Goal: Task Accomplishment & Management: Use online tool/utility

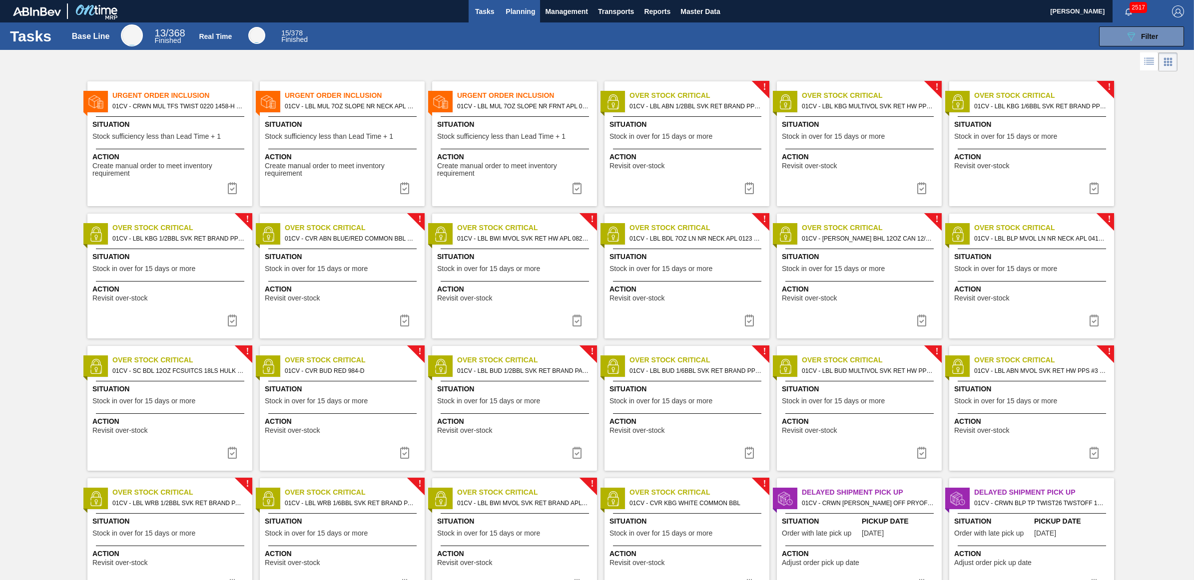
click at [513, 17] on button "Planning" at bounding box center [519, 11] width 39 height 22
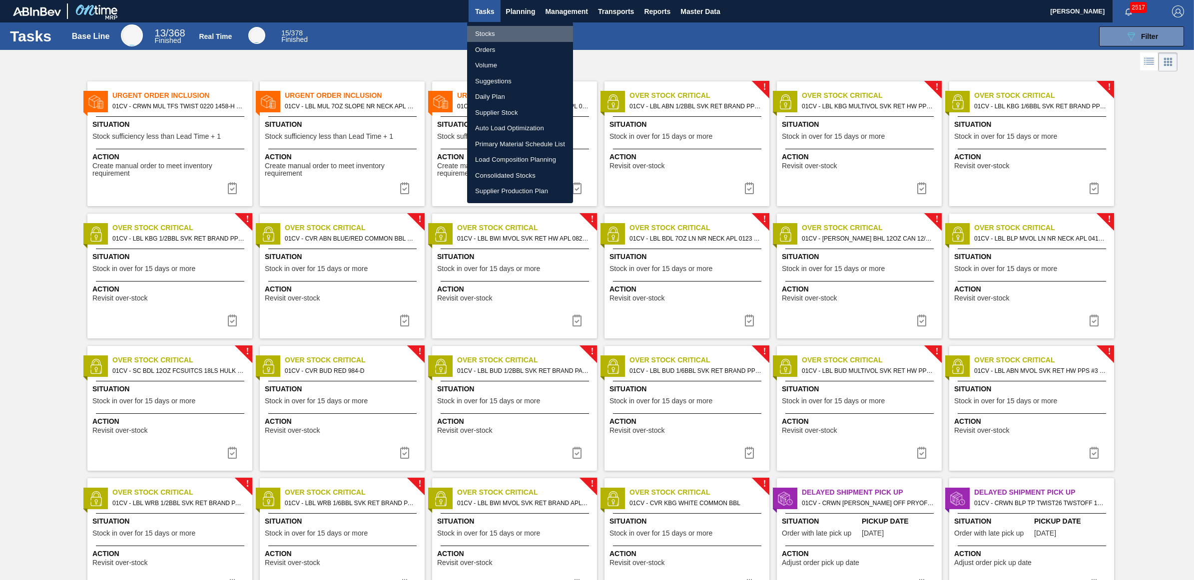
click at [502, 34] on li "Stocks" at bounding box center [520, 34] width 106 height 16
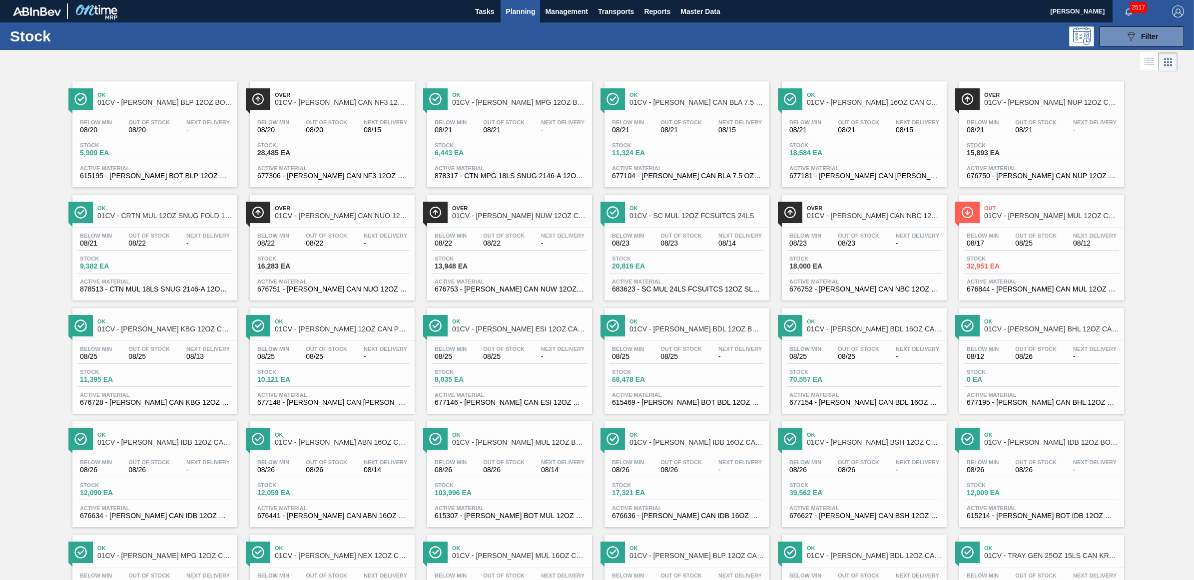
click at [702, 123] on div "Out Of Stock 08/21" at bounding box center [681, 126] width 46 height 14
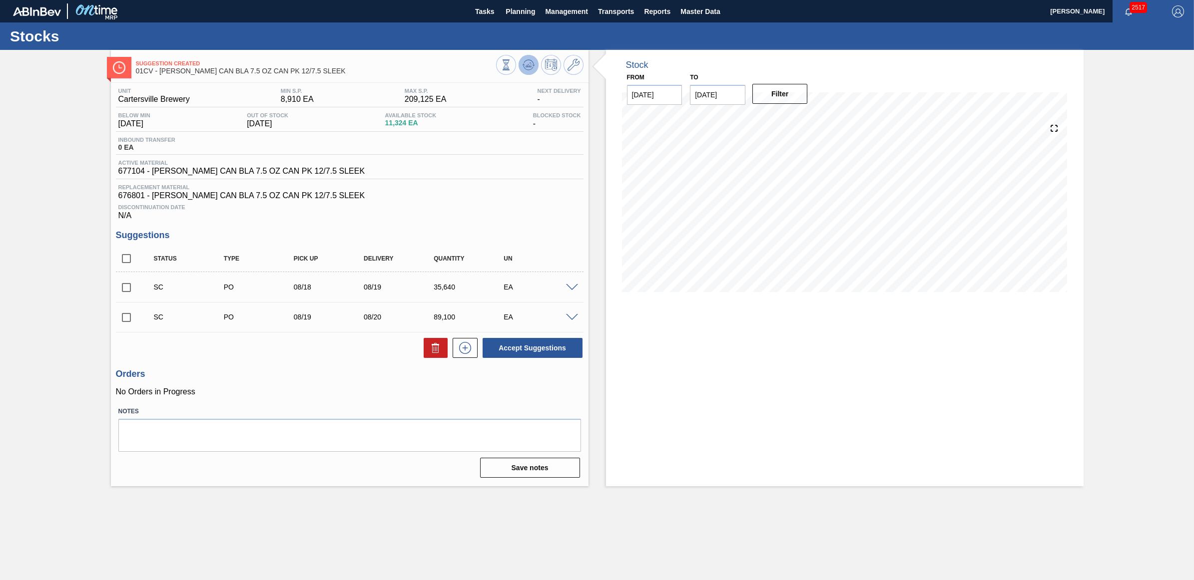
click at [511, 65] on icon at bounding box center [505, 64] width 11 height 11
click at [524, 13] on span "Planning" at bounding box center [519, 11] width 29 height 12
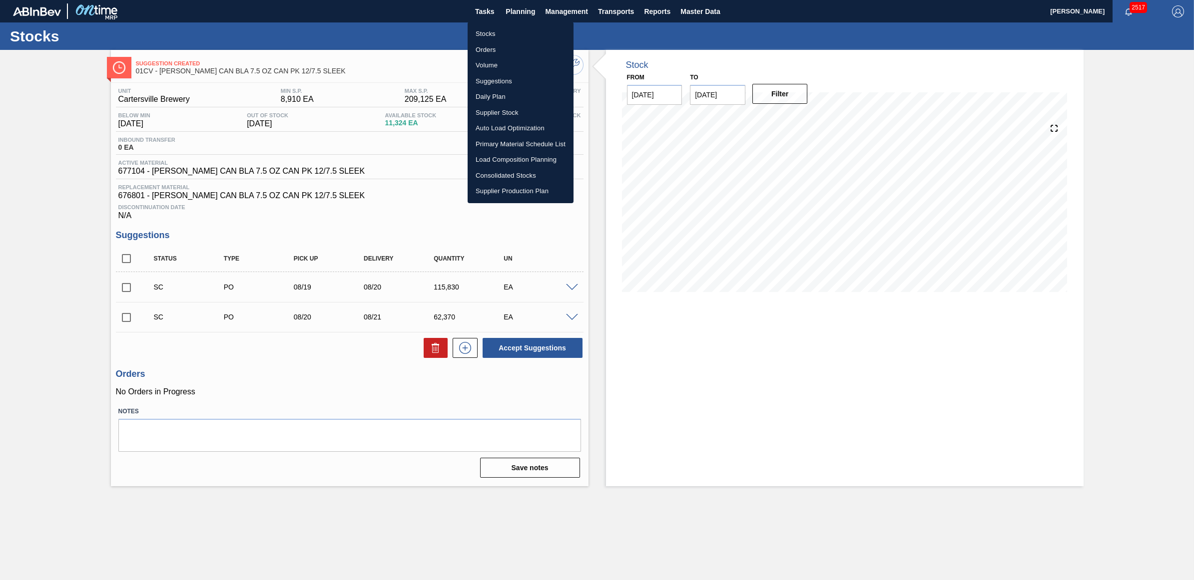
click at [484, 37] on li "Stocks" at bounding box center [520, 34] width 106 height 16
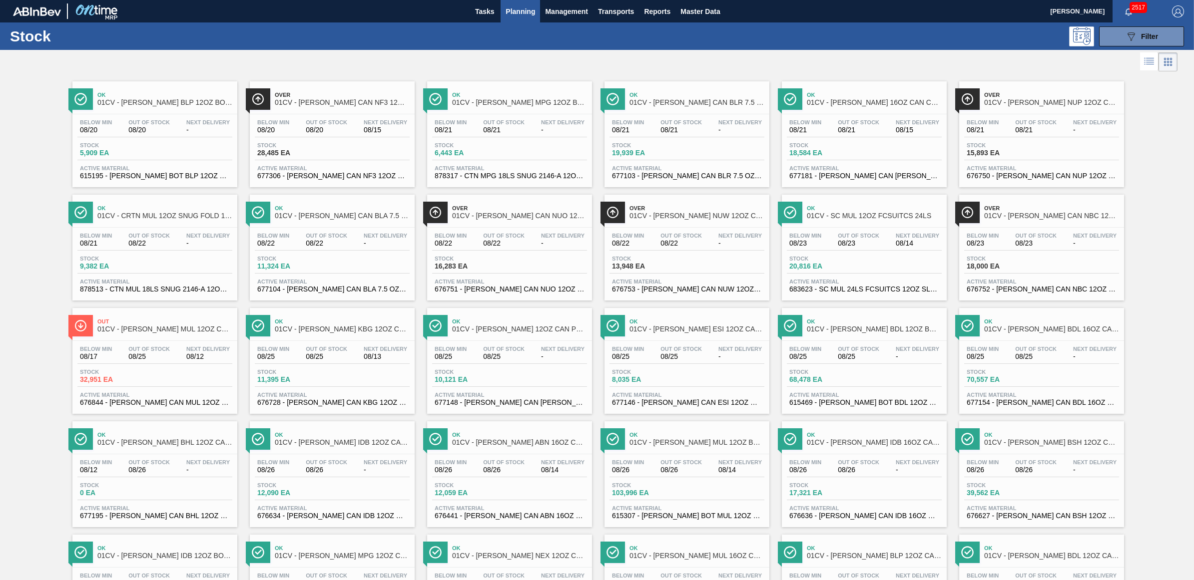
click at [785, 51] on div at bounding box center [588, 62] width 1177 height 24
drag, startPoint x: 694, startPoint y: 113, endPoint x: 707, endPoint y: 128, distance: 19.5
click at [694, 114] on div at bounding box center [687, 114] width 148 height 0
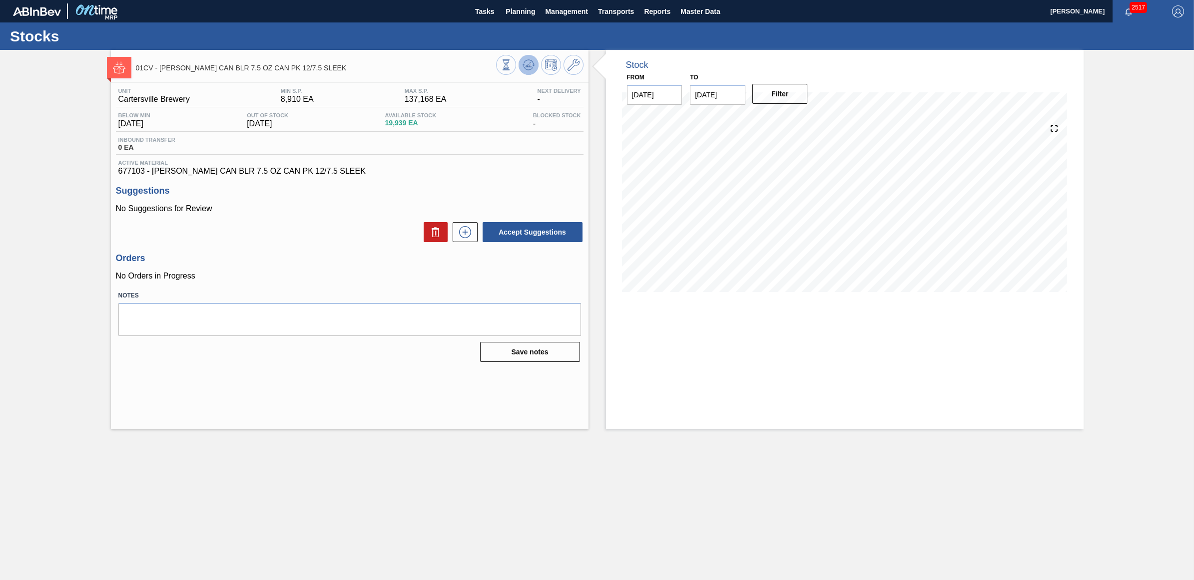
click at [511, 63] on icon at bounding box center [505, 64] width 11 height 11
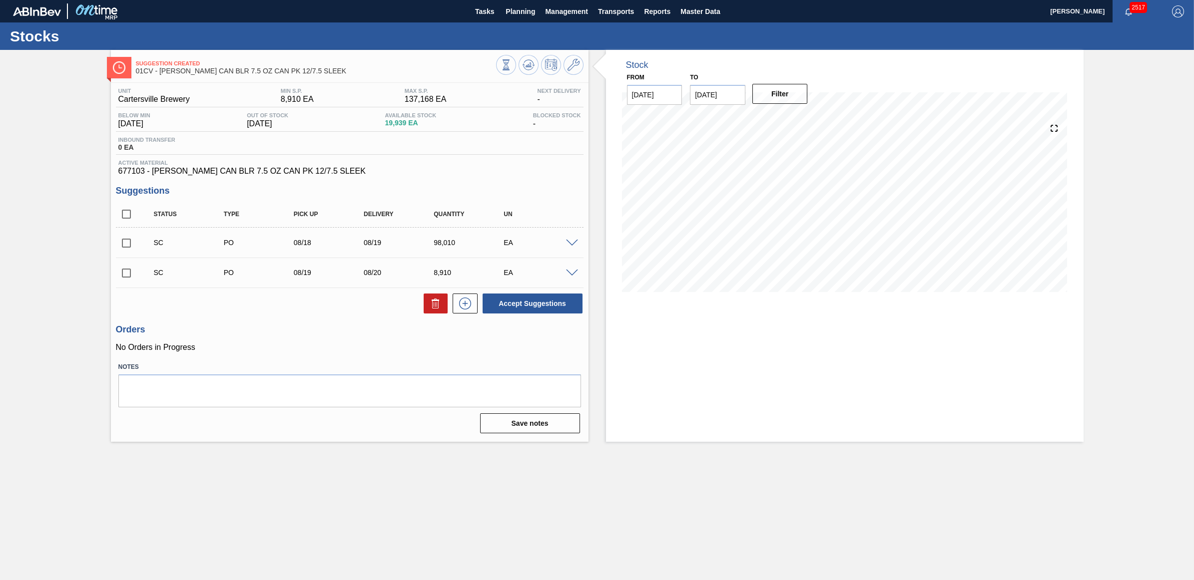
click at [125, 245] on input "checkbox" at bounding box center [126, 243] width 21 height 21
checkbox input "true"
click at [128, 273] on input "checkbox" at bounding box center [126, 273] width 21 height 21
checkbox input "true"
click at [563, 306] on button "Accept Suggestions" at bounding box center [532, 304] width 100 height 20
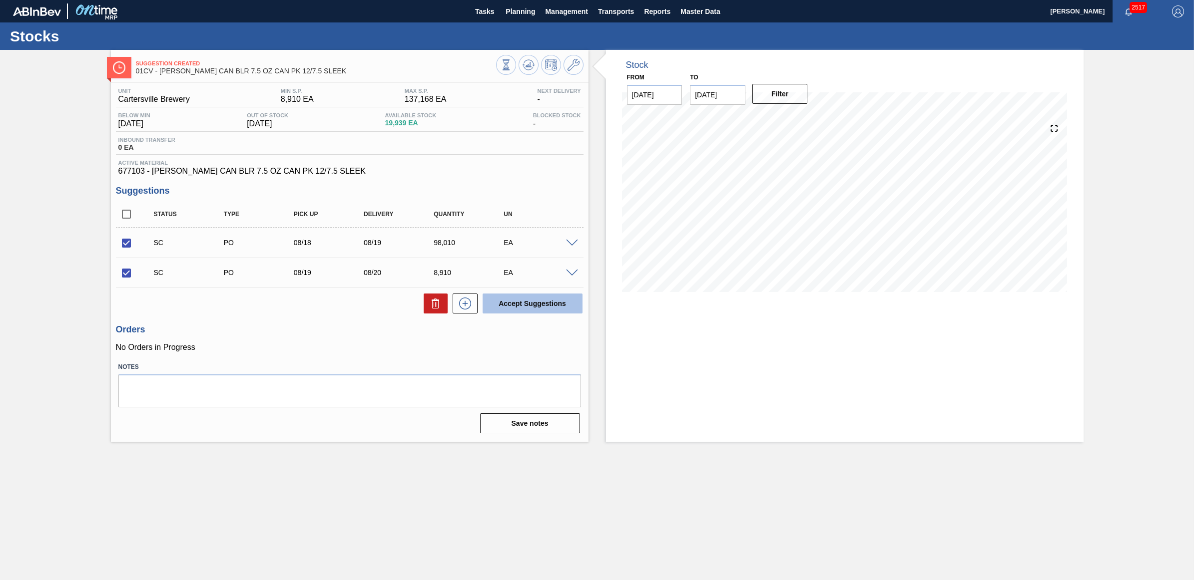
checkbox input "false"
click at [512, 15] on span "Planning" at bounding box center [519, 11] width 29 height 12
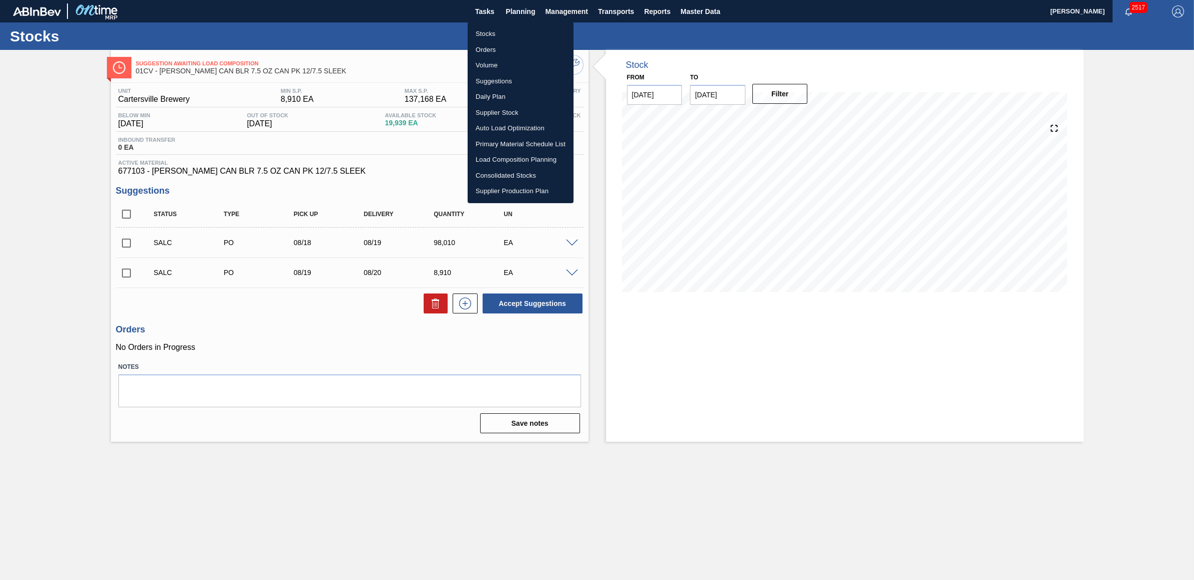
click at [498, 35] on li "Stocks" at bounding box center [520, 34] width 106 height 16
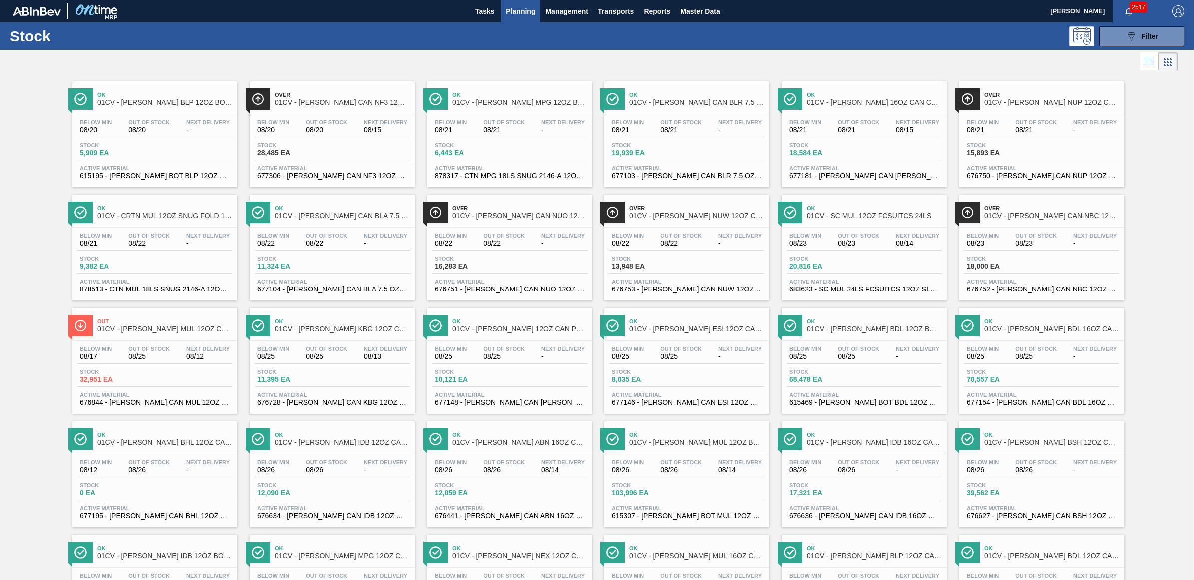
drag, startPoint x: 340, startPoint y: 247, endPoint x: 478, endPoint y: 282, distance: 142.7
click at [340, 247] on span "08/22" at bounding box center [326, 243] width 41 height 7
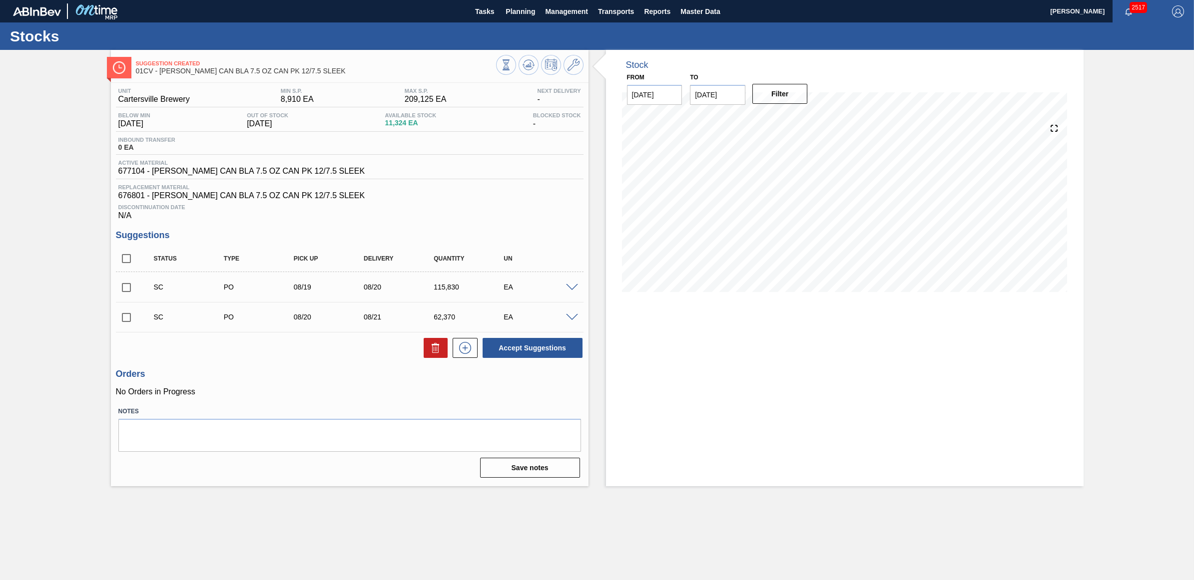
click at [128, 295] on input "checkbox" at bounding box center [126, 287] width 21 height 21
checkbox input "true"
click at [125, 323] on input "checkbox" at bounding box center [126, 317] width 21 height 21
checkbox input "true"
click at [554, 346] on button "Accept Suggestions" at bounding box center [532, 348] width 100 height 20
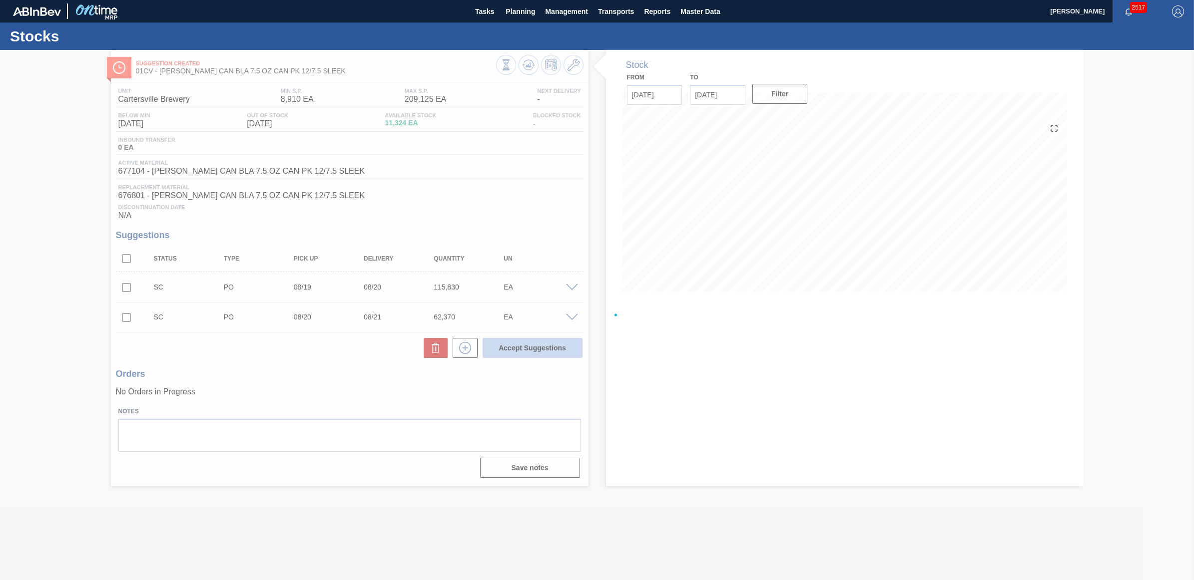
checkbox input "false"
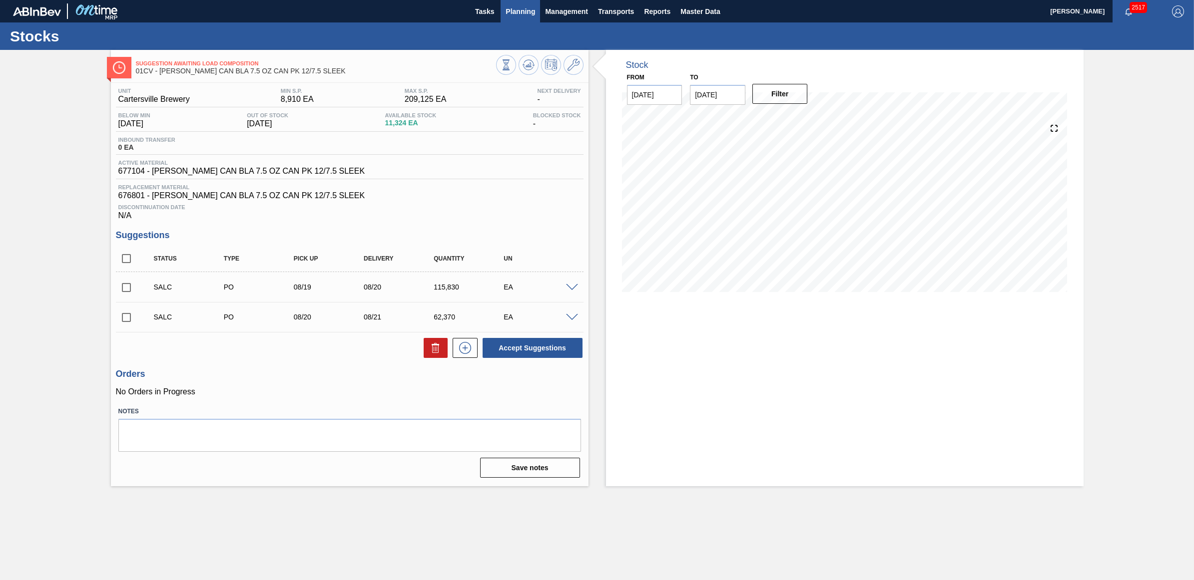
click at [520, 10] on span "Planning" at bounding box center [519, 11] width 29 height 12
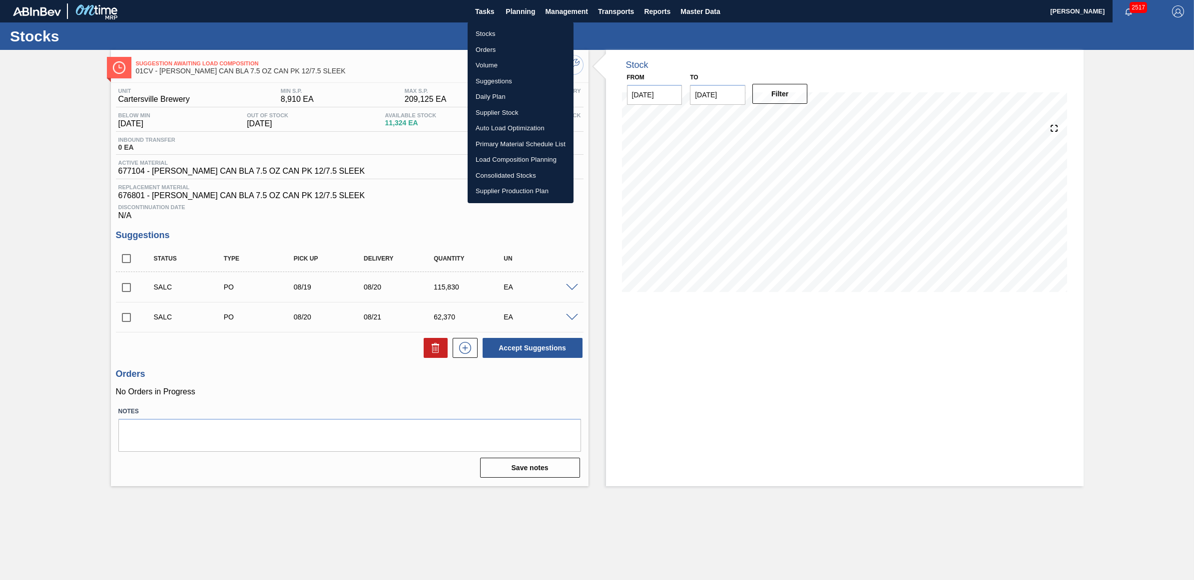
click at [488, 33] on li "Stocks" at bounding box center [520, 34] width 106 height 16
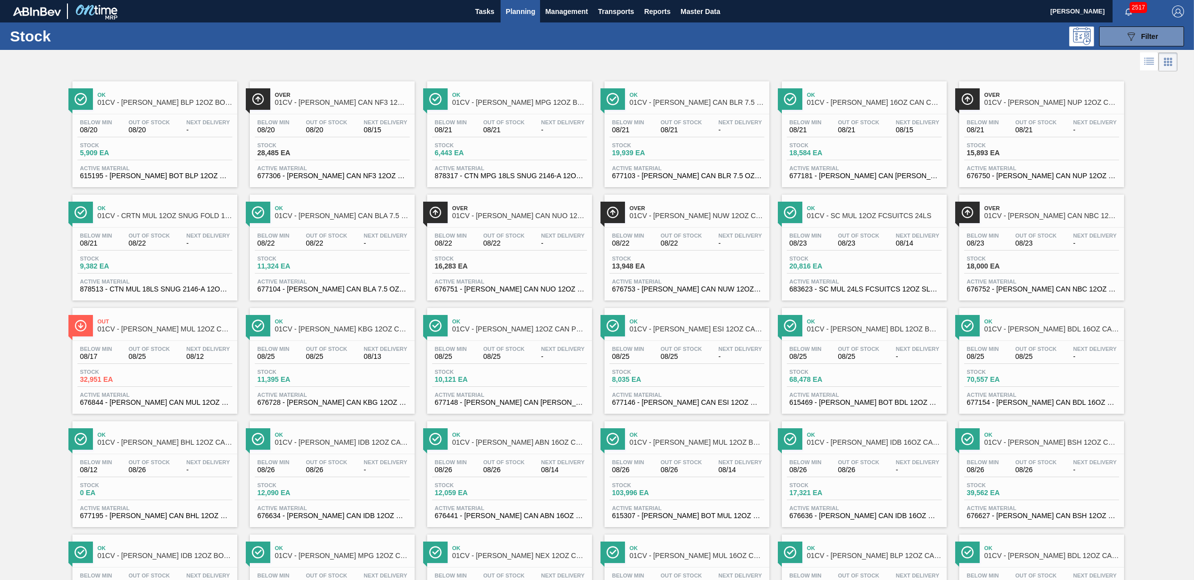
click at [318, 140] on div "Below Min 08/20 Out Of Stock 08/20 Next Delivery 08/15 Stock 28,485 EA Active M…" at bounding box center [332, 148] width 165 height 68
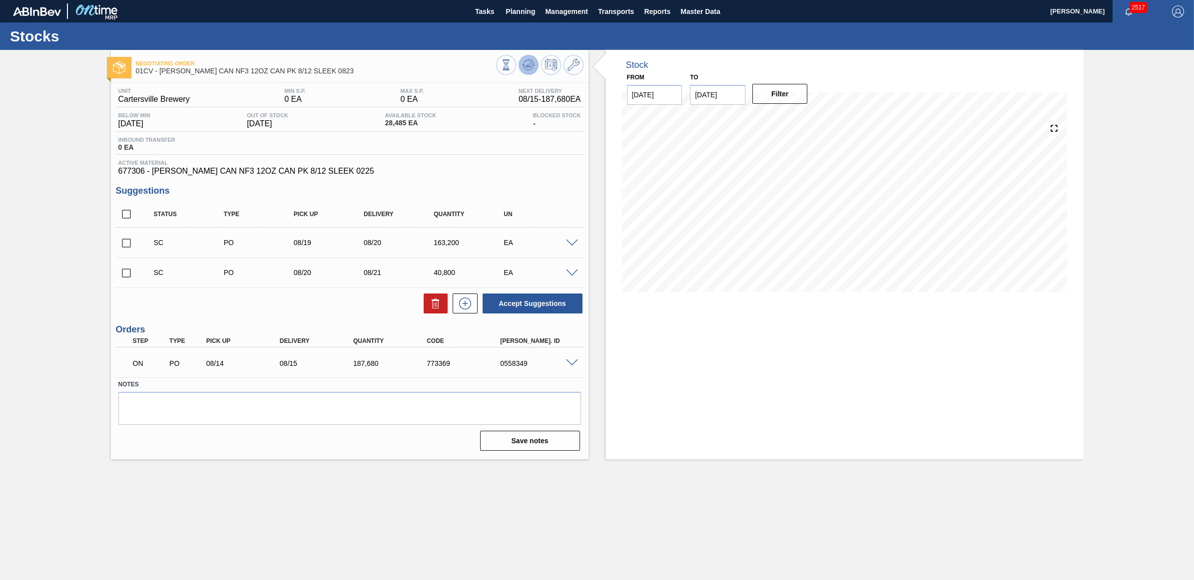
click at [511, 62] on icon at bounding box center [505, 64] width 11 height 11
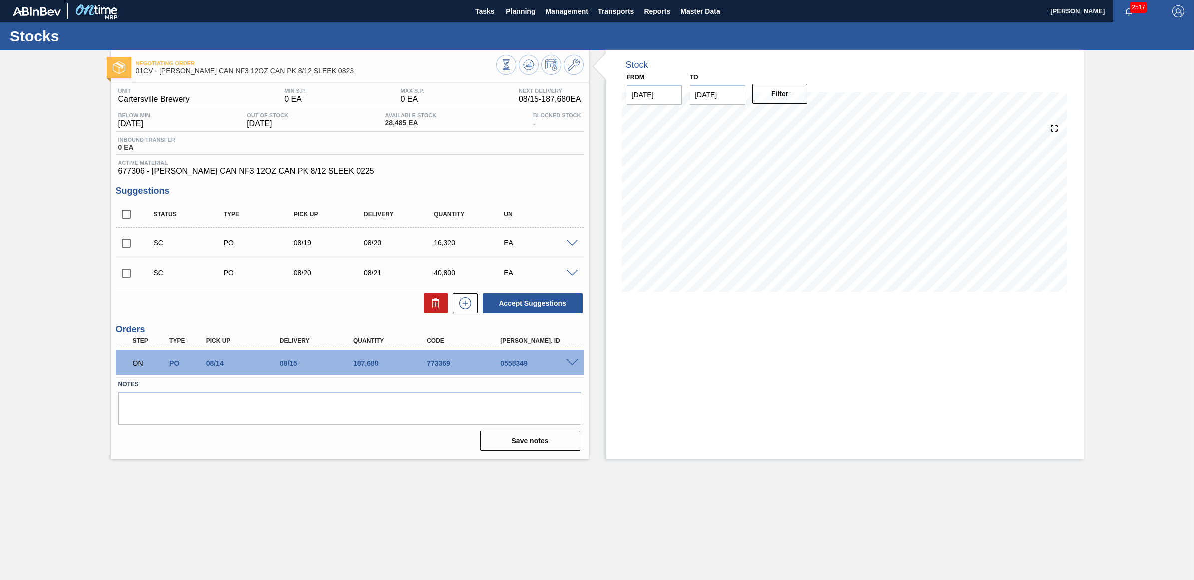
click at [126, 241] on input "checkbox" at bounding box center [126, 243] width 21 height 21
checkbox input "true"
click at [124, 271] on input "checkbox" at bounding box center [126, 273] width 21 height 21
checkbox input "true"
click at [532, 302] on button "Accept Suggestions" at bounding box center [532, 304] width 100 height 20
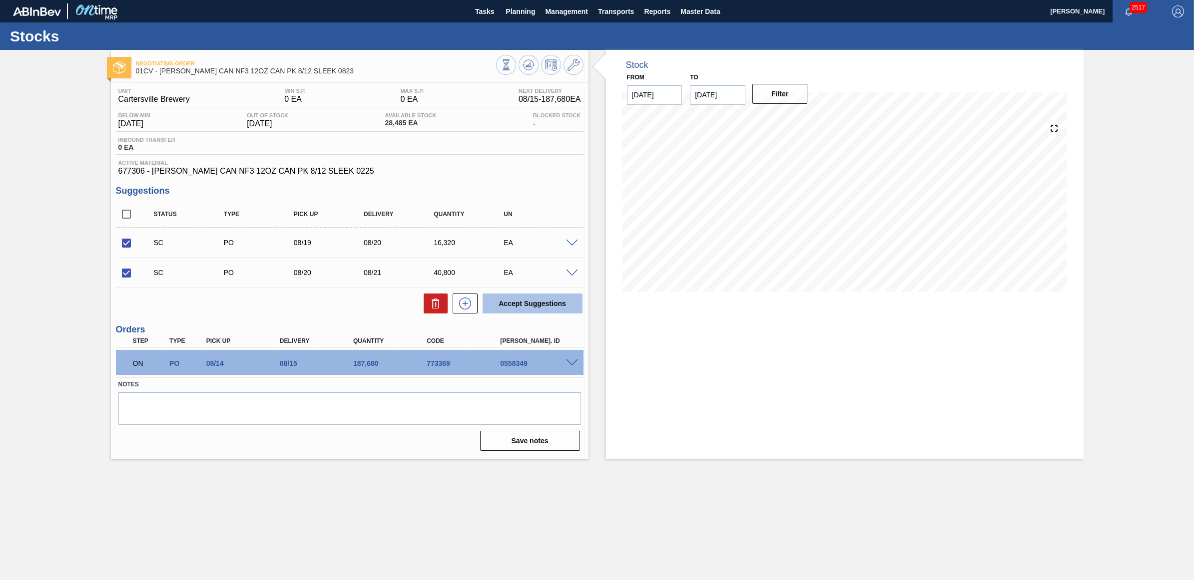
checkbox input "false"
click at [520, 10] on span "Planning" at bounding box center [519, 11] width 29 height 12
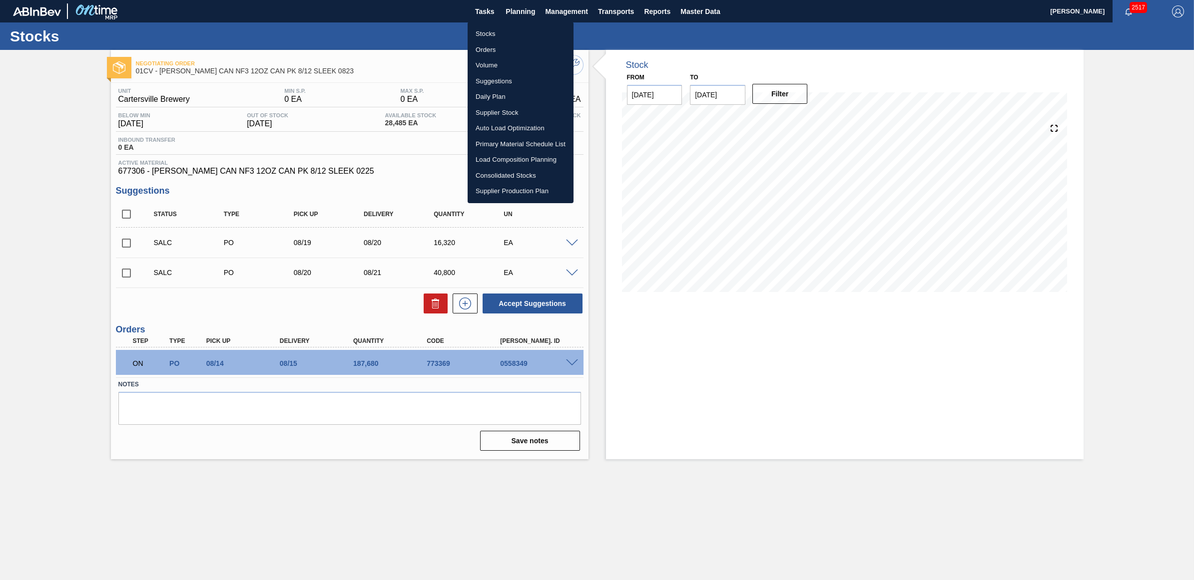
click at [490, 33] on li "Stocks" at bounding box center [520, 34] width 106 height 16
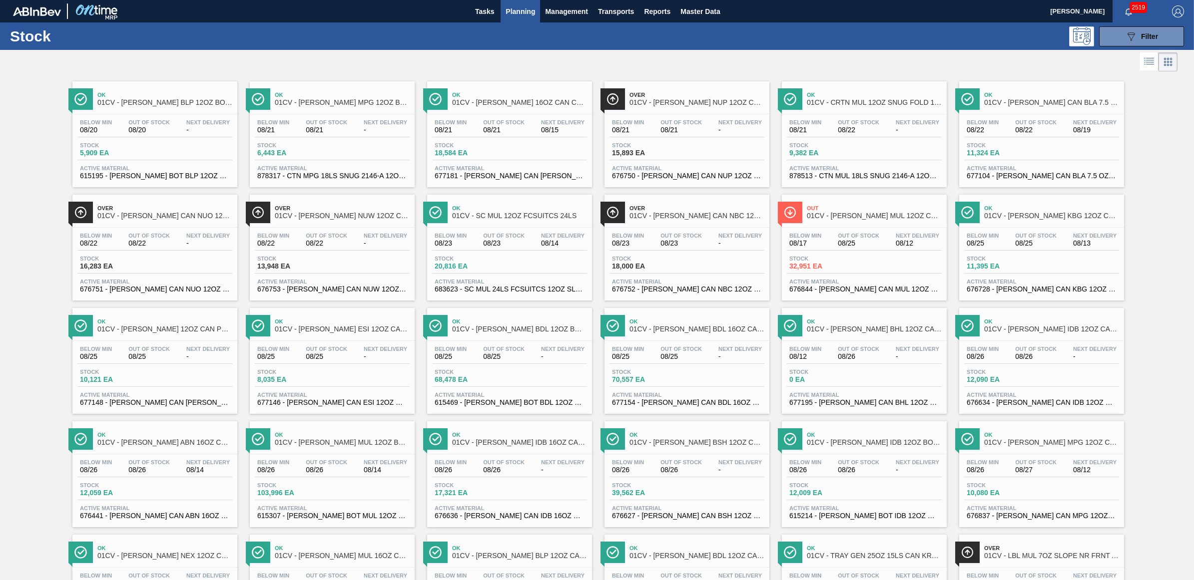
click at [656, 148] on span "Stock" at bounding box center [647, 145] width 70 height 6
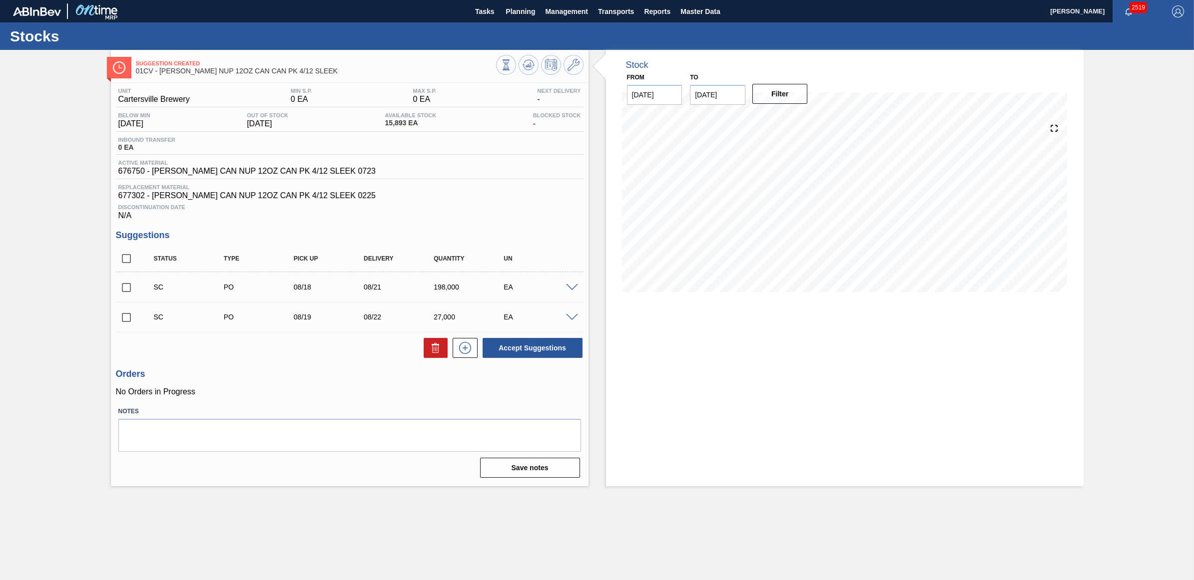
click at [125, 290] on input "checkbox" at bounding box center [126, 287] width 21 height 21
checkbox input "true"
click at [125, 320] on input "checkbox" at bounding box center [126, 317] width 21 height 21
checkbox input "true"
click at [527, 352] on button "Accept Suggestions" at bounding box center [532, 348] width 100 height 20
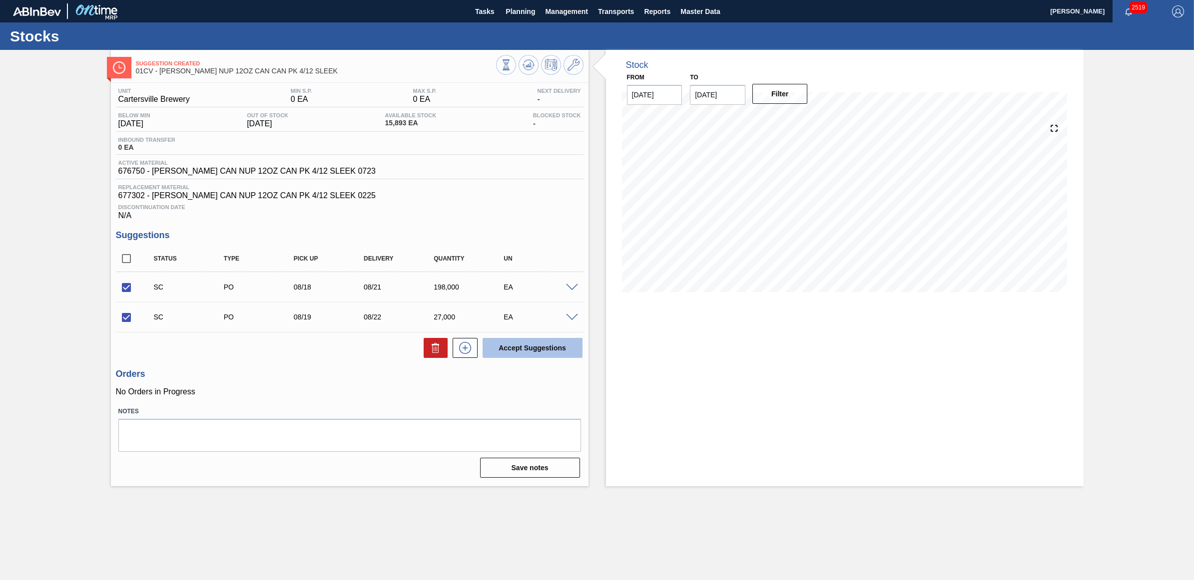
checkbox input "false"
click at [510, 17] on button "Planning" at bounding box center [519, 11] width 39 height 22
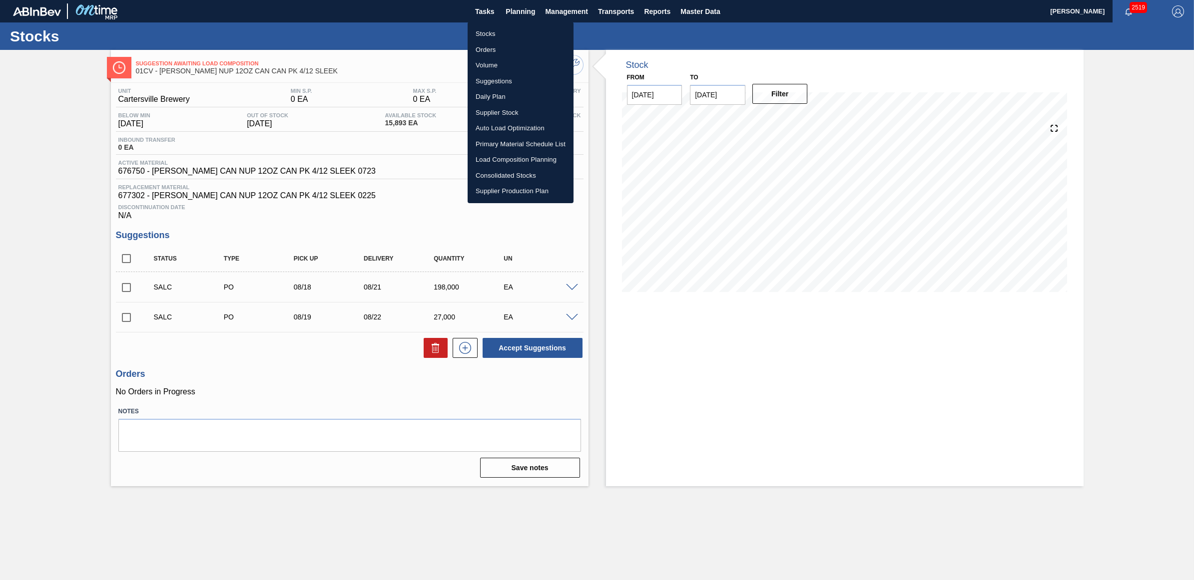
click at [508, 30] on li "Stocks" at bounding box center [520, 34] width 106 height 16
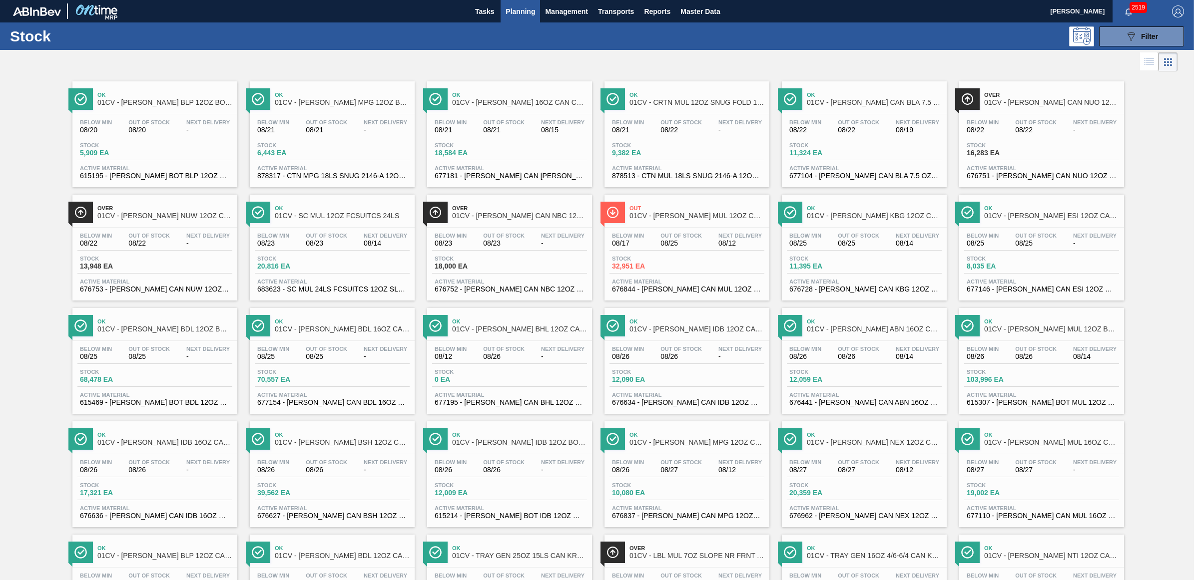
click at [1025, 151] on span "16,283 EA" at bounding box center [1001, 152] width 70 height 7
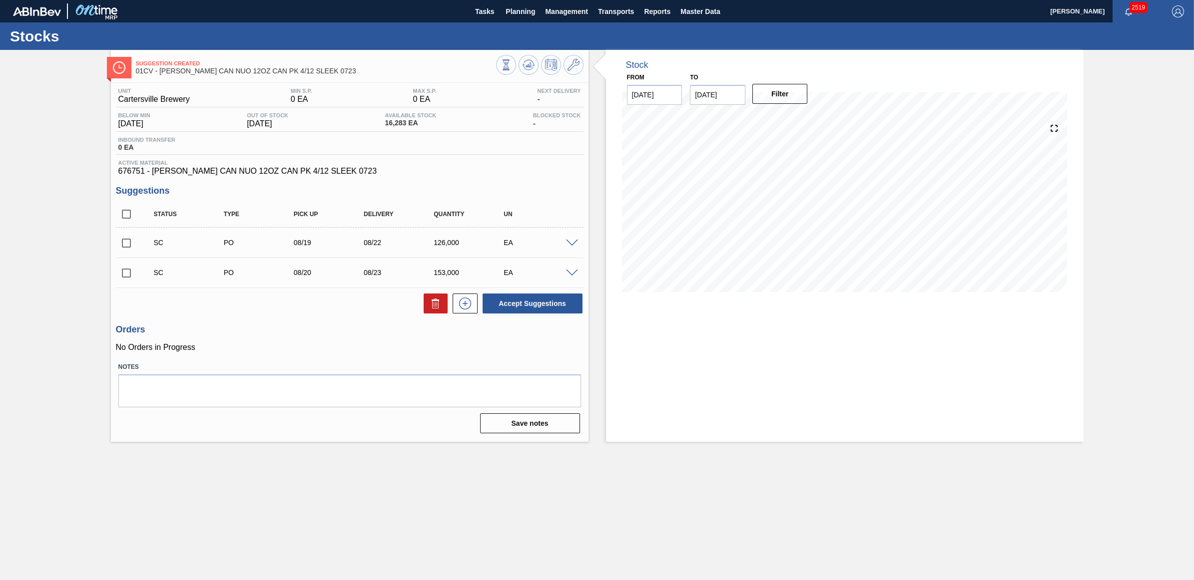
click at [118, 248] on input "checkbox" at bounding box center [126, 243] width 21 height 21
checkbox input "true"
click at [128, 278] on input "checkbox" at bounding box center [126, 273] width 21 height 21
checkbox input "true"
click at [532, 311] on button "Accept Suggestions" at bounding box center [532, 304] width 100 height 20
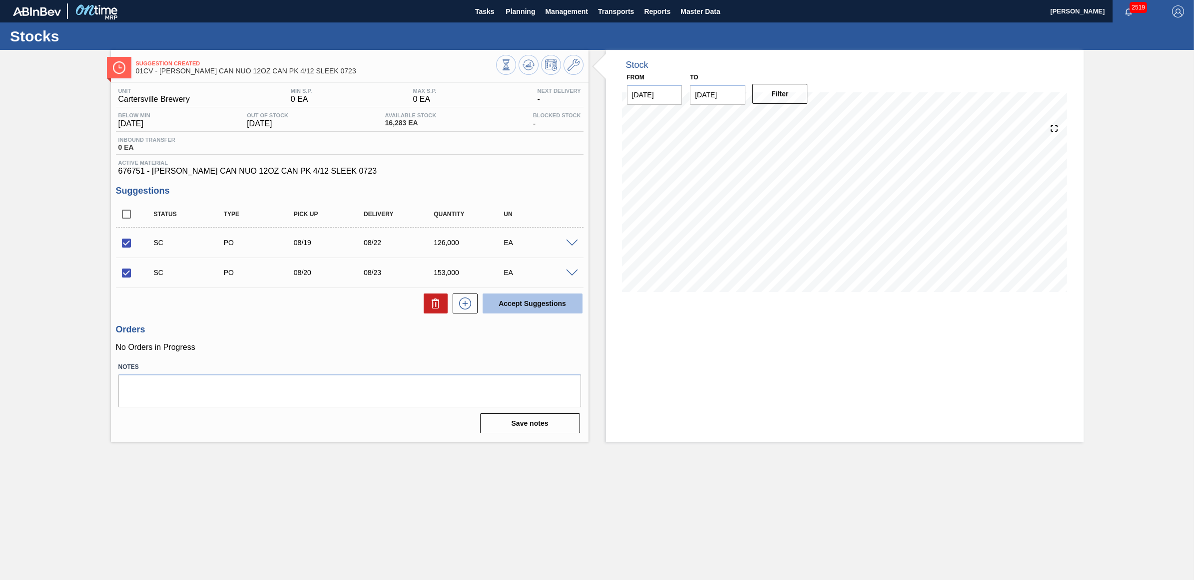
checkbox input "false"
click at [511, 59] on icon at bounding box center [505, 64] width 11 height 11
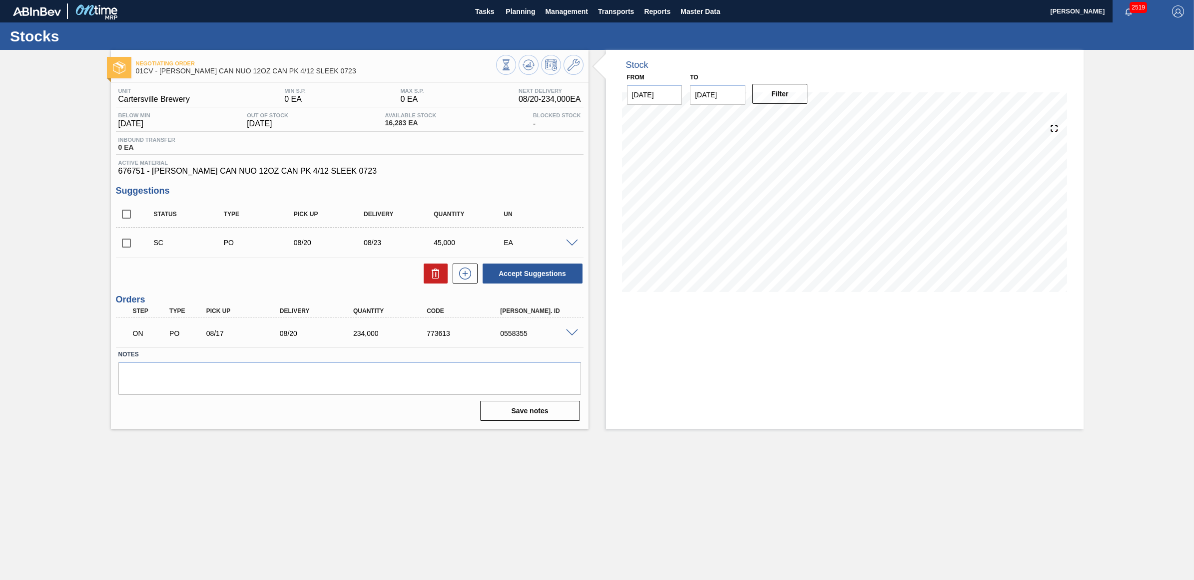
drag, startPoint x: 128, startPoint y: 243, endPoint x: 294, endPoint y: 266, distance: 166.9
click at [128, 243] on input "checkbox" at bounding box center [126, 243] width 21 height 21
click at [522, 274] on button "Accept Suggestions" at bounding box center [532, 274] width 100 height 20
checkbox input "false"
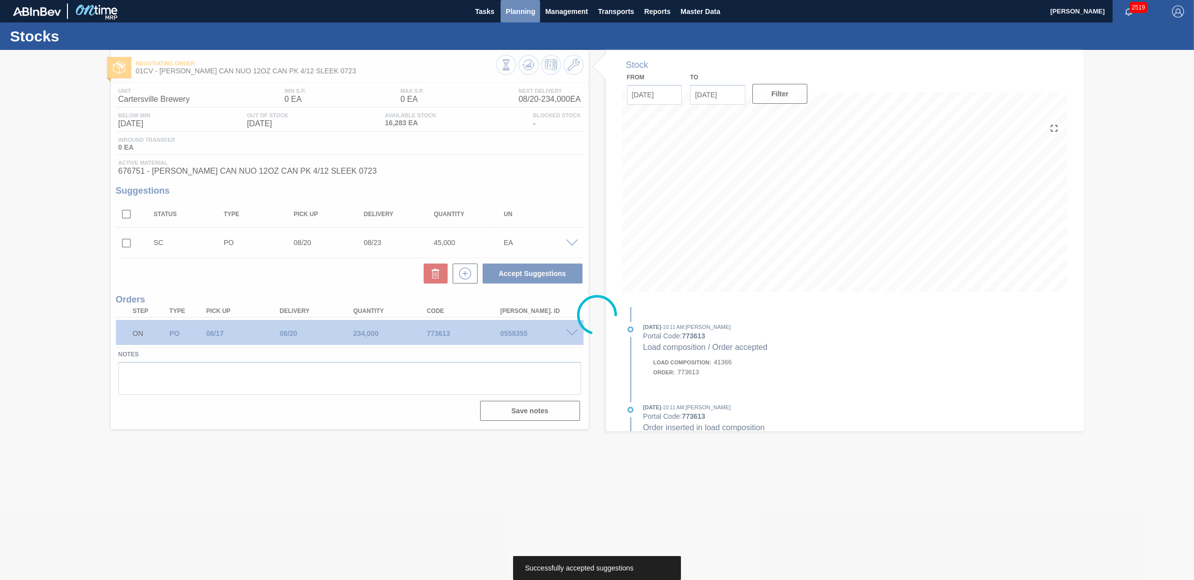
click at [521, 8] on span "Planning" at bounding box center [519, 11] width 29 height 12
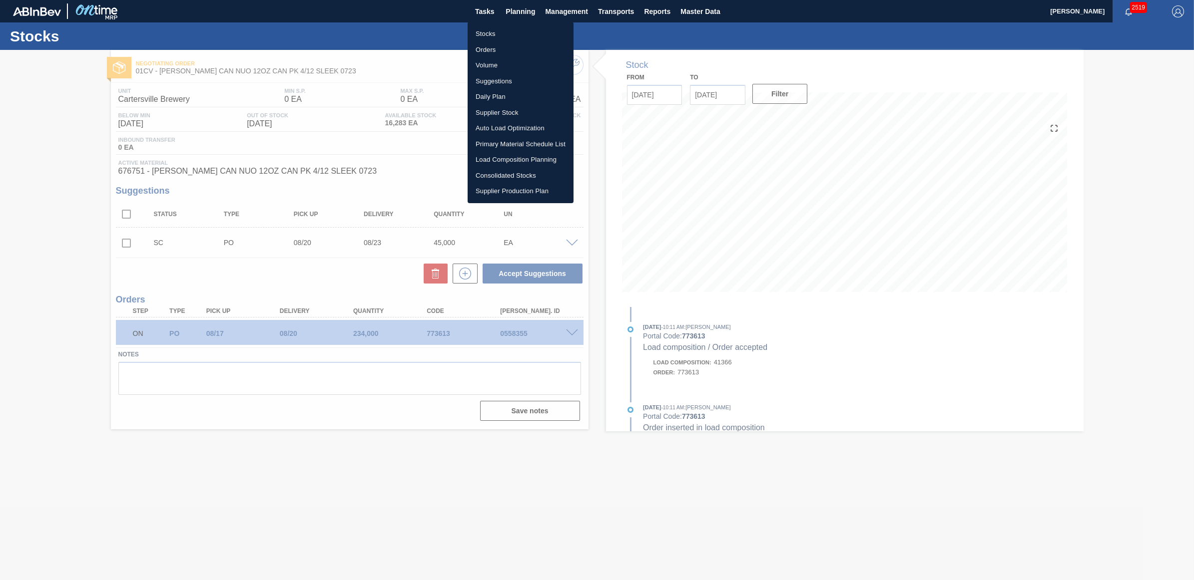
click at [510, 32] on li "Stocks" at bounding box center [520, 34] width 106 height 16
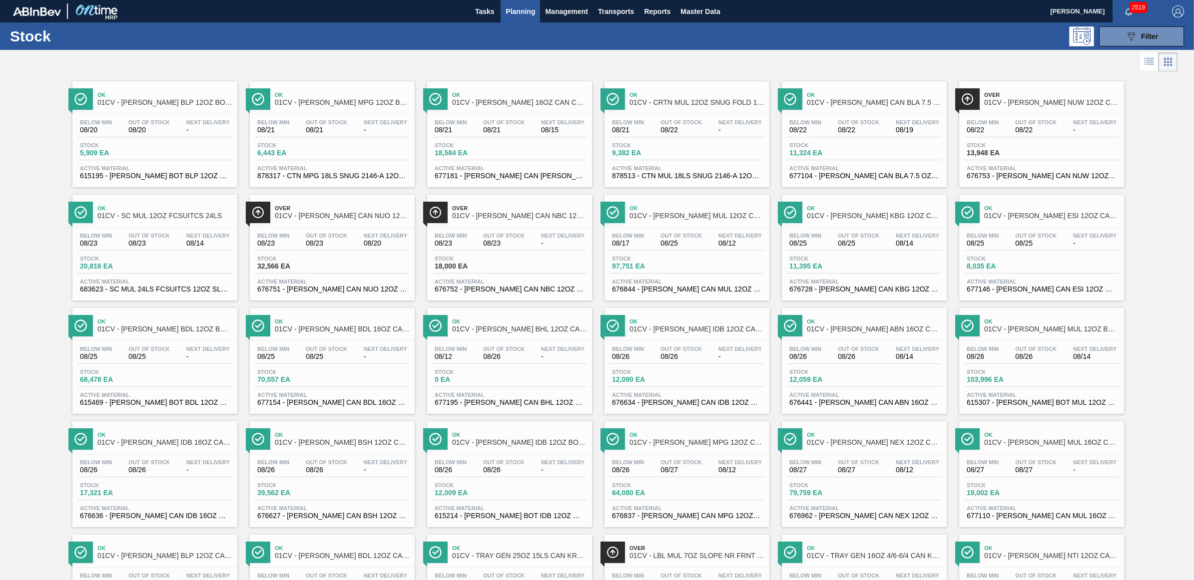
click at [523, 270] on div "Stock 18,000 EA" at bounding box center [509, 265] width 155 height 18
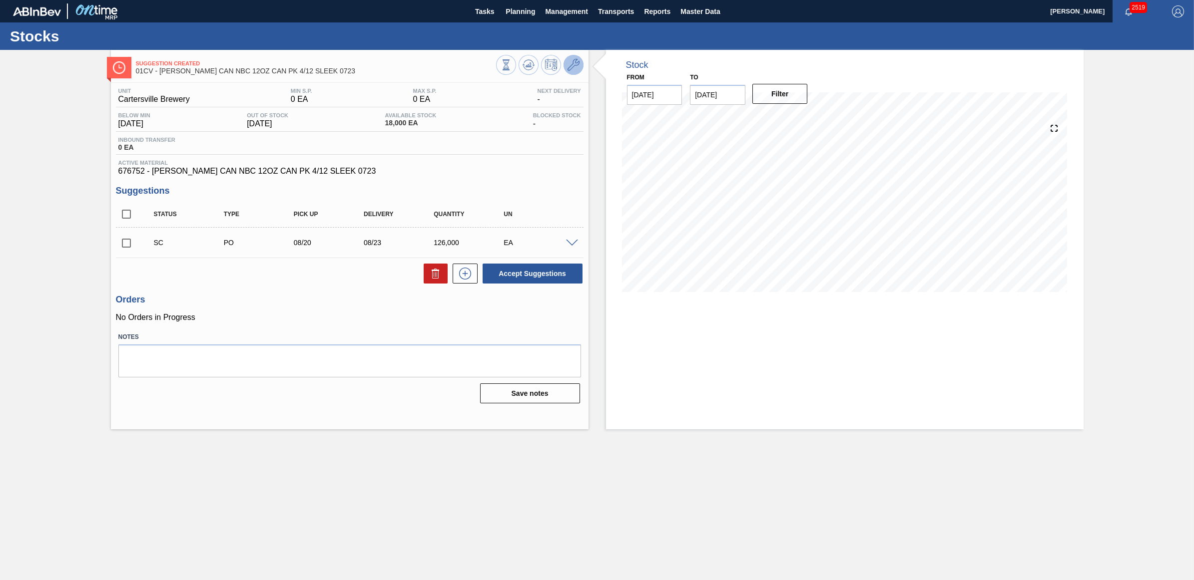
click at [568, 63] on icon at bounding box center [573, 65] width 12 height 12
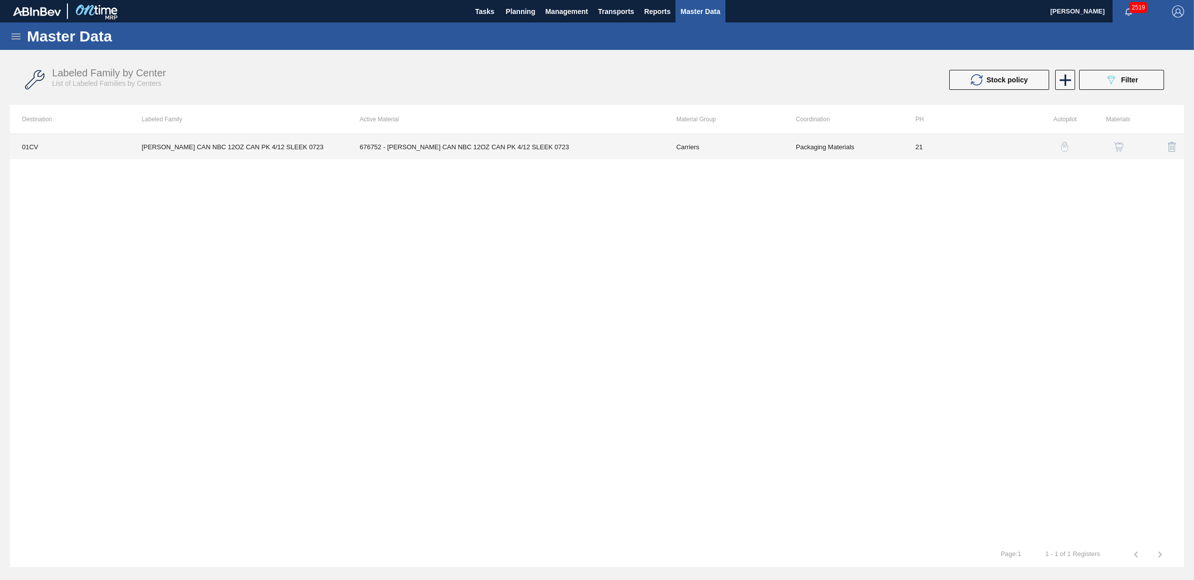
click at [274, 148] on td "CARR CAN NBC 12OZ CAN PK 4/12 SLEEK 0723" at bounding box center [238, 146] width 218 height 25
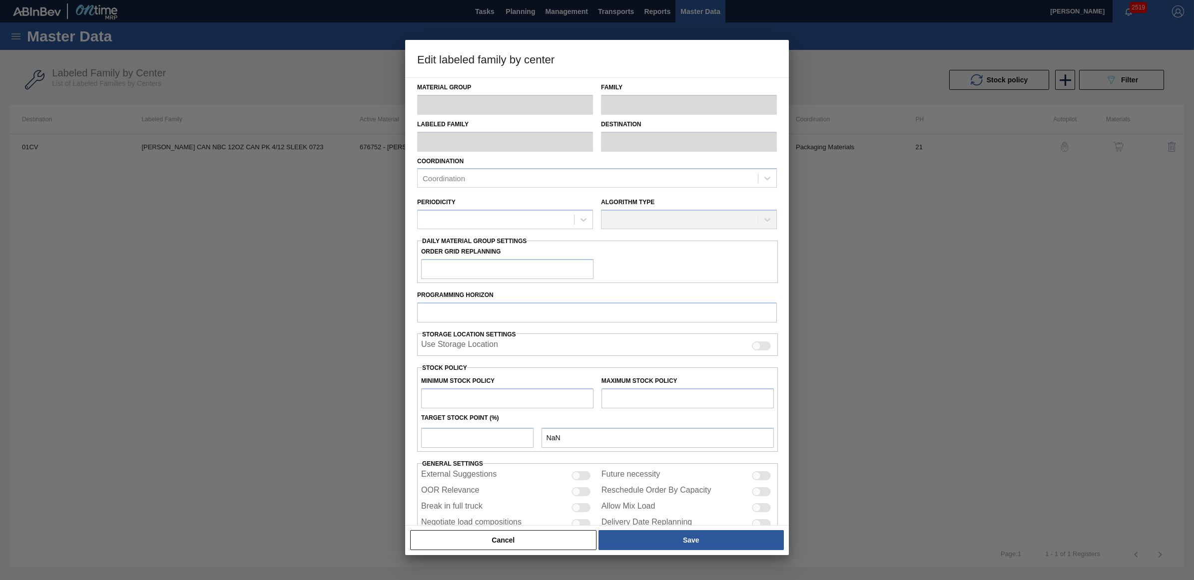
type input "Carriers"
type input "Can Carriers"
type input "CARR CAN NBC 12OZ CAN PK 4/12 SLEEK 0723"
type input "01CV - [GEOGRAPHIC_DATA] Brewery"
type input "21"
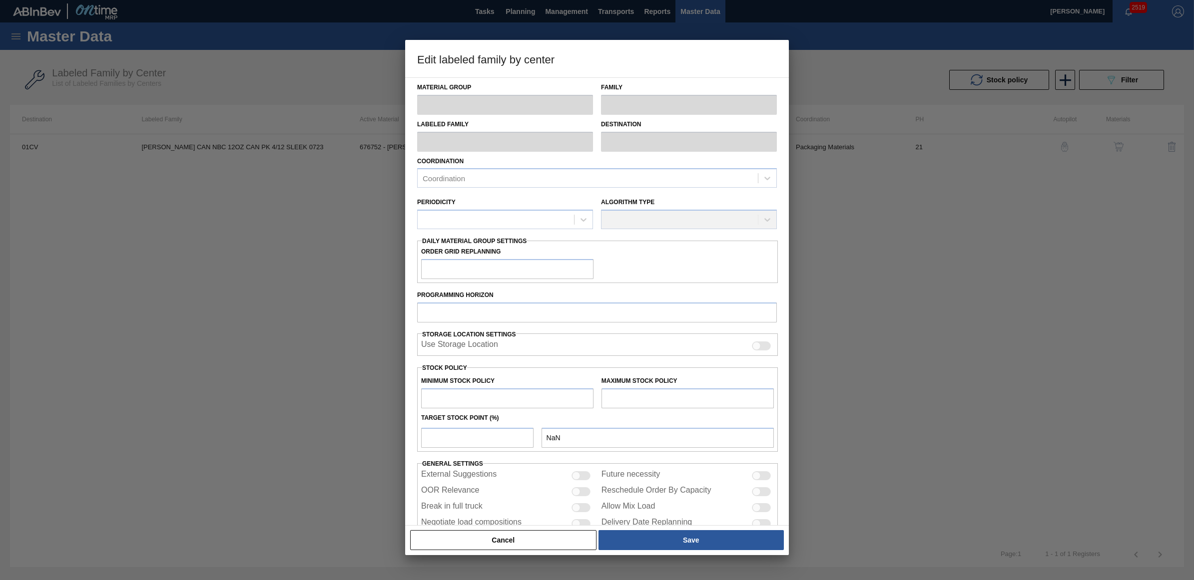
type input "0"
type input "100"
type input "0"
checkbox input "true"
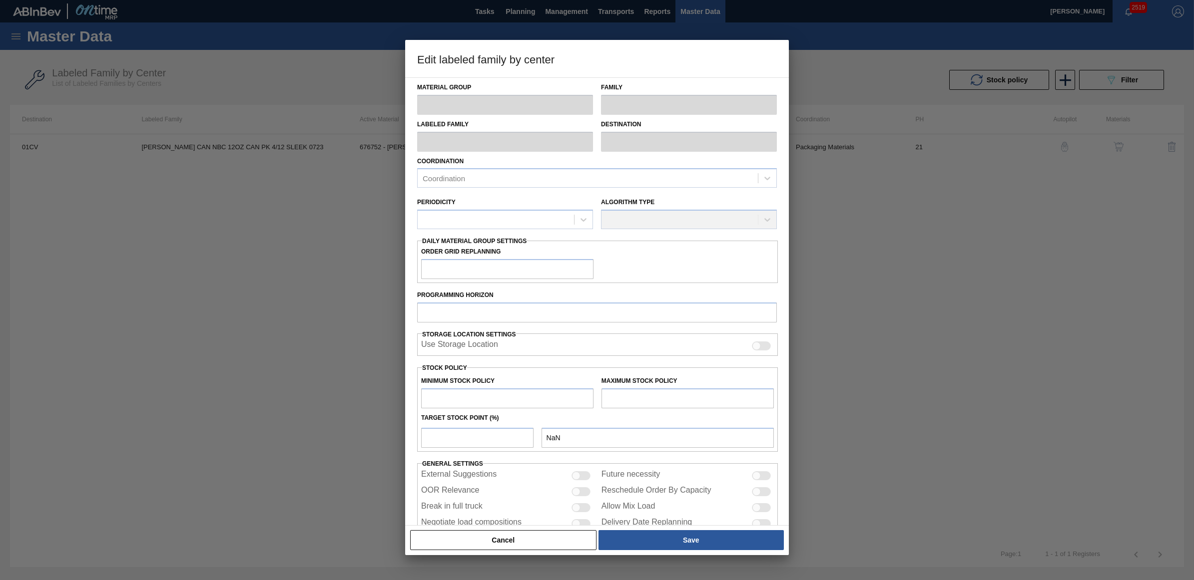
checkbox input "true"
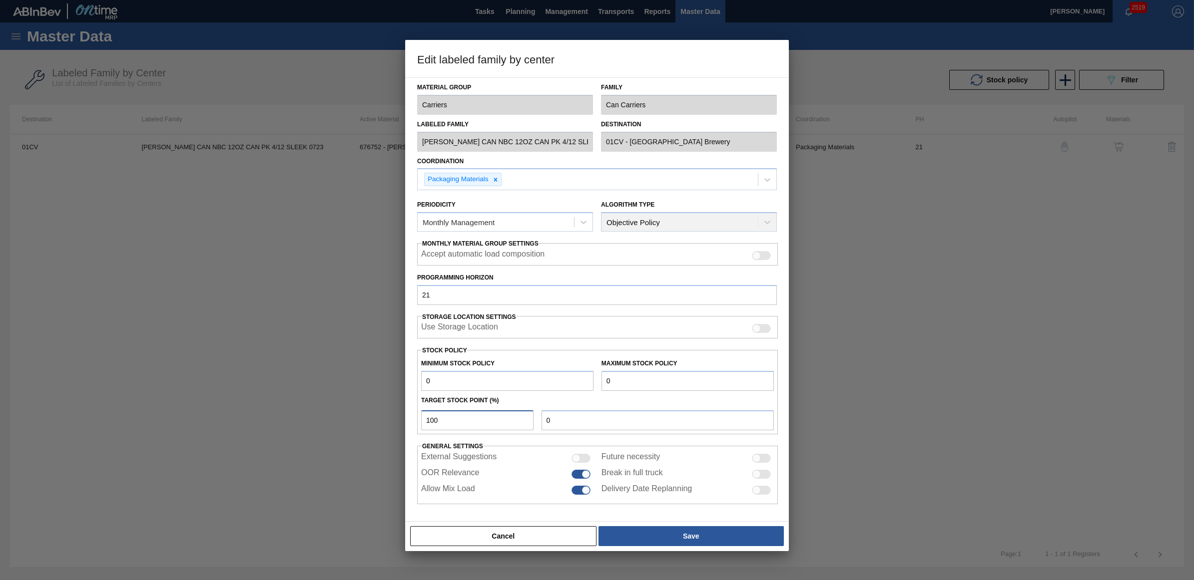
drag, startPoint x: 445, startPoint y: 425, endPoint x: 413, endPoint y: 420, distance: 32.8
click at [413, 420] on div "Material Group Carriers Family Can Carriers Labeled Family CARR CAN NBC 12OZ CA…" at bounding box center [597, 299] width 384 height 444
type input "200"
drag, startPoint x: 595, startPoint y: 385, endPoint x: 588, endPoint y: 386, distance: 7.1
click at [588, 386] on div "Minimum Stock Policy 0 Maximum Stock Policy 0" at bounding box center [597, 372] width 361 height 37
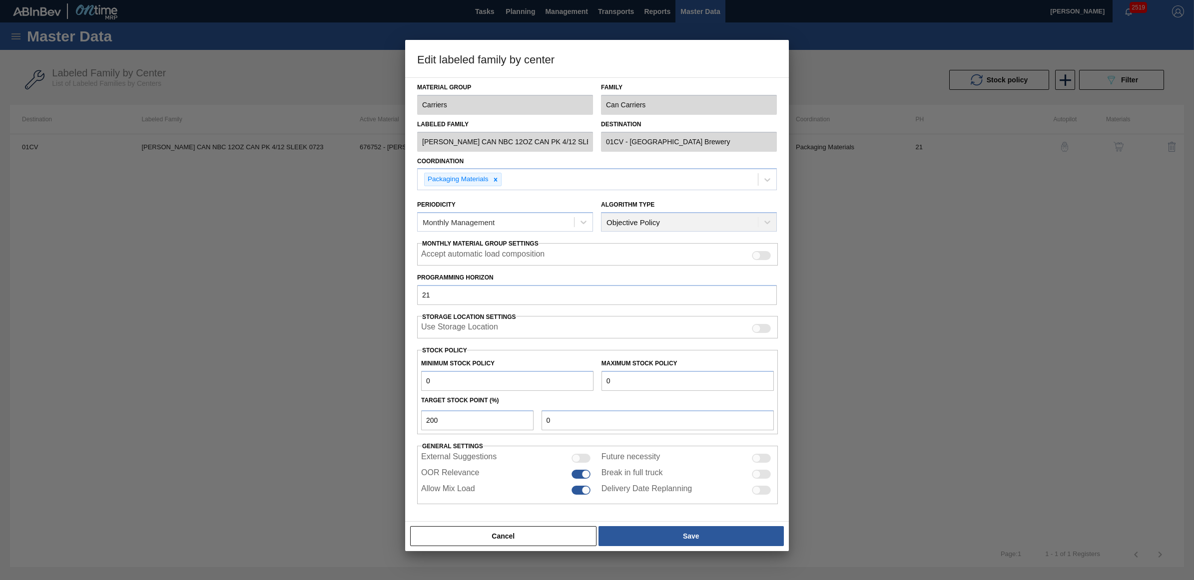
type input "1"
type input "2"
type input "14"
type input "28"
type input "141"
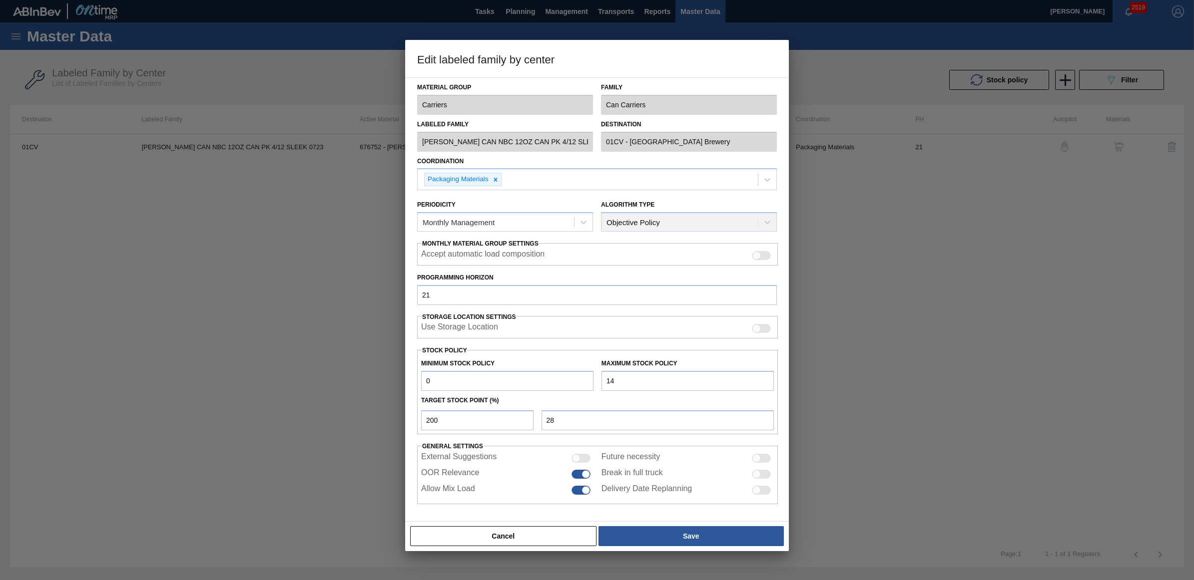
type input "282"
type input "1,415"
type input "2,830"
type input "14,159"
type input "28,318"
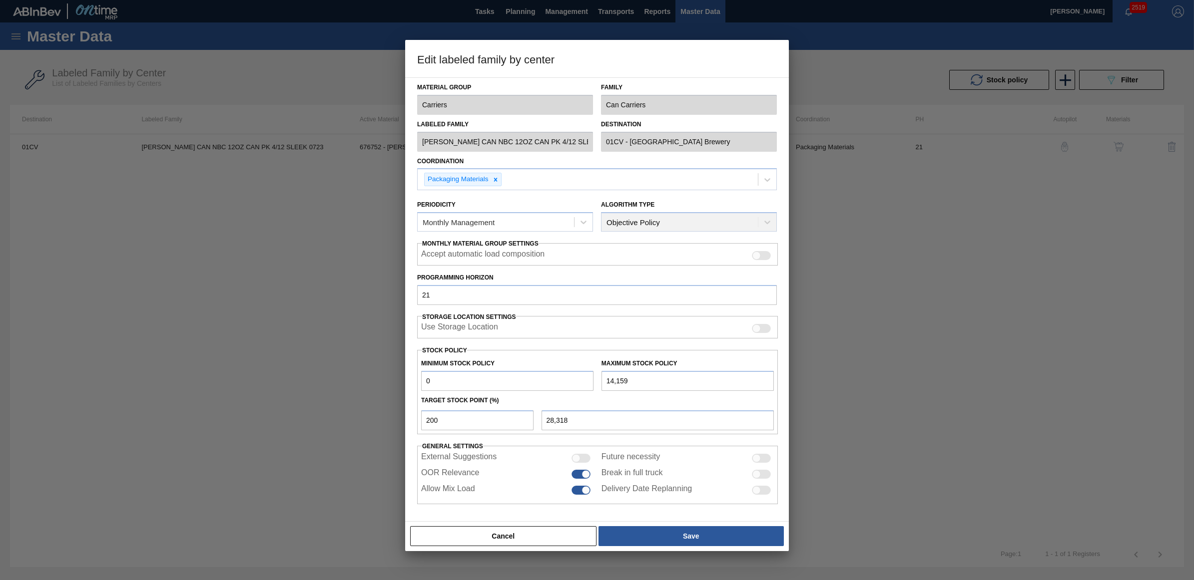
type input "141,597"
type input "283,194"
type input "141,597"
drag, startPoint x: 455, startPoint y: 423, endPoint x: 395, endPoint y: 419, distance: 60.0
click at [395, 419] on div "Edit labeled family by center Material Group Carriers Family Can Carriers Label…" at bounding box center [597, 290] width 1194 height 580
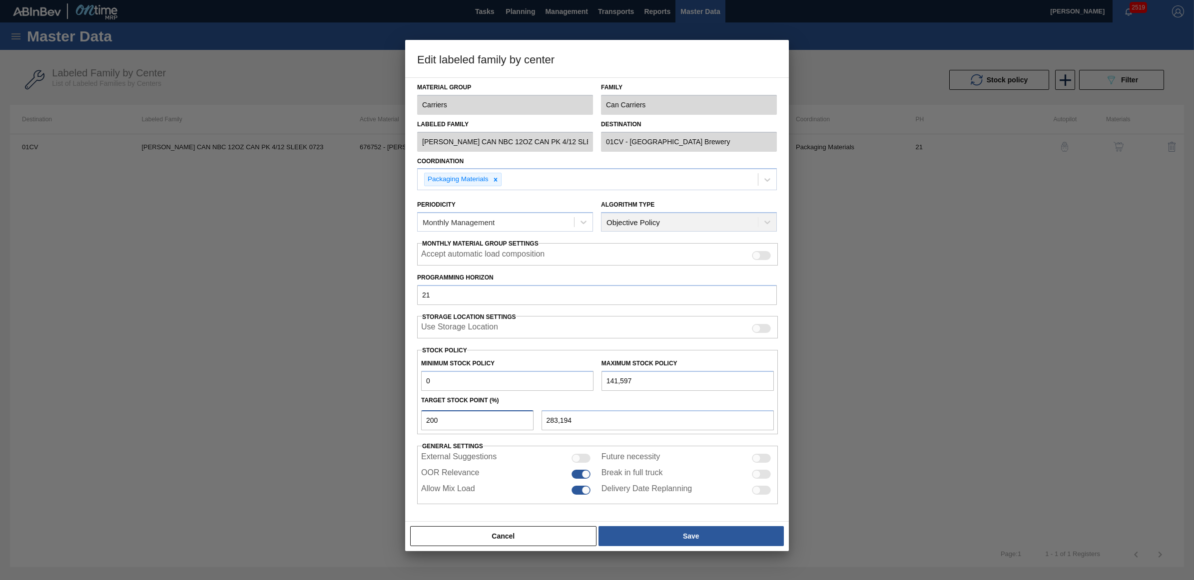
type input "1"
type input "1,416"
type input "10"
type input "14,160"
type input "1"
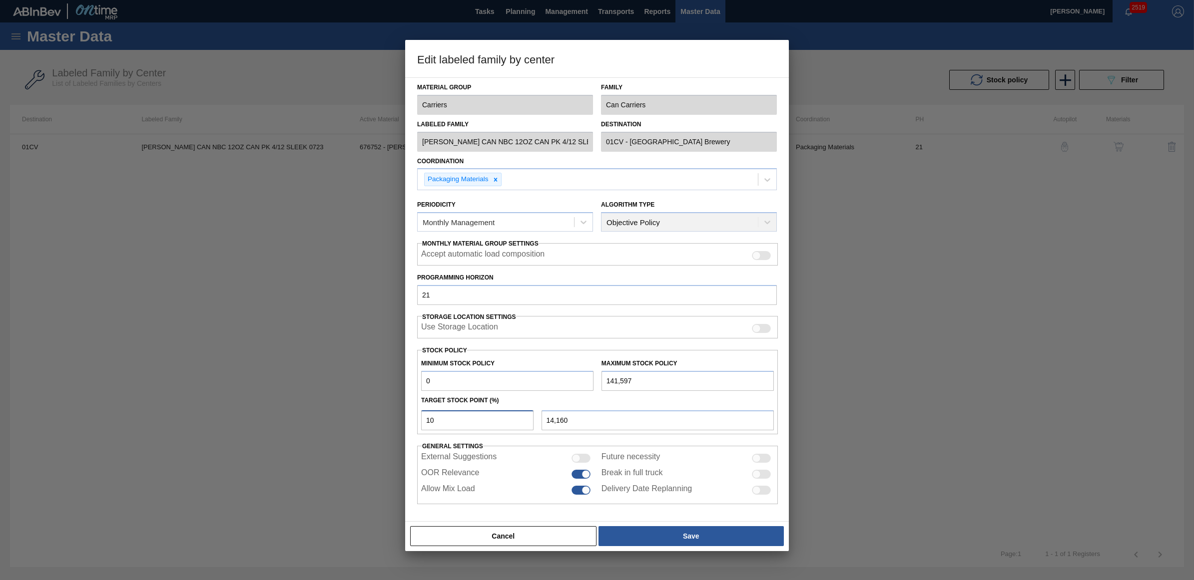
type input "1,416"
type input "0"
type input "9"
type input "12,744"
type input "0"
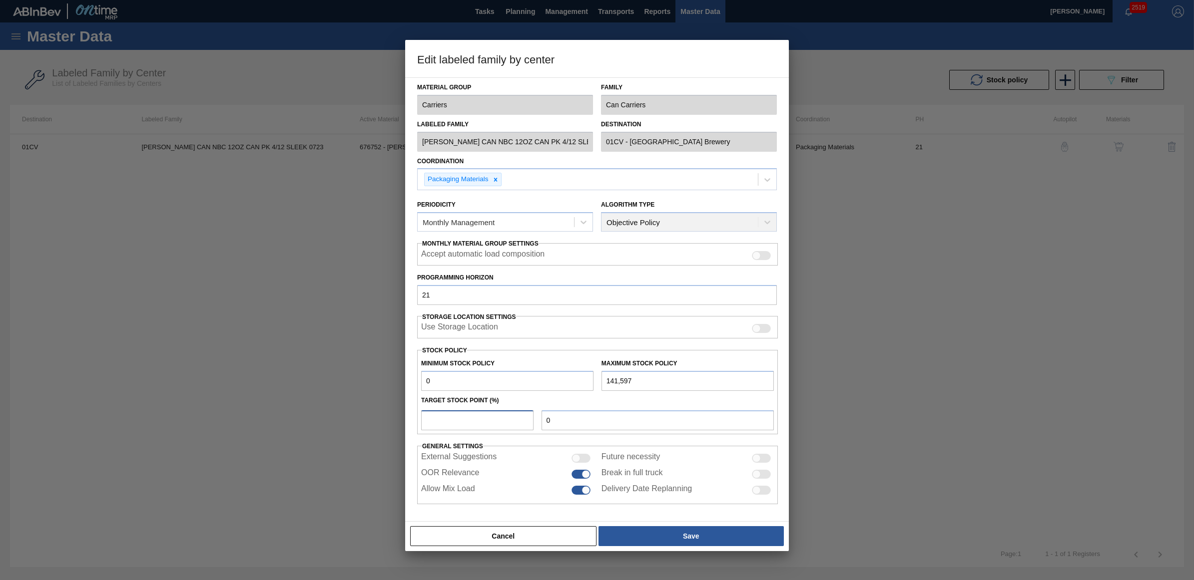
type input "8"
type input "11,328"
type input "8"
click at [676, 540] on button "Save" at bounding box center [690, 536] width 185 height 20
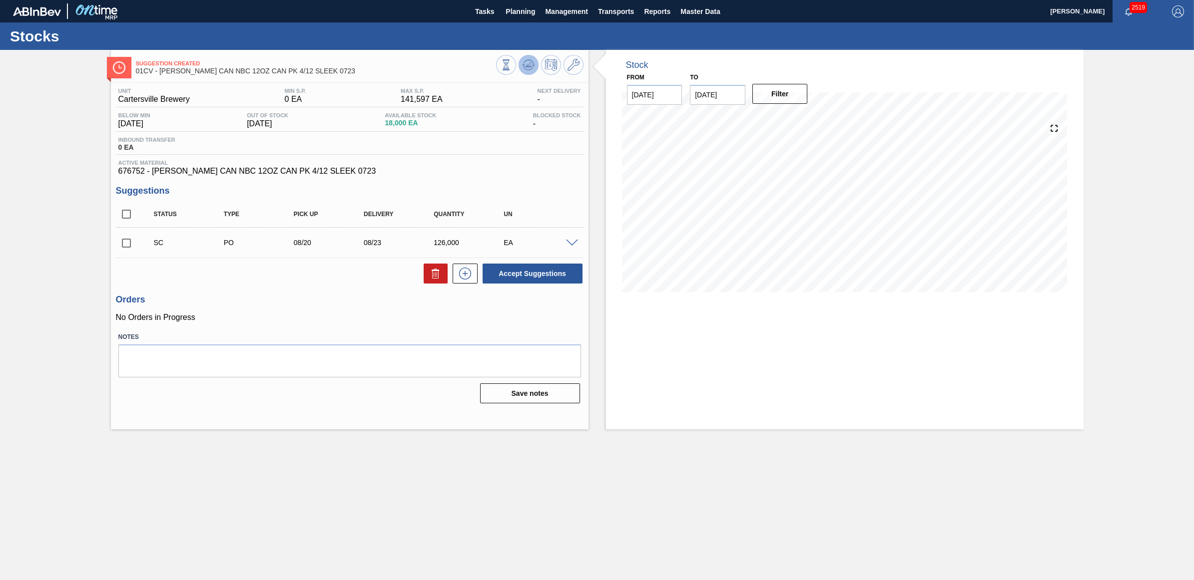
click at [511, 68] on icon at bounding box center [505, 64] width 11 height 11
click at [528, 60] on icon at bounding box center [528, 62] width 10 height 5
click at [125, 245] on input "checkbox" at bounding box center [126, 243] width 21 height 21
click at [533, 276] on button "Accept Suggestions" at bounding box center [532, 274] width 100 height 20
checkbox input "false"
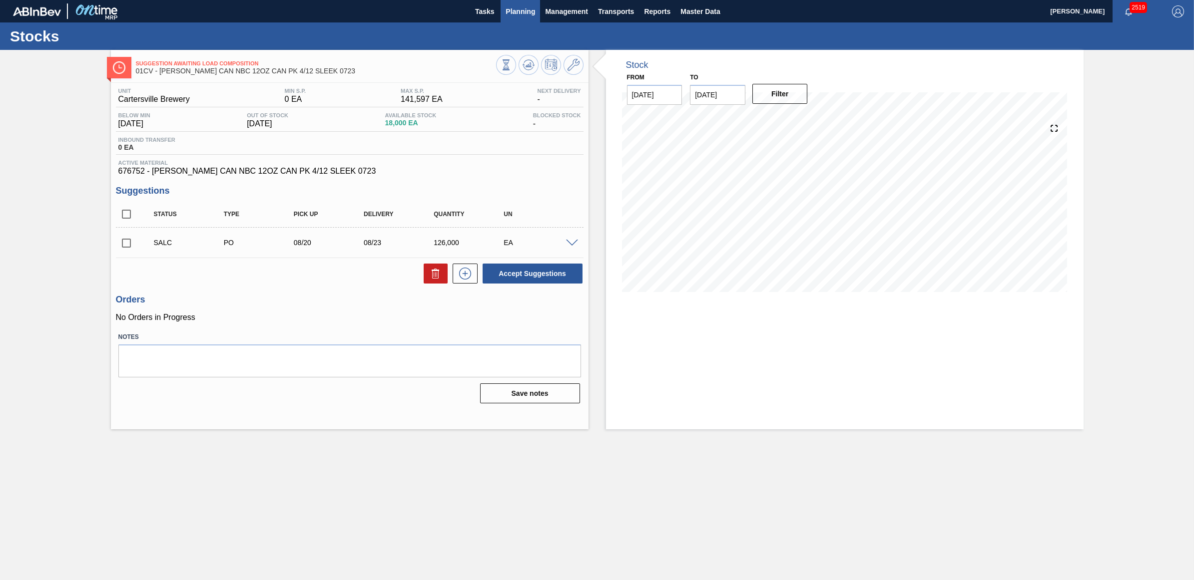
click at [515, 8] on span "Planning" at bounding box center [519, 11] width 29 height 12
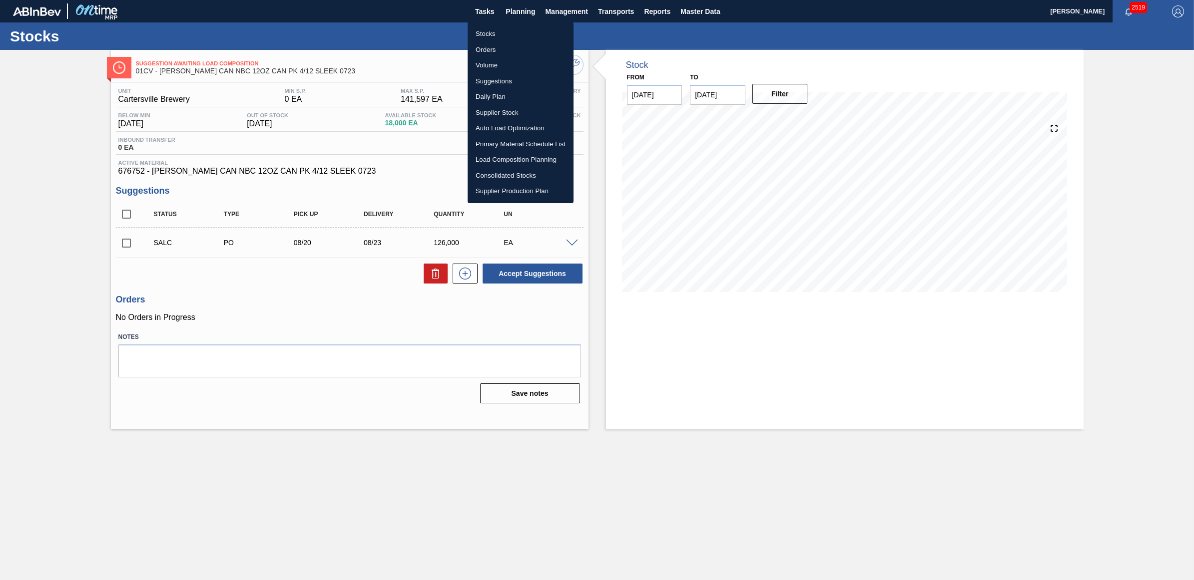
click at [508, 27] on li "Stocks" at bounding box center [520, 34] width 106 height 16
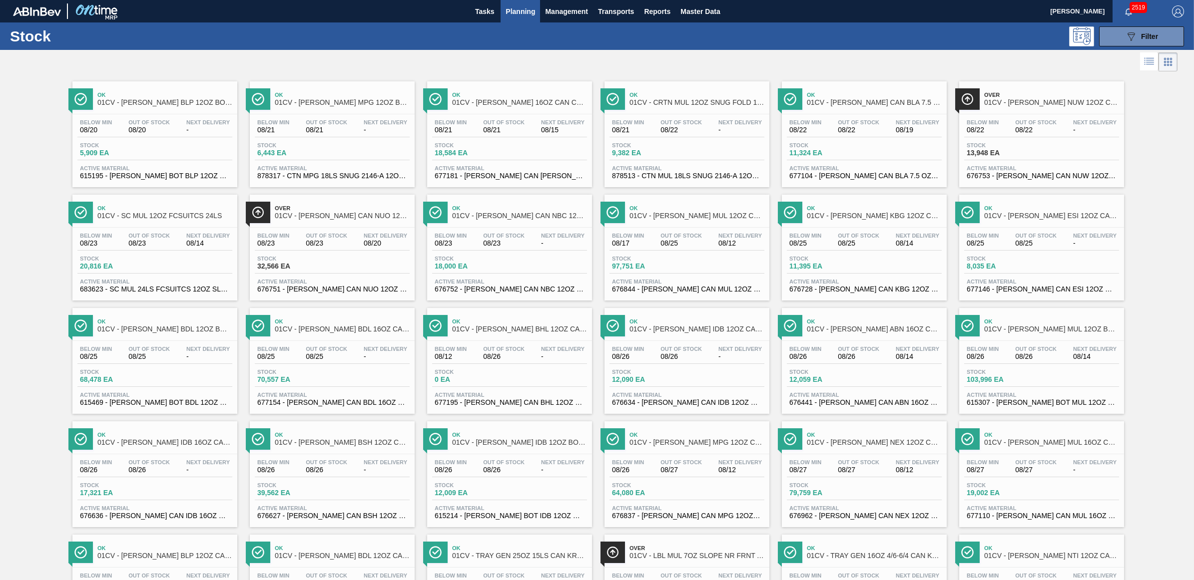
click at [1012, 138] on div "Below Min 08/22 Out Of Stock 08/22 Next Delivery - Stock 13,948 EA Active Mater…" at bounding box center [1041, 148] width 165 height 68
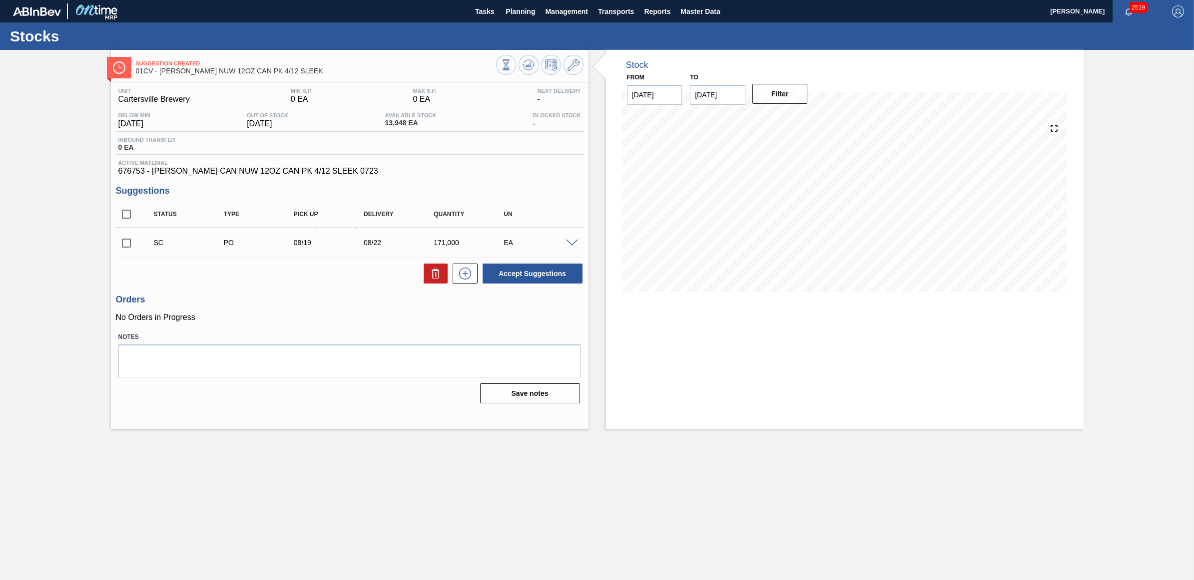
click at [124, 245] on input "checkbox" at bounding box center [126, 243] width 21 height 21
click at [543, 273] on button "Accept Suggestions" at bounding box center [532, 274] width 100 height 20
checkbox input "false"
click at [515, 10] on span "Planning" at bounding box center [519, 11] width 29 height 12
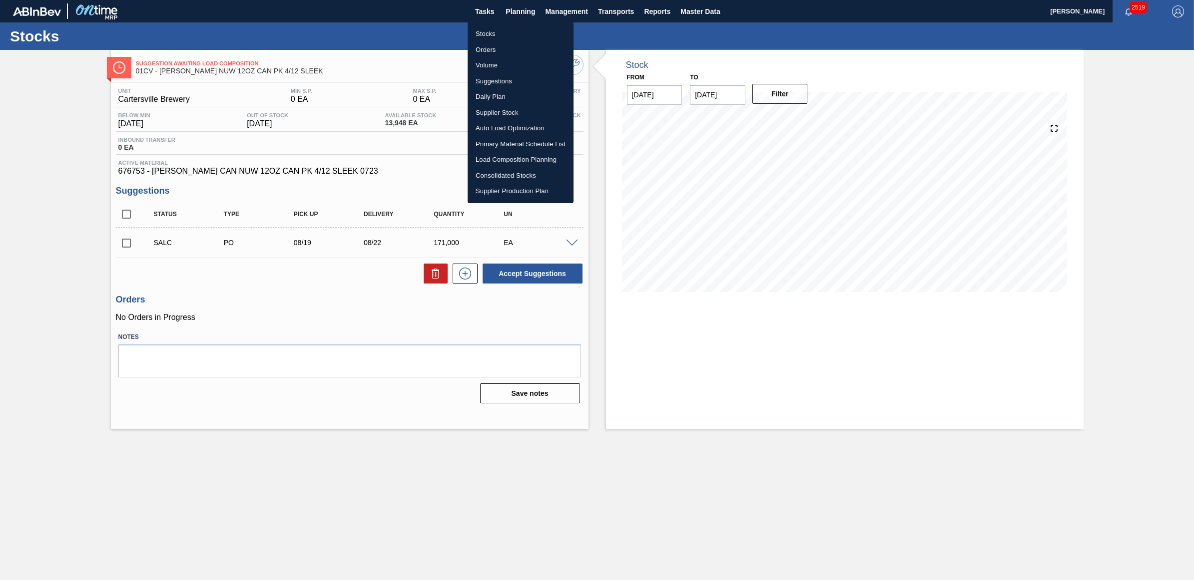
drag, startPoint x: 521, startPoint y: 9, endPoint x: 512, endPoint y: 21, distance: 15.0
click at [521, 9] on div at bounding box center [597, 290] width 1194 height 580
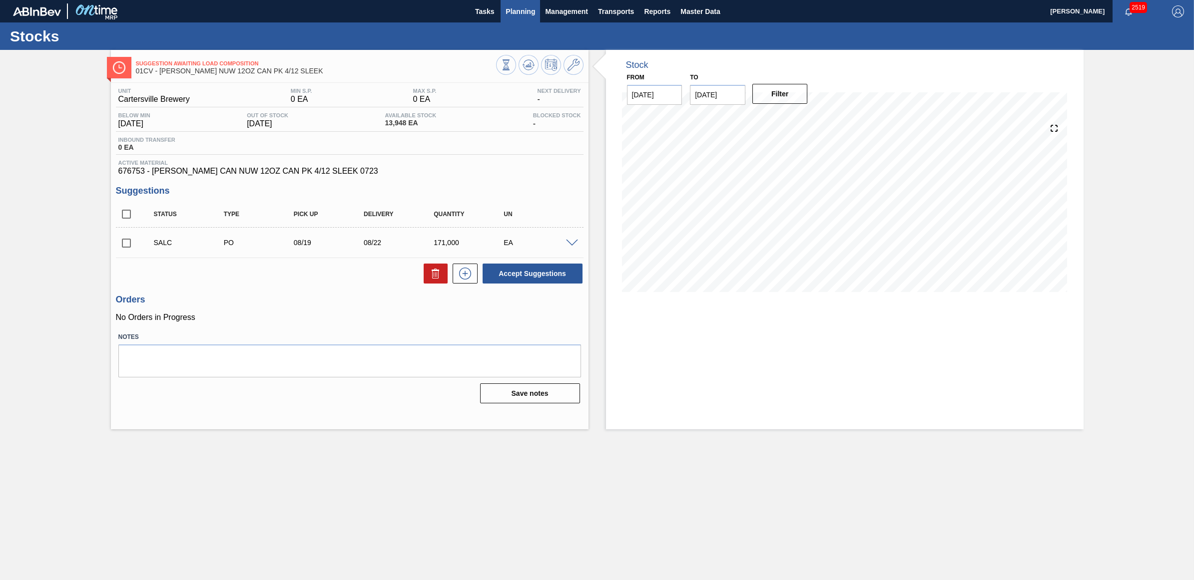
click at [515, 14] on span "Planning" at bounding box center [519, 11] width 29 height 12
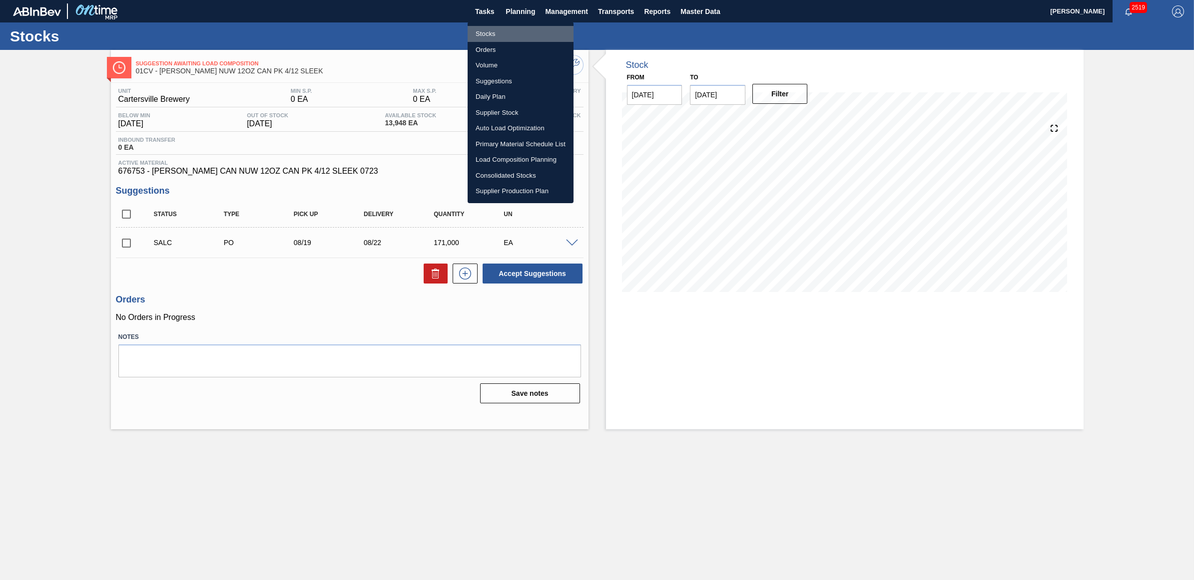
click at [490, 32] on li "Stocks" at bounding box center [520, 34] width 106 height 16
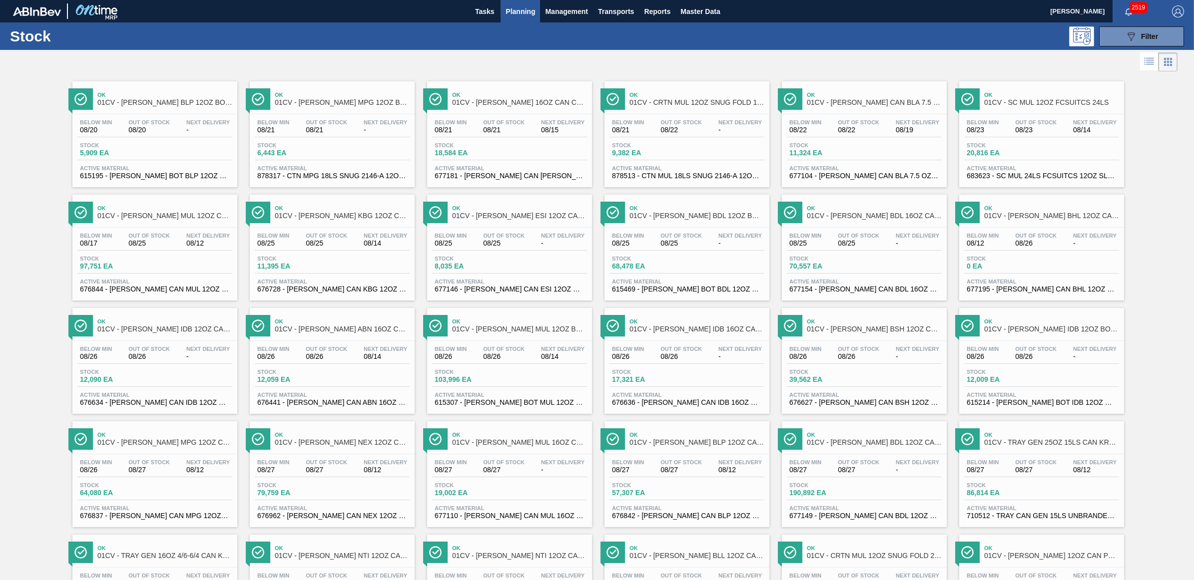
click at [510, 15] on span "Planning" at bounding box center [519, 11] width 29 height 12
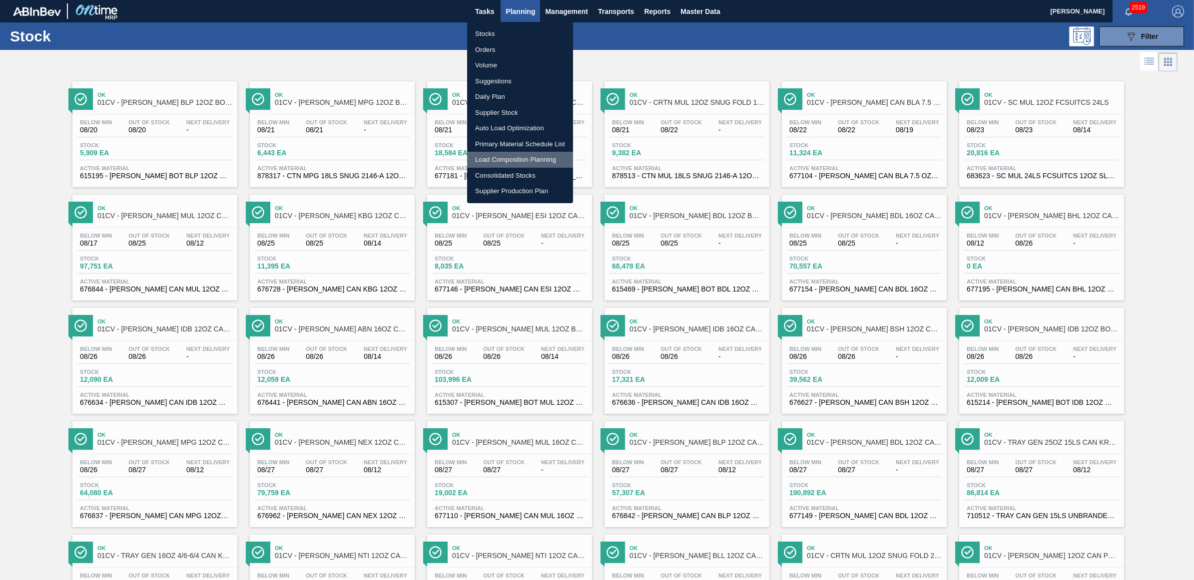
click at [522, 156] on li "Load Composition Planning" at bounding box center [520, 160] width 106 height 16
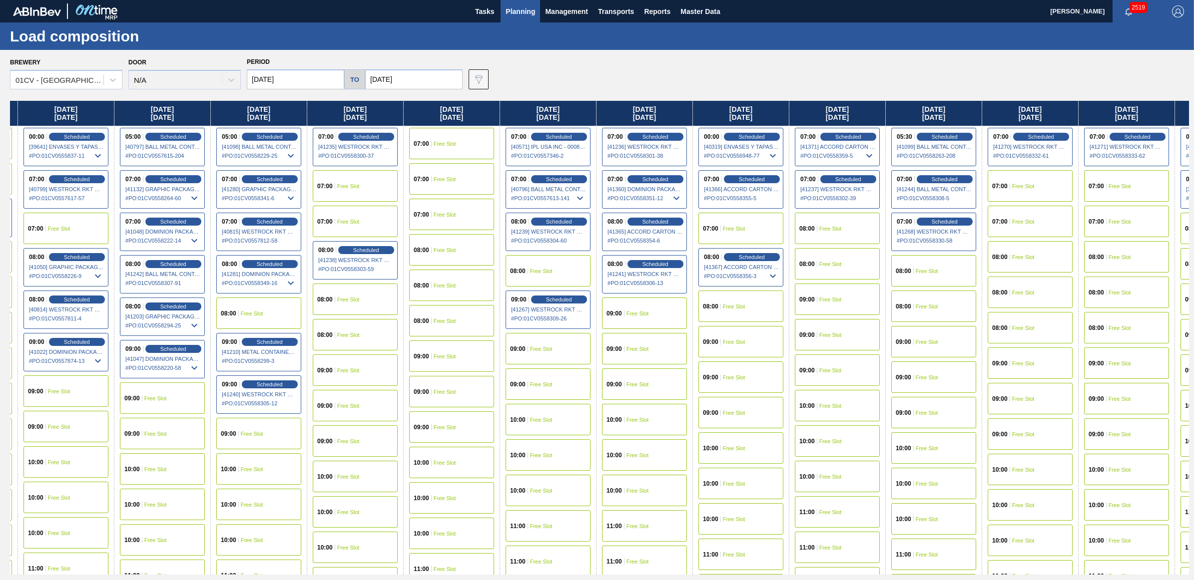
scroll to position [0, 185]
drag, startPoint x: 826, startPoint y: 109, endPoint x: 626, endPoint y: 113, distance: 200.8
click at [626, 113] on div "Monday 08/11/2025 07:00 Scheduled [41028] GRAPHIC PACKAGING INTERNATIONA - 0008…" at bounding box center [599, 338] width 1179 height 474
click at [642, 221] on div "Scheduled" at bounding box center [654, 221] width 61 height 9
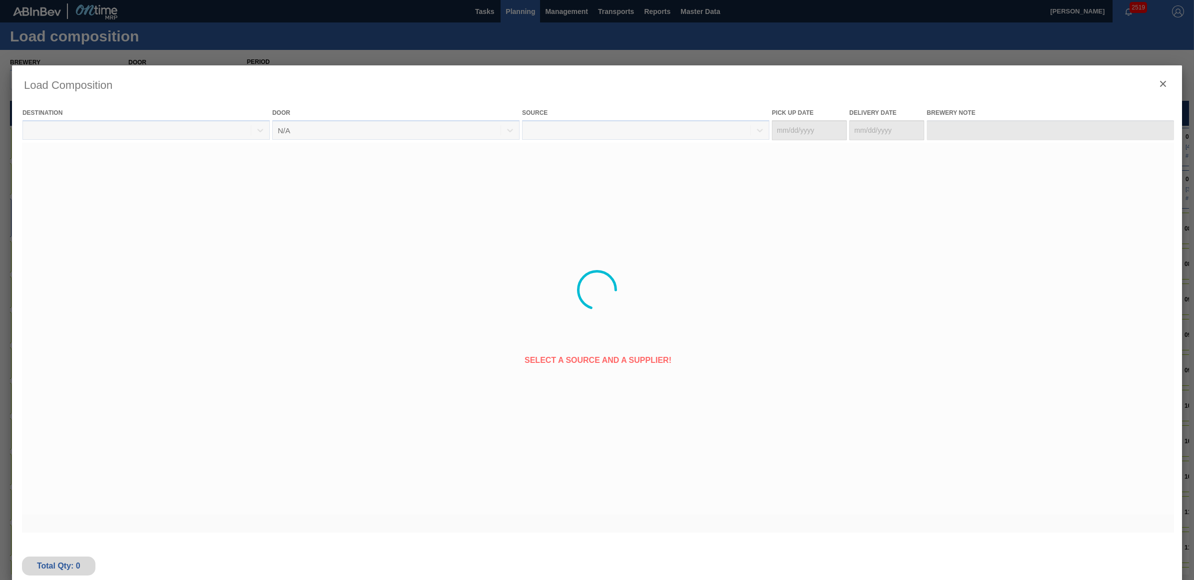
type Date "[DATE]"
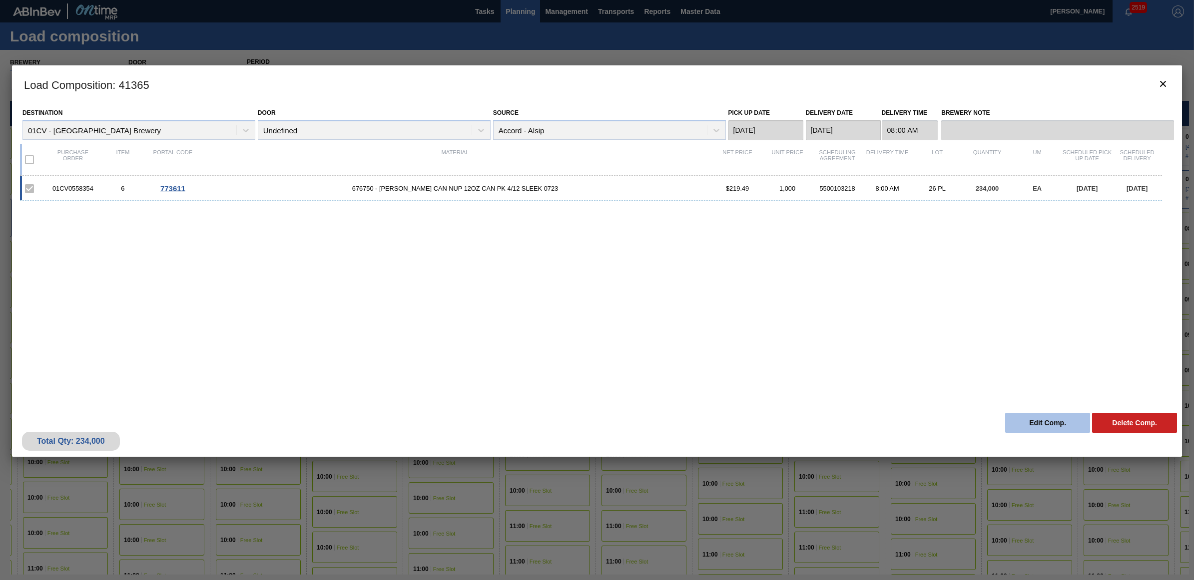
click at [1025, 415] on button "Edit Comp." at bounding box center [1047, 423] width 85 height 20
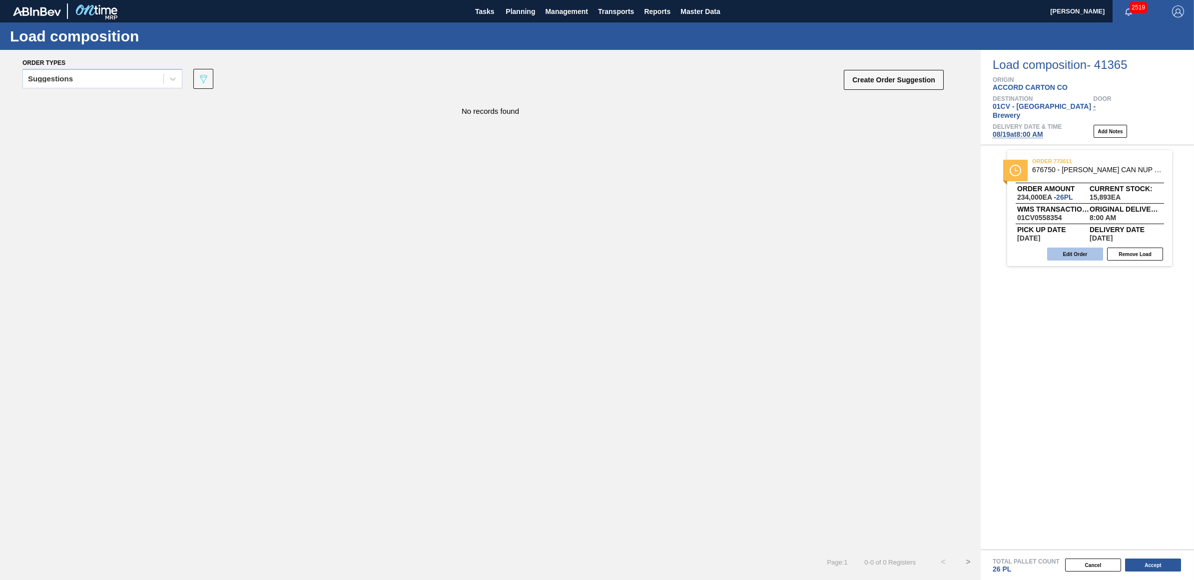
click at [1079, 248] on button "Edit Order" at bounding box center [1075, 254] width 56 height 13
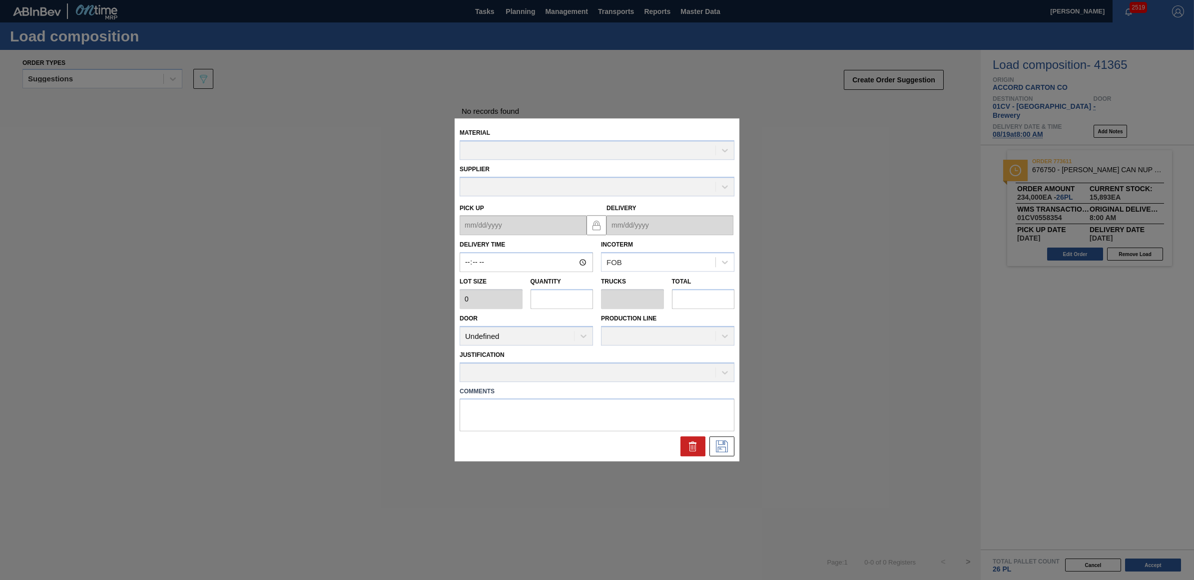
type input "08:00:00"
type input "9,000"
type input "26"
type input "1"
type input "234,000"
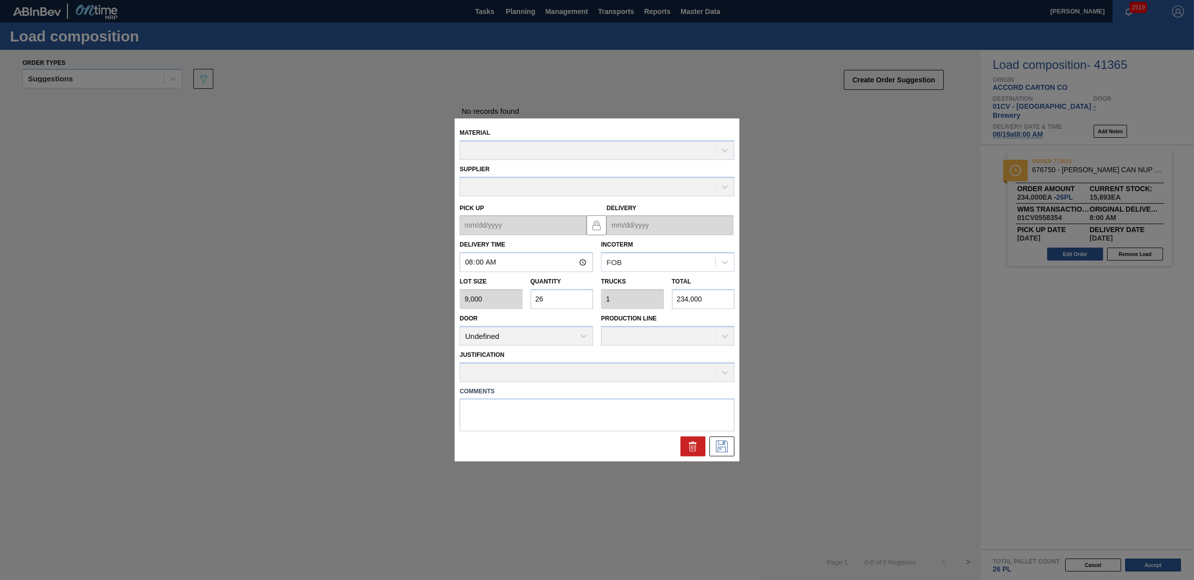
type up "[DATE]"
type input "[DATE]"
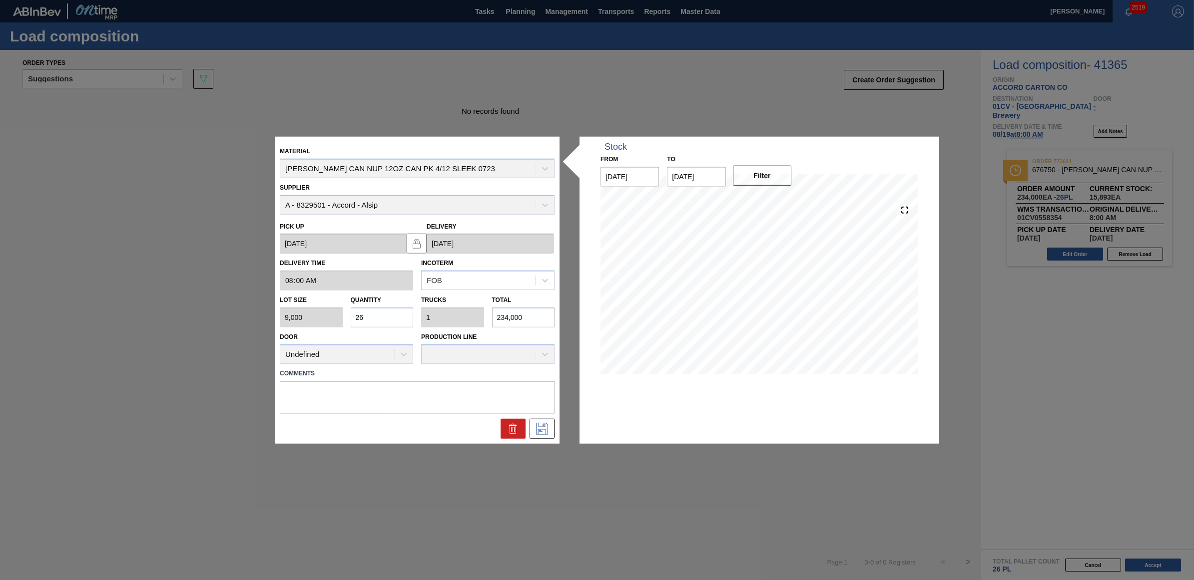
drag, startPoint x: 366, startPoint y: 311, endPoint x: 346, endPoint y: 306, distance: 20.6
click at [347, 306] on div "Quantity 26" at bounding box center [382, 310] width 71 height 34
type input "1"
type input "0.038"
type input "9,000"
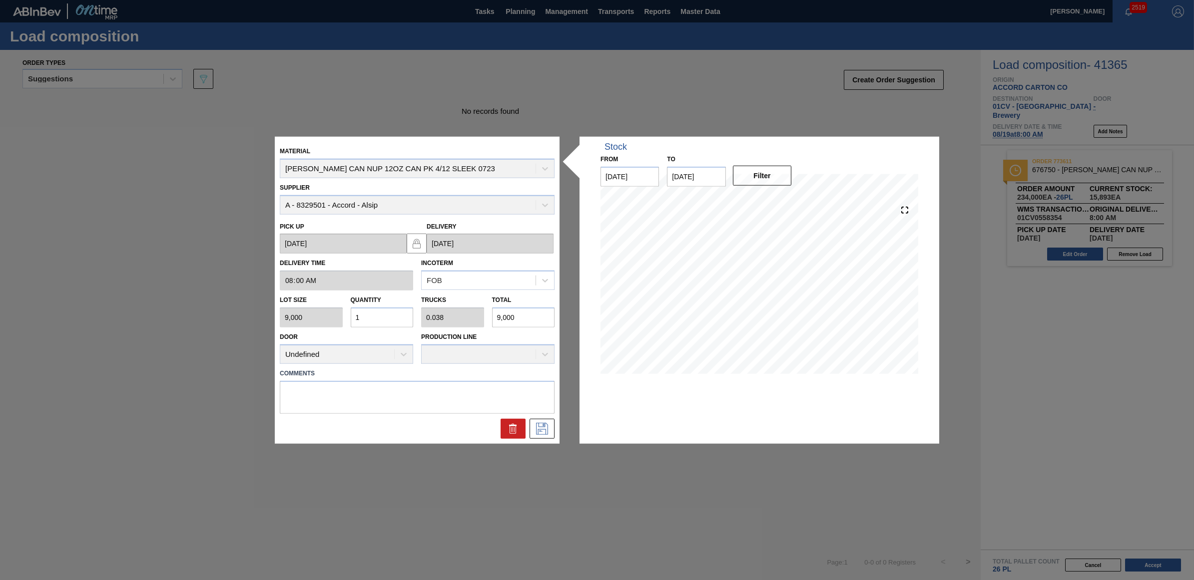
type input "11"
type input "0.423"
type input "99,000"
type input "11"
click at [544, 425] on icon at bounding box center [542, 428] width 16 height 12
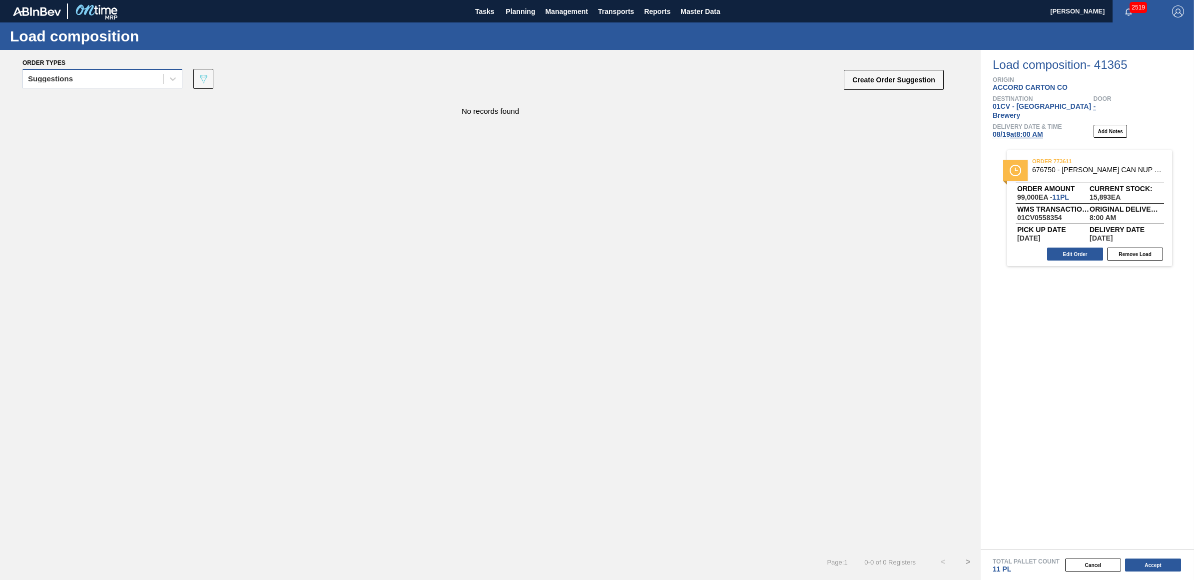
click at [107, 81] on div "Suggestions" at bounding box center [93, 79] width 140 height 14
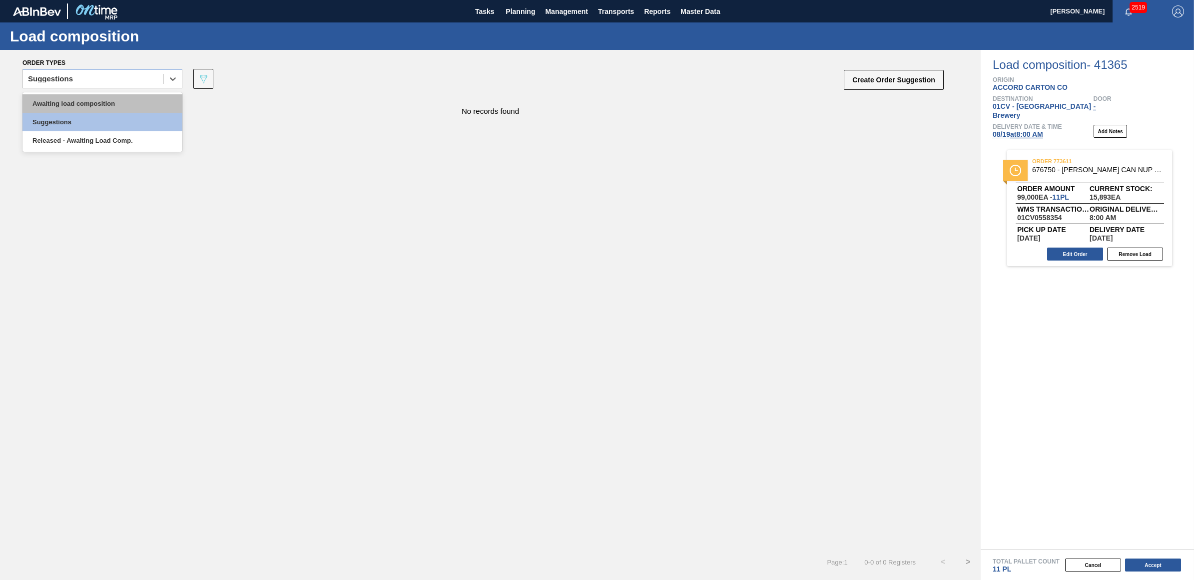
click at [87, 106] on div "Awaiting load composition" at bounding box center [102, 103] width 160 height 18
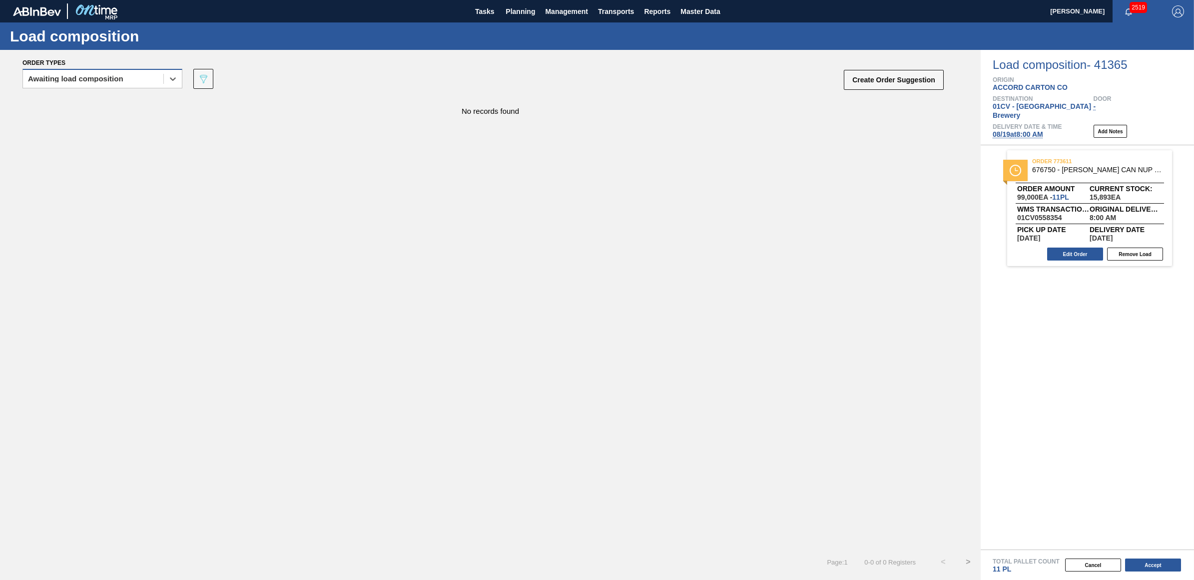
click at [83, 80] on div "Awaiting load composition" at bounding box center [75, 78] width 95 height 7
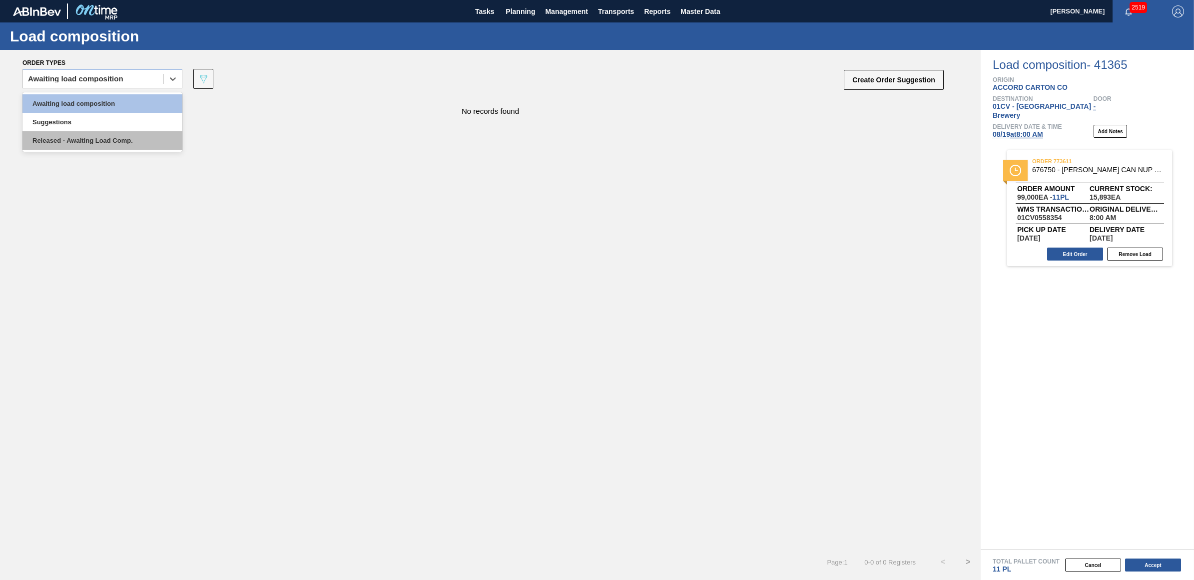
click at [97, 131] on div "Awaiting load composition Suggestions Released - Awaiting Load Comp." at bounding box center [102, 121] width 160 height 59
click at [97, 139] on div "Released - Awaiting Load Comp." at bounding box center [102, 140] width 160 height 18
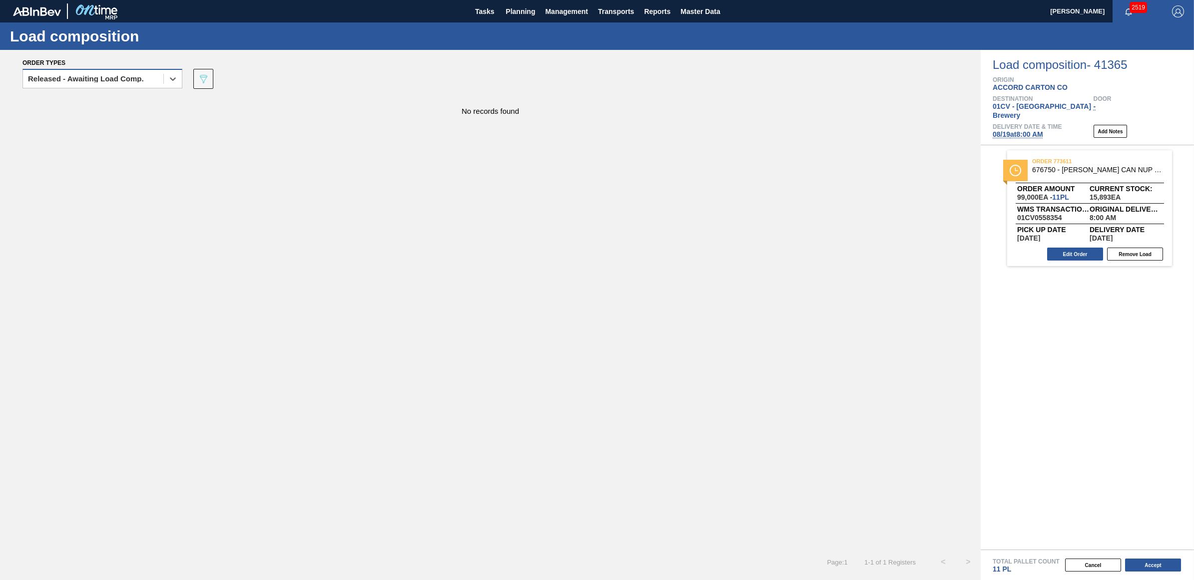
click at [75, 75] on div "Released - Awaiting Load Comp." at bounding box center [86, 78] width 116 height 7
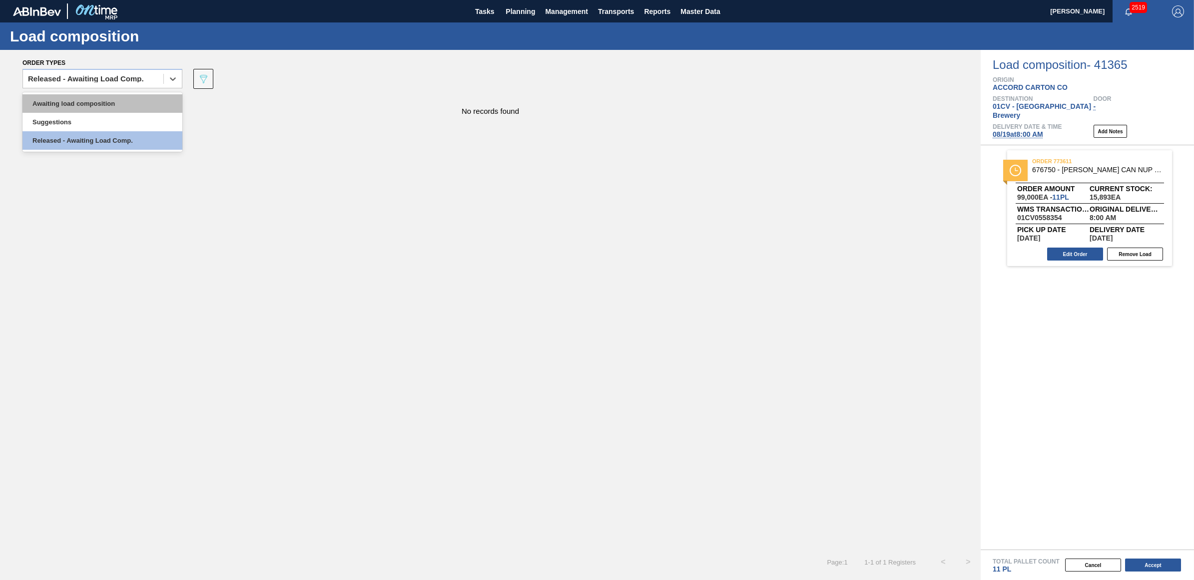
click at [83, 103] on div "Awaiting load composition" at bounding box center [102, 103] width 160 height 18
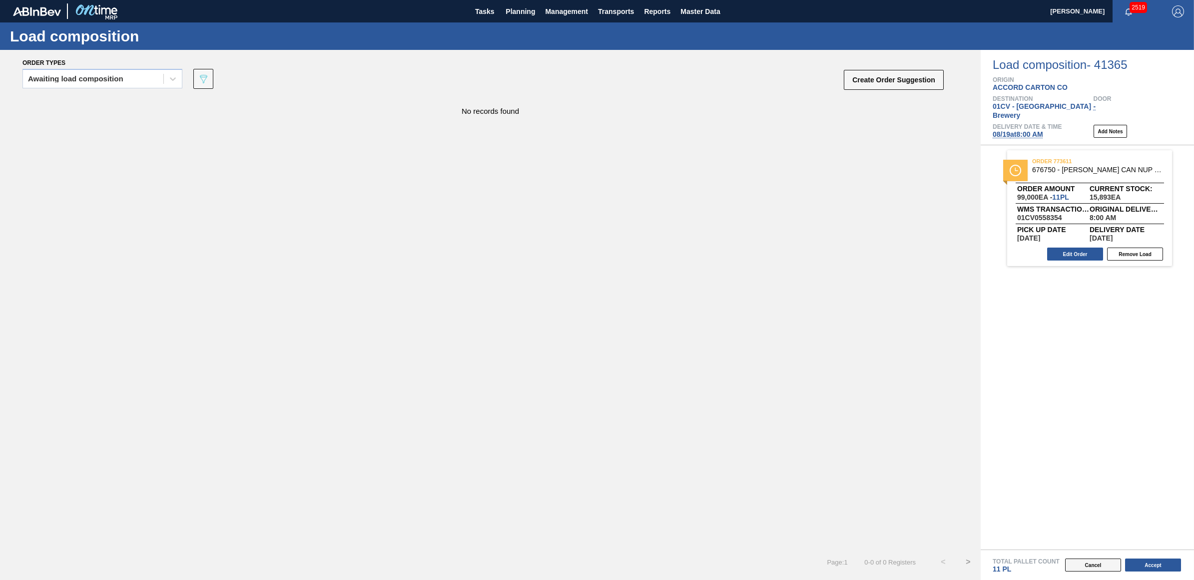
click at [1099, 565] on button "Cancel" at bounding box center [1093, 565] width 56 height 13
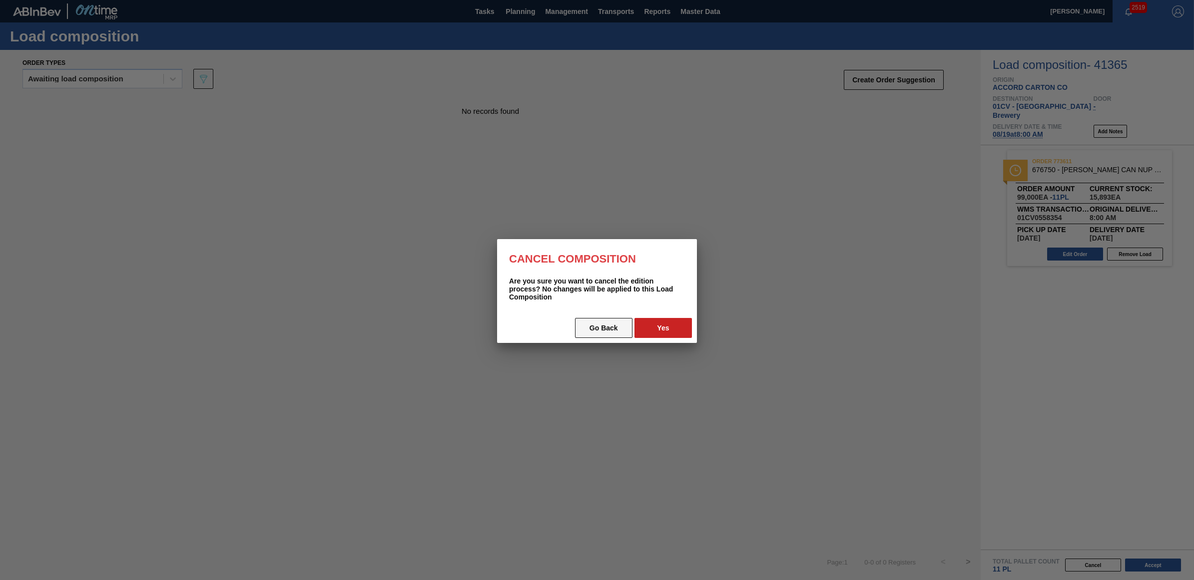
click at [598, 326] on button "Go Back" at bounding box center [603, 328] width 57 height 20
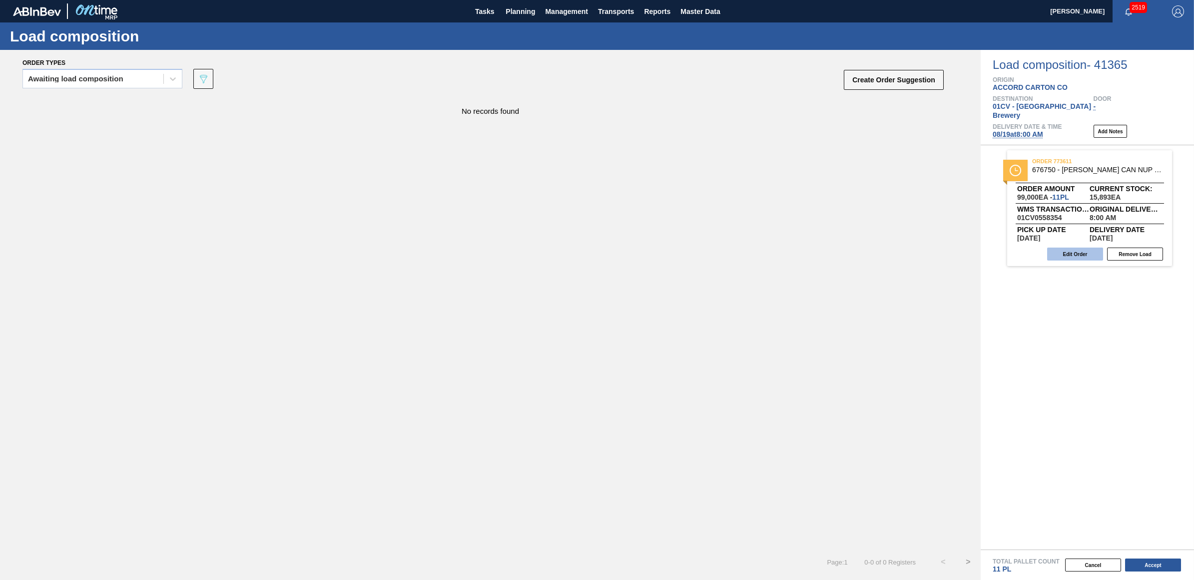
click at [1075, 248] on button "Edit Order" at bounding box center [1075, 254] width 56 height 13
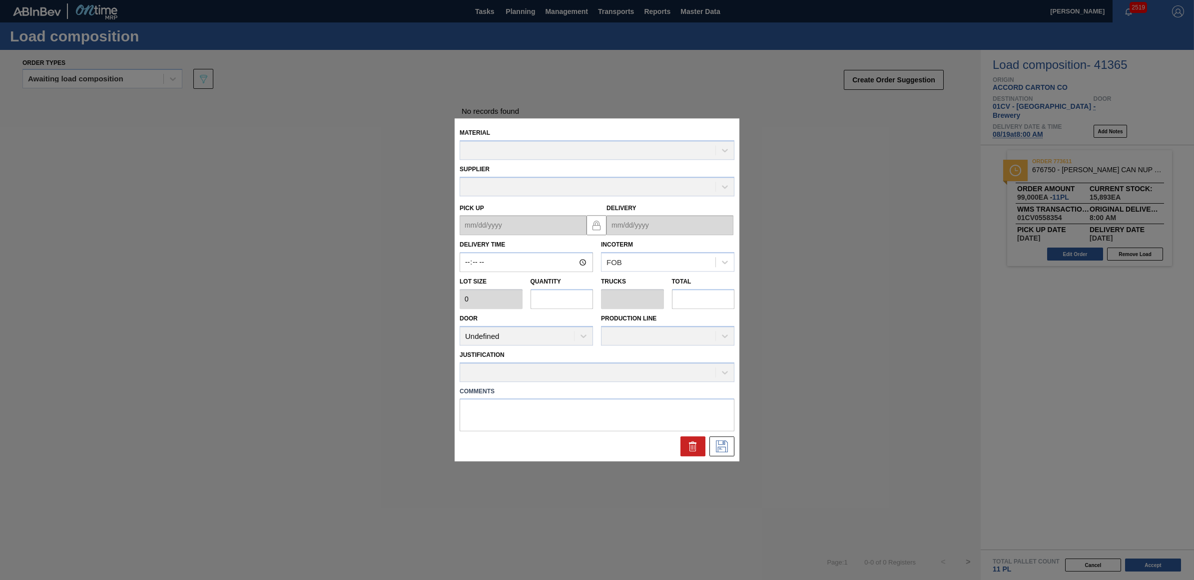
type input "08:00:00"
type input "9,000"
type input "11"
type input "0.423"
type input "99,000"
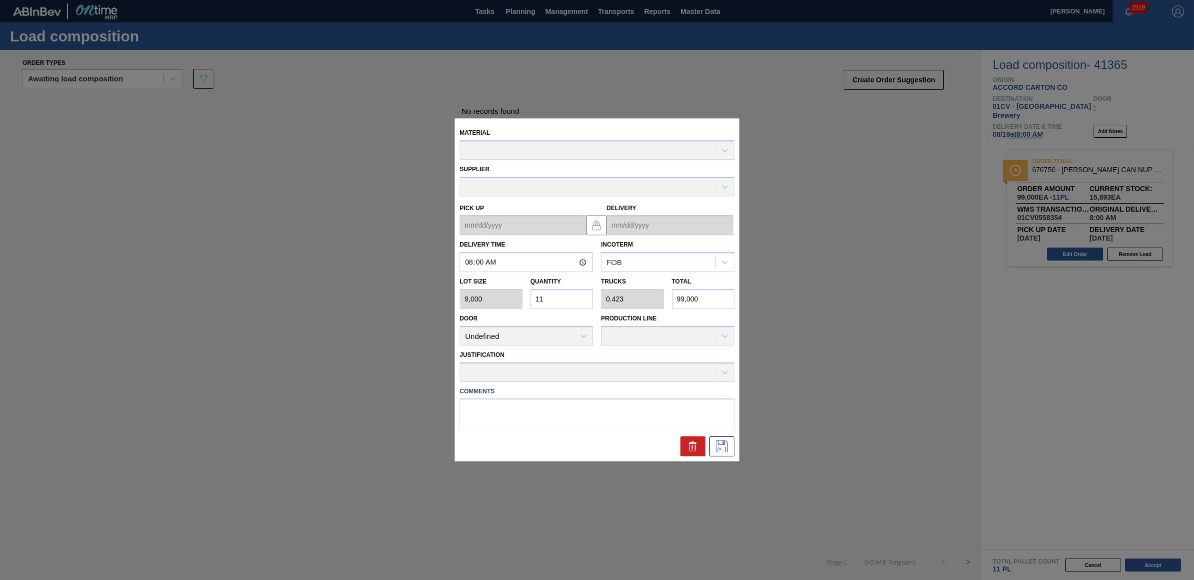
type up "[DATE]"
type input "[DATE]"
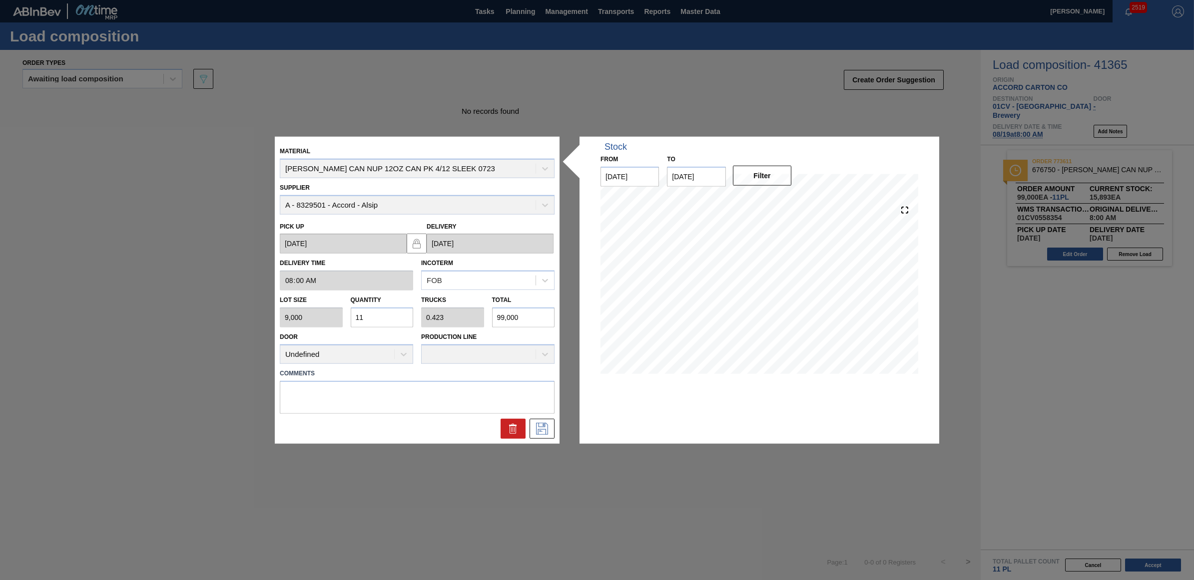
click at [295, 314] on div "Lot size 9,000 Quantity 11 Trucks 0.423 Total 99,000" at bounding box center [417, 309] width 283 height 37
type input "2"
type input "0.077"
type input "18,000"
type input "26"
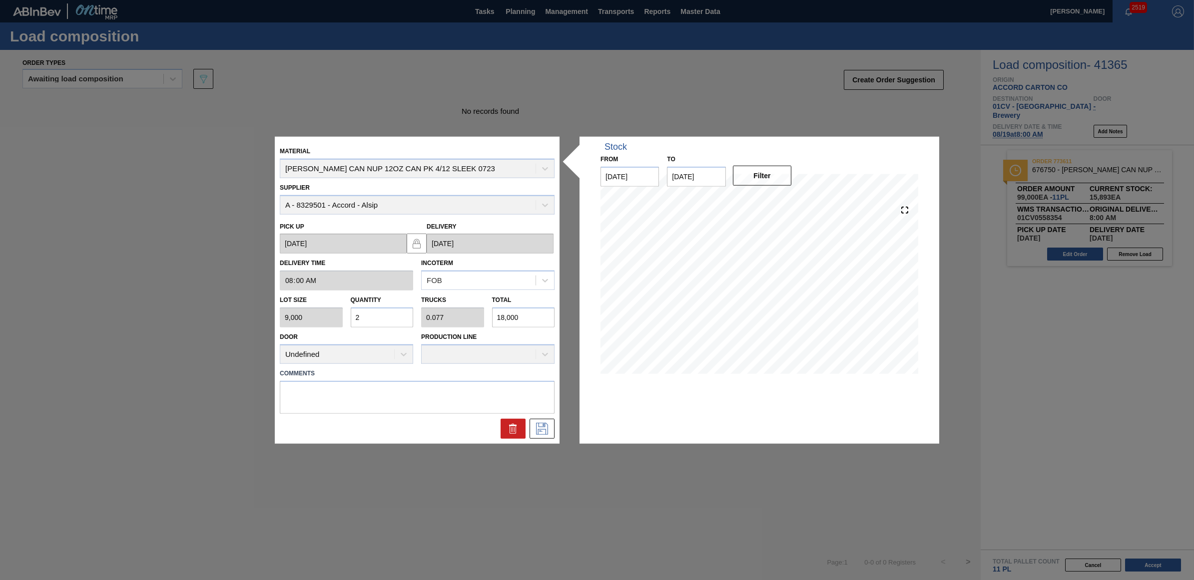
type input "1"
type input "234,000"
type input "26"
click at [537, 427] on icon at bounding box center [542, 428] width 16 height 12
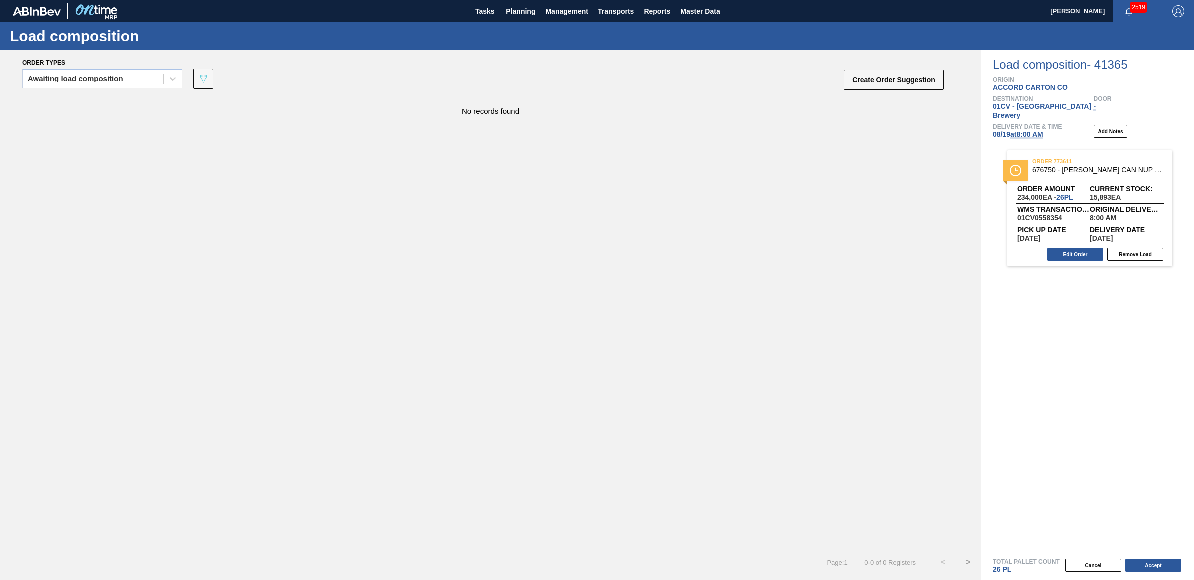
click at [1027, 130] on span "08/19 at 8:00 AM" at bounding box center [1017, 134] width 50 height 8
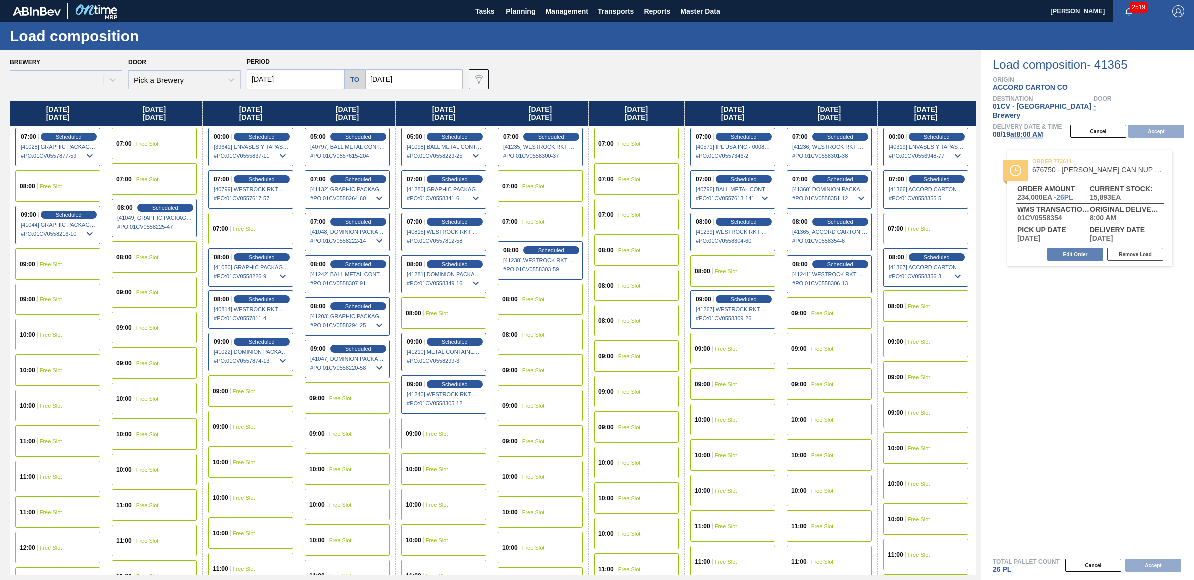
type input "[DATE]"
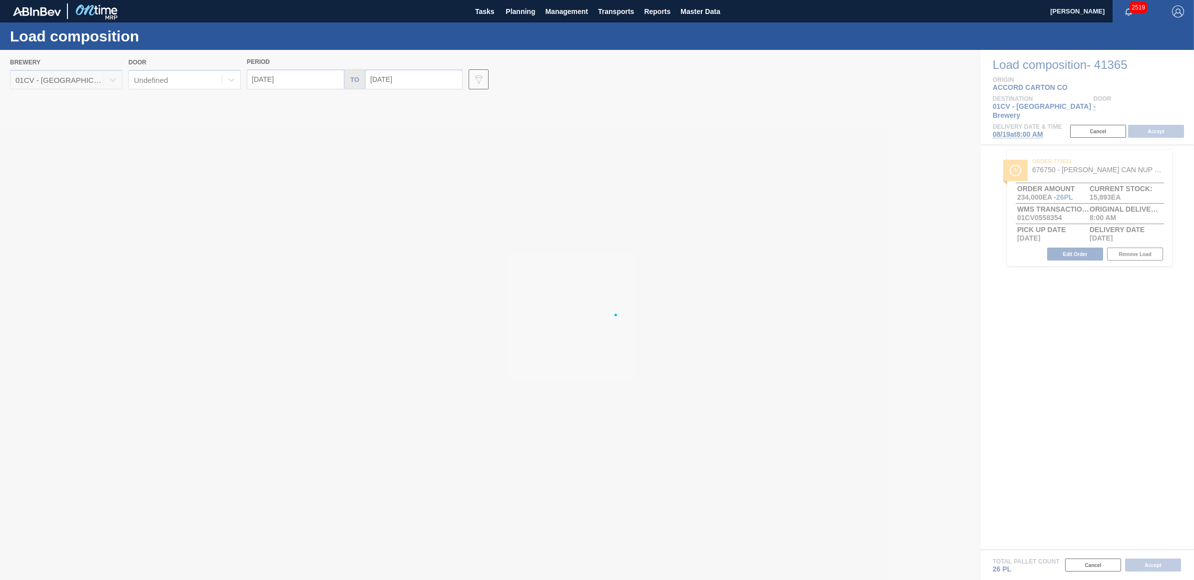
type input "[DATE]"
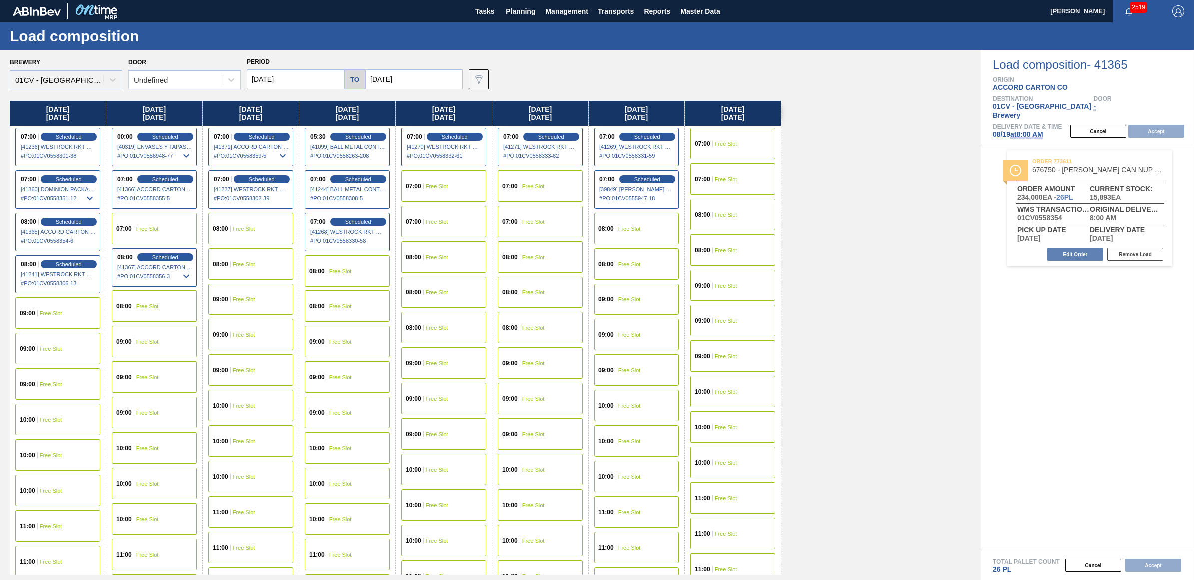
click at [137, 340] on span "Free Slot" at bounding box center [147, 342] width 22 height 6
click at [1156, 125] on button "Accept" at bounding box center [1156, 131] width 56 height 13
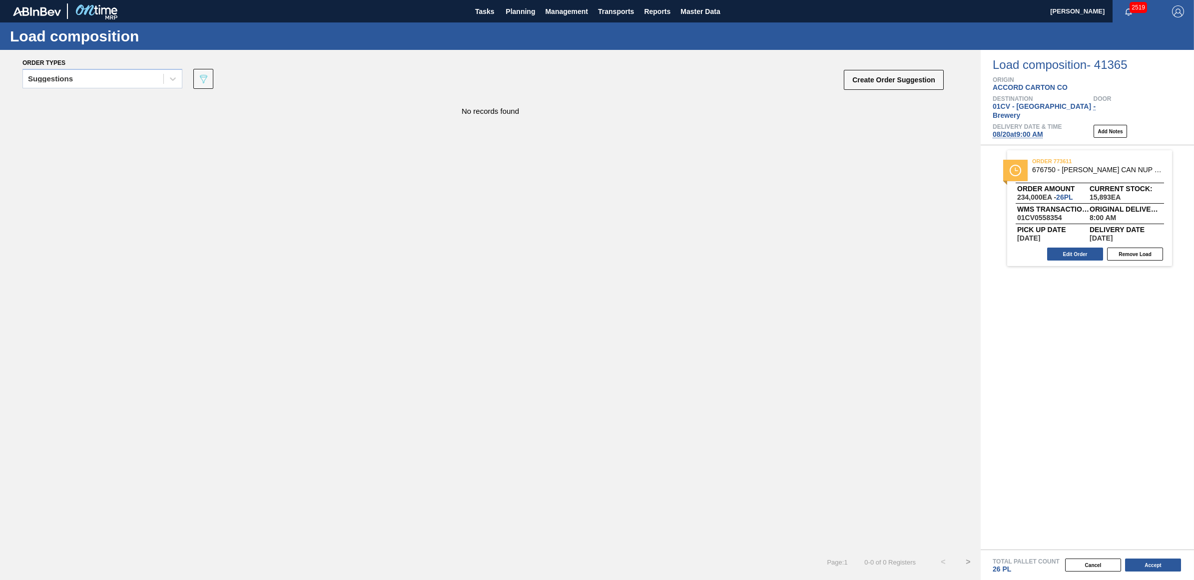
click at [1018, 130] on span "08/20 at 9:00 AM" at bounding box center [1017, 134] width 50 height 8
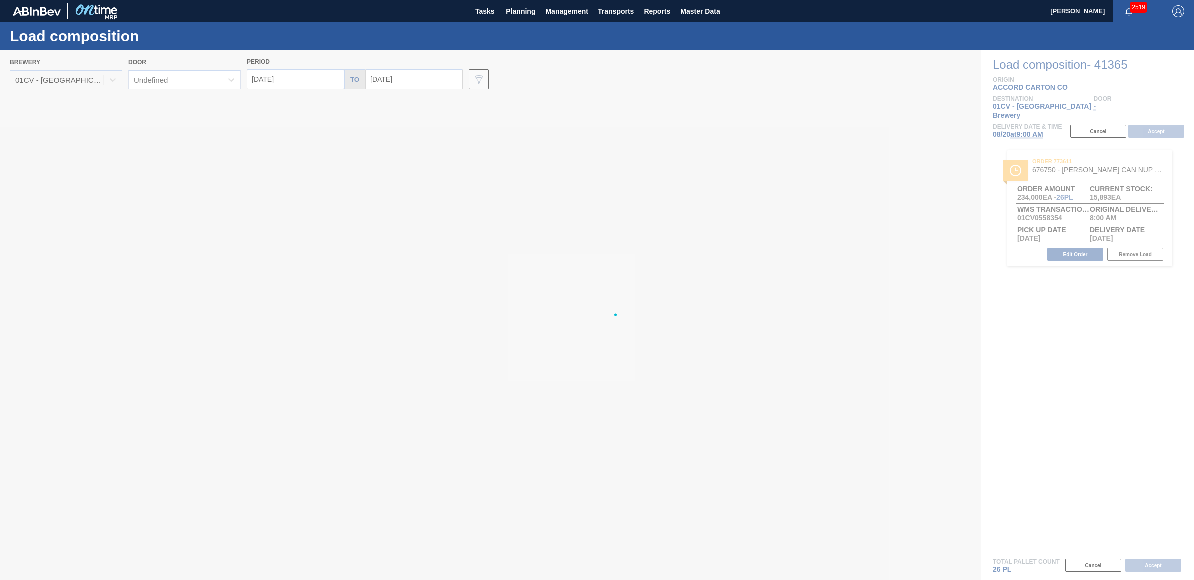
type input "[DATE]"
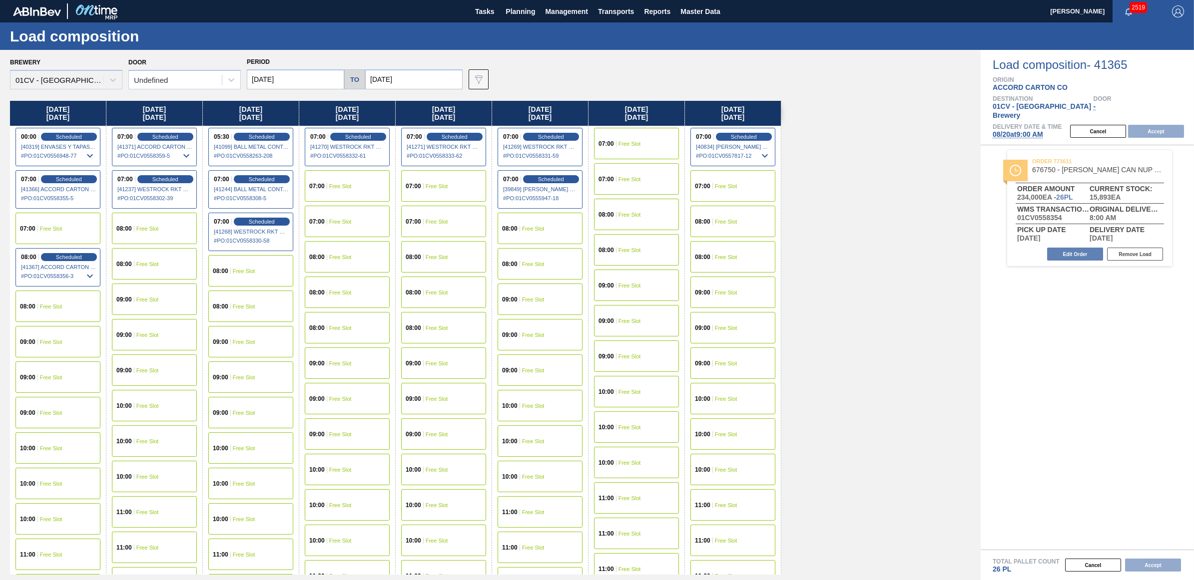
click at [273, 73] on input "[DATE]" at bounding box center [295, 79] width 97 height 20
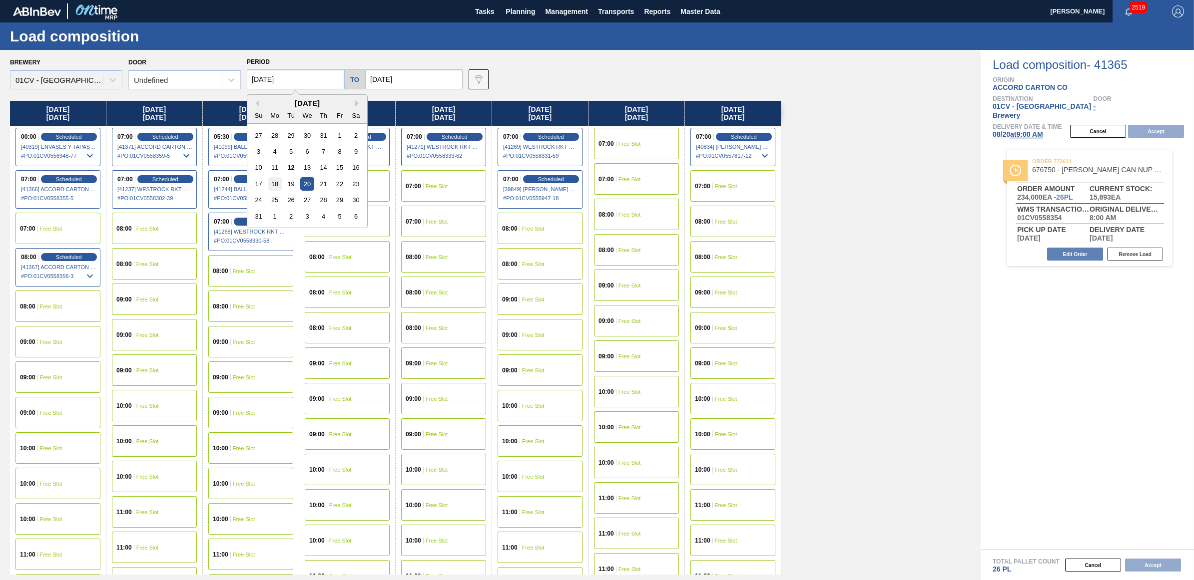
click at [276, 183] on div "18" at bounding box center [274, 183] width 13 height 13
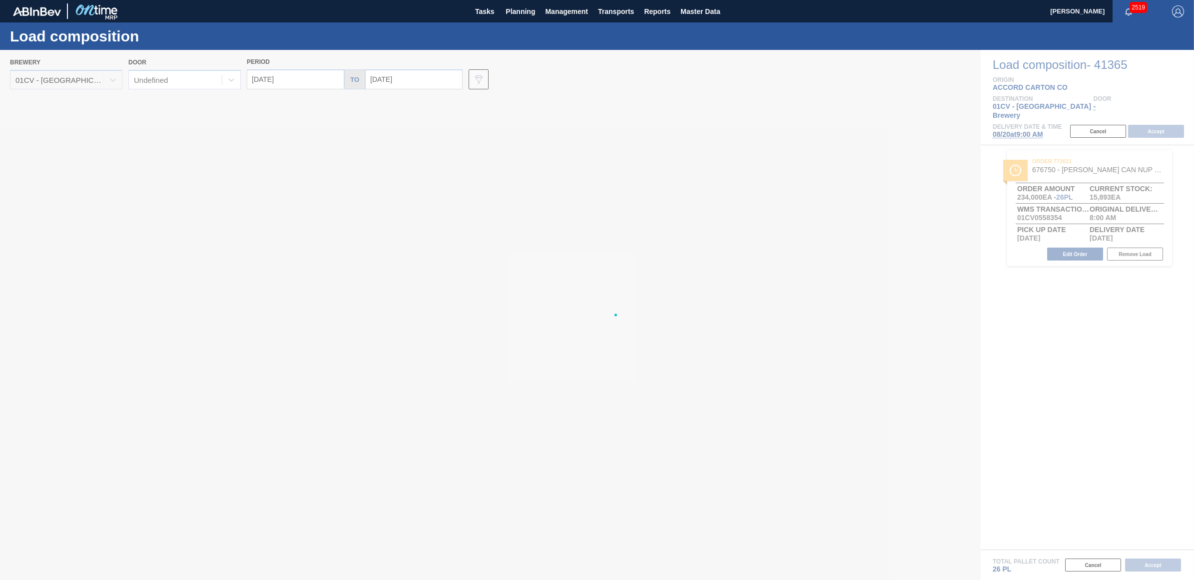
type input "[DATE]"
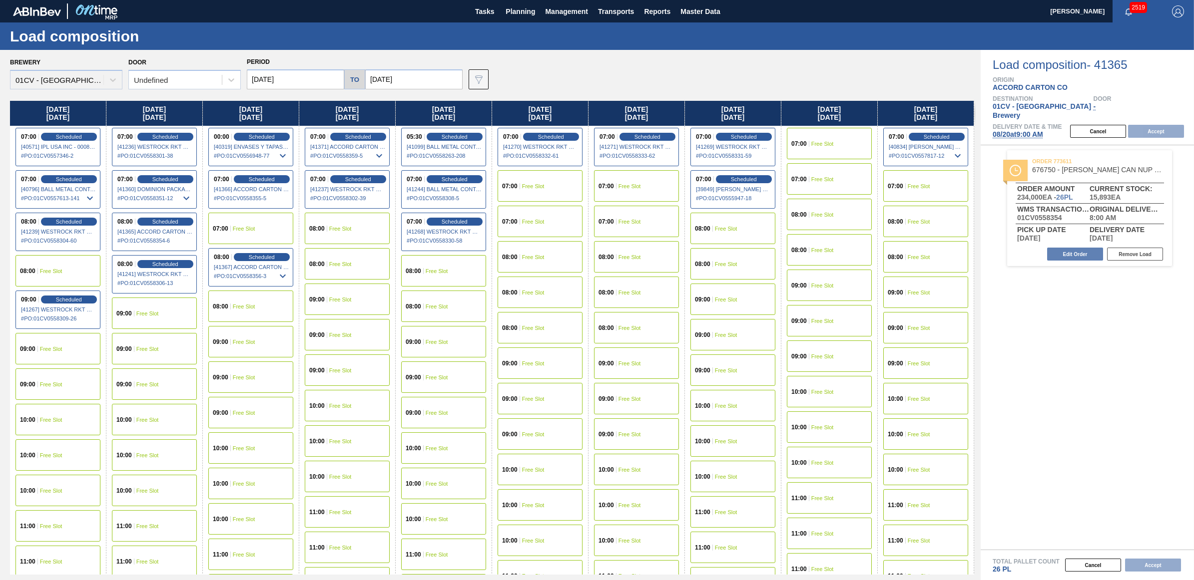
click at [145, 236] on span "# PO : 01CV0558354-6" at bounding box center [154, 241] width 75 height 12
click at [1098, 125] on button "Cancel" at bounding box center [1098, 131] width 56 height 13
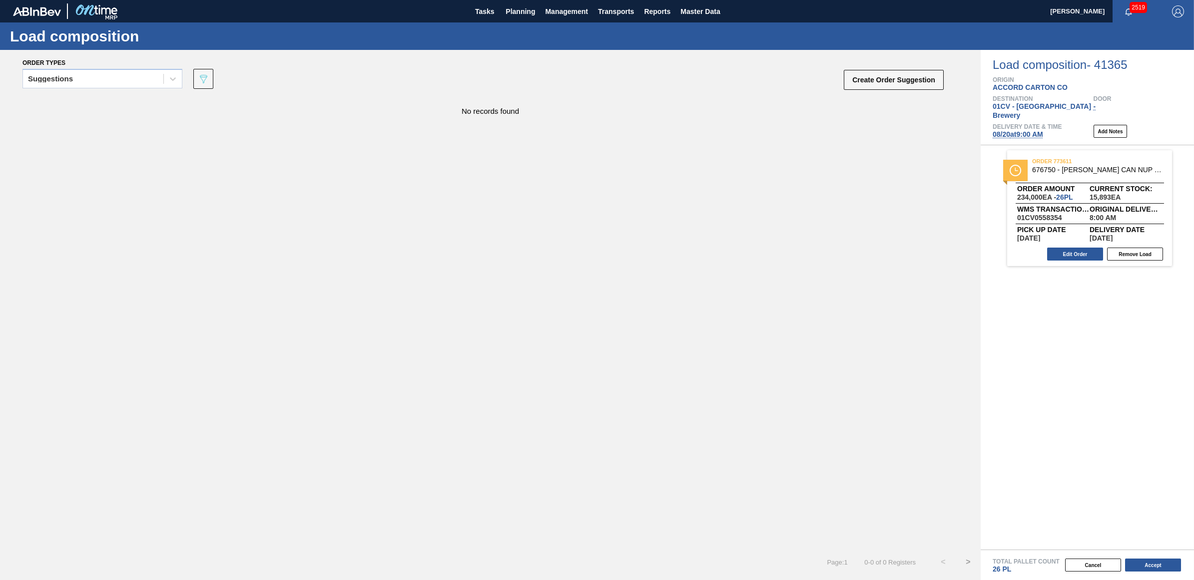
click at [1090, 567] on button "Cancel" at bounding box center [1093, 565] width 56 height 13
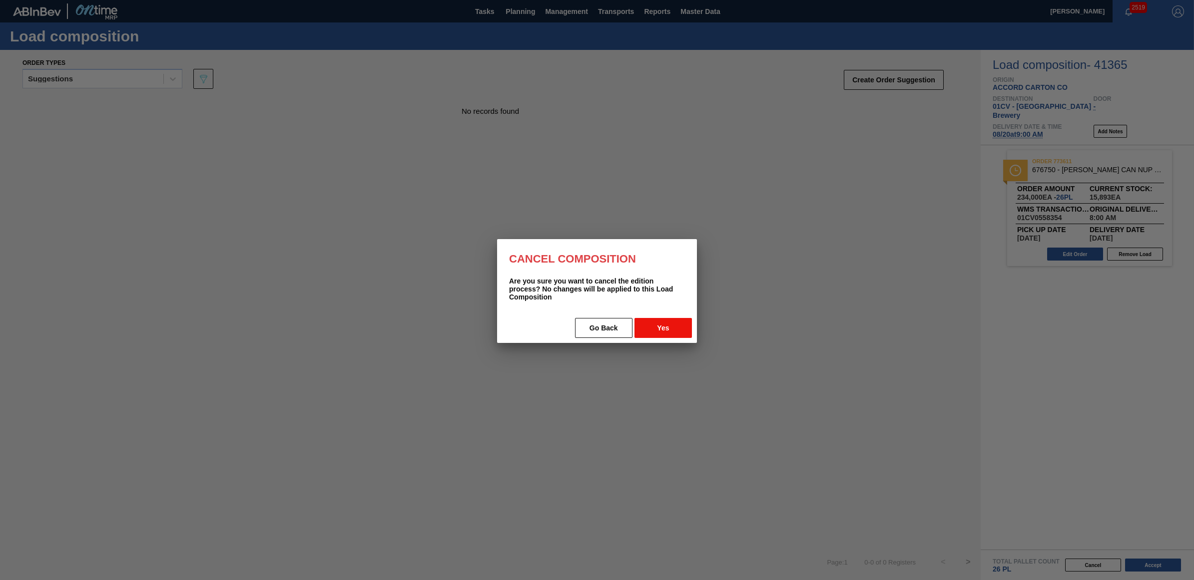
click at [659, 328] on button "Yes" at bounding box center [662, 328] width 57 height 20
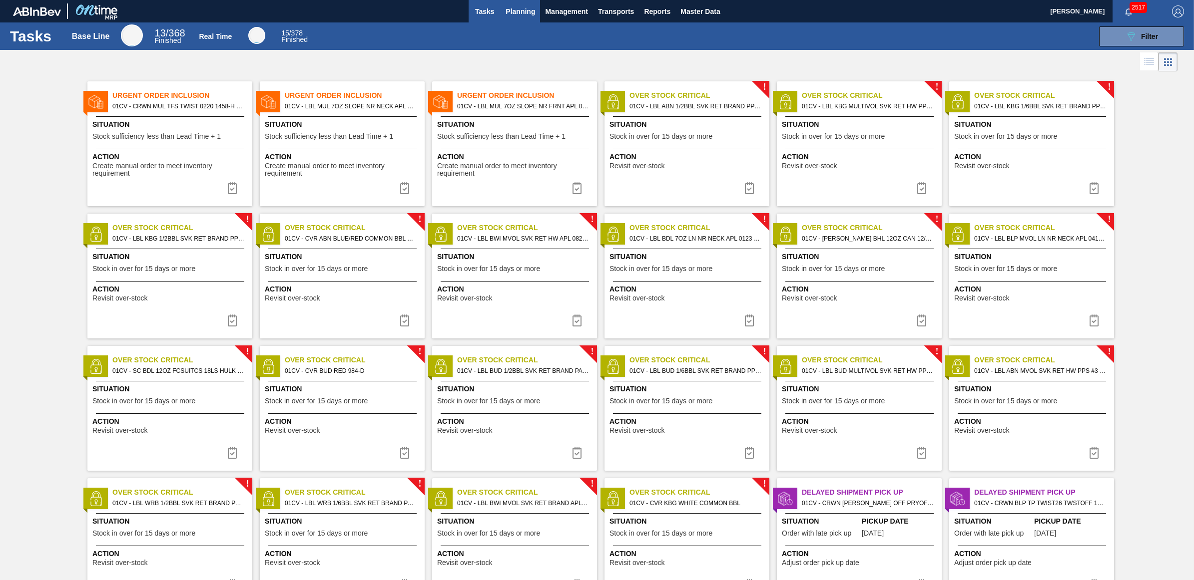
click at [517, 10] on span "Planning" at bounding box center [519, 11] width 29 height 12
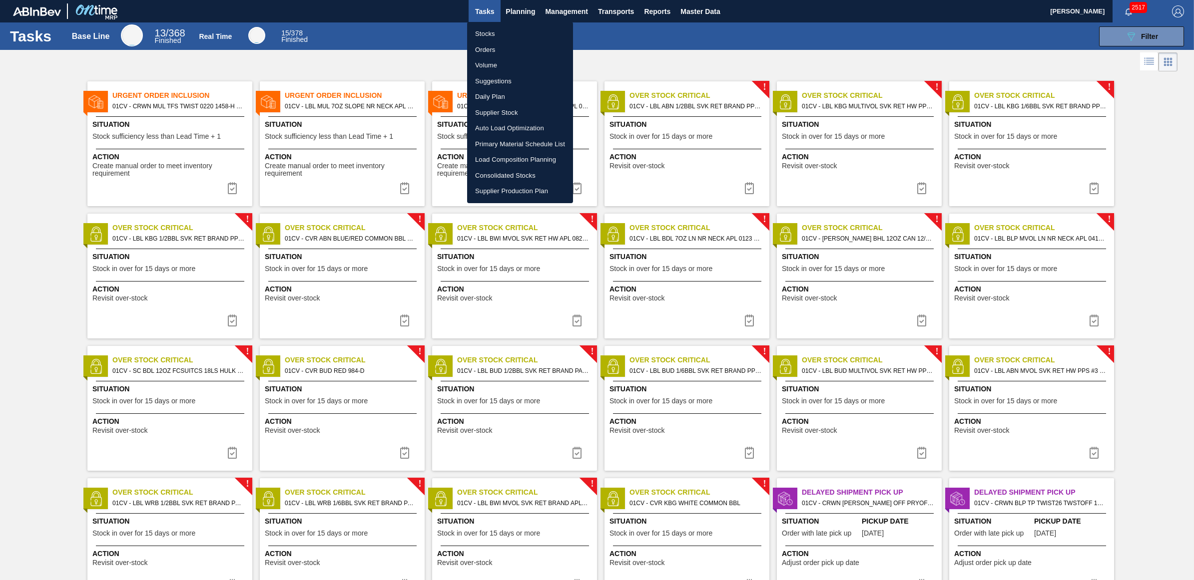
click at [518, 156] on li "Load Composition Planning" at bounding box center [520, 160] width 106 height 16
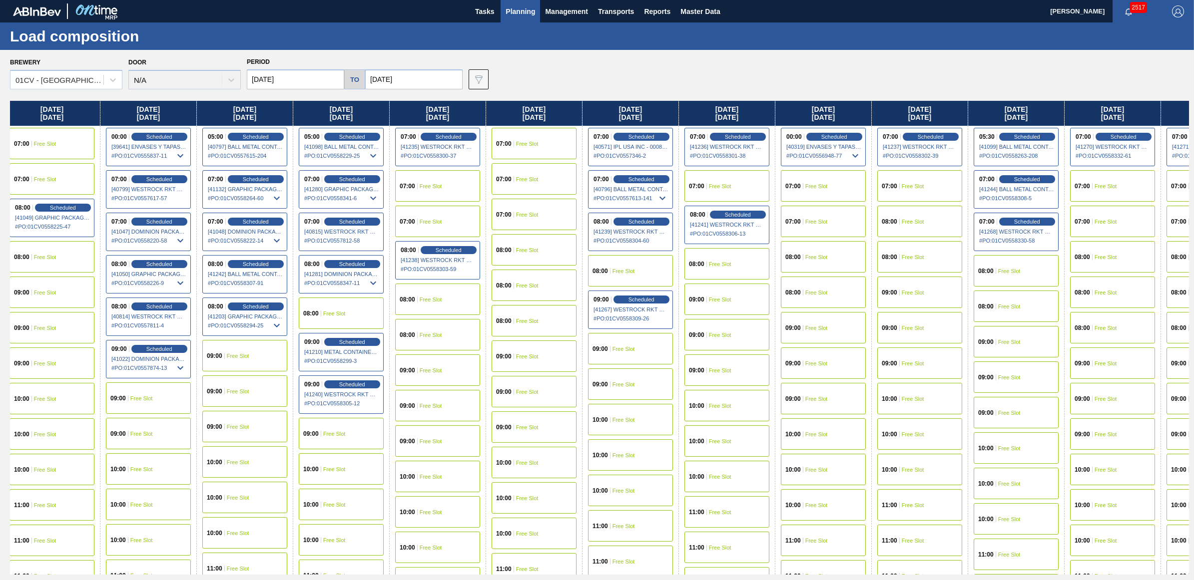
scroll to position [0, 103]
drag, startPoint x: 722, startPoint y: 116, endPoint x: 603, endPoint y: 118, distance: 118.4
click at [603, 118] on div "Monday 08/11/2025 07:00 Scheduled [41028] GRAPHIC PACKAGING INTERNATIONA - 0008…" at bounding box center [599, 338] width 1179 height 474
click at [350, 265] on span "Scheduled" at bounding box center [351, 264] width 28 height 6
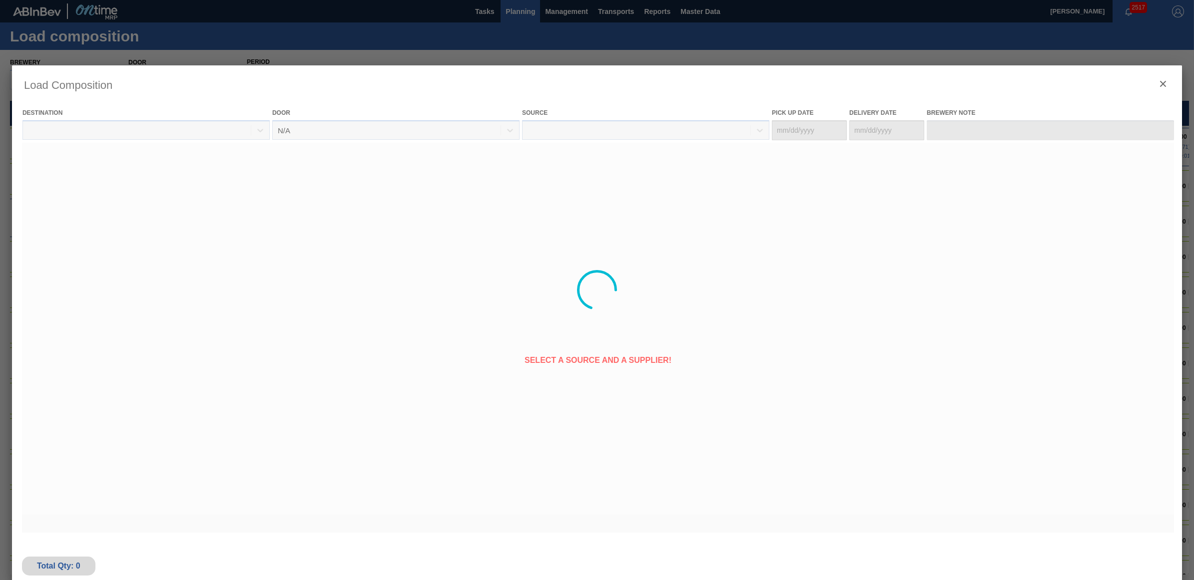
type Date "[DATE]"
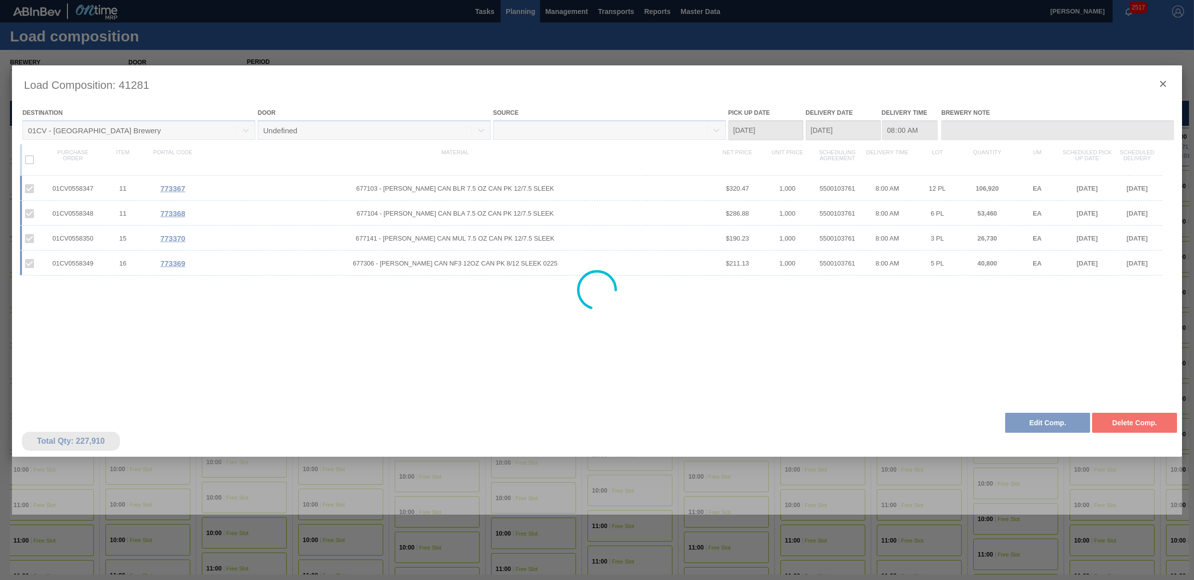
click at [1030, 551] on div at bounding box center [597, 290] width 1194 height 580
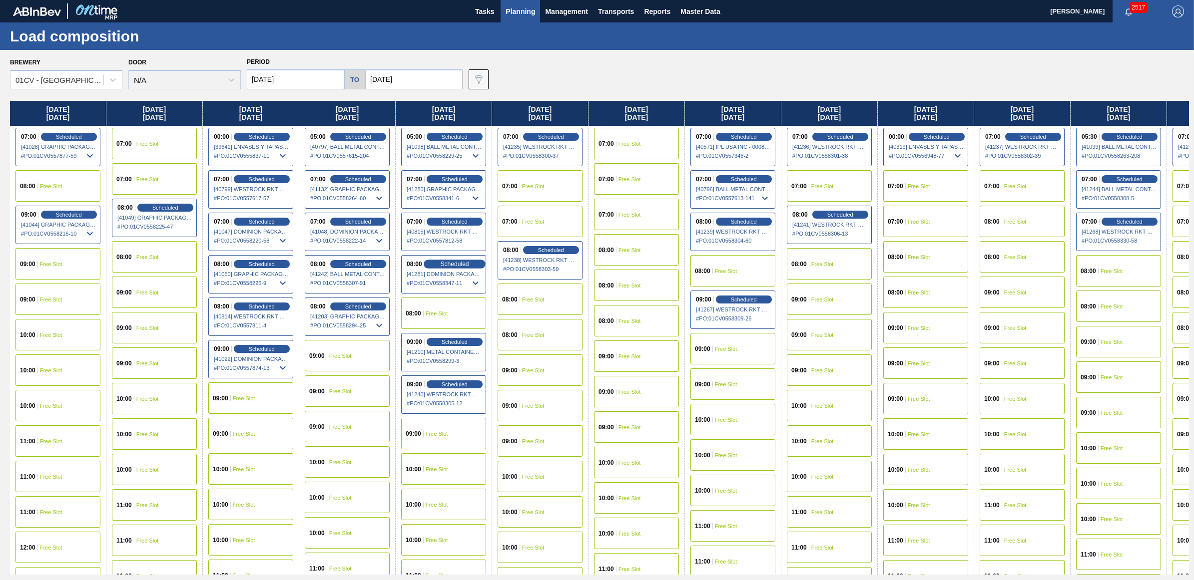
click at [453, 262] on span "Scheduled" at bounding box center [454, 264] width 28 height 6
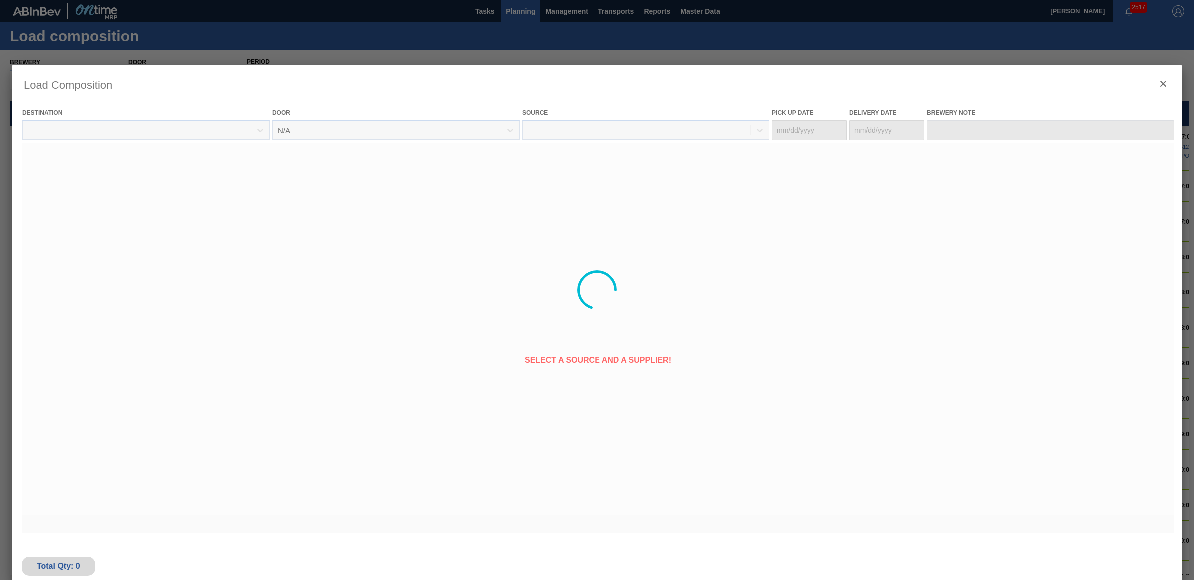
type Date "[DATE]"
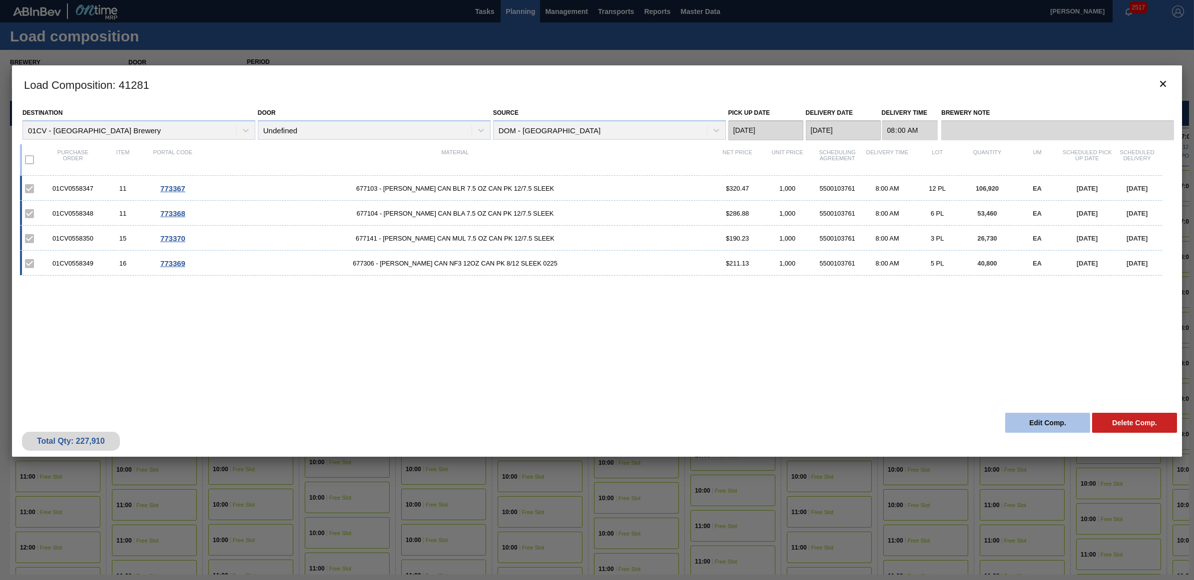
click at [1036, 418] on button "Edit Comp." at bounding box center [1047, 423] width 85 height 20
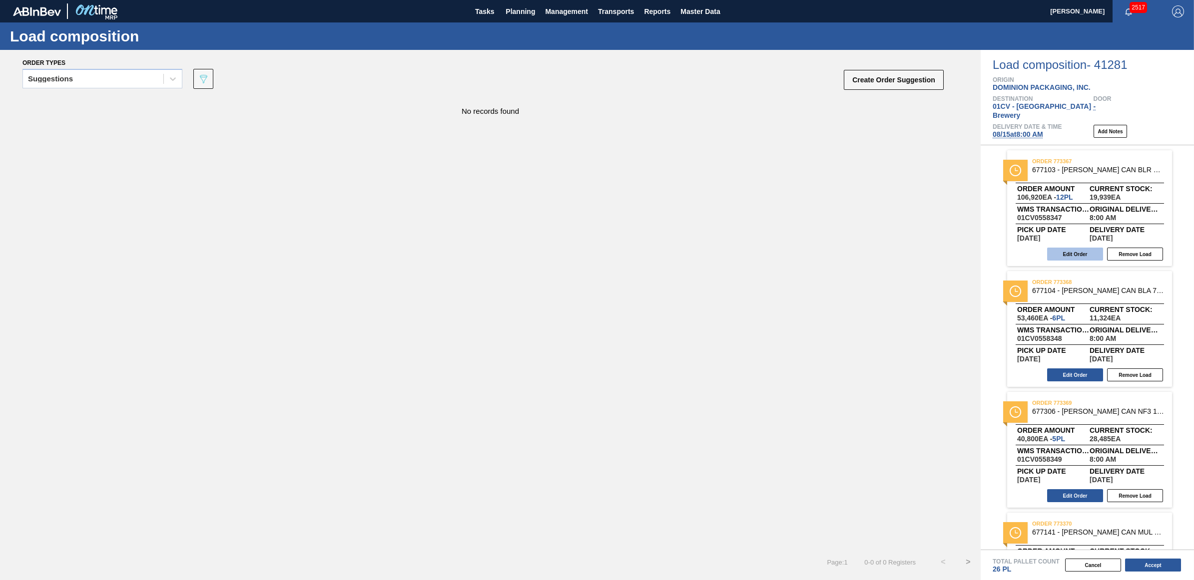
click at [1075, 248] on button "Edit Order" at bounding box center [1075, 254] width 56 height 13
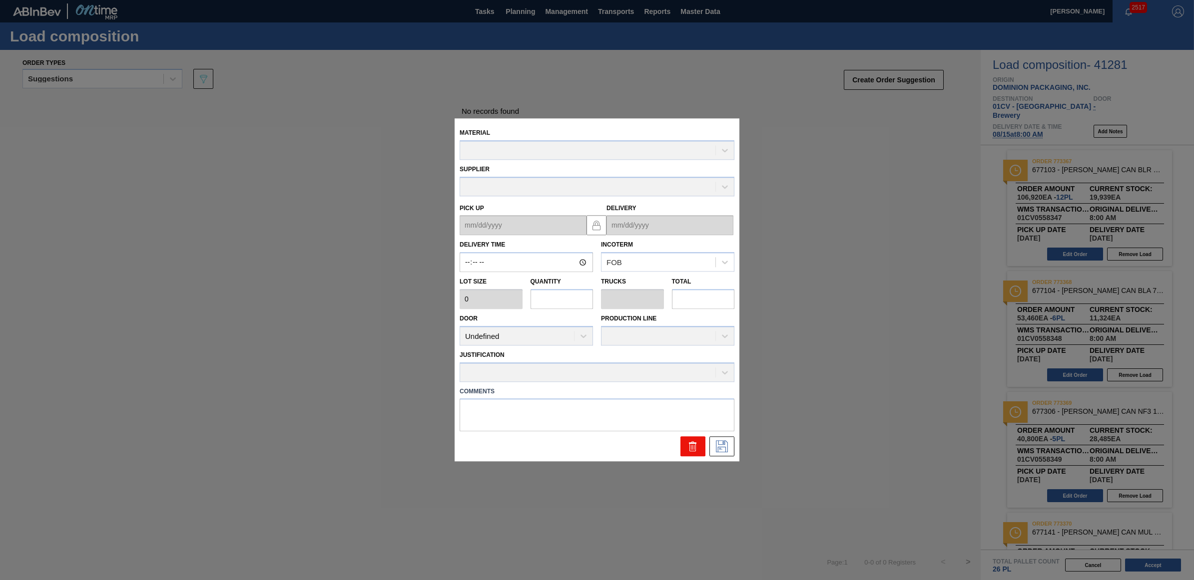
type input "08:00:00"
type input "8,910"
type input "12"
type input "0.462"
type input "106,920"
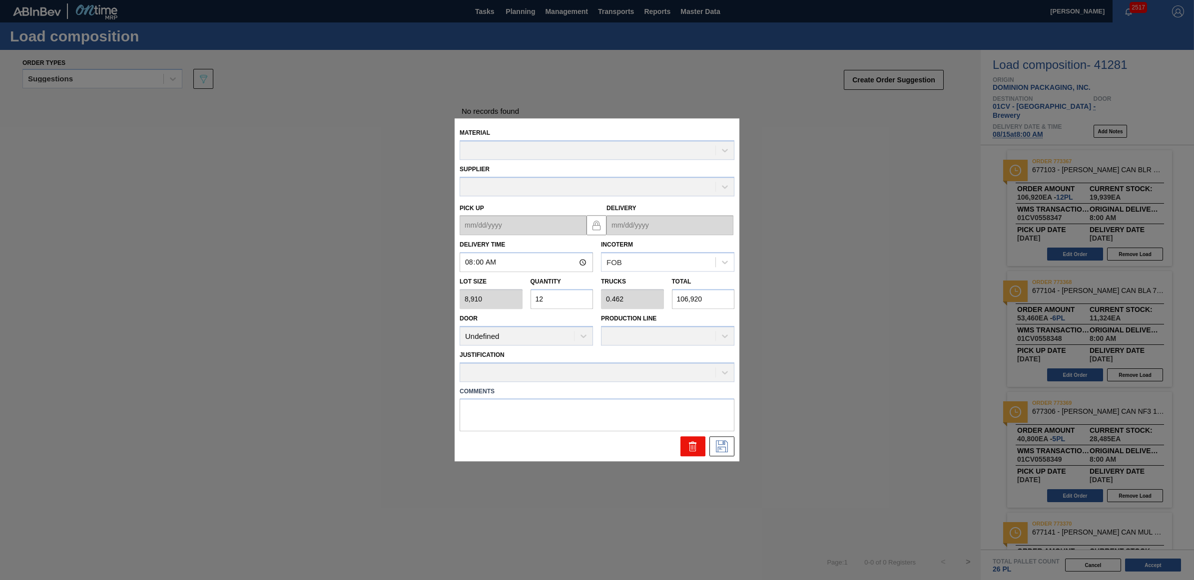
type up "[DATE]"
type input "[DATE]"
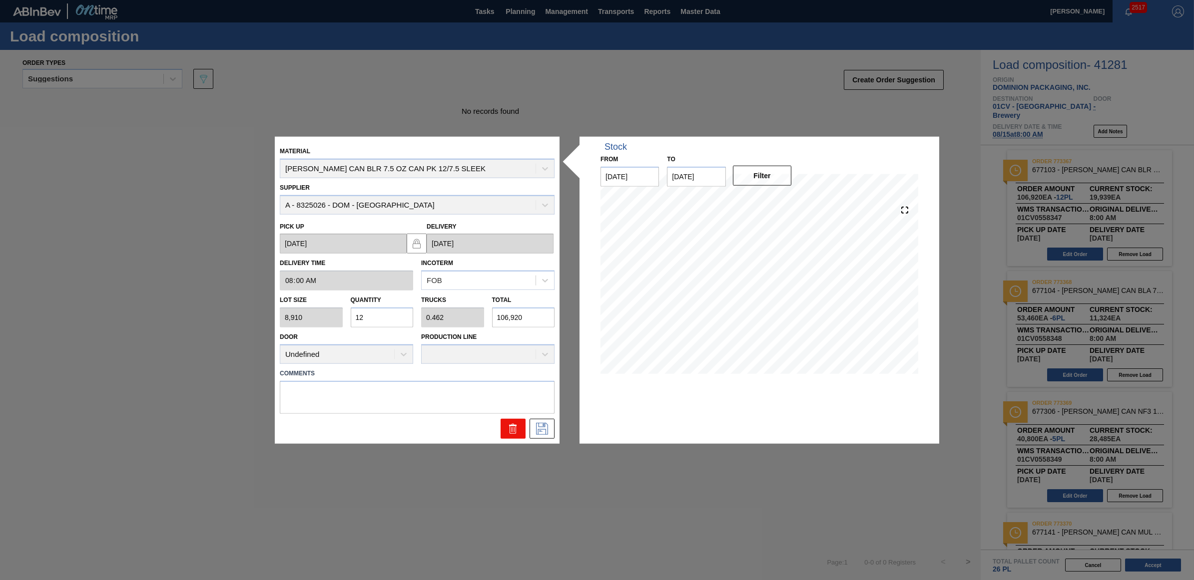
click at [502, 430] on button at bounding box center [512, 428] width 25 height 20
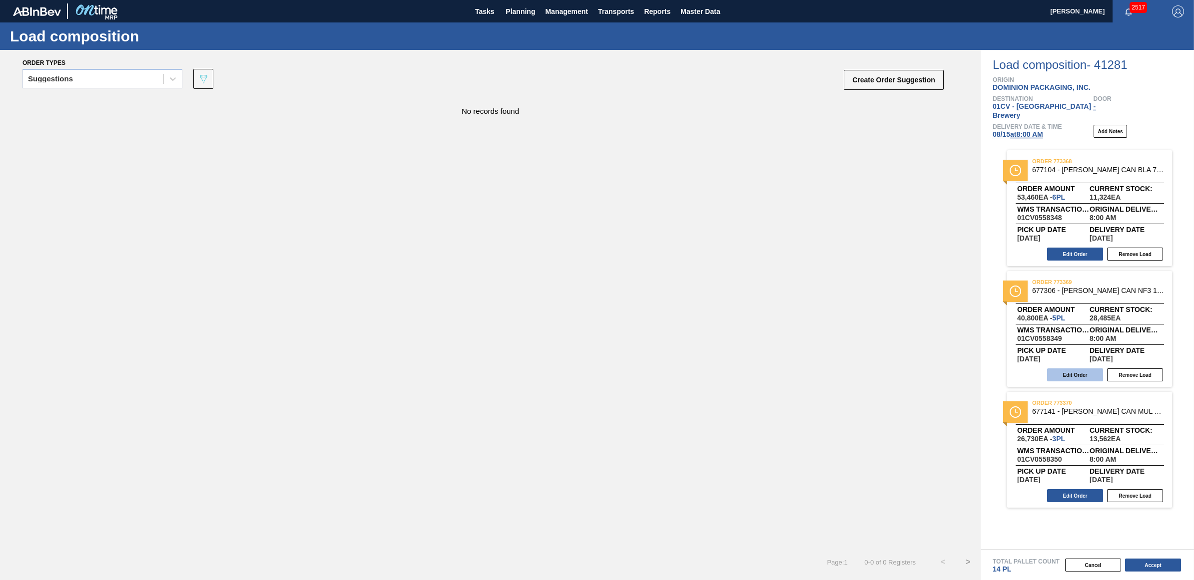
click at [1075, 369] on button "Edit Order" at bounding box center [1075, 375] width 56 height 13
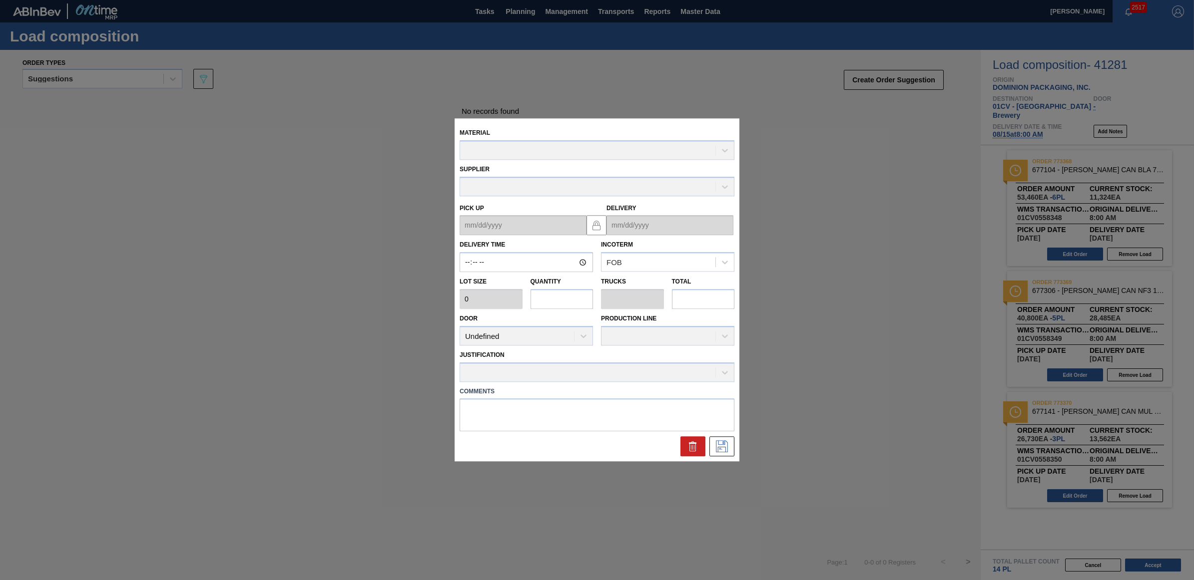
type input "08:00:00"
type input "8,160"
type input "5"
type input "0.192"
type input "40,800"
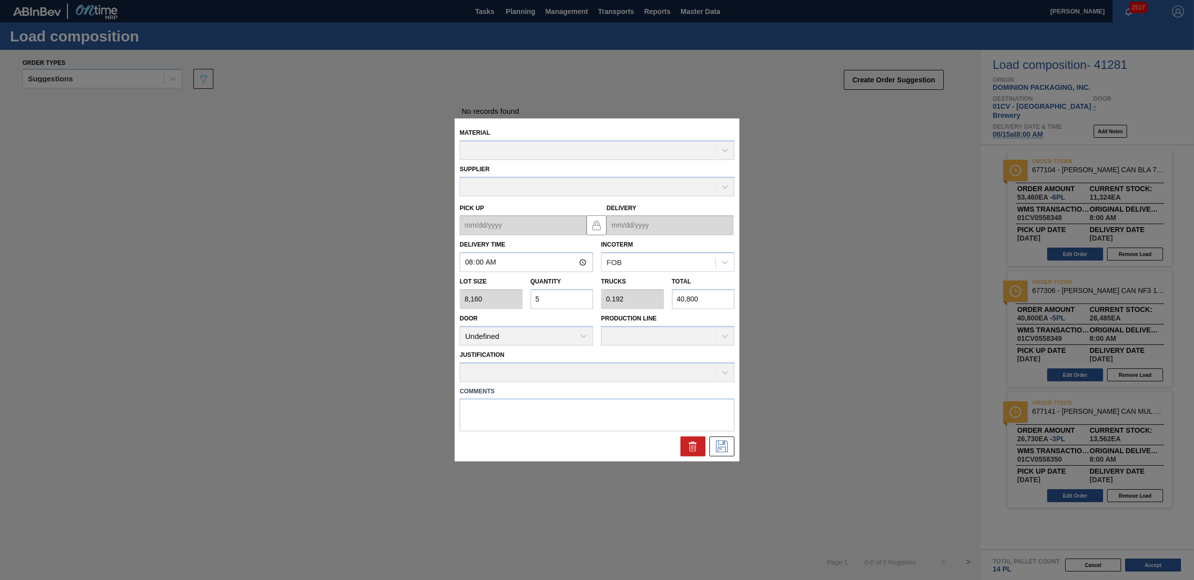
type up "[DATE]"
type input "[DATE]"
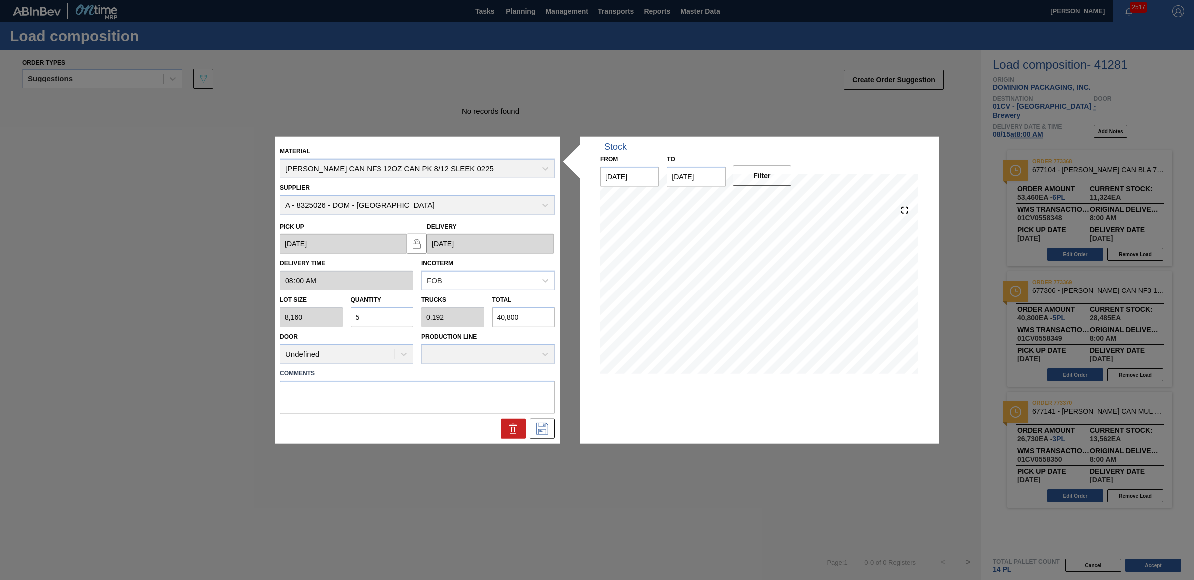
click at [340, 315] on div "Lot size 8,160 Quantity 5 Trucks 0.192 Total 40,800" at bounding box center [417, 309] width 283 height 37
type input "1"
type input "0.038"
type input "8,160"
type input "17"
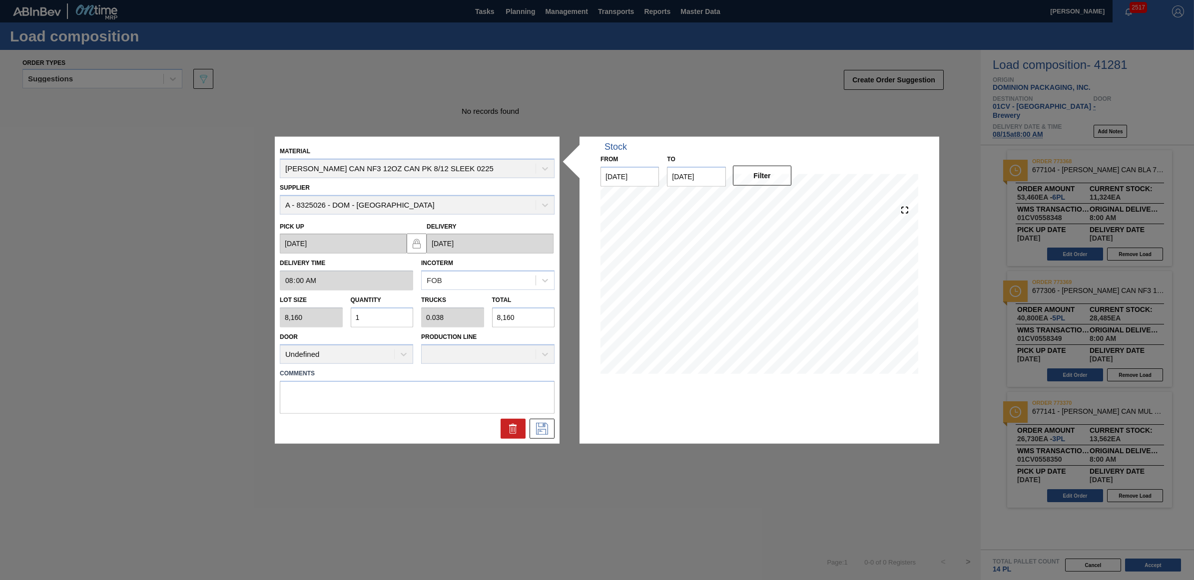
type input "0.654"
type input "138,720"
type input "17"
click at [534, 428] on icon at bounding box center [542, 428] width 16 height 12
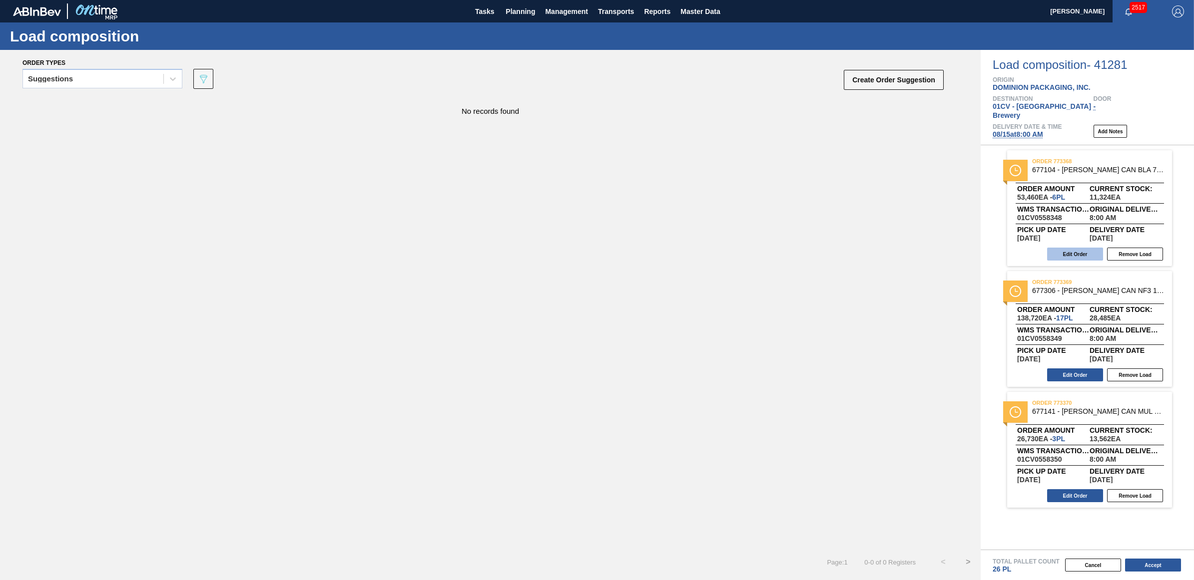
click at [1065, 248] on button "Edit Order" at bounding box center [1075, 254] width 56 height 13
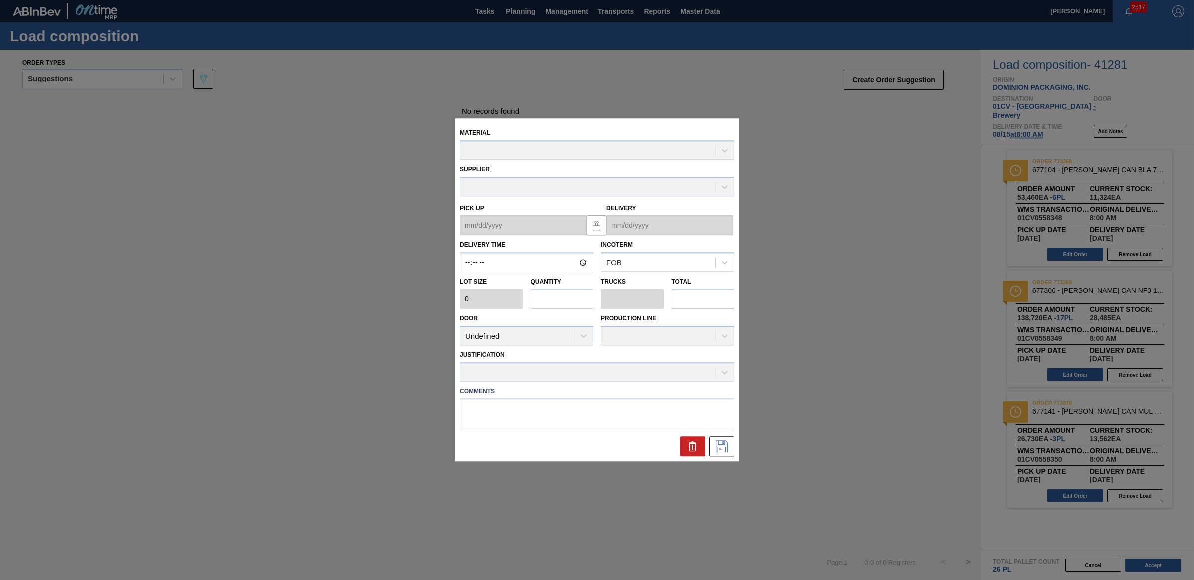
type input "08:00:00"
type input "8,910"
type input "6"
type input "0.231"
type input "53,460"
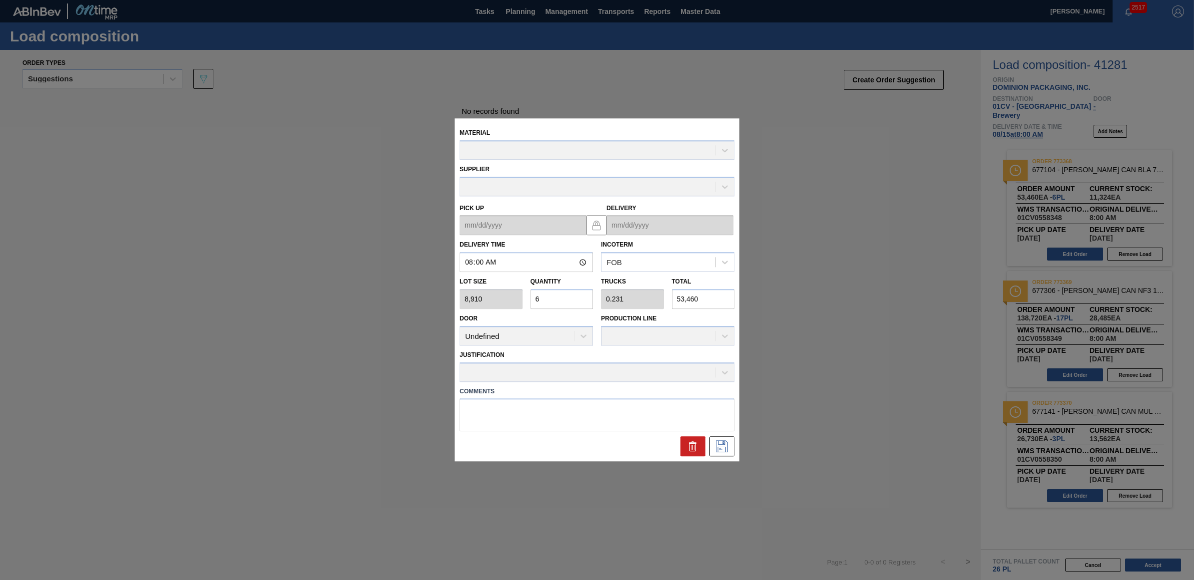
type up "[DATE]"
type input "[DATE]"
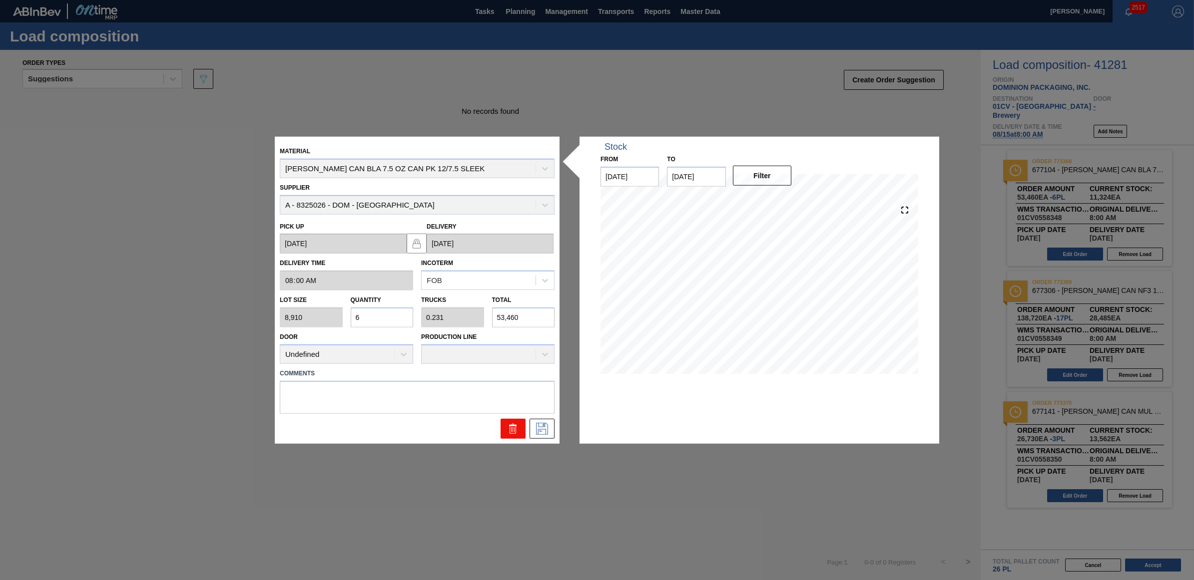
click at [513, 429] on icon at bounding box center [513, 428] width 12 height 12
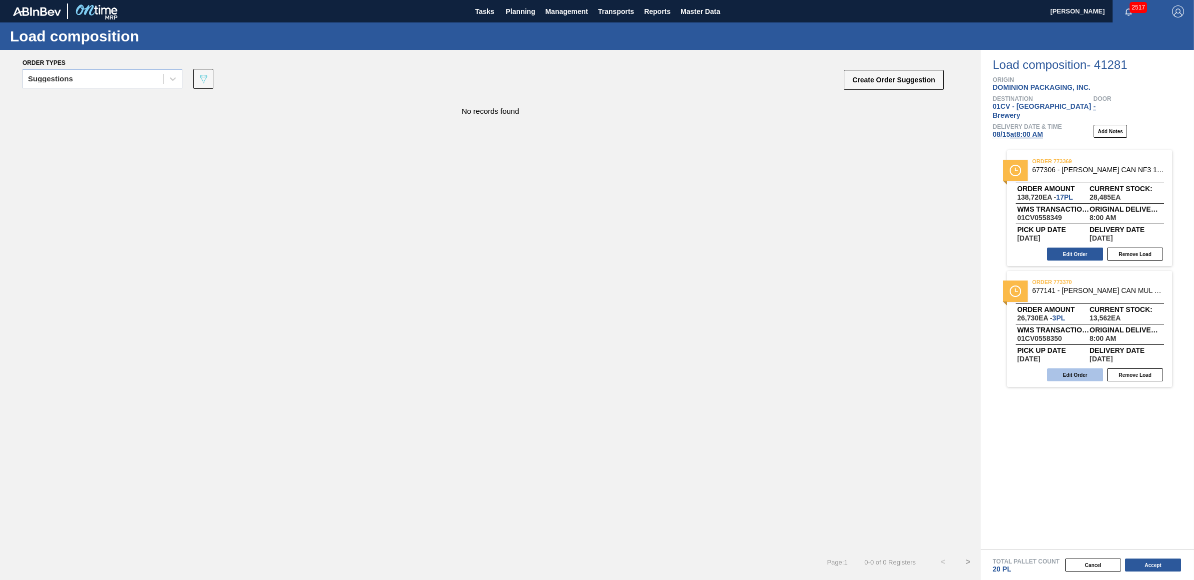
click at [1069, 369] on button "Edit Order" at bounding box center [1075, 375] width 56 height 13
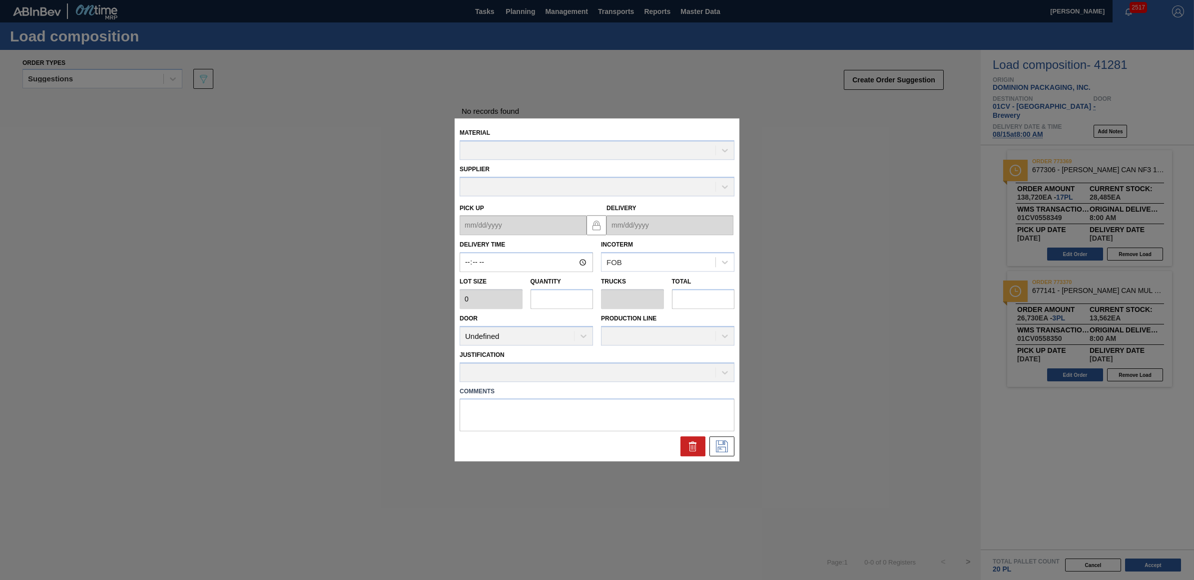
type input "08:00:00"
type input "8,910"
type input "3"
type input "0.115"
type input "26,730"
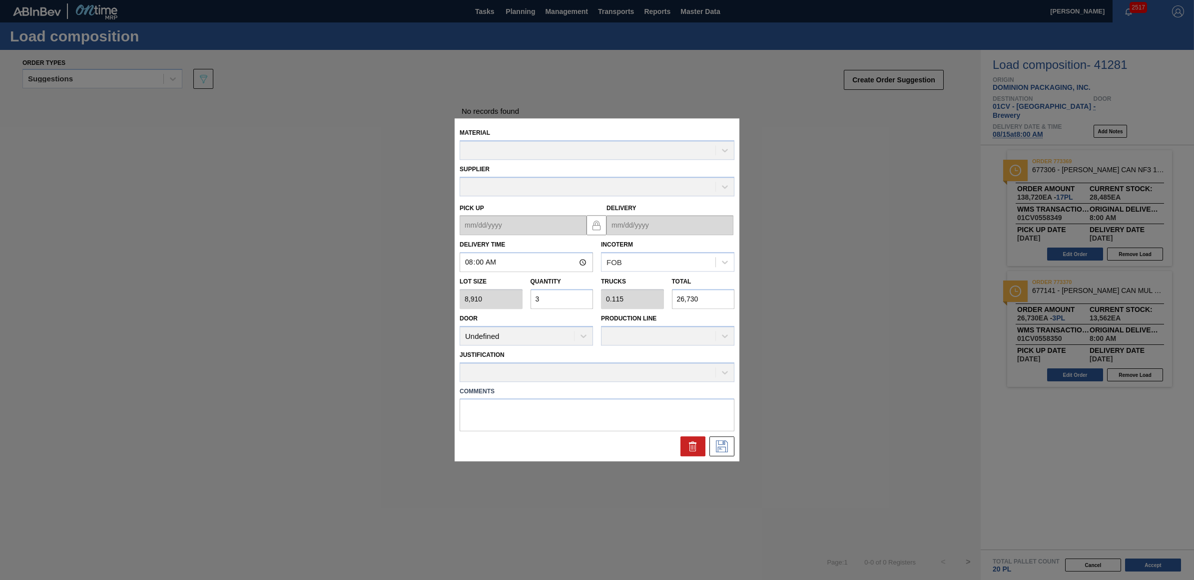
type up "[DATE]"
type input "[DATE]"
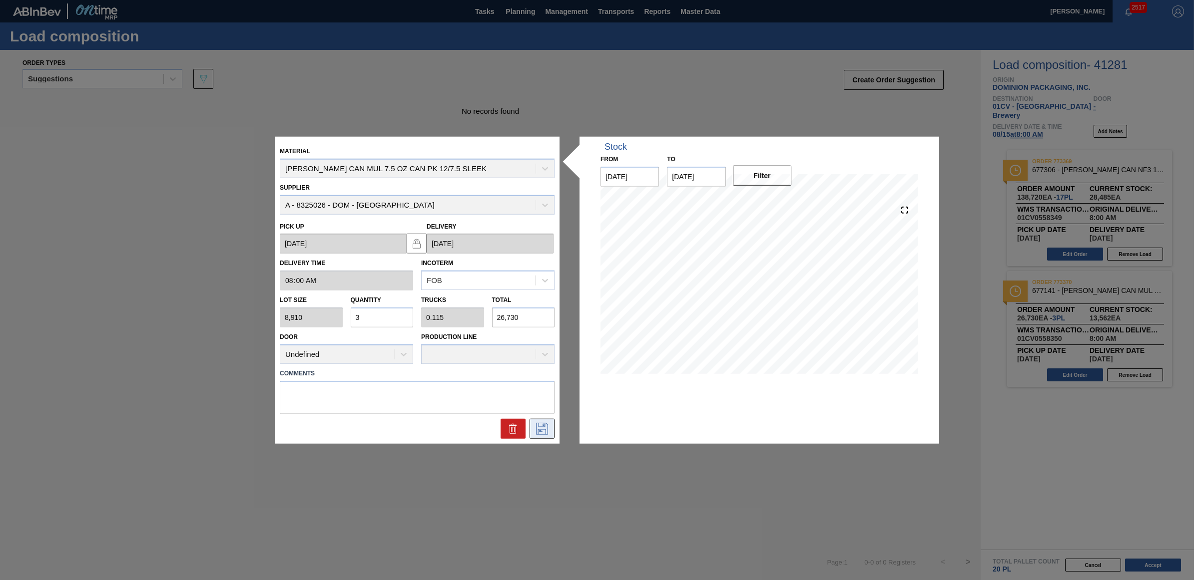
click at [549, 426] on icon at bounding box center [542, 428] width 16 height 12
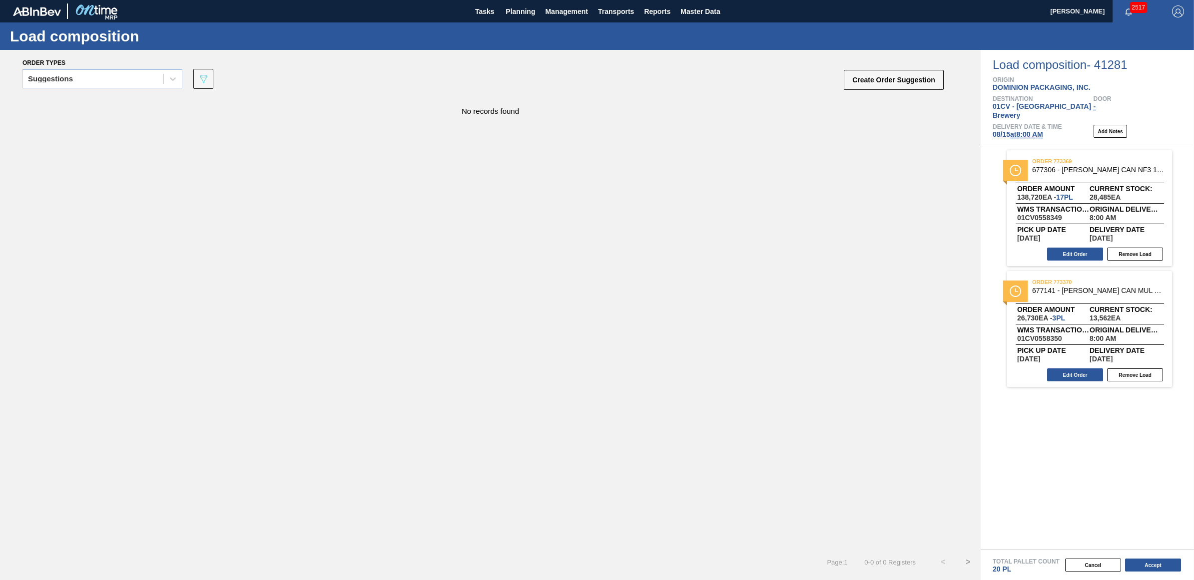
click at [1072, 254] on div "order 773369 677306 - CARR CAN NF3 12OZ CAN PK 8/12 SLEEK 0225 Order amount 138…" at bounding box center [1089, 208] width 165 height 116
click at [1067, 248] on button "Edit Order" at bounding box center [1075, 254] width 56 height 13
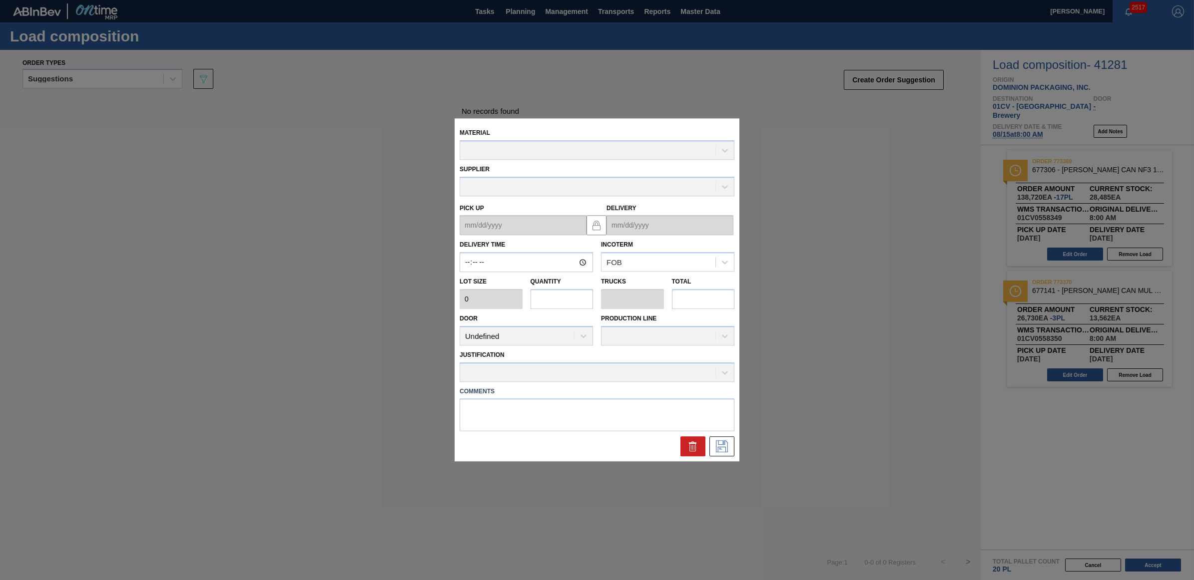
type input "08:00:00"
type input "8,160"
type input "17"
type input "0.654"
type input "138,720"
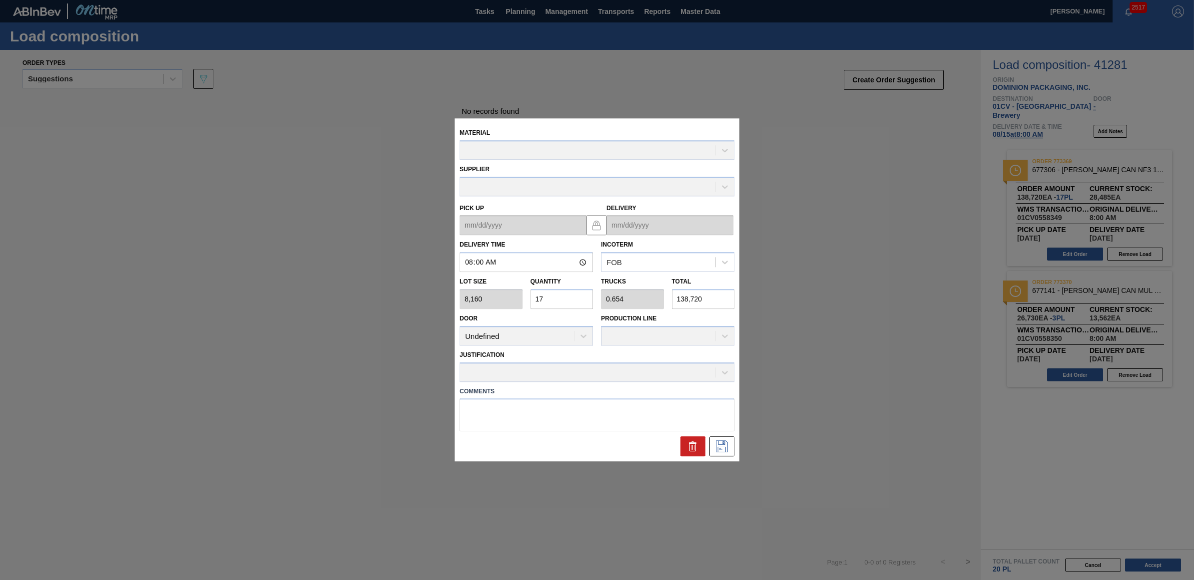
type up "[DATE]"
type input "[DATE]"
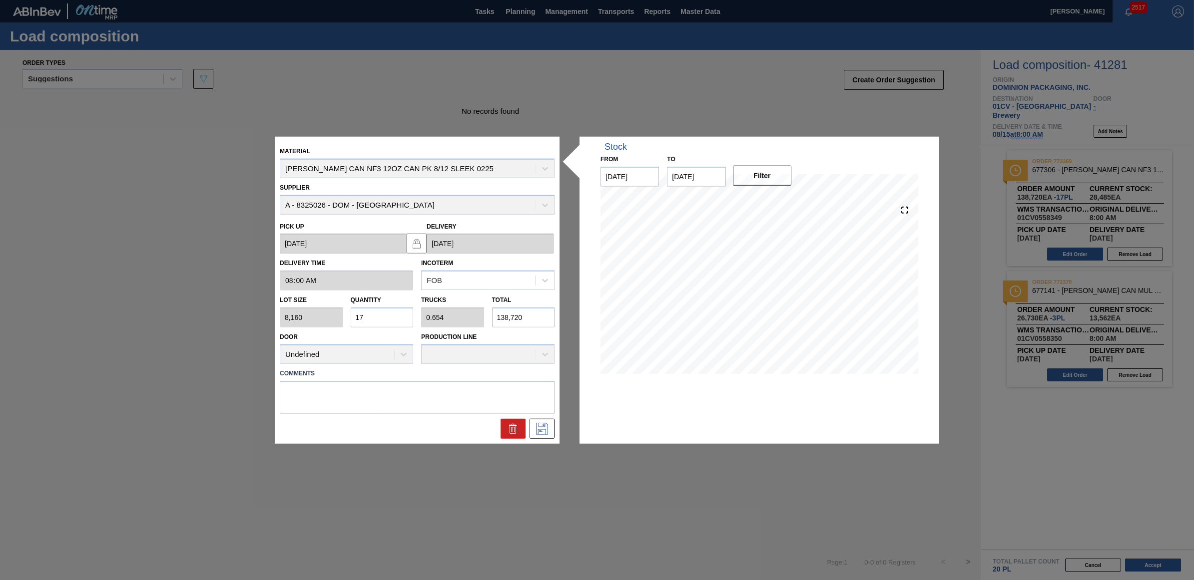
click at [333, 315] on div "Lot size 8,160 Quantity 17 Trucks 0.654 Total 138,720" at bounding box center [417, 309] width 283 height 37
type input "2"
type input "0.077"
type input "16,320"
type input "23"
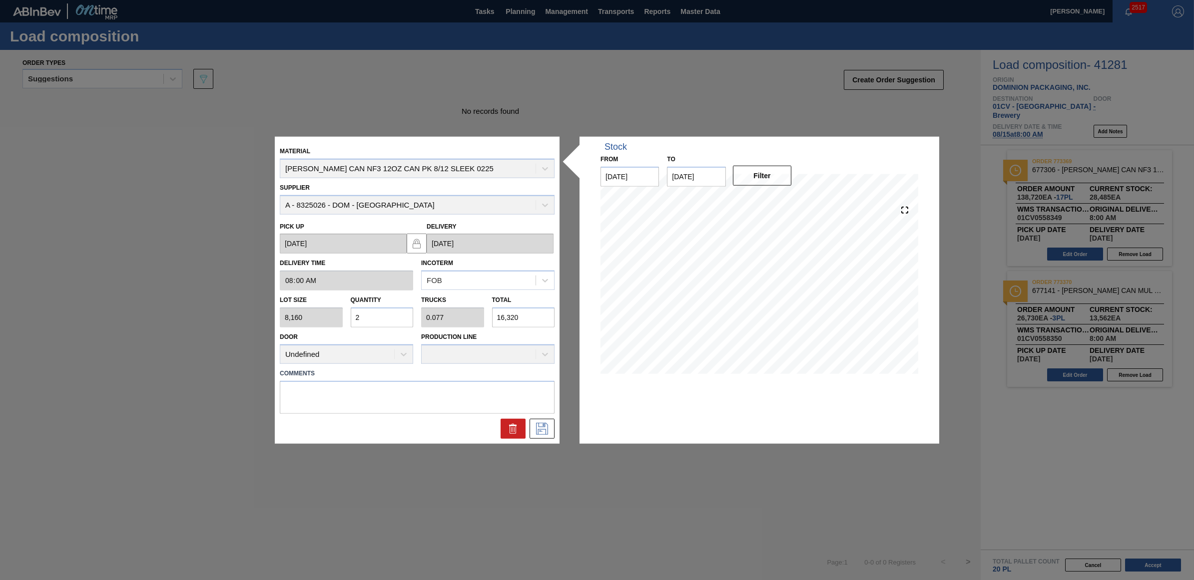
type input "0.885"
type input "187,680"
type input "23"
click at [546, 422] on icon at bounding box center [542, 428] width 16 height 12
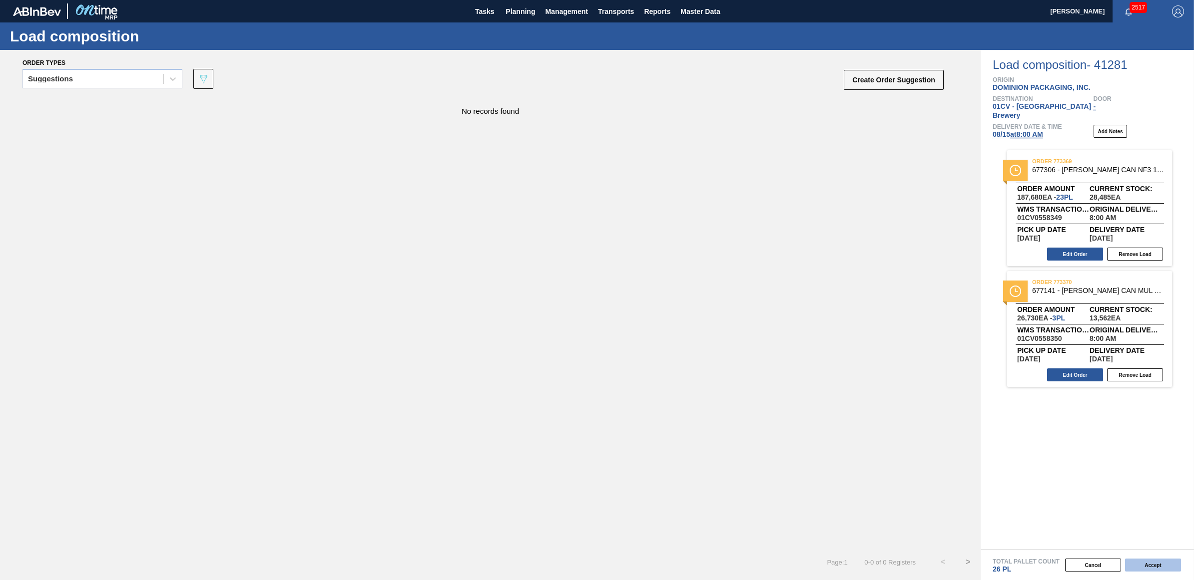
click at [1152, 565] on button "Accept" at bounding box center [1153, 565] width 56 height 13
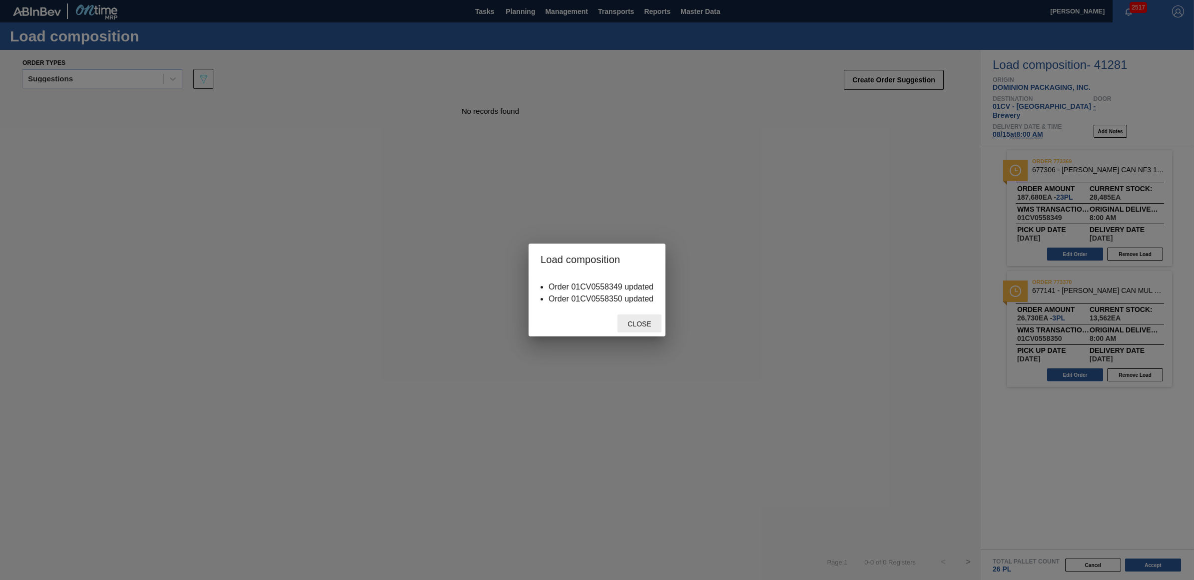
click at [628, 324] on span "Close" at bounding box center [638, 324] width 39 height 8
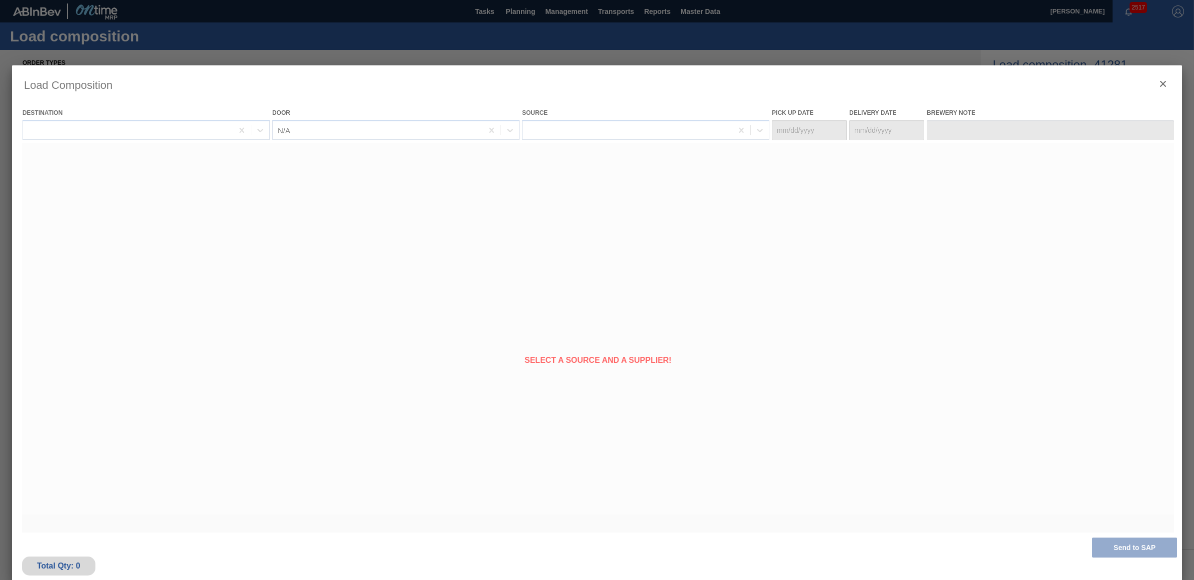
type Date "[DATE]"
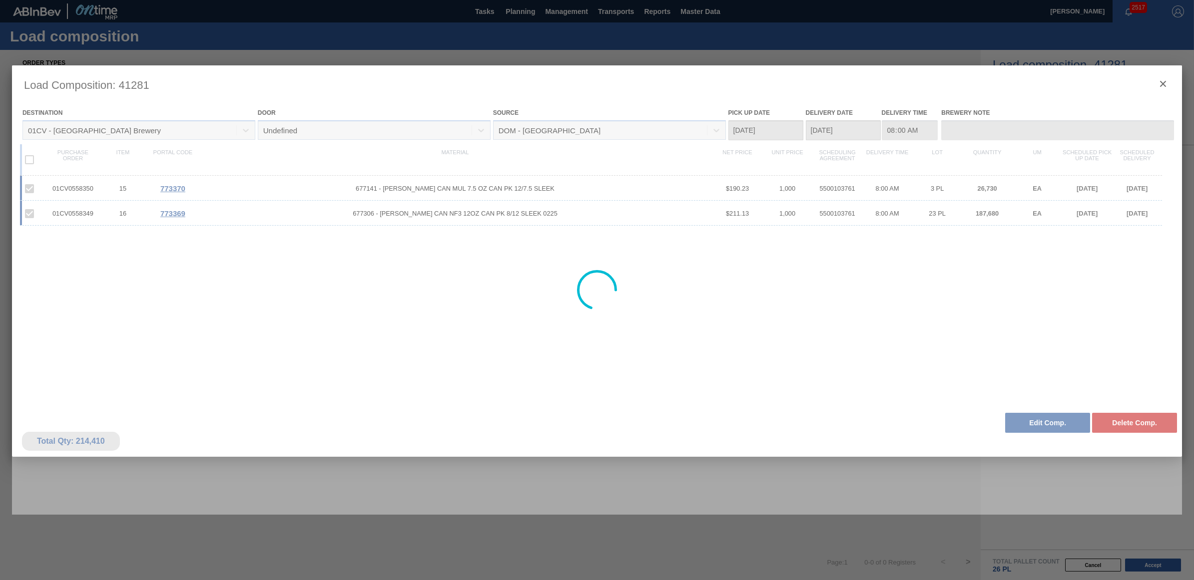
click at [1159, 83] on div at bounding box center [597, 289] width 1170 height 449
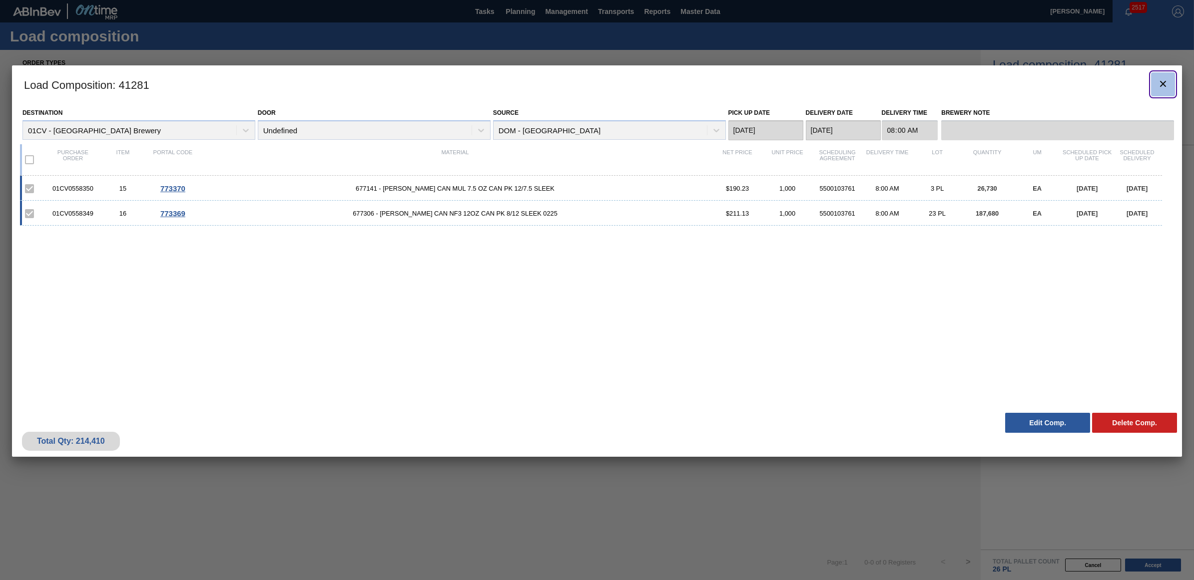
click at [1162, 83] on icon "botão de ícone" at bounding box center [1163, 84] width 6 height 6
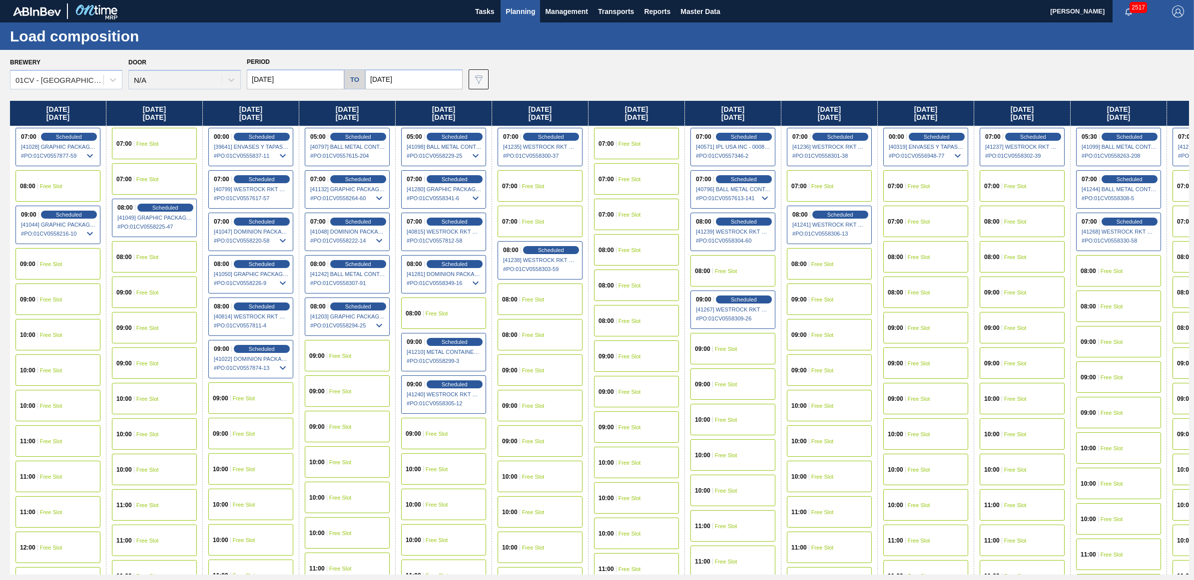
click at [823, 184] on span "Free Slot" at bounding box center [822, 186] width 22 height 6
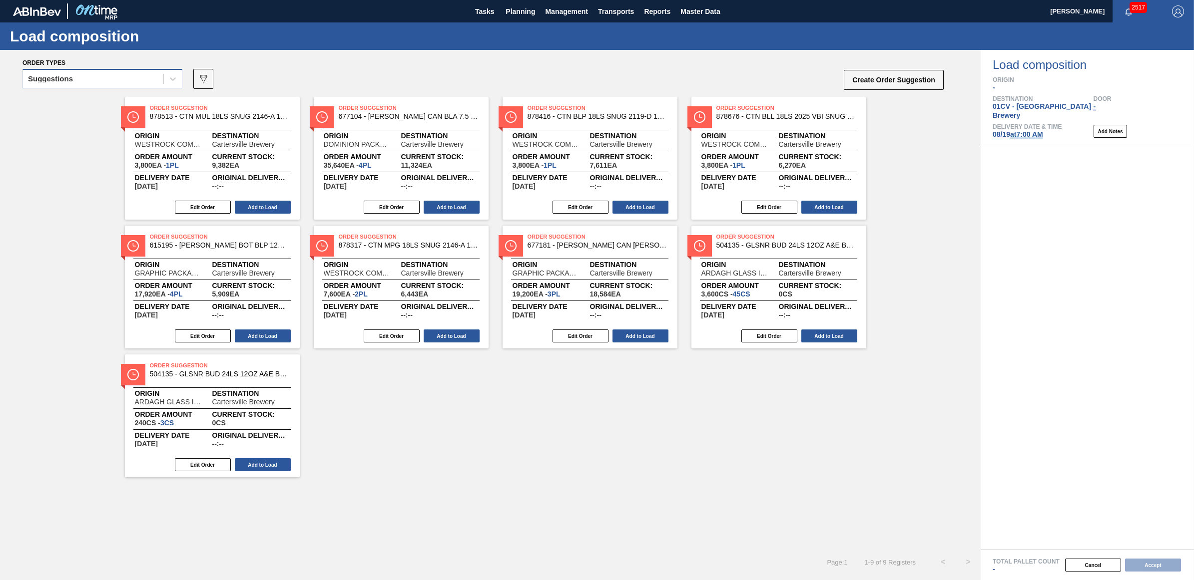
click at [116, 80] on div "Suggestions" at bounding box center [93, 79] width 140 height 14
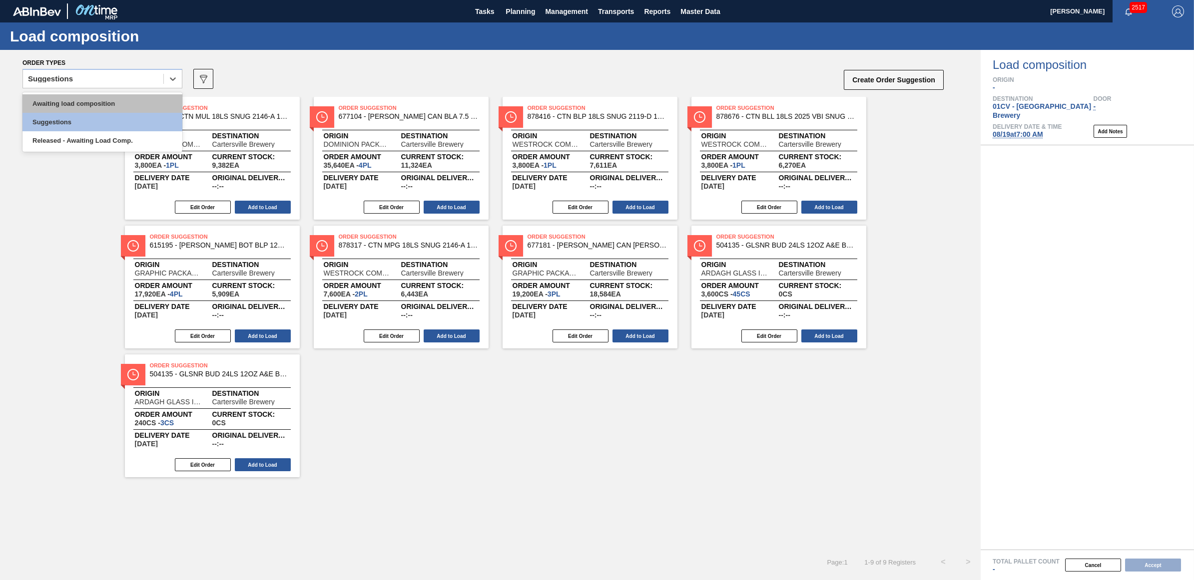
click at [109, 100] on div "Awaiting load composition" at bounding box center [102, 103] width 160 height 18
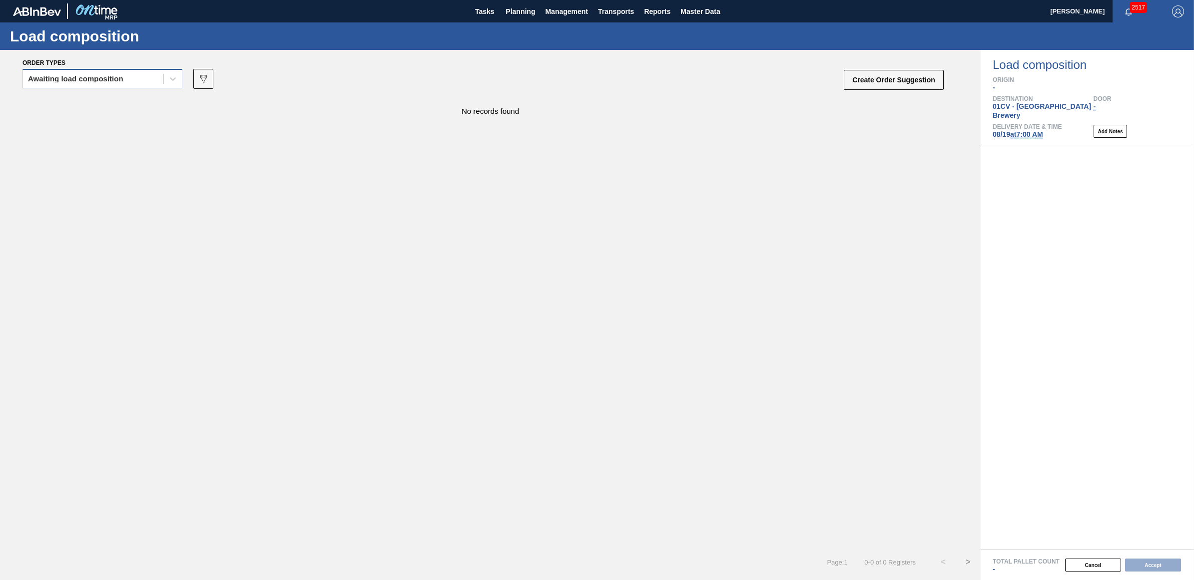
click at [102, 76] on div "Awaiting load composition" at bounding box center [75, 78] width 95 height 7
click at [100, 100] on div "Awaiting load composition" at bounding box center [102, 103] width 160 height 18
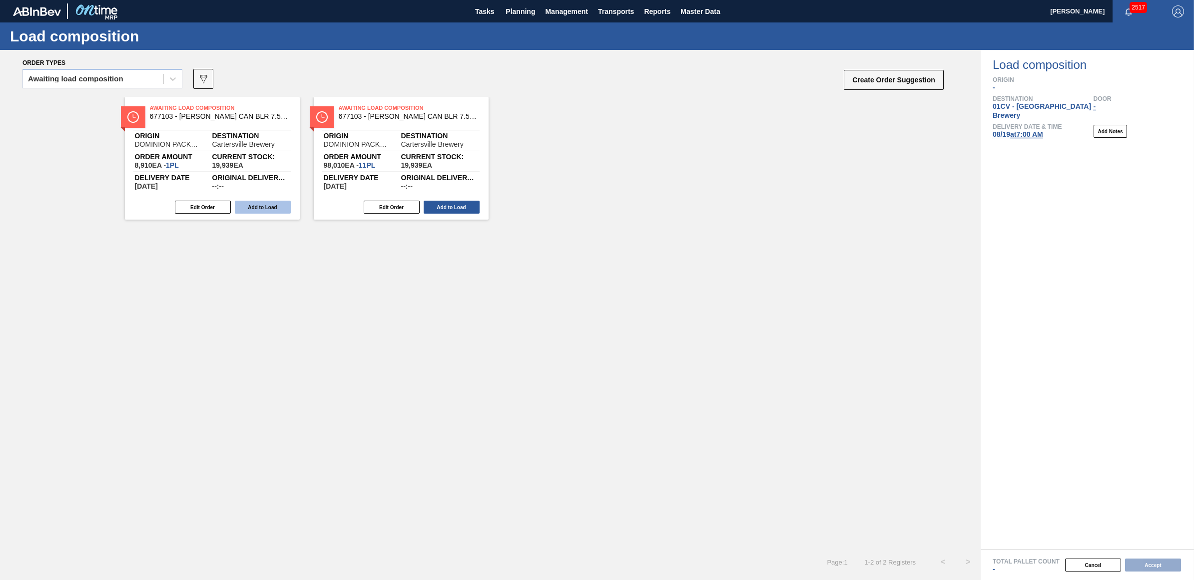
click at [273, 210] on button "Add to Load" at bounding box center [263, 207] width 56 height 13
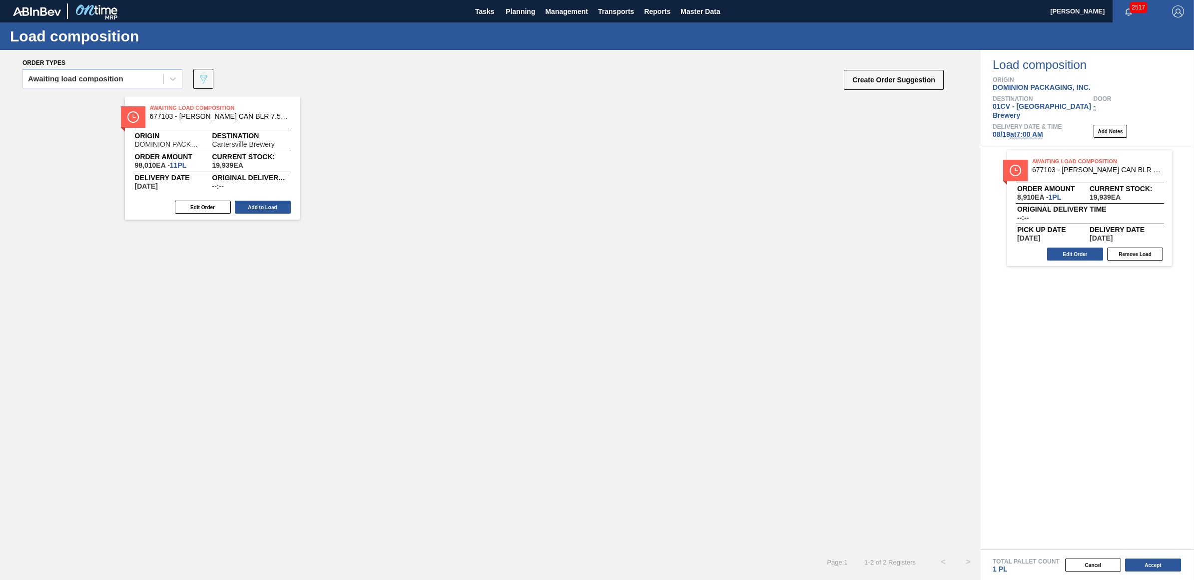
click at [266, 207] on button "Add to Load" at bounding box center [263, 207] width 56 height 13
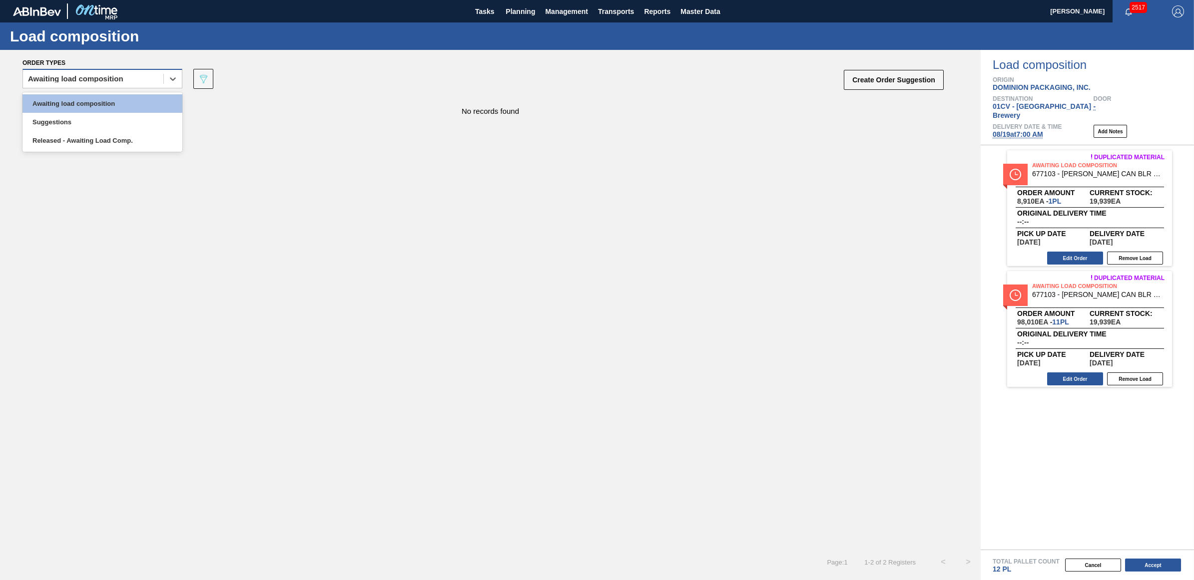
click at [77, 78] on div "Awaiting load composition" at bounding box center [75, 78] width 95 height 7
click at [83, 98] on div "Awaiting load composition" at bounding box center [102, 103] width 160 height 18
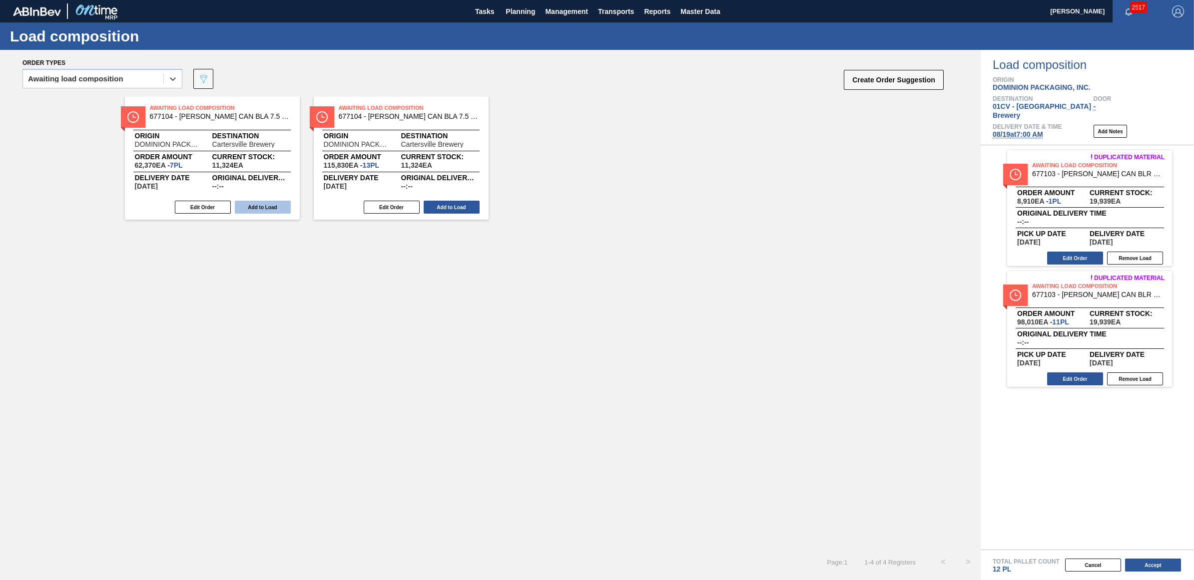
click at [263, 207] on button "Add to Load" at bounding box center [263, 207] width 56 height 13
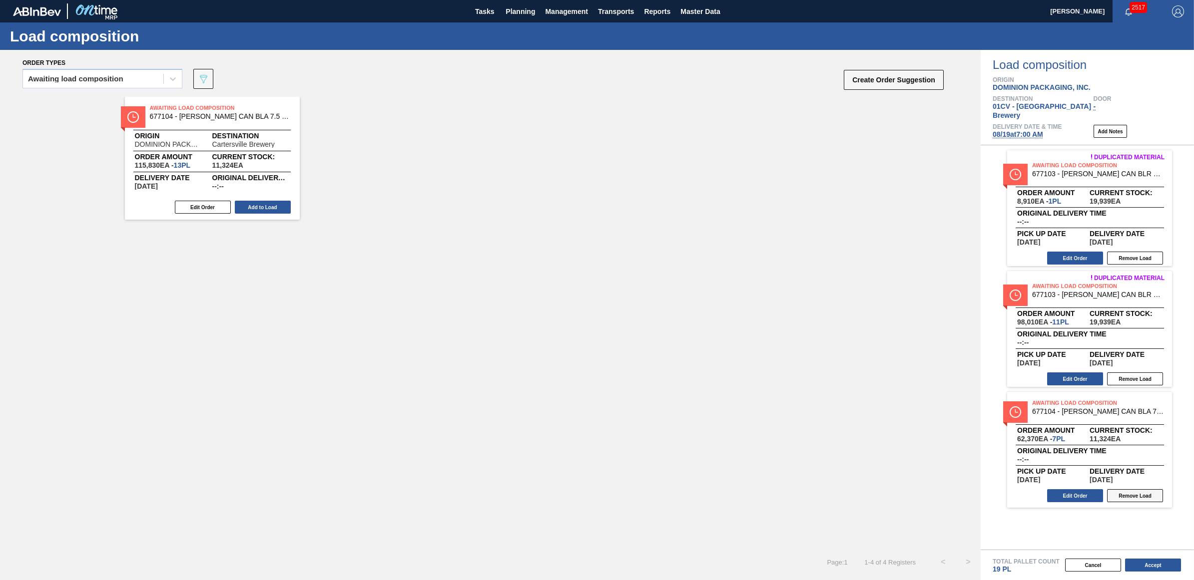
click at [1146, 491] on button "Remove Load" at bounding box center [1135, 495] width 56 height 13
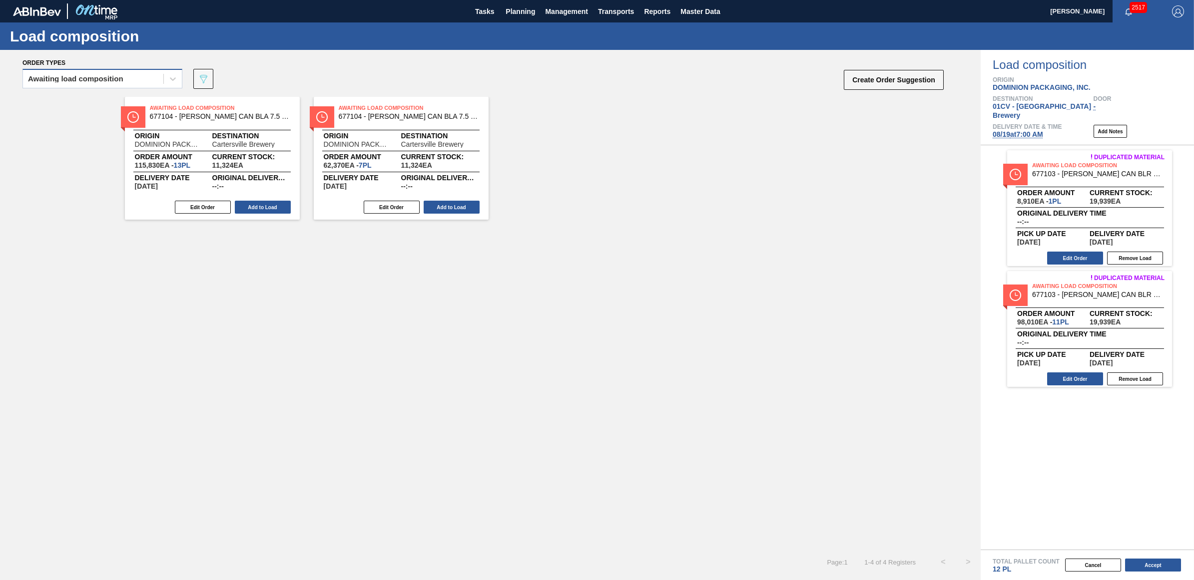
click at [121, 80] on div "Awaiting load composition" at bounding box center [75, 78] width 95 height 7
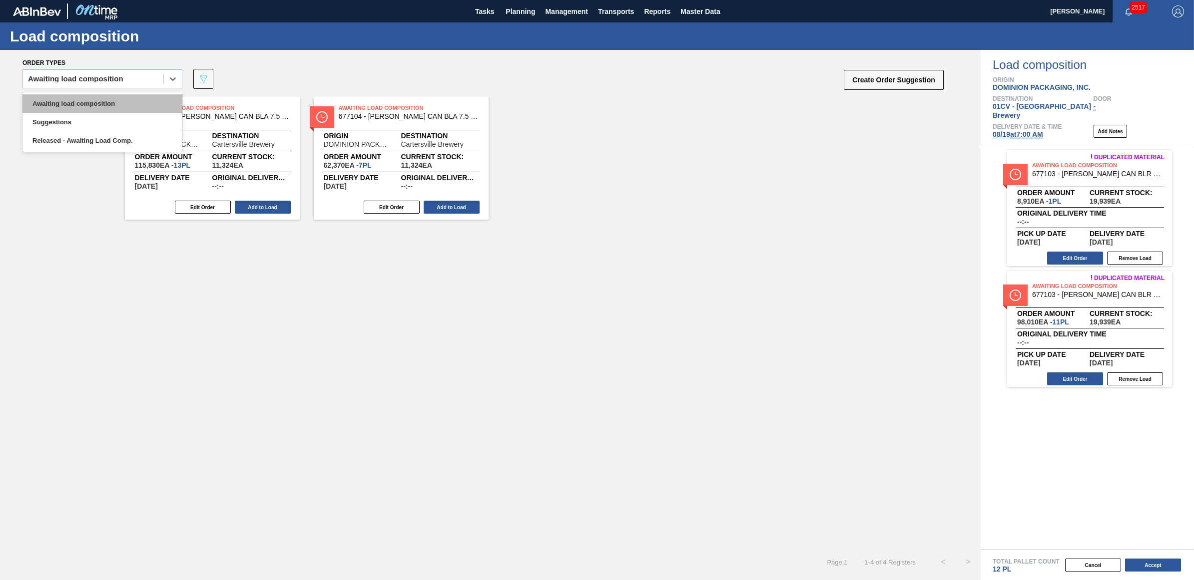
click at [115, 106] on div "Awaiting load composition" at bounding box center [102, 103] width 160 height 18
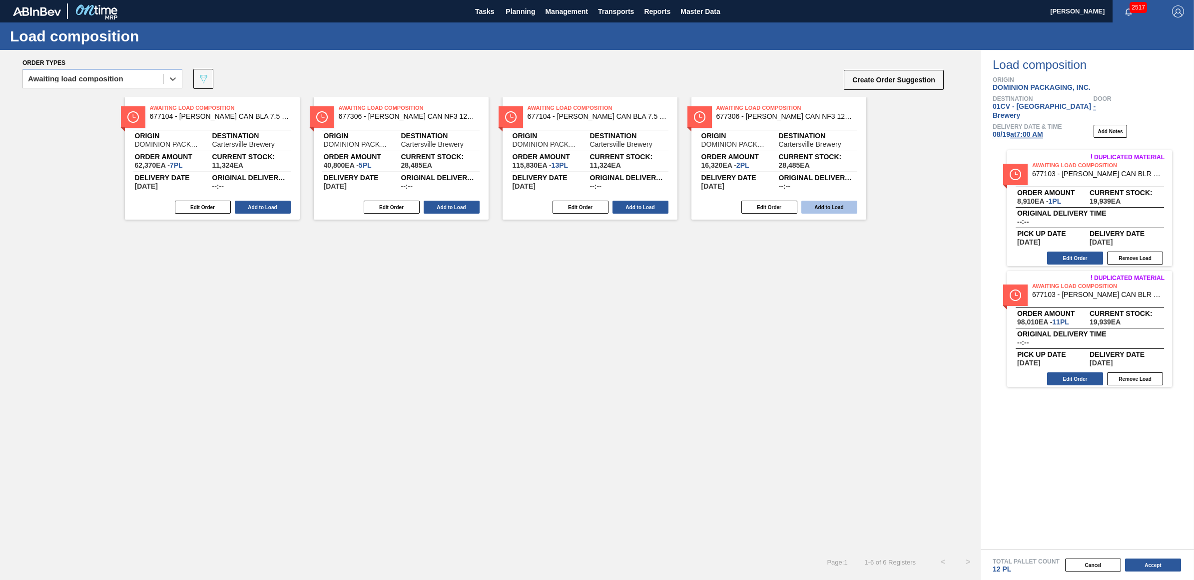
click at [843, 207] on button "Add to Load" at bounding box center [829, 207] width 56 height 13
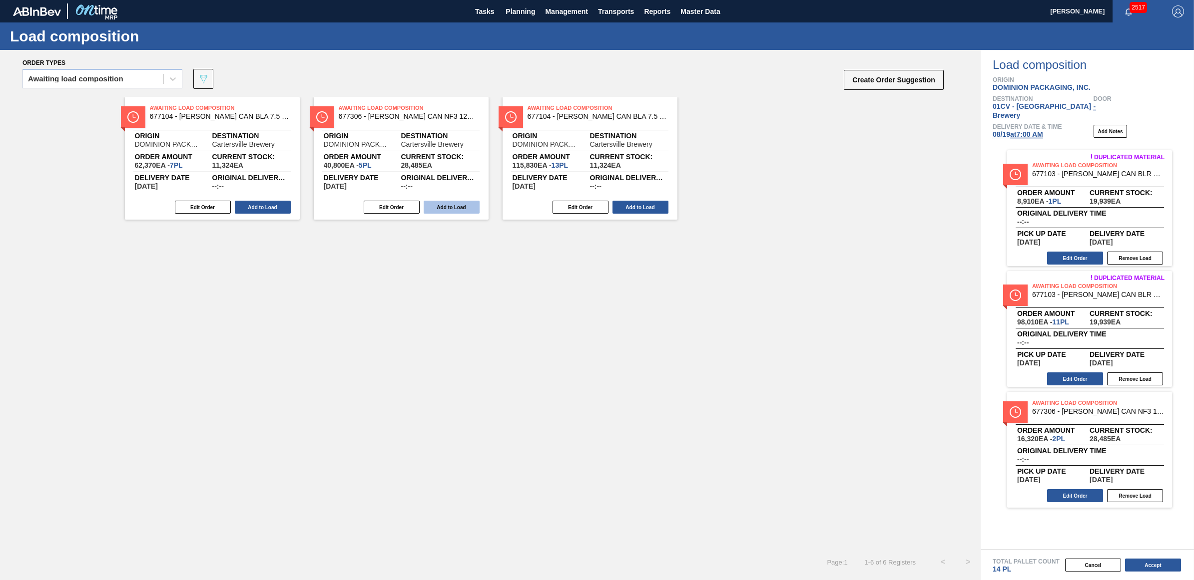
click at [438, 203] on button "Add to Load" at bounding box center [451, 207] width 56 height 13
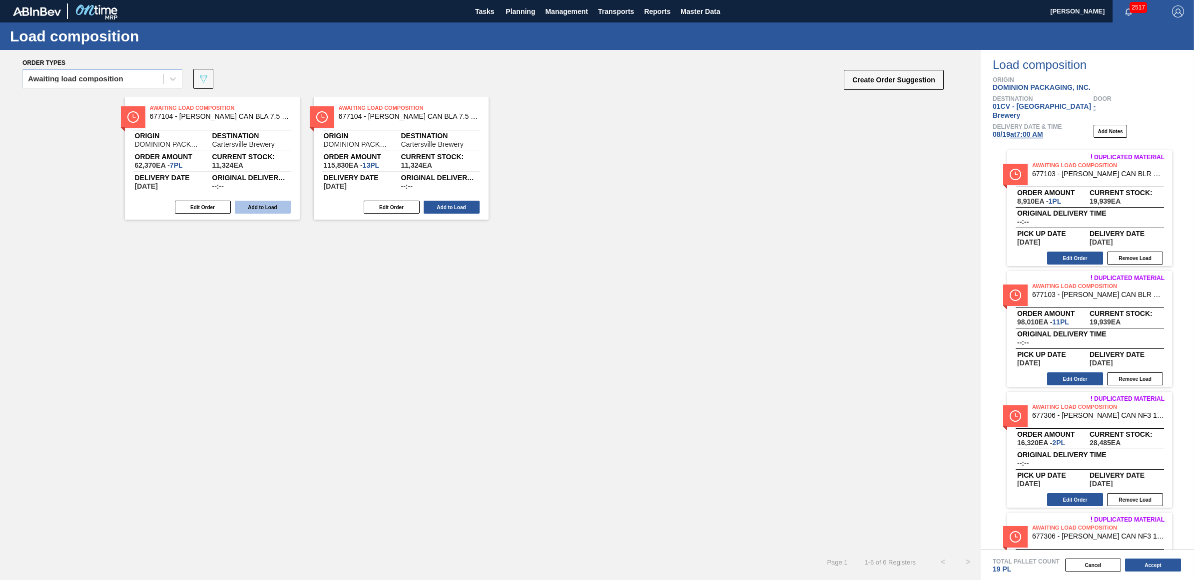
click at [255, 204] on button "Add to Load" at bounding box center [263, 207] width 56 height 13
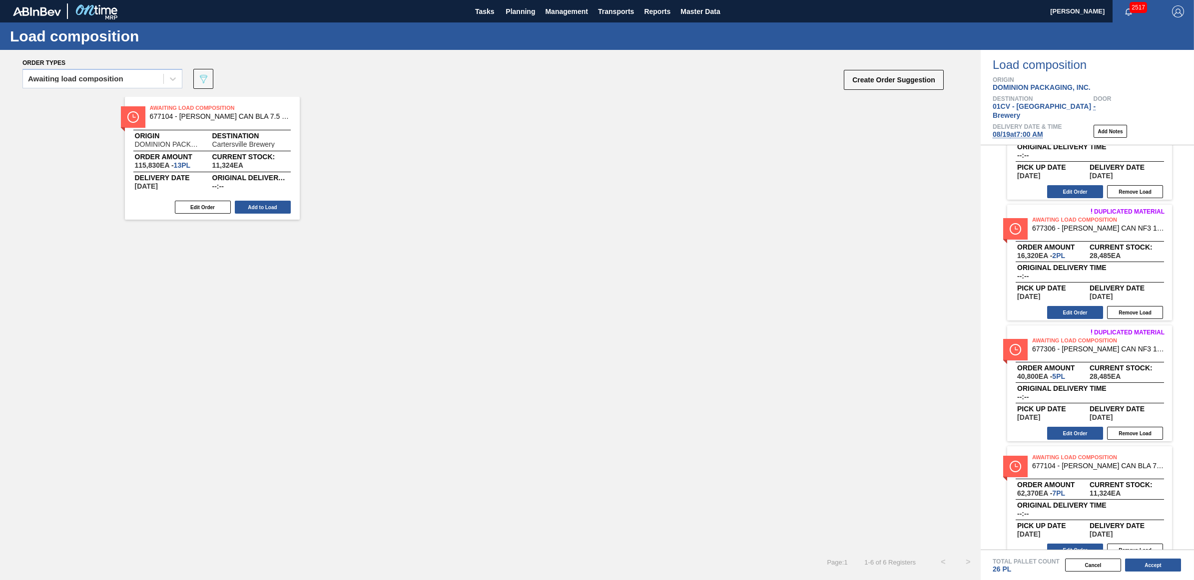
scroll to position [196, 0]
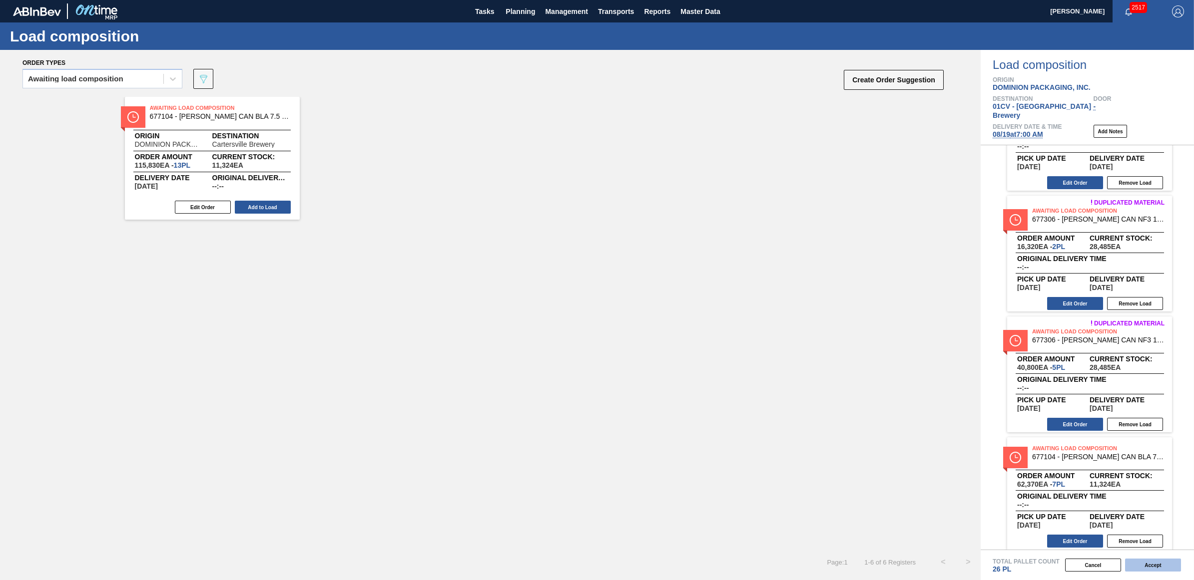
click at [1160, 565] on button "Accept" at bounding box center [1153, 565] width 56 height 13
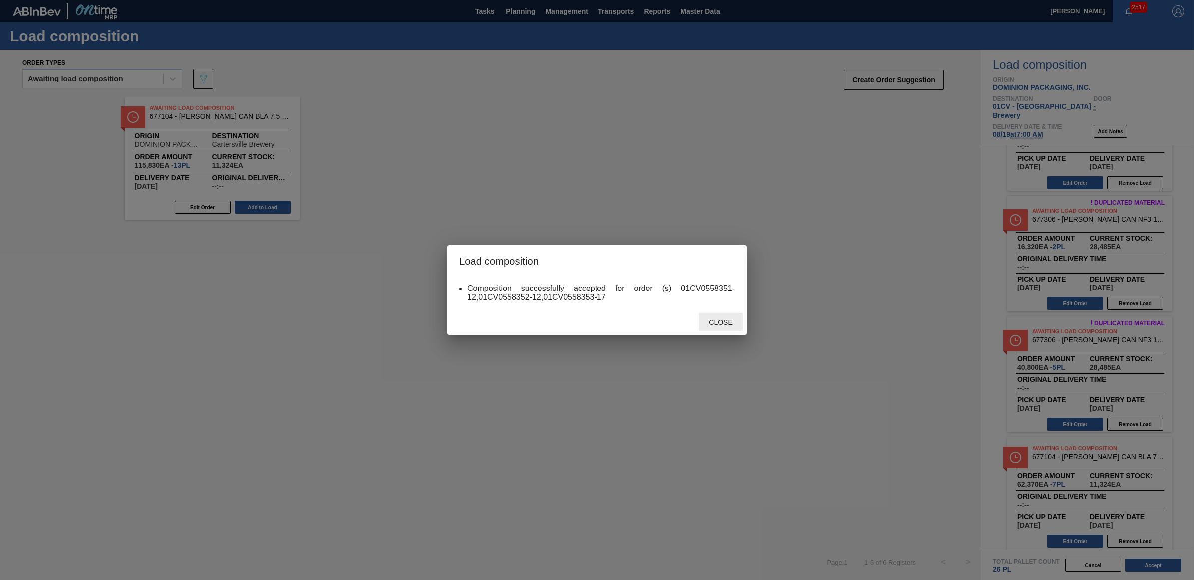
click at [719, 321] on span "Close" at bounding box center [720, 323] width 39 height 8
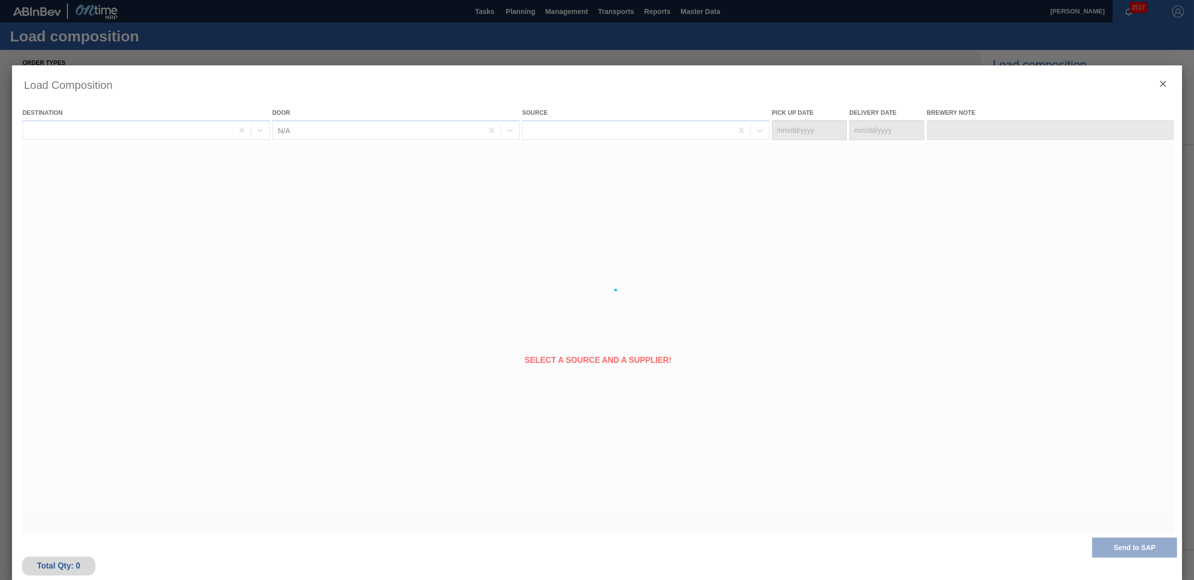
type Date "[DATE]"
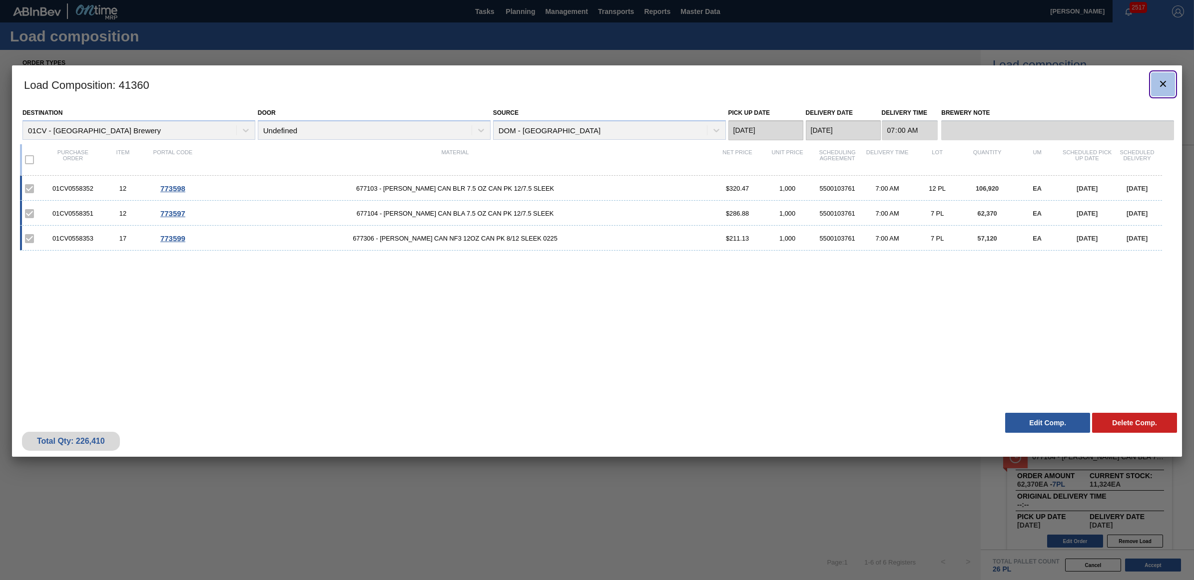
click at [1164, 86] on icon "botão de ícone" at bounding box center [1163, 84] width 12 height 12
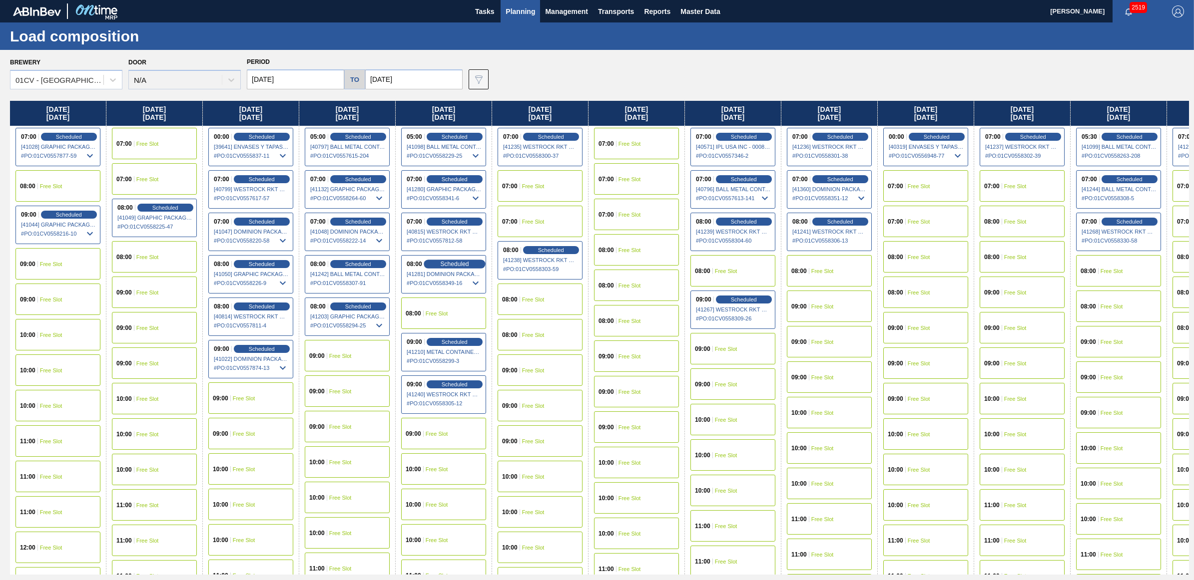
click at [455, 261] on span "Scheduled" at bounding box center [454, 264] width 28 height 6
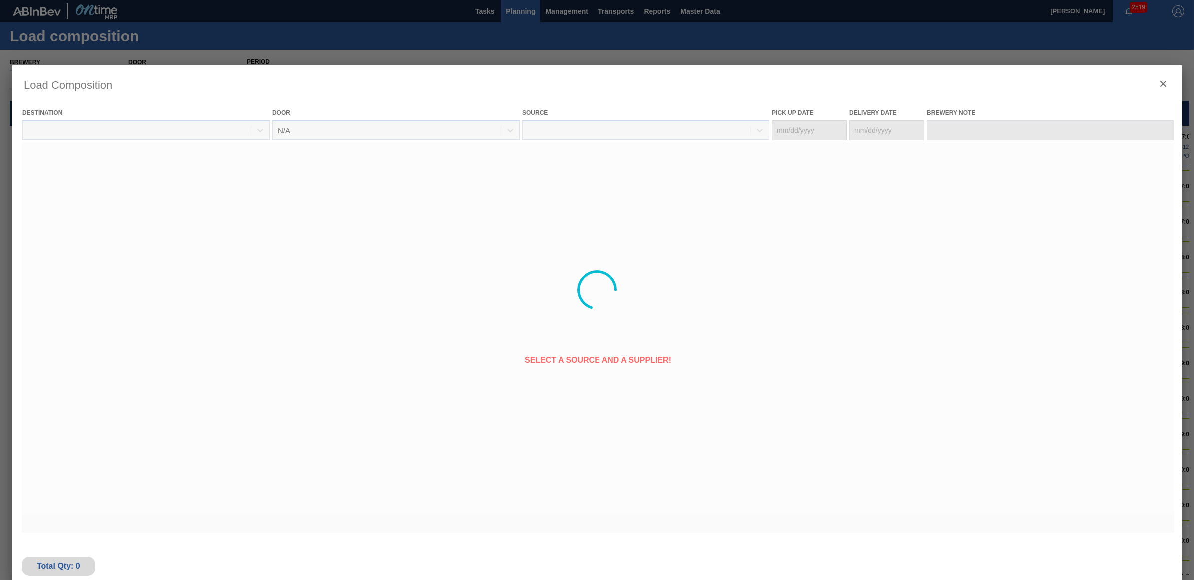
type Date "[DATE]"
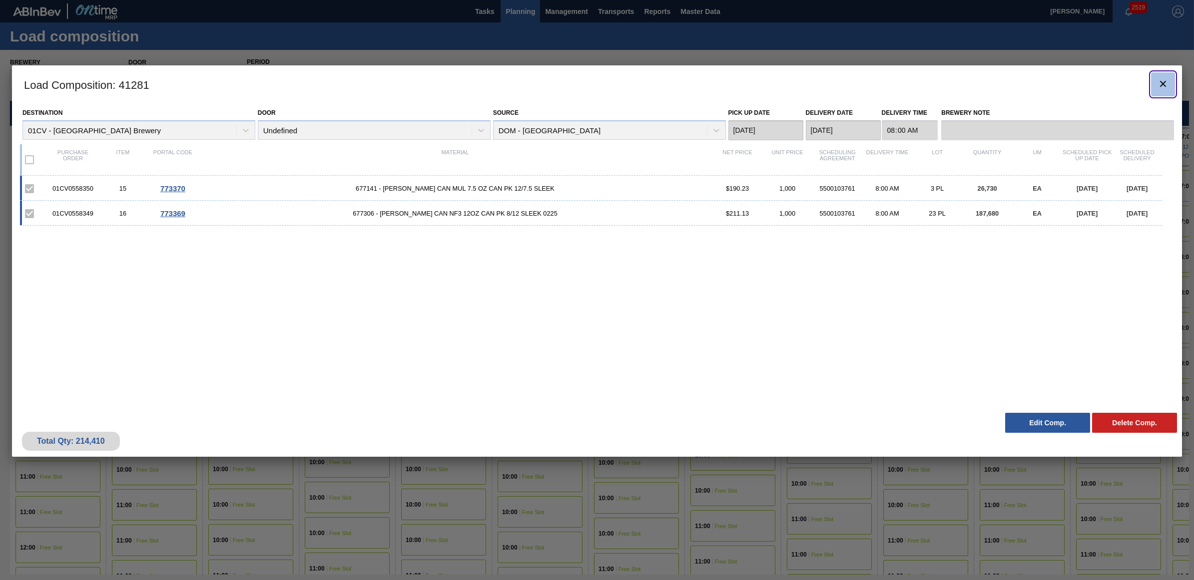
click at [1171, 79] on button "botão de ícone" at bounding box center [1163, 84] width 24 height 24
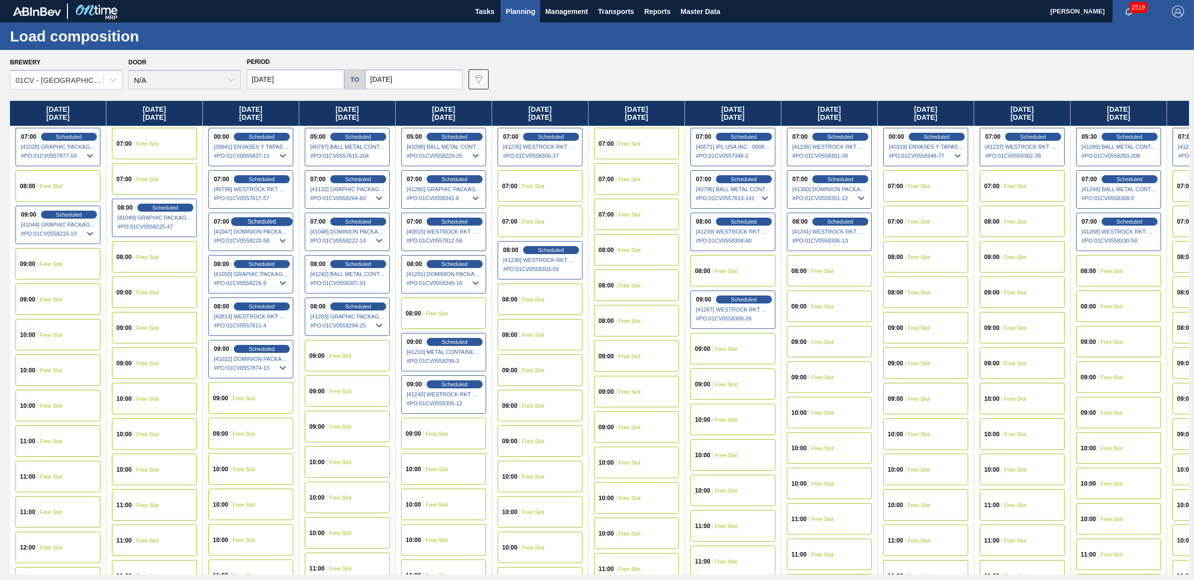
click at [261, 218] on span "Scheduled" at bounding box center [261, 221] width 28 height 6
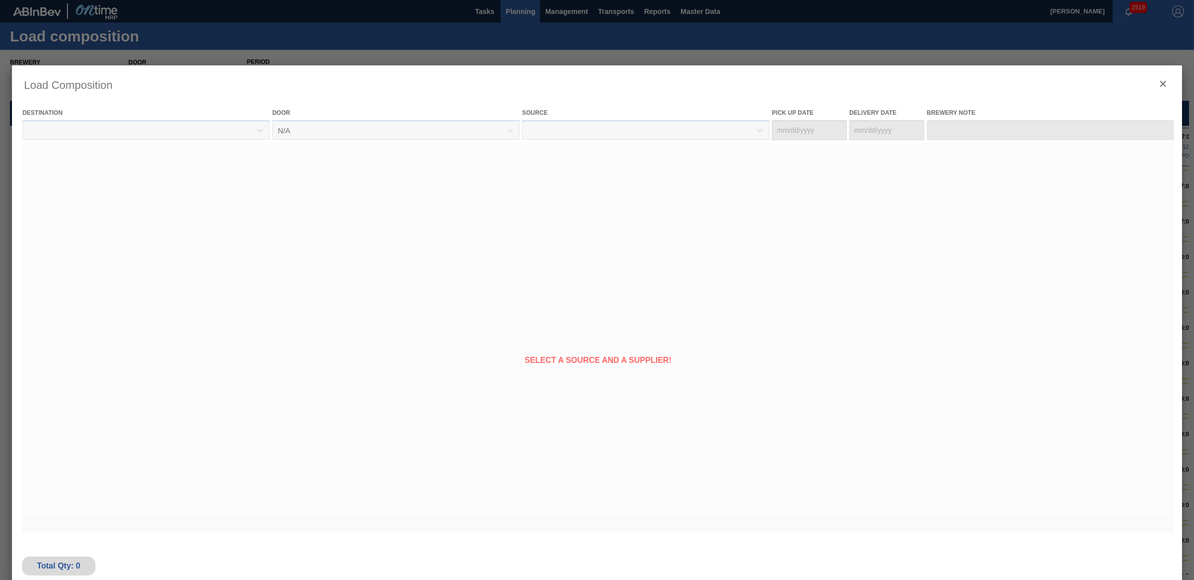
type Date "[DATE]"
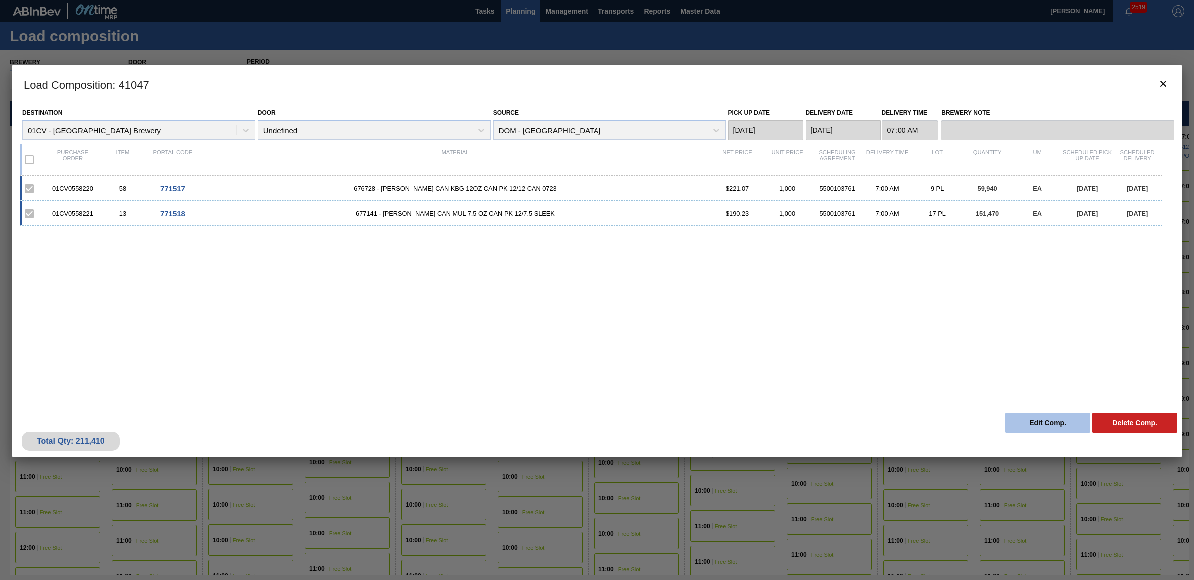
click at [1034, 423] on button "Edit Comp." at bounding box center [1047, 423] width 85 height 20
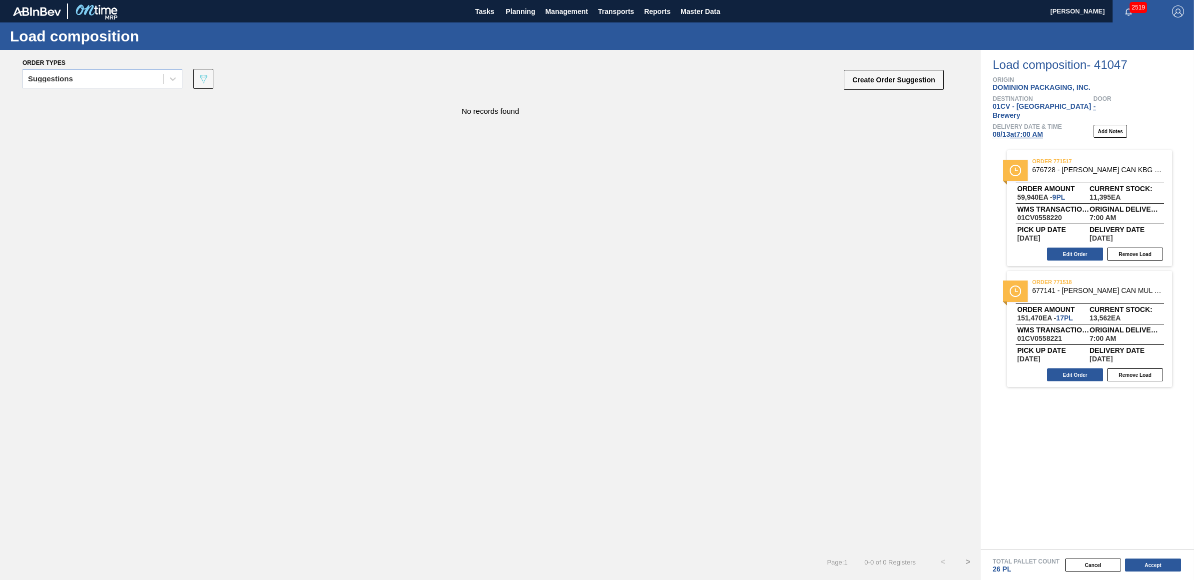
click at [1040, 130] on span "08/13 at 7:00 AM" at bounding box center [1017, 134] width 50 height 8
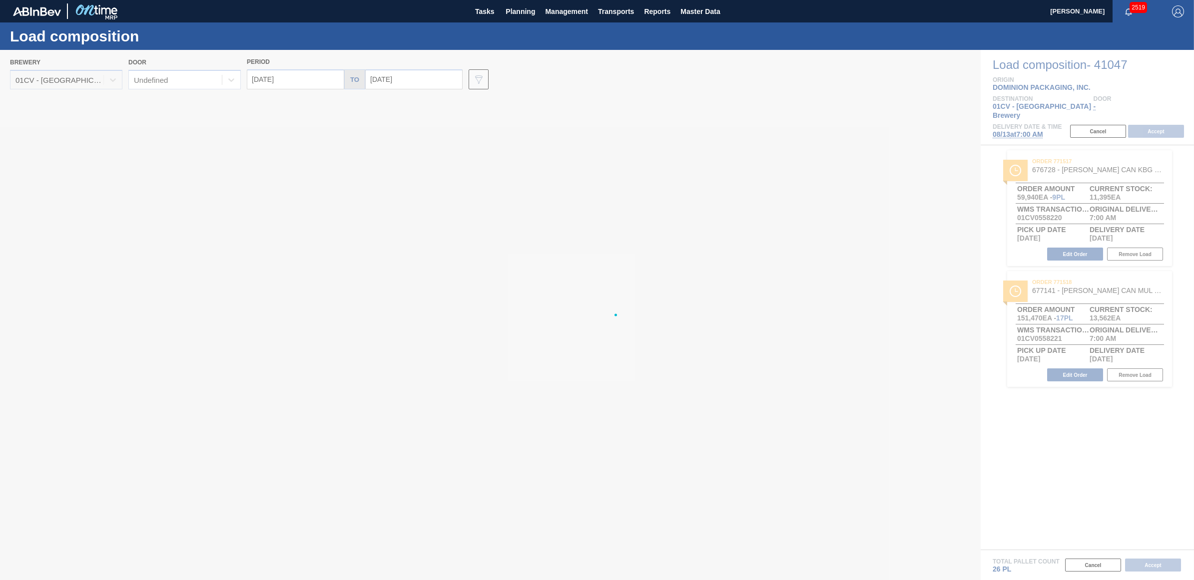
type input "[DATE]"
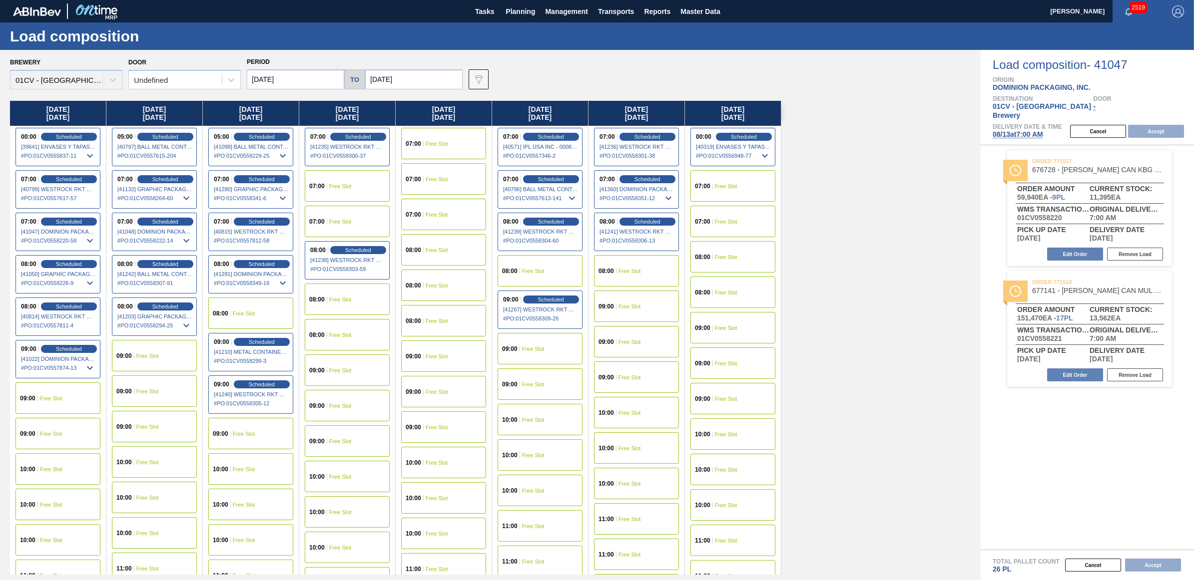
click at [150, 351] on div "09:00 Free Slot" at bounding box center [154, 355] width 85 height 31
click at [1175, 125] on button "Accept" at bounding box center [1156, 131] width 56 height 13
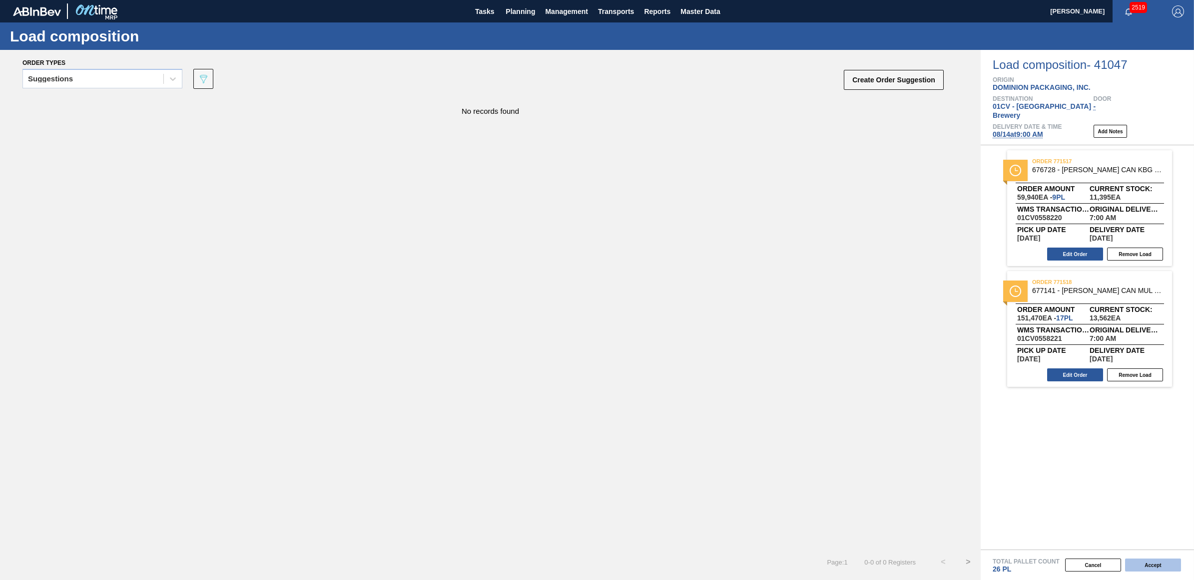
click at [1161, 567] on button "Accept" at bounding box center [1153, 565] width 56 height 13
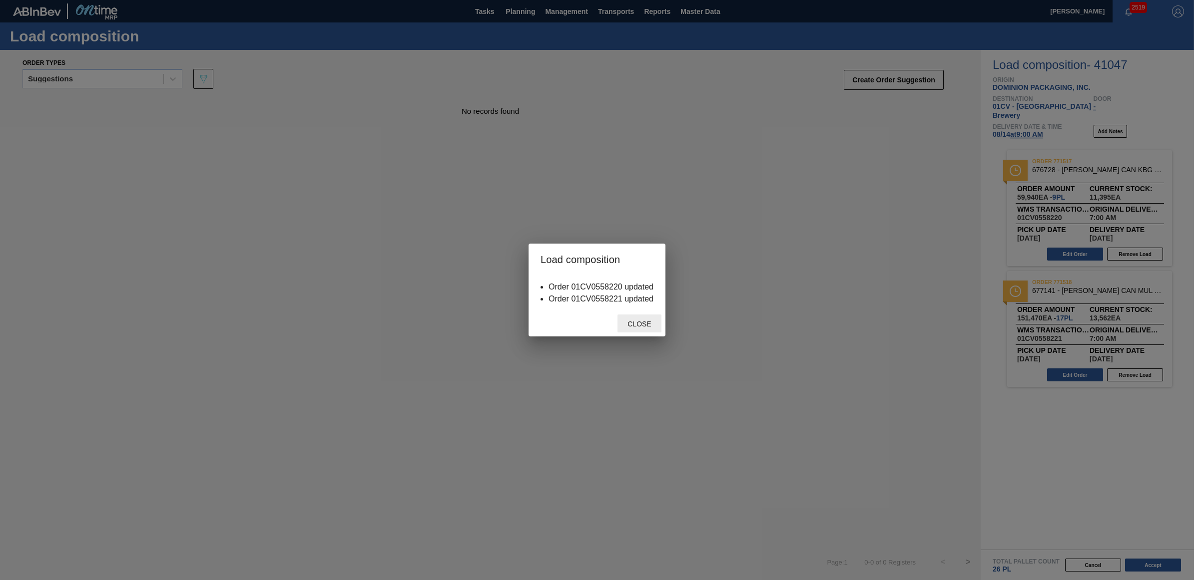
click at [649, 321] on span "Close" at bounding box center [638, 324] width 39 height 8
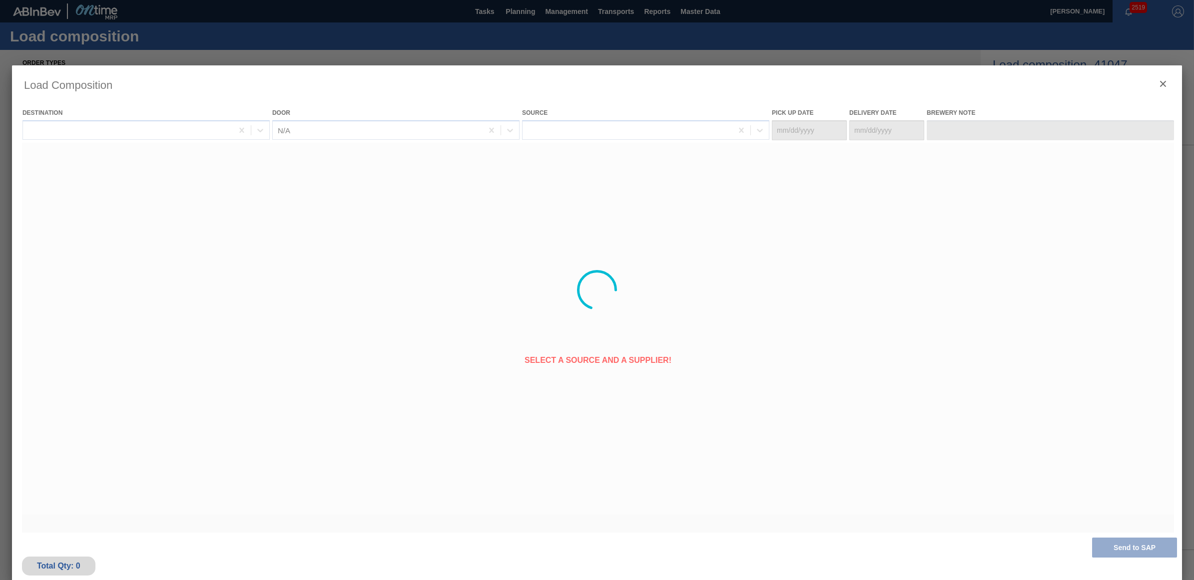
type Date "[DATE]"
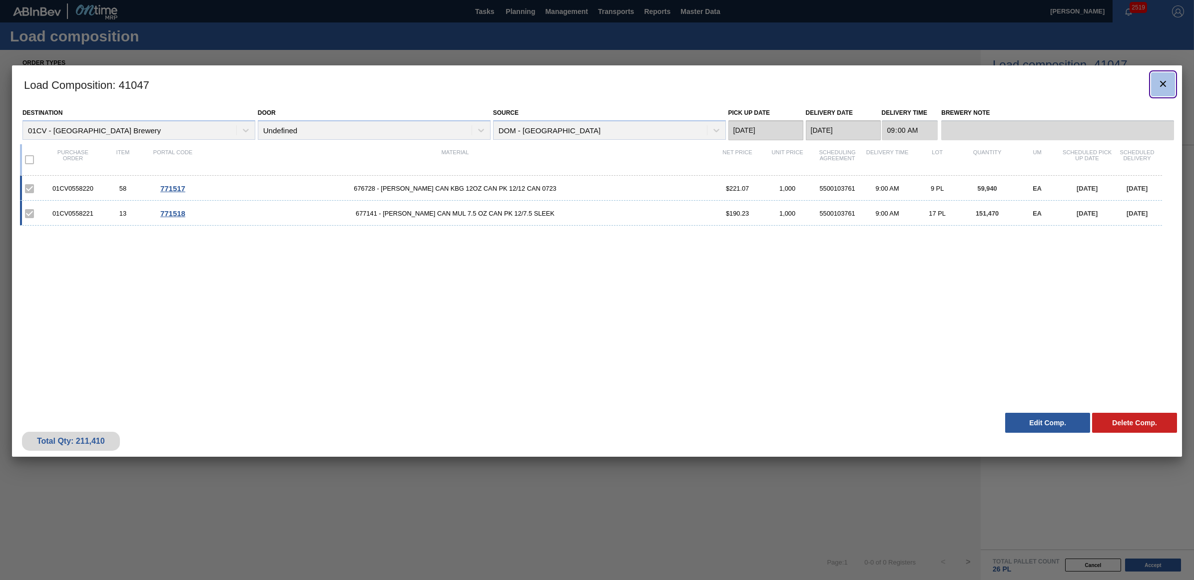
click at [1164, 85] on icon "botão de ícone" at bounding box center [1163, 84] width 6 height 6
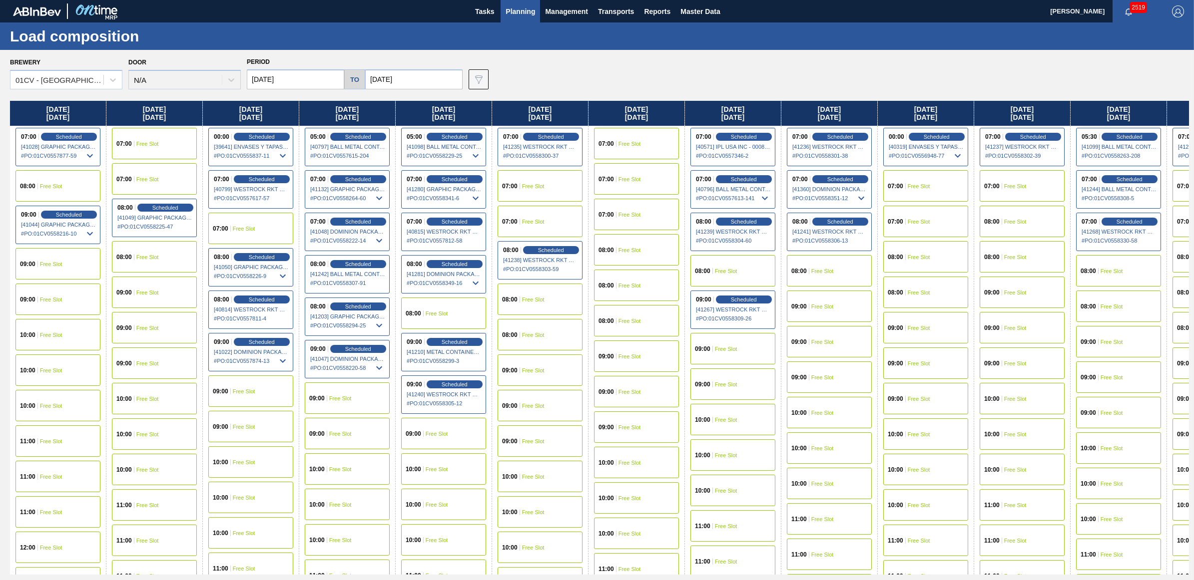
click at [841, 272] on div "08:00 Free Slot" at bounding box center [829, 270] width 85 height 31
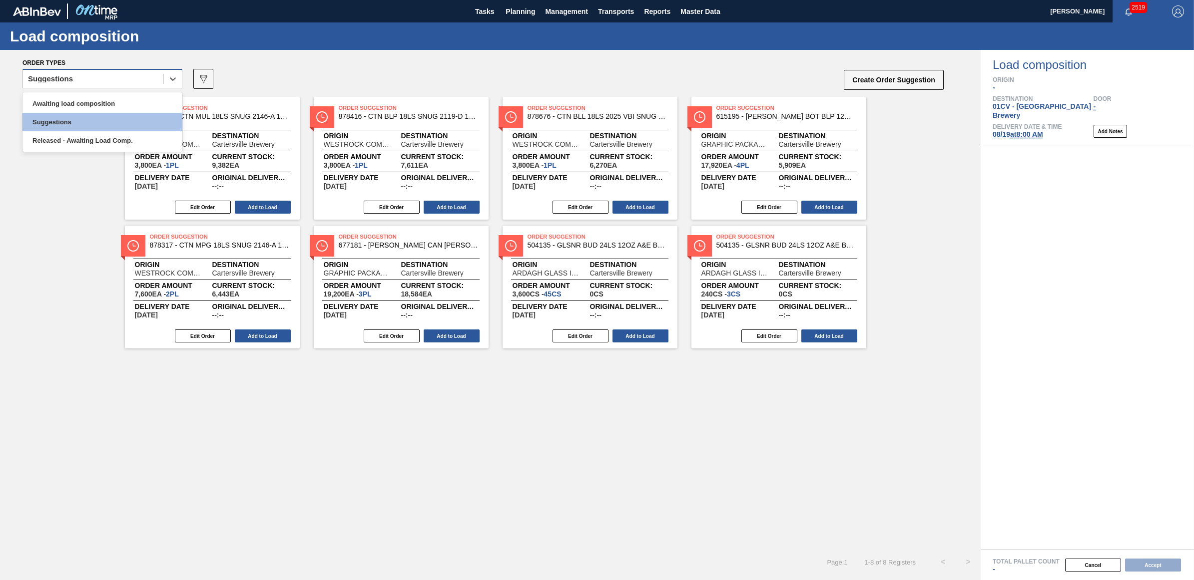
click at [86, 81] on div "Suggestions" at bounding box center [93, 79] width 140 height 14
click at [92, 103] on div "Awaiting load composition" at bounding box center [102, 103] width 160 height 18
click at [105, 78] on div "Awaiting load composition" at bounding box center [75, 78] width 95 height 7
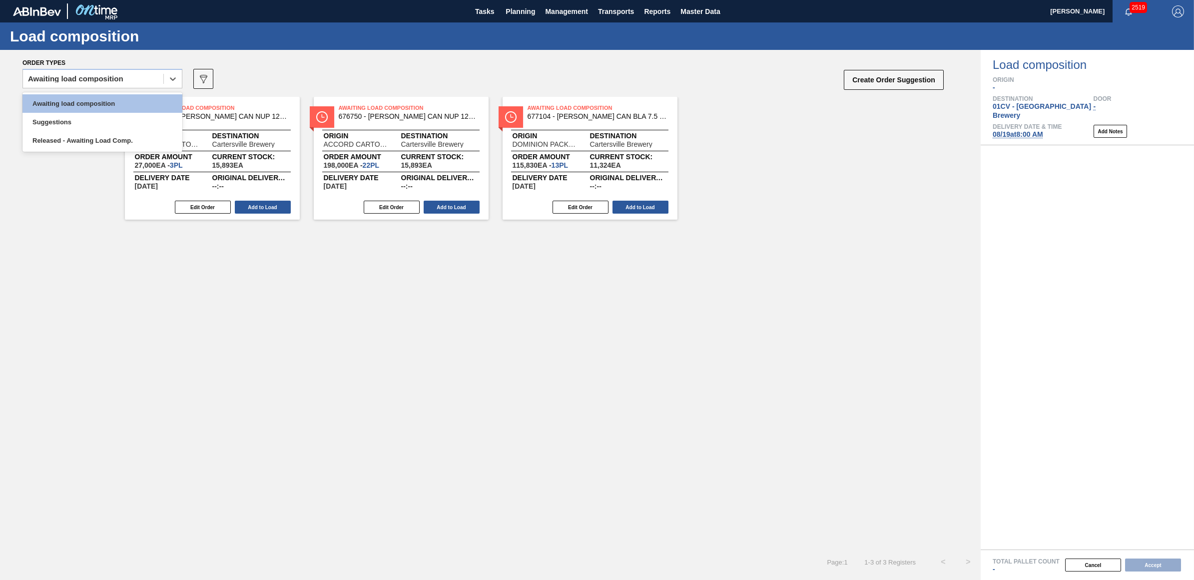
click at [403, 56] on div "Order types option Awaiting load composition, selected. option Awaiting load co…" at bounding box center [490, 73] width 980 height 47
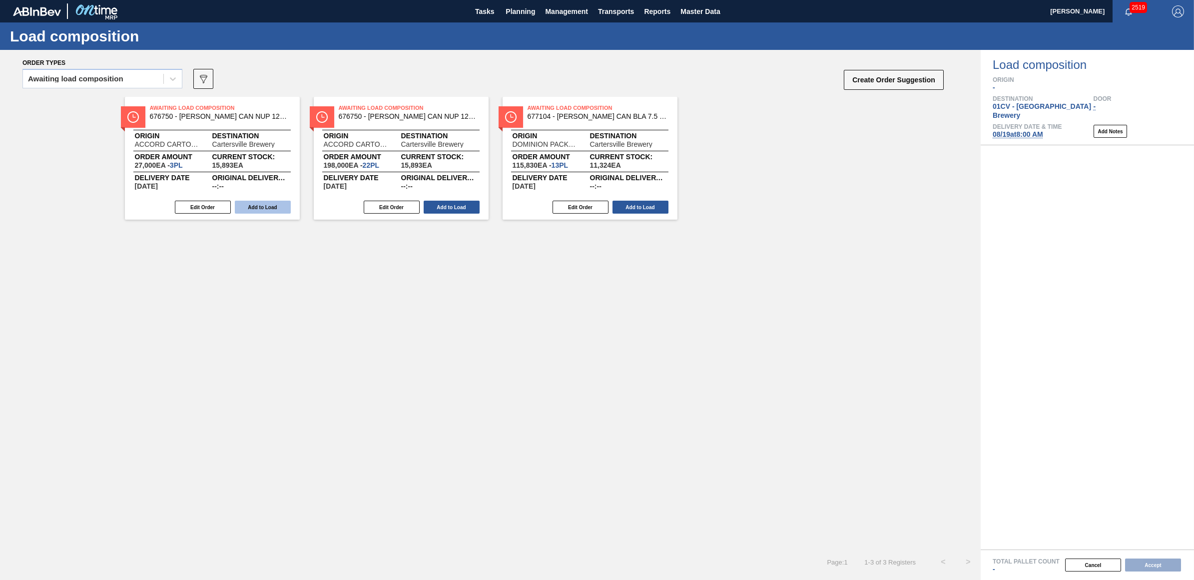
click at [270, 201] on button "Add to Load" at bounding box center [263, 207] width 56 height 13
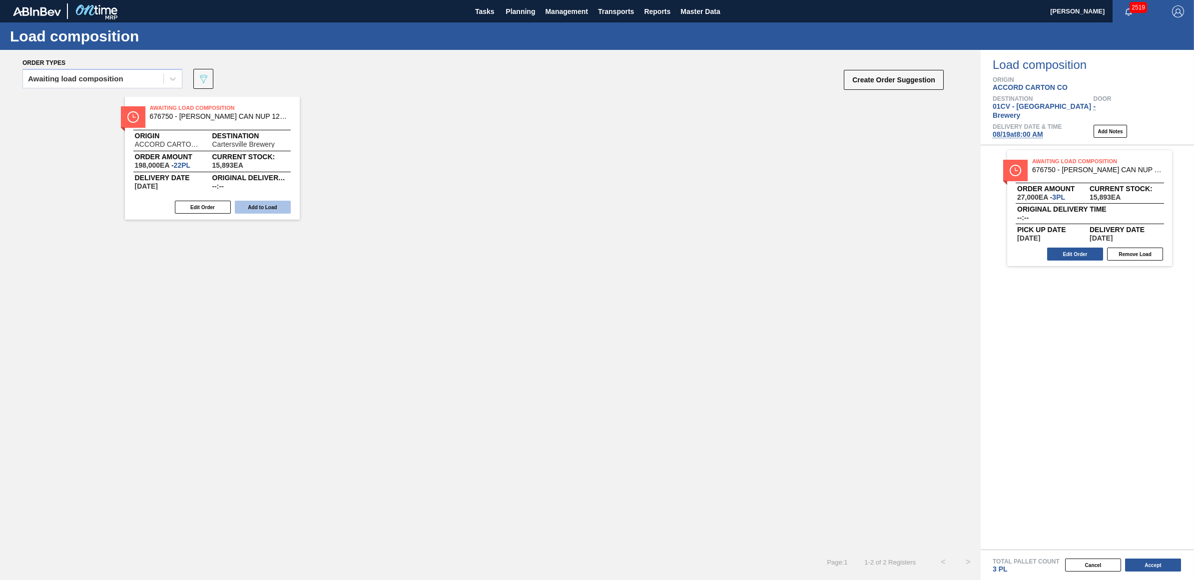
click at [241, 207] on button "Add to Load" at bounding box center [263, 207] width 56 height 13
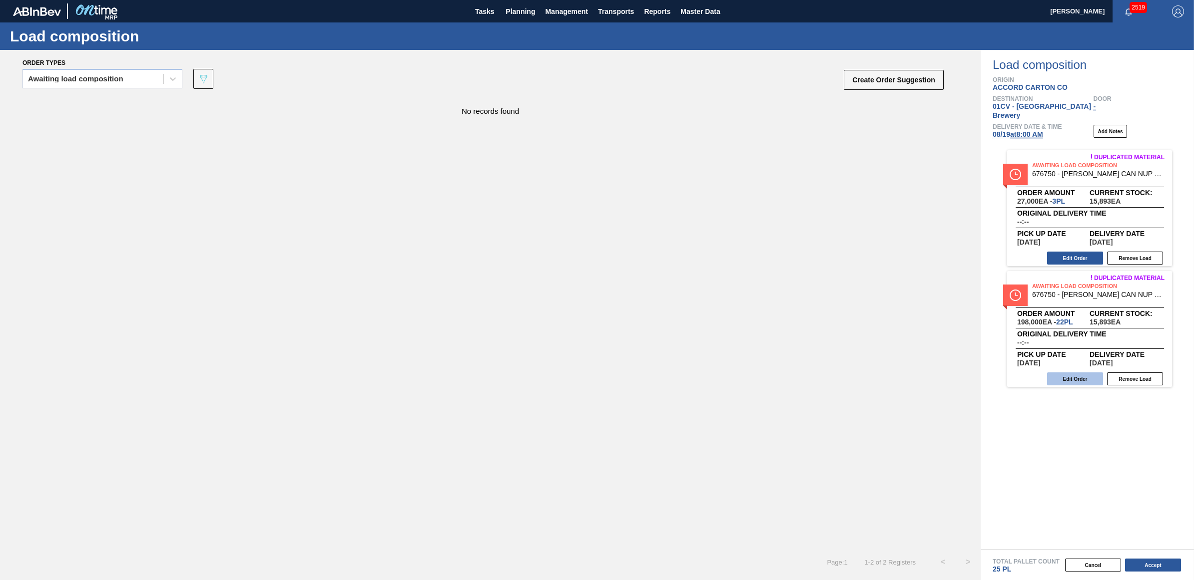
click at [1080, 373] on button "Edit Order" at bounding box center [1075, 379] width 56 height 13
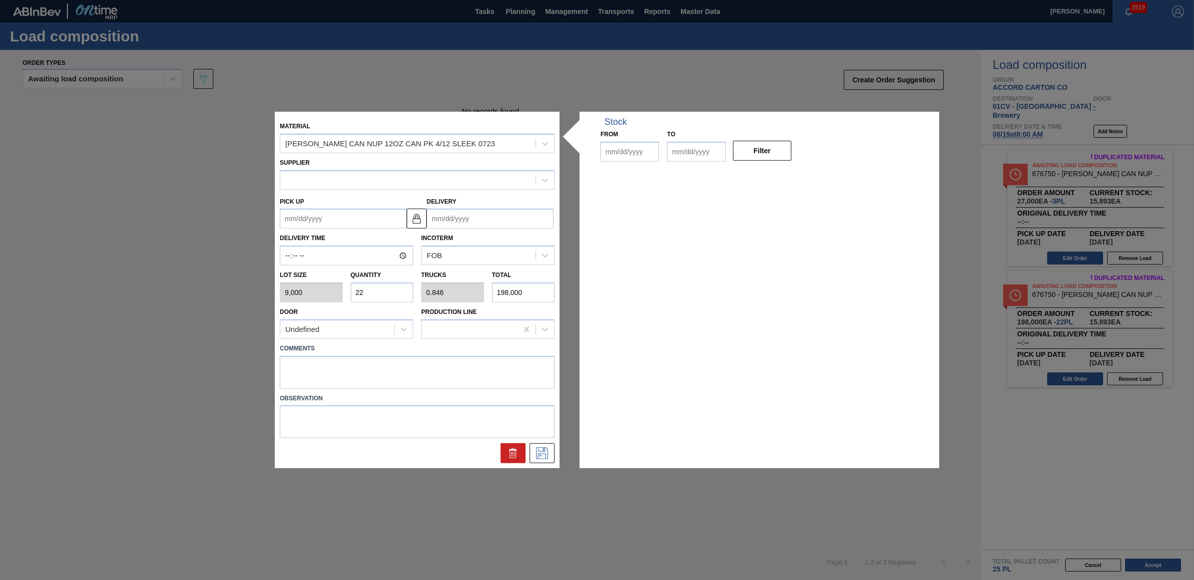
type input "9,000"
type input "22"
type input "0.846"
type input "198,000"
type up "[DATE]"
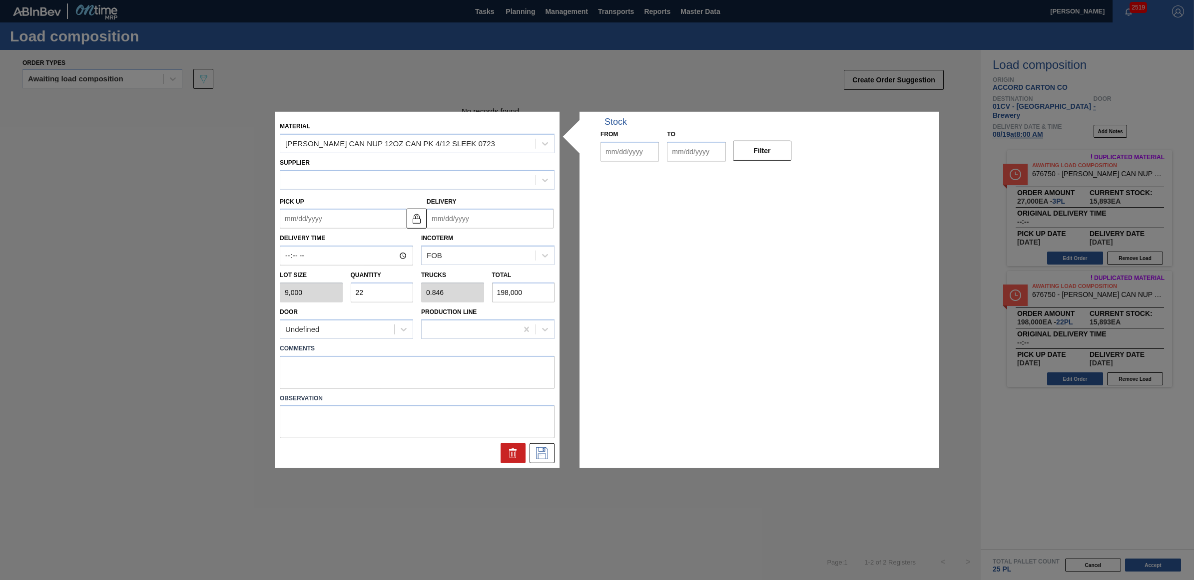
type input "[DATE]"
drag, startPoint x: 368, startPoint y: 291, endPoint x: 358, endPoint y: 291, distance: 10.0
click at [358, 291] on input "22" at bounding box center [382, 293] width 63 height 20
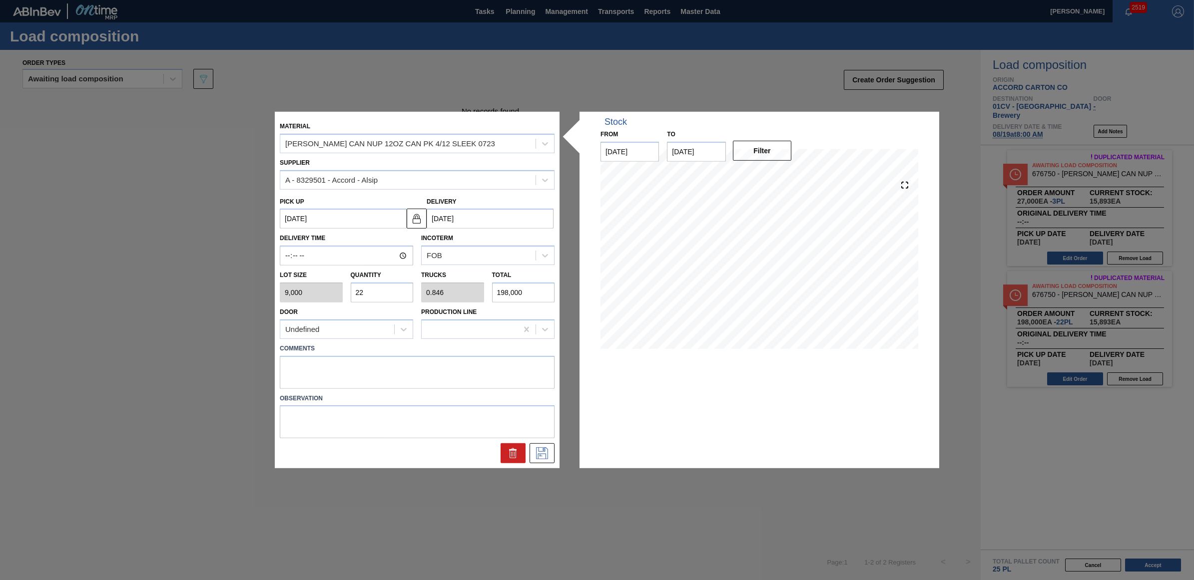
type input "23"
type input "0.885"
type input "207,000"
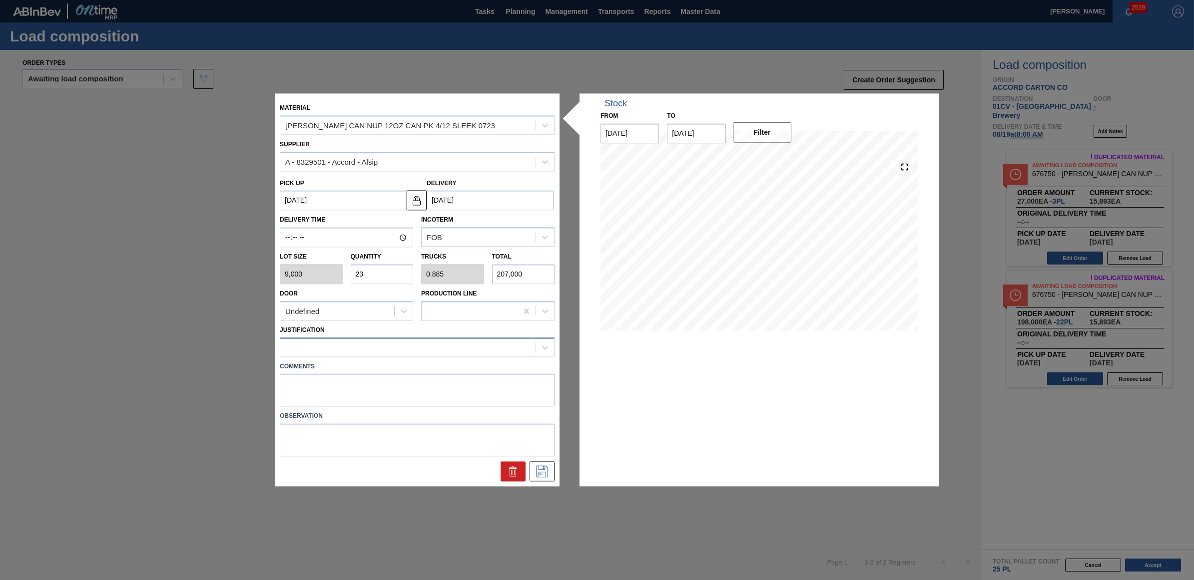
type input "23"
click at [371, 345] on div at bounding box center [407, 347] width 255 height 14
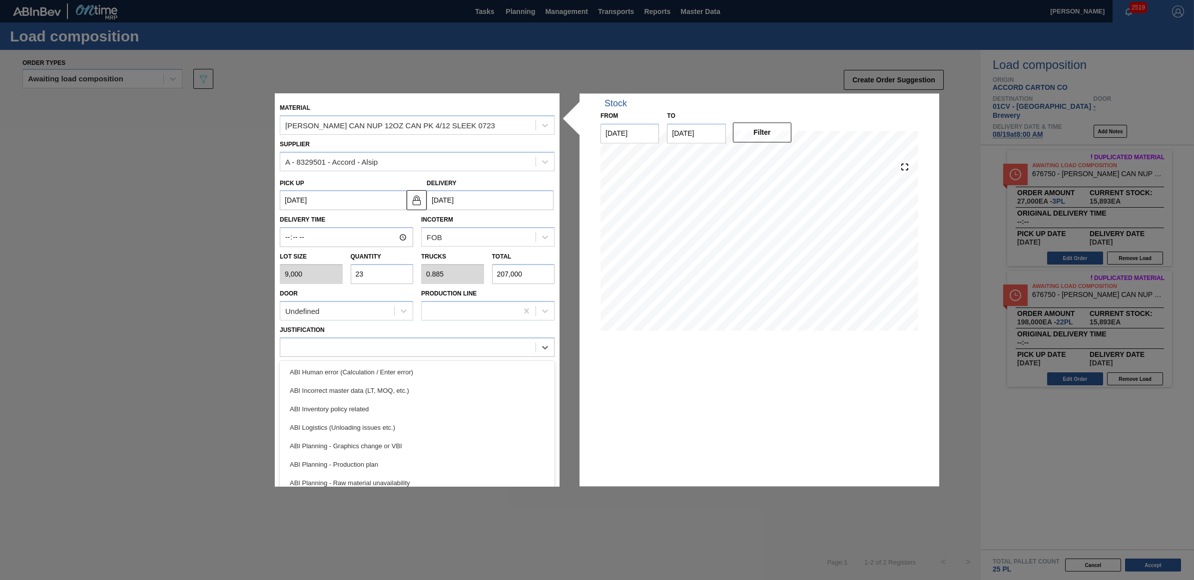
scroll to position [62, 0]
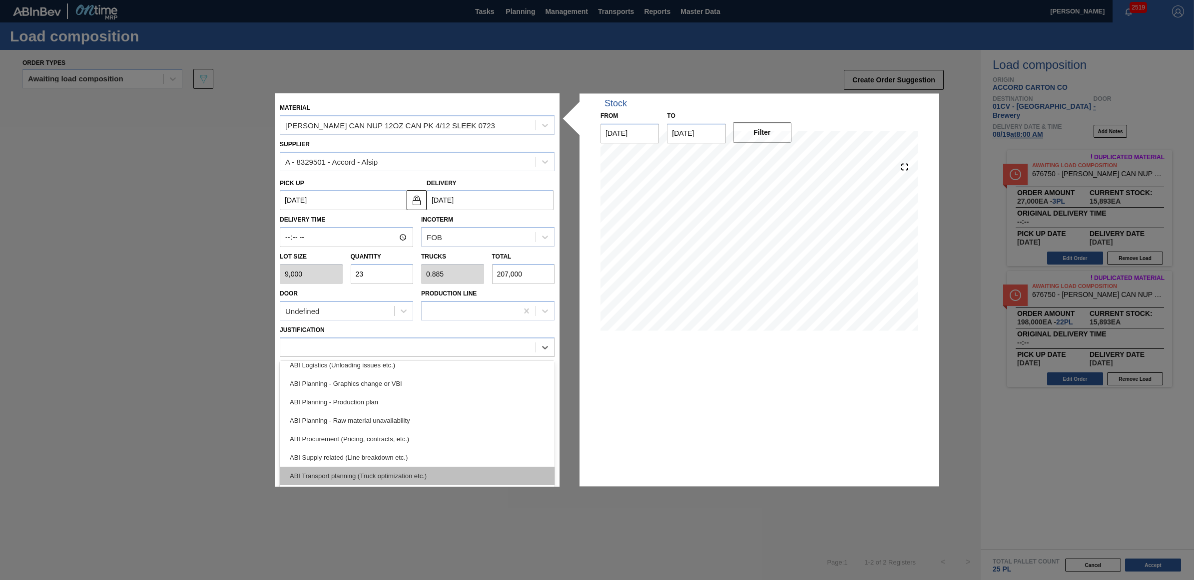
click at [402, 472] on div "ABI Transport planning (Truck optimization etc.)" at bounding box center [417, 476] width 275 height 18
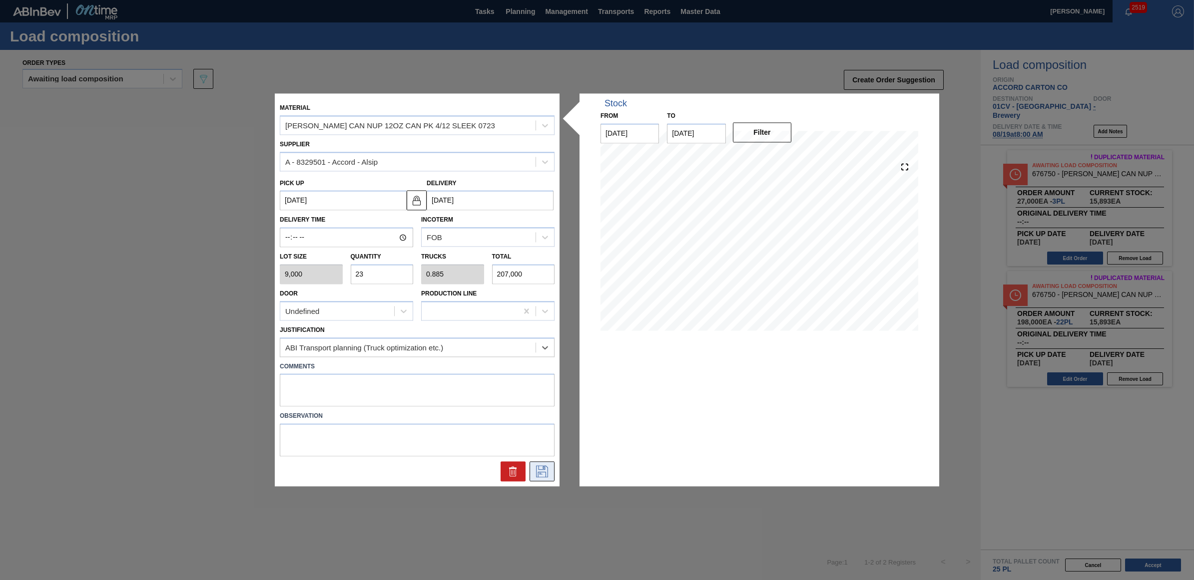
click at [540, 472] on icon at bounding box center [542, 472] width 12 height 12
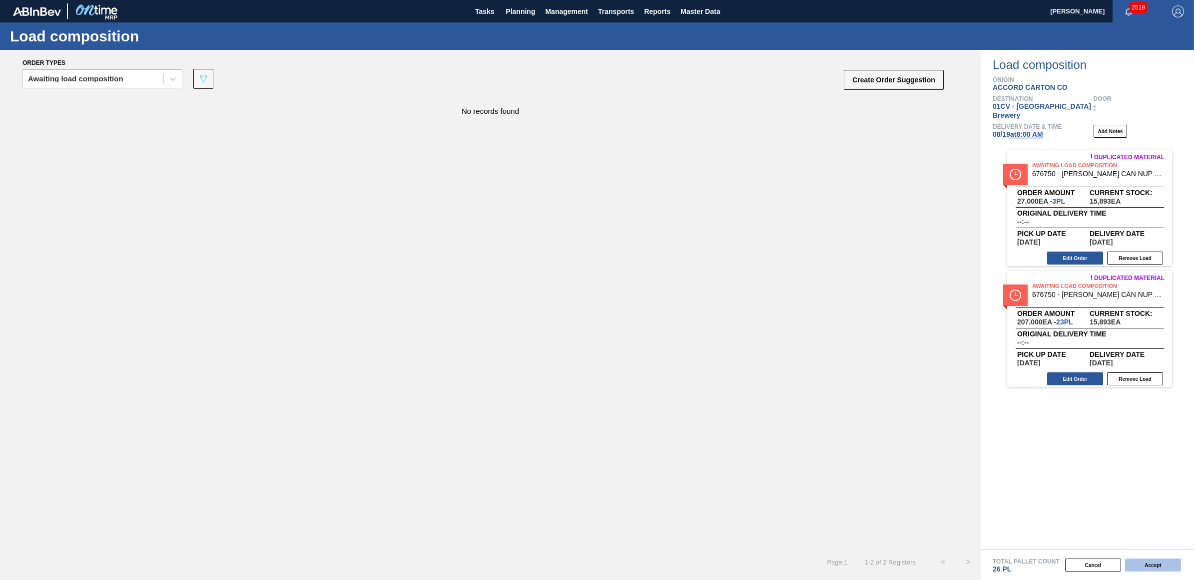
click at [1162, 562] on button "Accept" at bounding box center [1153, 565] width 56 height 13
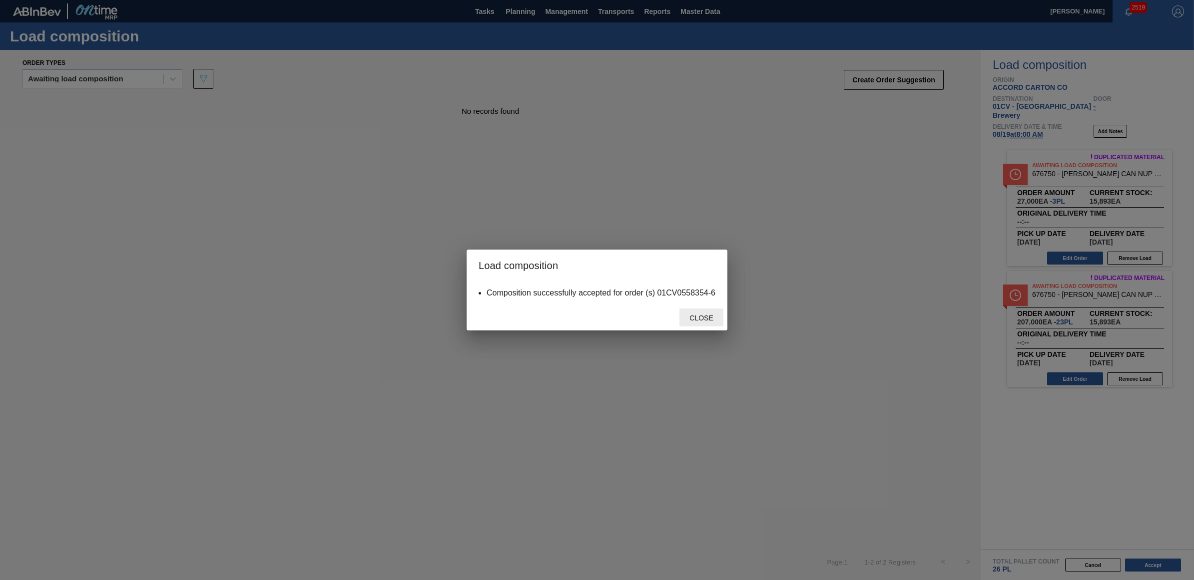
click at [708, 317] on span "Close" at bounding box center [700, 318] width 39 height 8
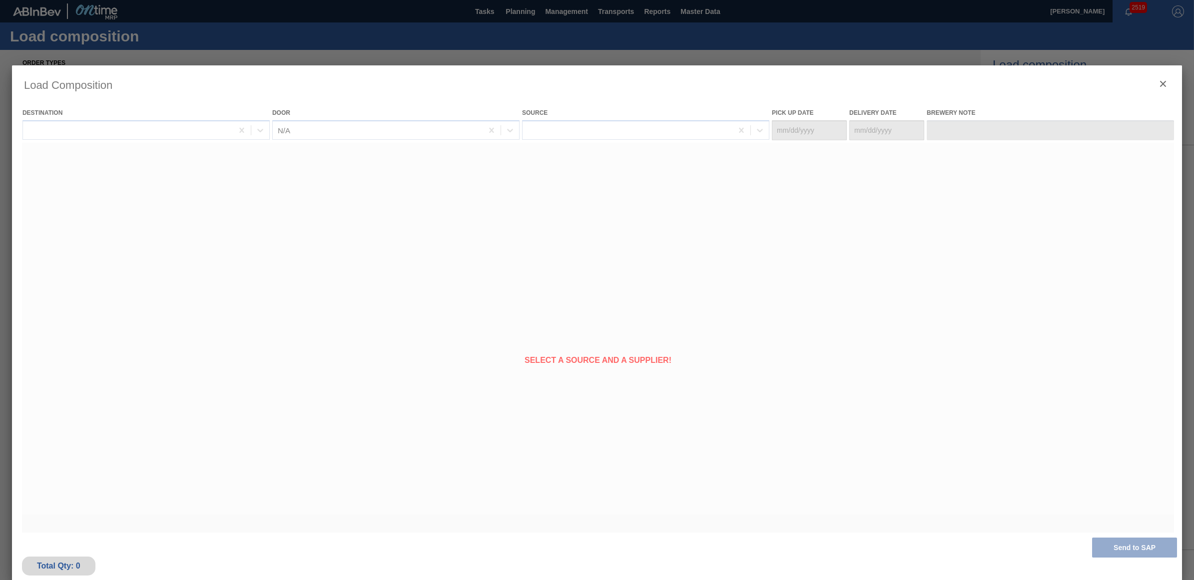
type Date "[DATE]"
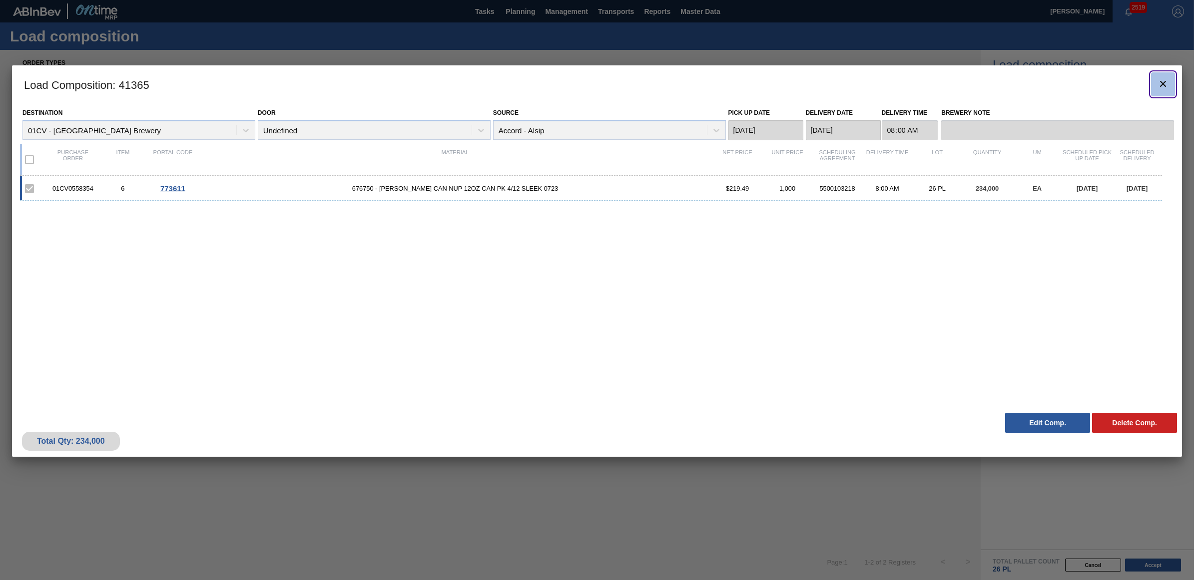
click at [1162, 88] on icon "botão de ícone" at bounding box center [1163, 84] width 12 height 12
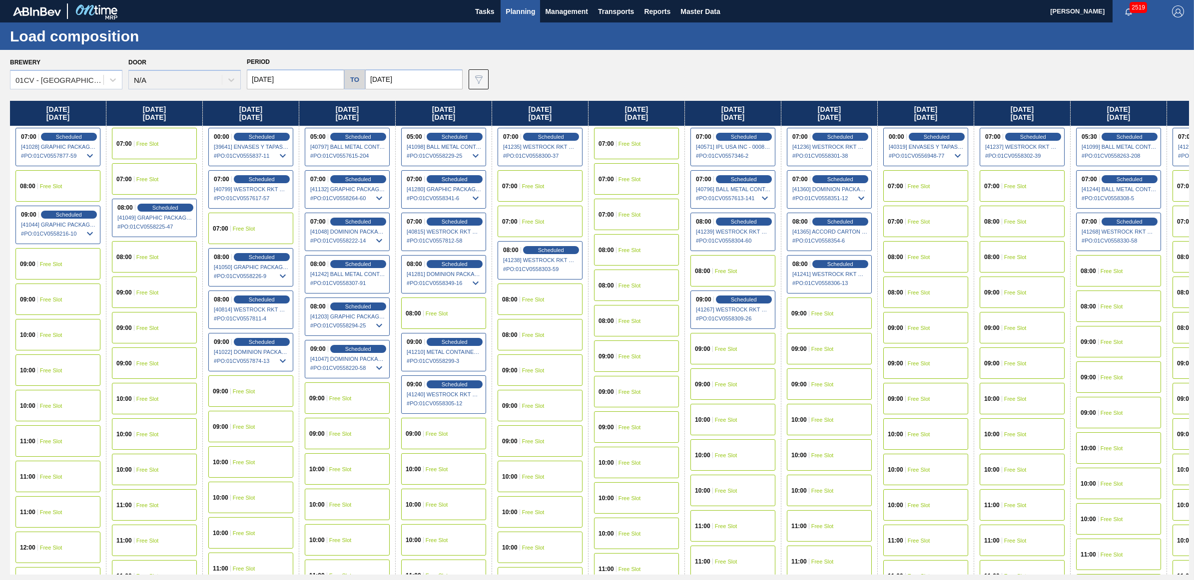
click at [933, 185] on div "07:00 Free Slot" at bounding box center [925, 185] width 85 height 31
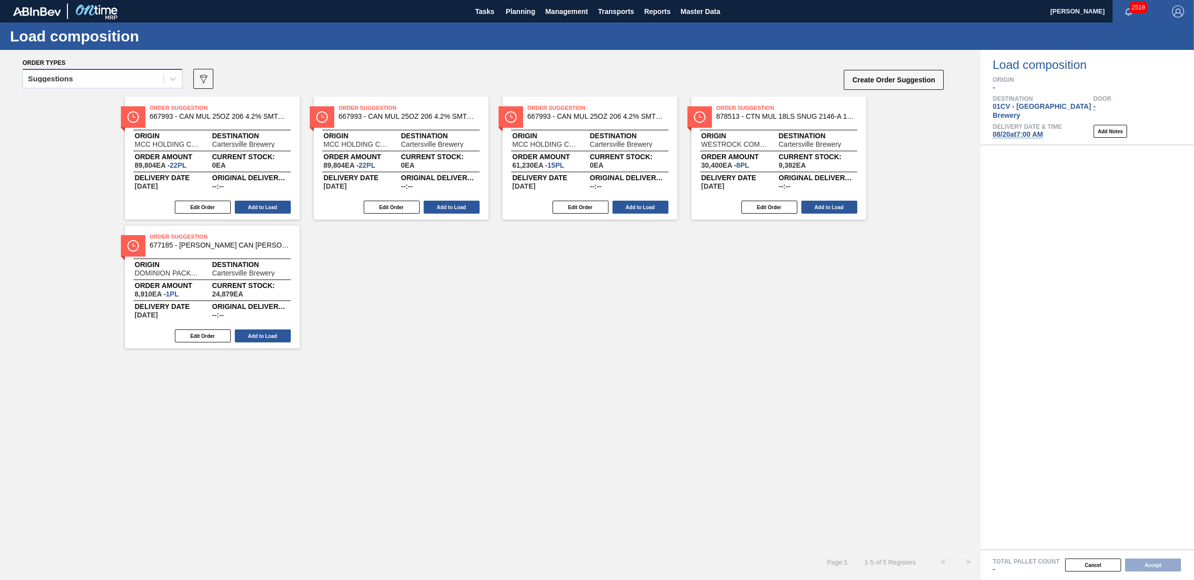
click at [131, 72] on div "Suggestions" at bounding box center [93, 79] width 140 height 14
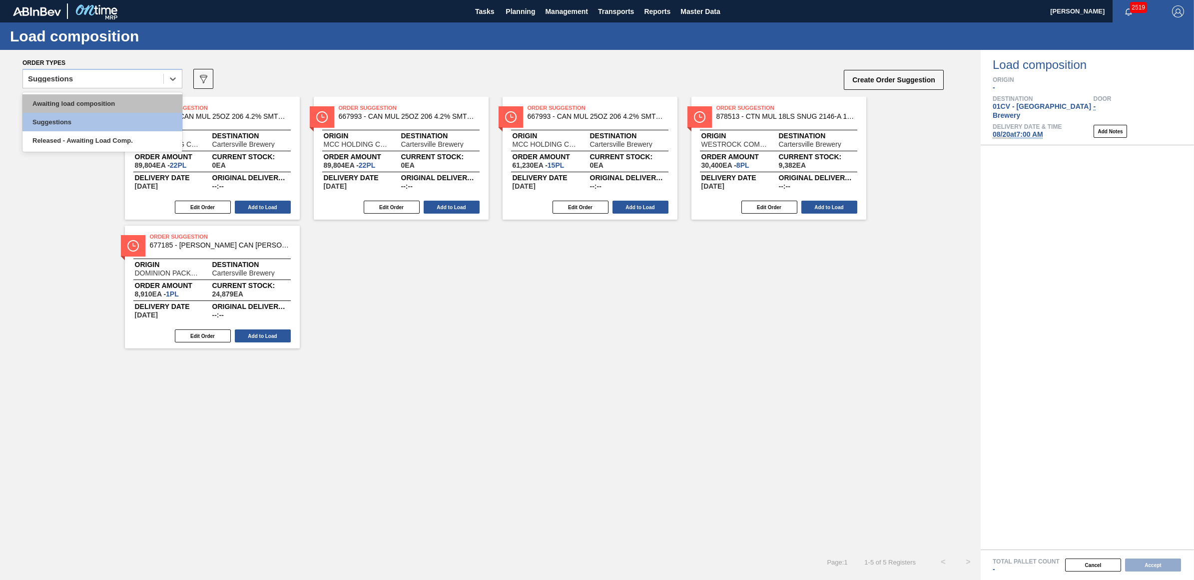
click at [126, 103] on div "Awaiting load composition" at bounding box center [102, 103] width 160 height 18
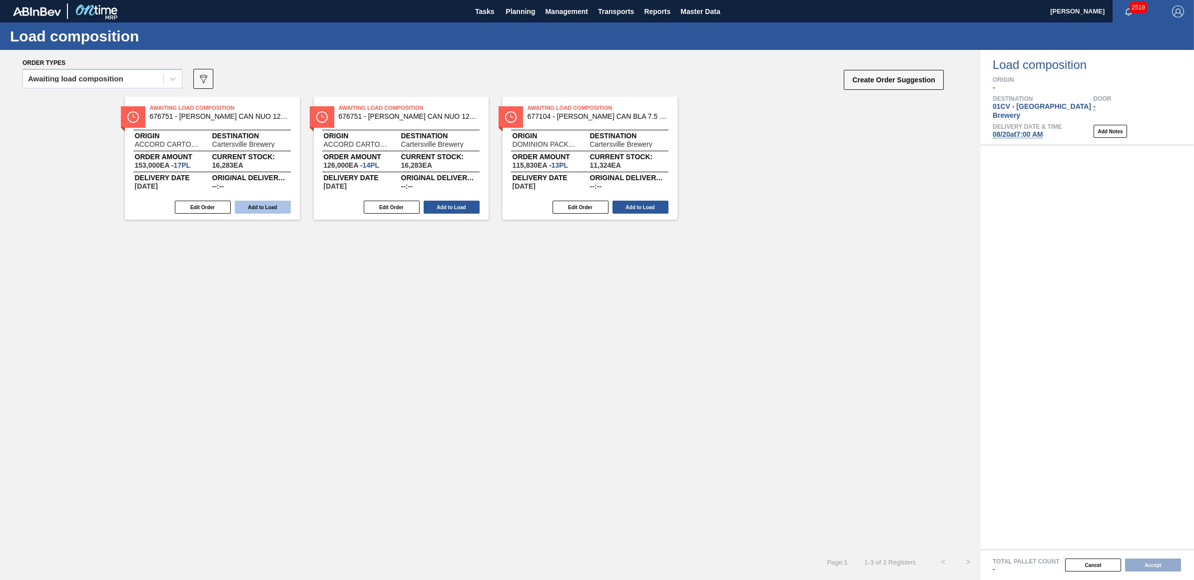
click at [255, 206] on button "Add to Load" at bounding box center [263, 207] width 56 height 13
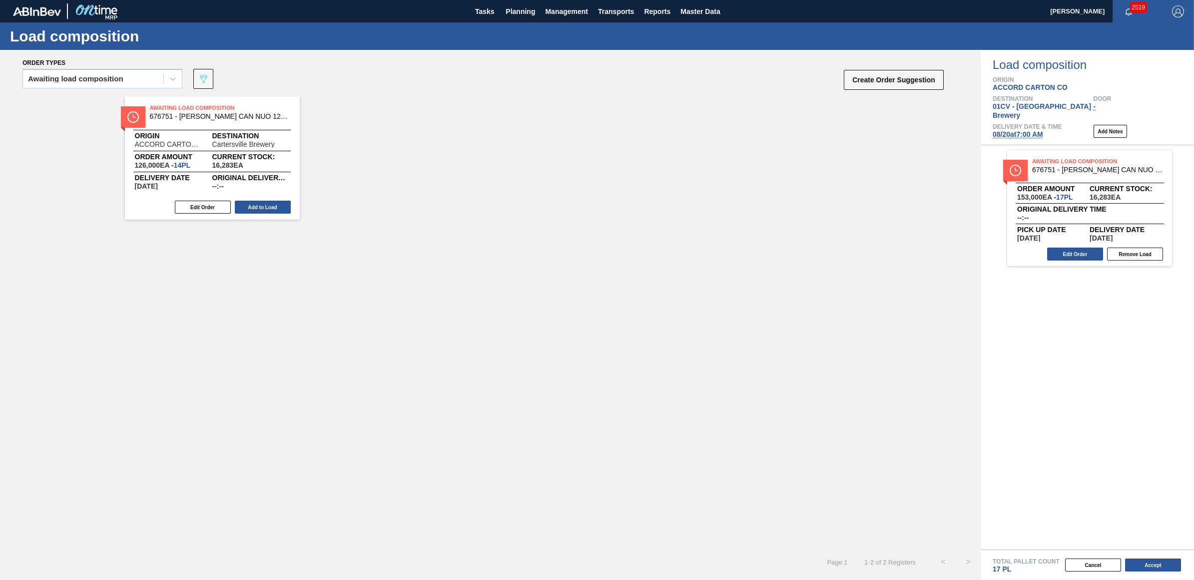
click at [255, 206] on button "Add to Load" at bounding box center [263, 207] width 56 height 13
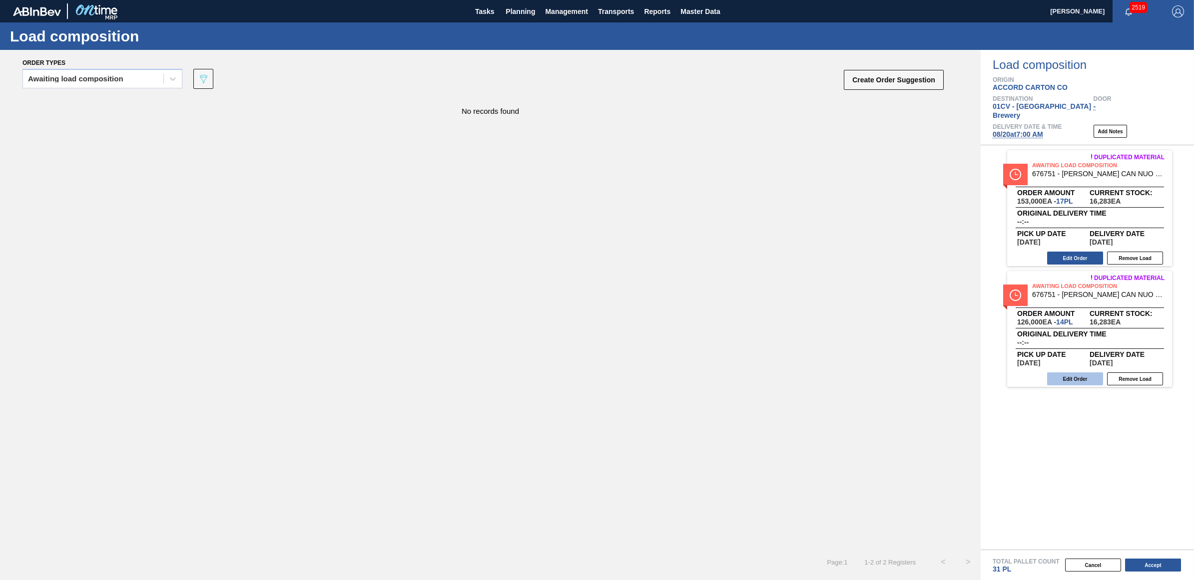
click at [1067, 373] on button "Edit Order" at bounding box center [1075, 379] width 56 height 13
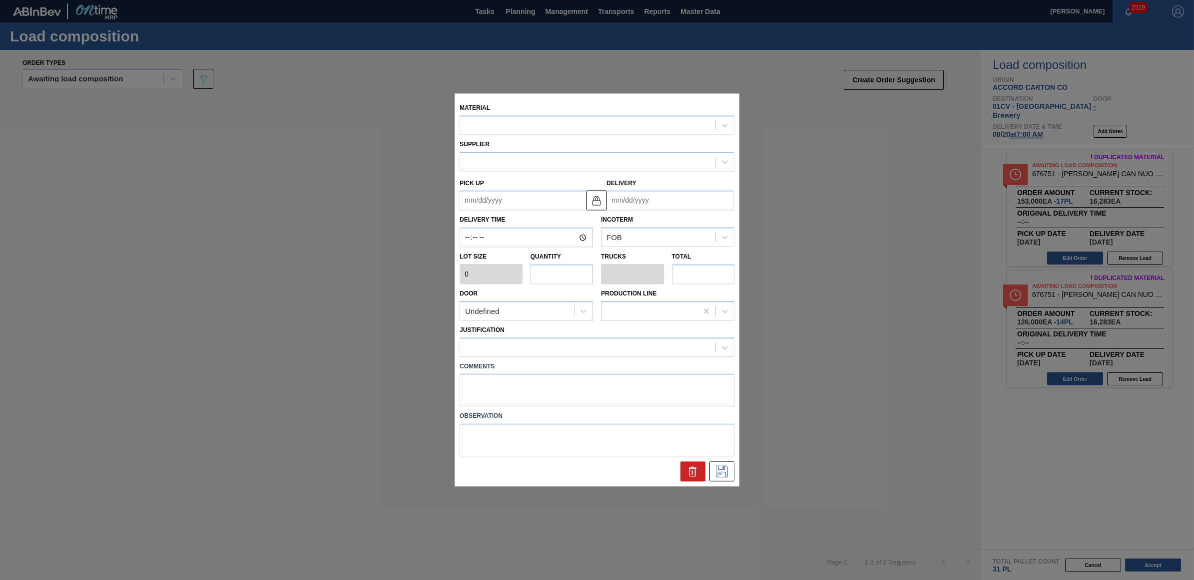
type input "9,000"
type input "14"
type input "0.538"
type input "126,000"
type up "[DATE]"
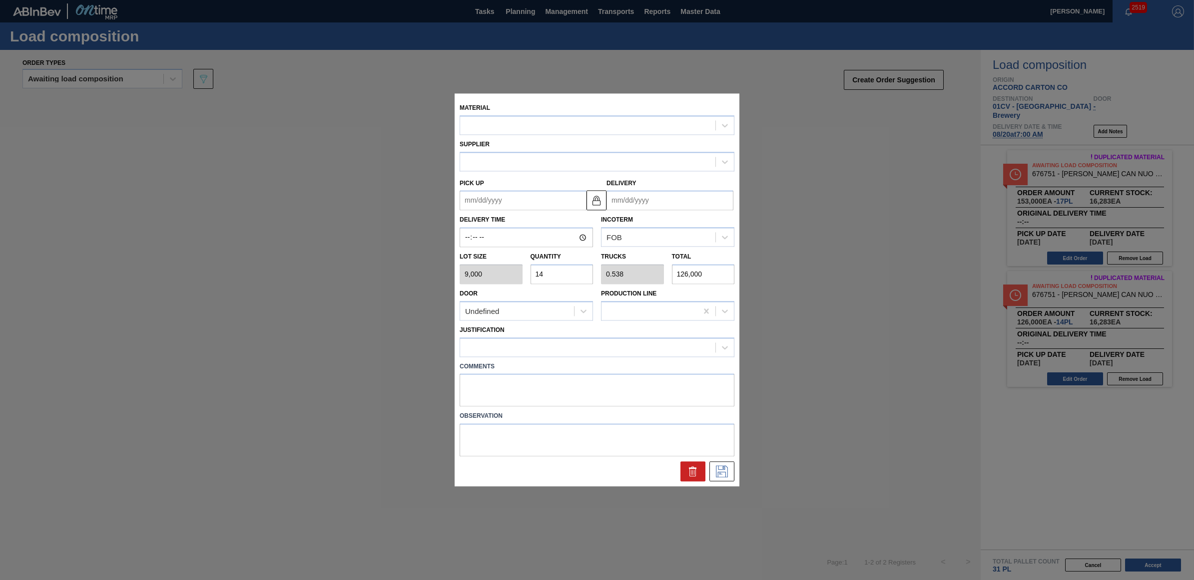
type input "[DATE]"
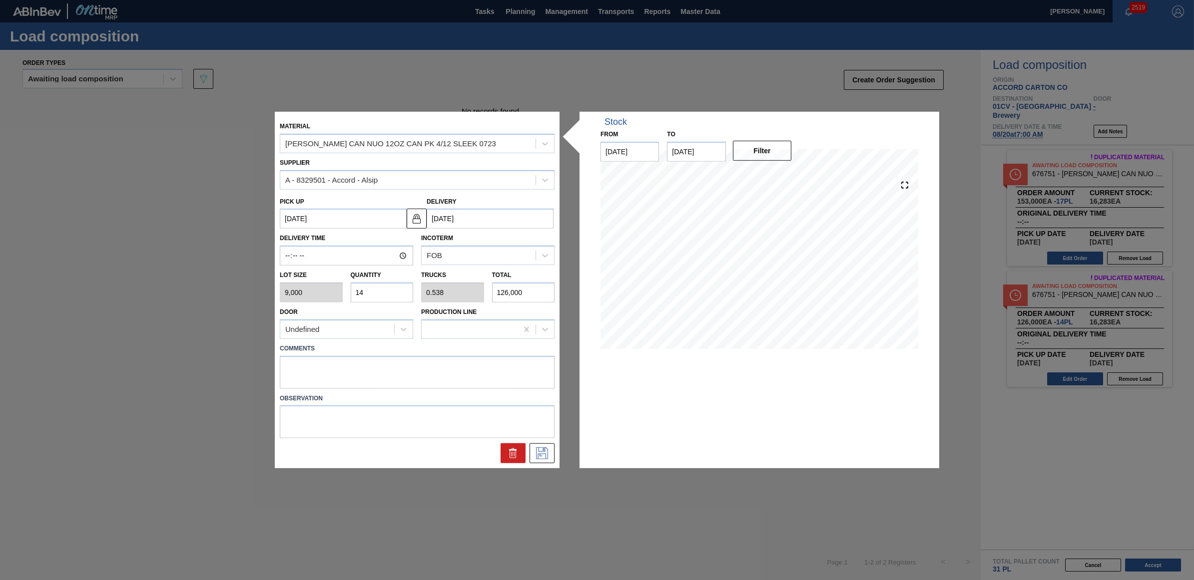
drag, startPoint x: 380, startPoint y: 285, endPoint x: 350, endPoint y: 283, distance: 30.0
click at [350, 283] on div "Quantity 14" at bounding box center [382, 285] width 71 height 34
type input "9"
type input "0.346"
type input "81,000"
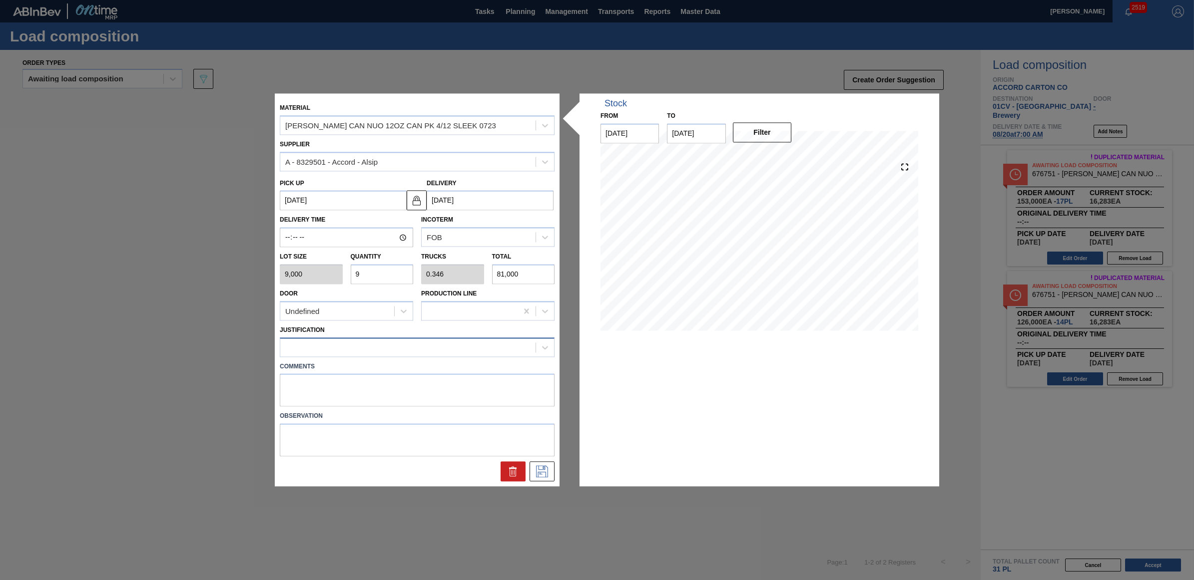
type input "9"
click at [343, 347] on div at bounding box center [407, 347] width 255 height 14
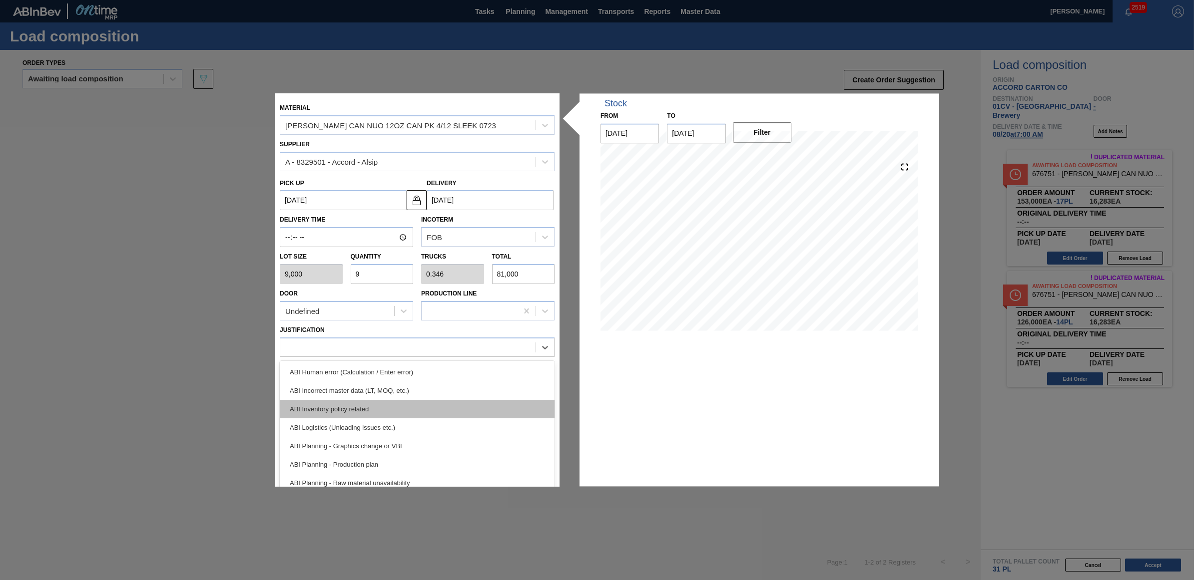
scroll to position [62, 0]
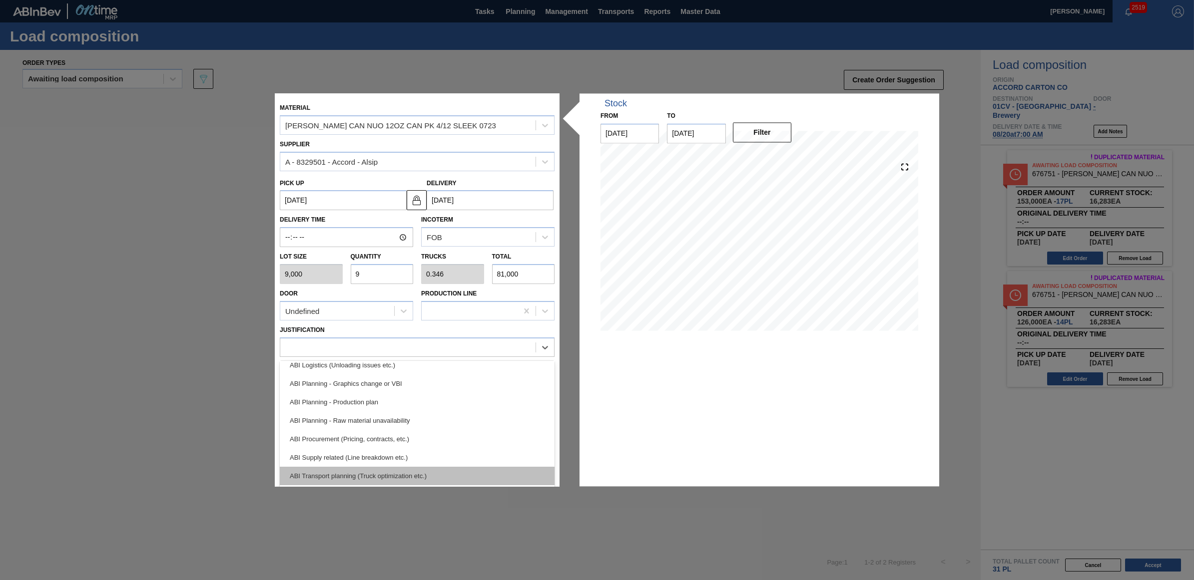
click at [395, 472] on div "ABI Transport planning (Truck optimization etc.)" at bounding box center [417, 476] width 275 height 18
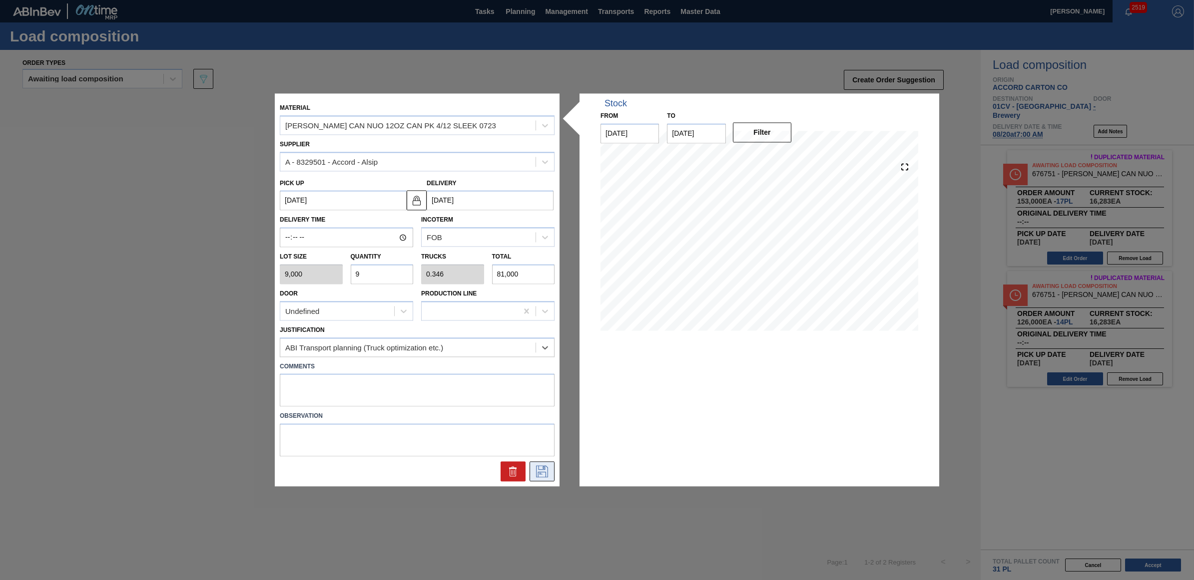
click at [550, 473] on button at bounding box center [541, 472] width 25 height 20
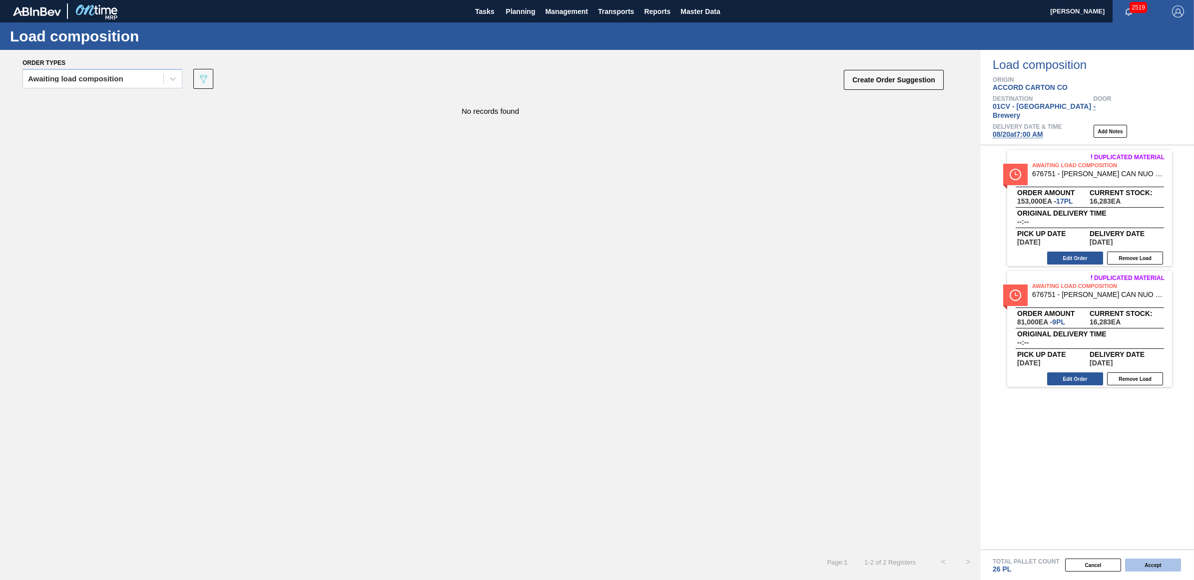
click at [1162, 560] on button "Accept" at bounding box center [1153, 565] width 56 height 13
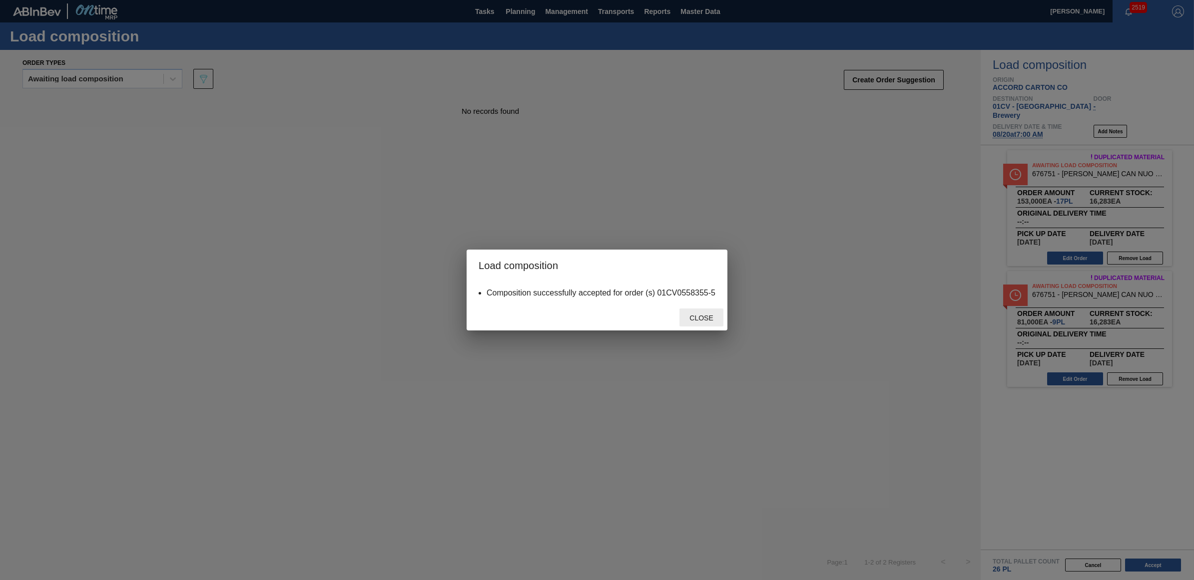
click at [697, 321] on span "Close" at bounding box center [700, 318] width 39 height 8
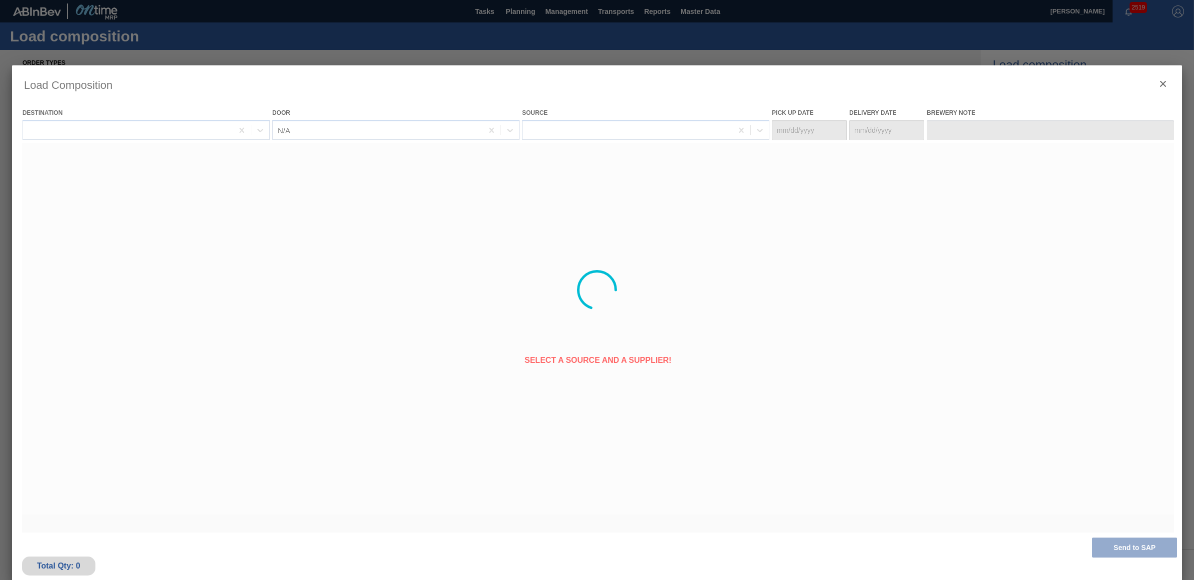
type Date "[DATE]"
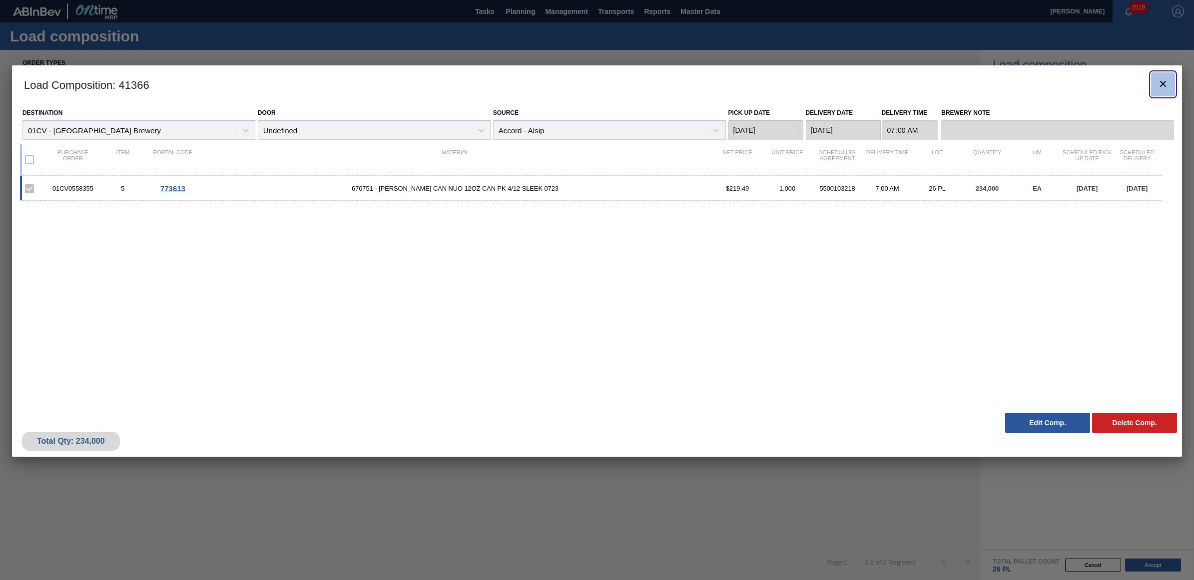
click at [1172, 79] on button "botão de ícone" at bounding box center [1163, 84] width 24 height 24
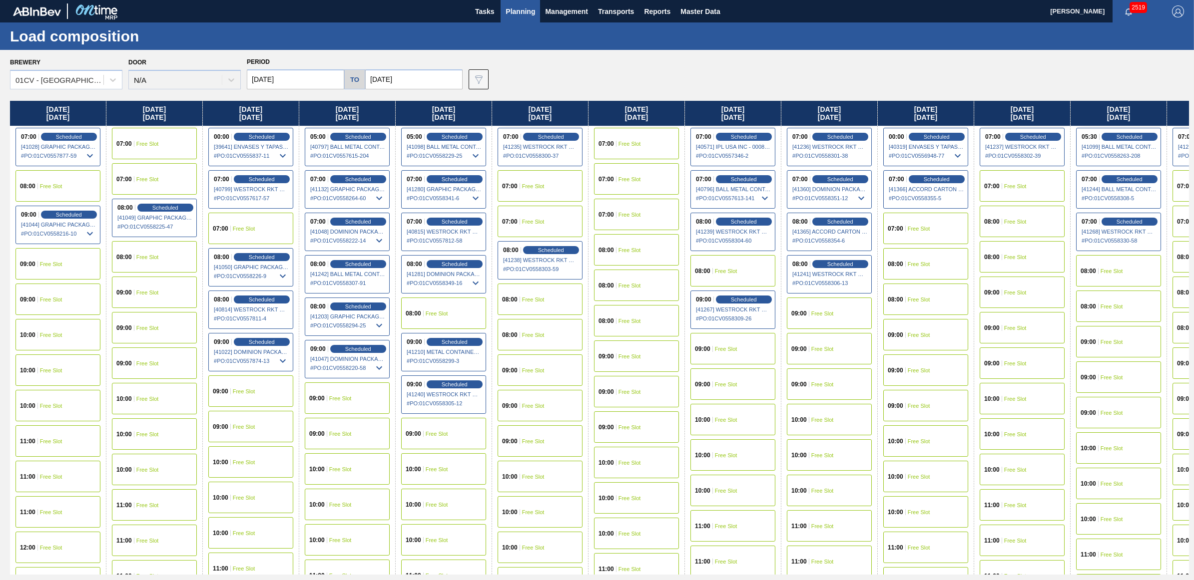
click at [1020, 188] on div "07:00 Free Slot" at bounding box center [1021, 185] width 85 height 31
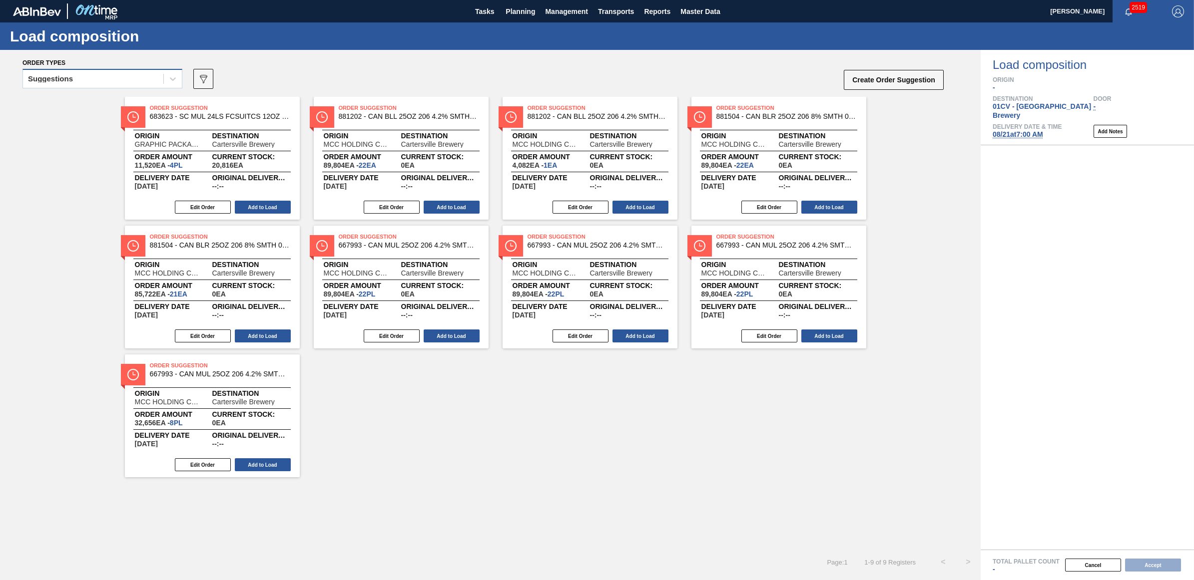
click at [40, 79] on div "Suggestions" at bounding box center [50, 78] width 45 height 7
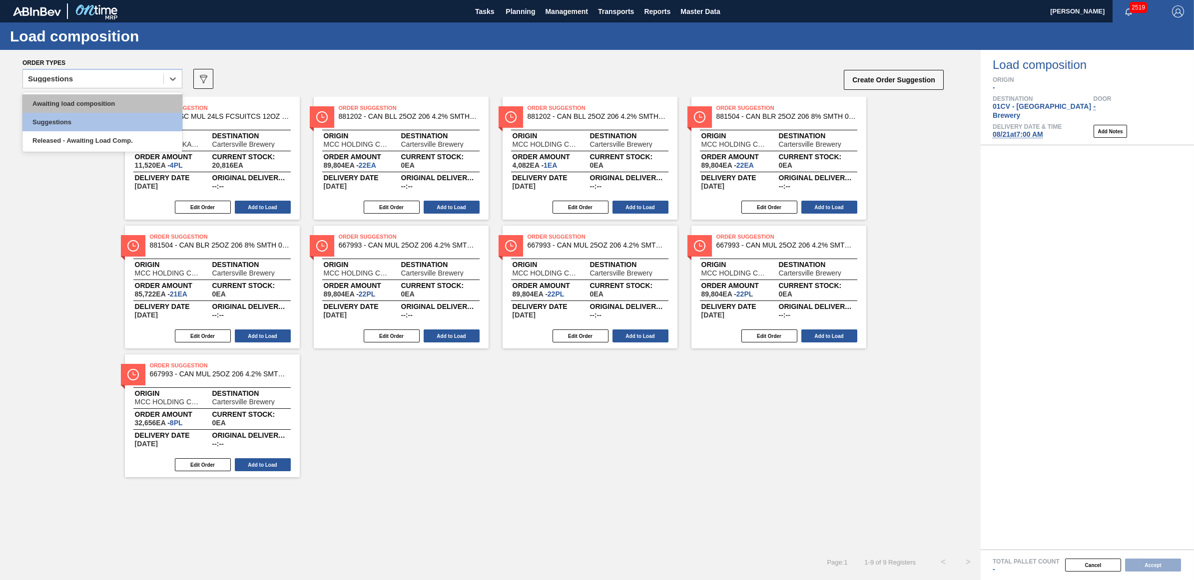
click at [53, 99] on div "Awaiting load composition" at bounding box center [102, 103] width 160 height 18
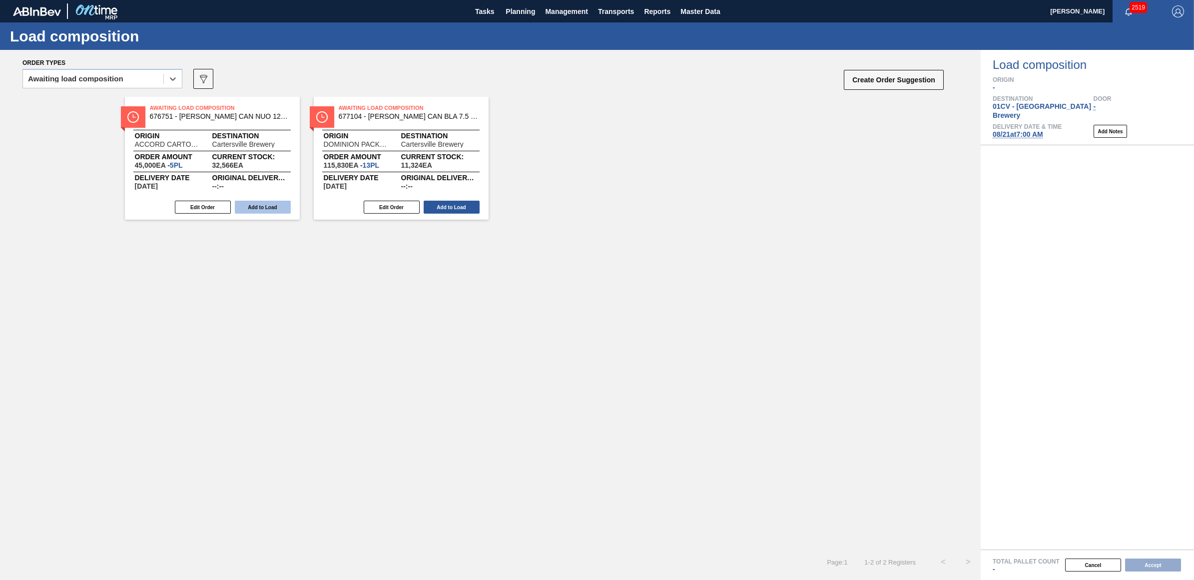
click at [248, 210] on button "Add to Load" at bounding box center [263, 207] width 56 height 13
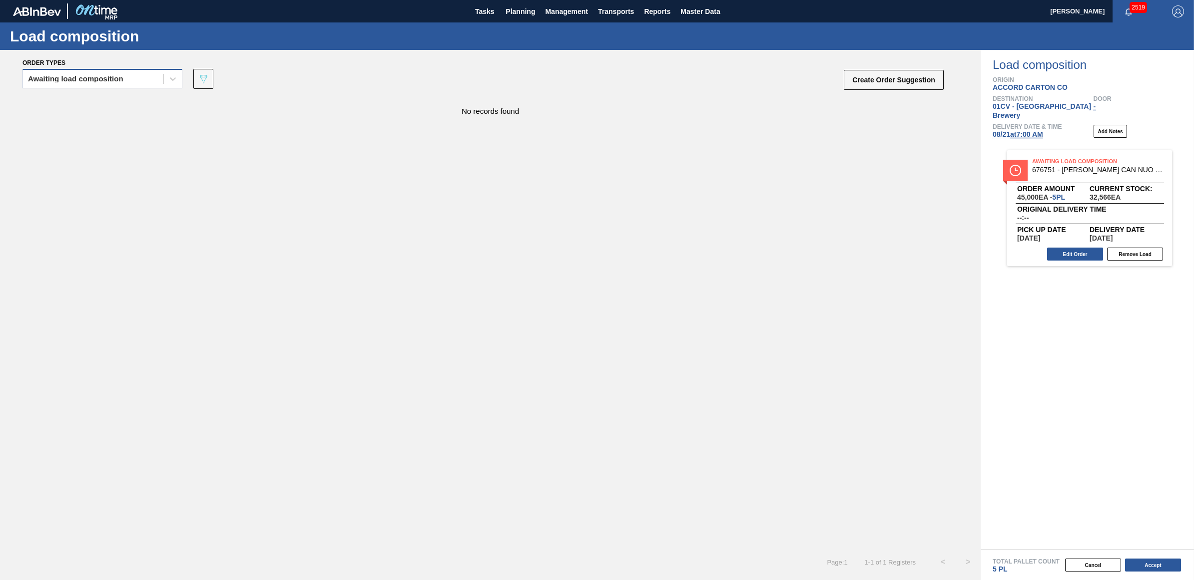
click at [130, 76] on div "Awaiting load composition" at bounding box center [93, 79] width 140 height 14
click at [125, 98] on div "Awaiting load composition" at bounding box center [102, 103] width 160 height 18
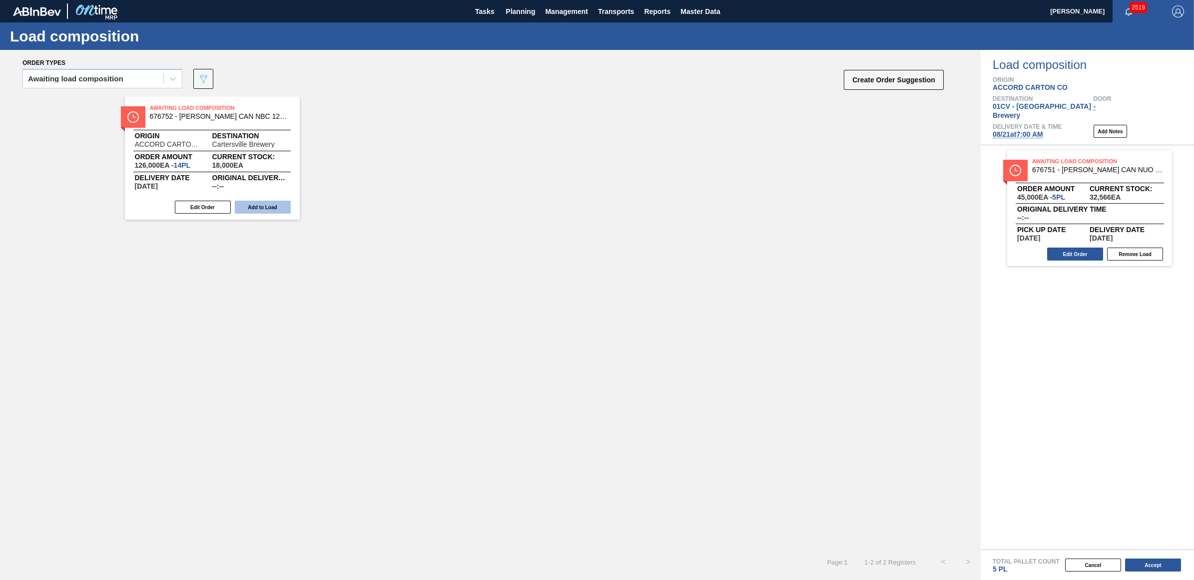
click at [241, 208] on button "Add to Load" at bounding box center [263, 207] width 56 height 13
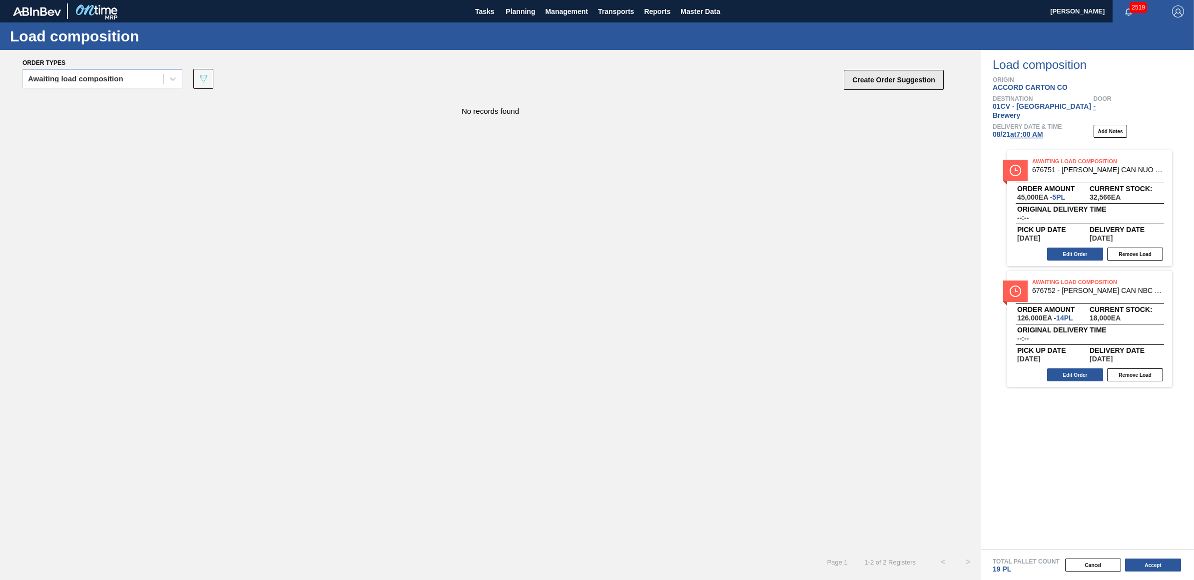
click at [882, 88] on button "Create Order Suggestion" at bounding box center [893, 80] width 100 height 20
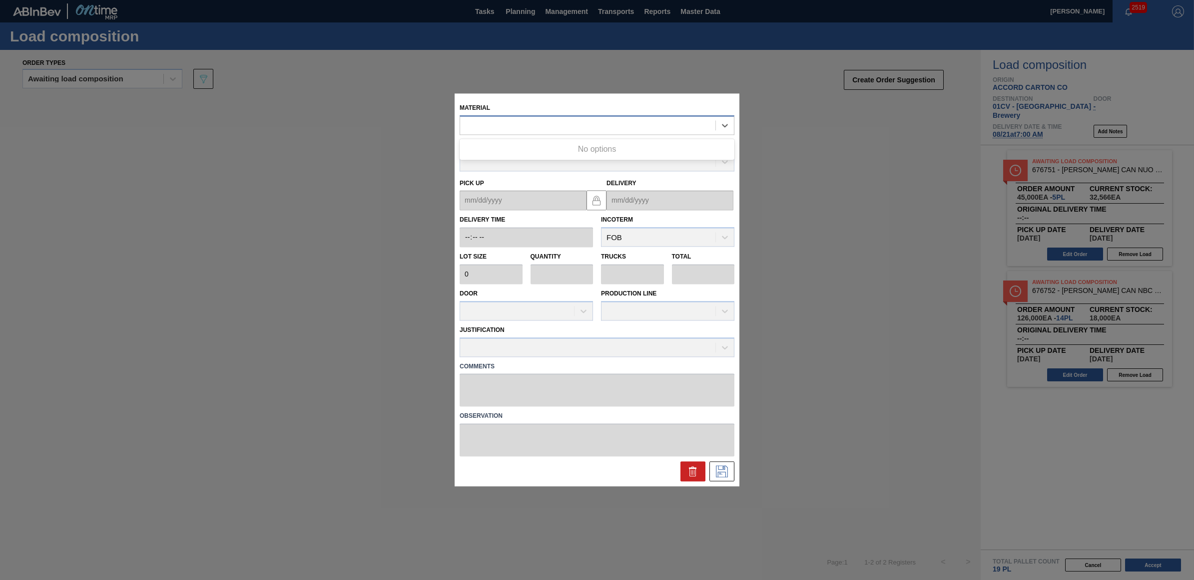
click at [539, 120] on div at bounding box center [587, 125] width 255 height 14
type input "676752"
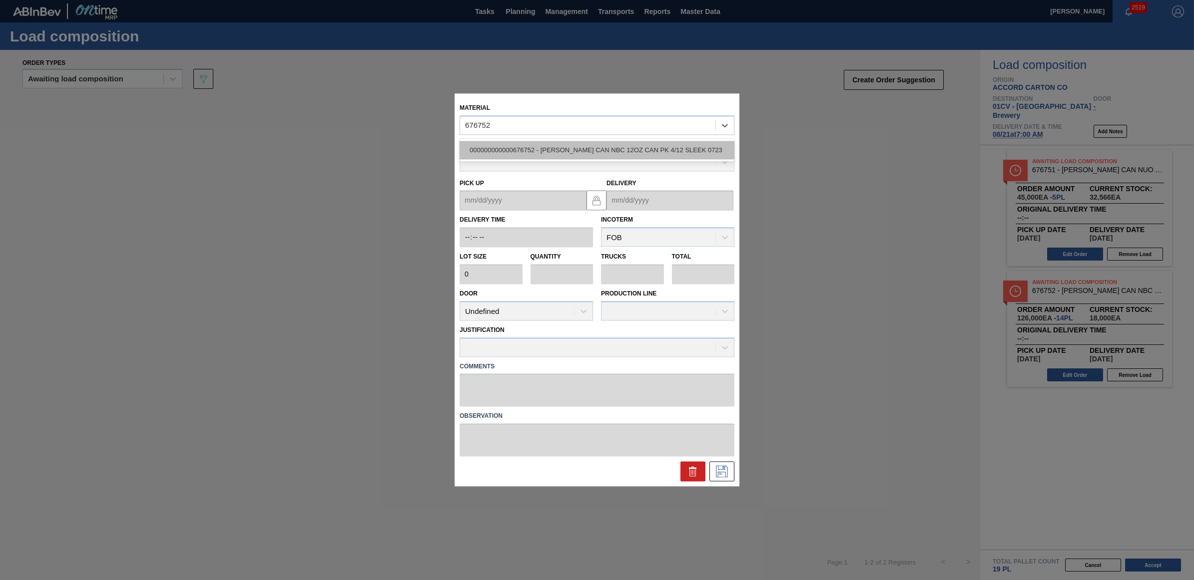
click at [550, 155] on div "000000000000676752 - [PERSON_NAME] CAN NBC 12OZ CAN PK 4/12 SLEEK 0723" at bounding box center [596, 150] width 275 height 18
type input "9,000"
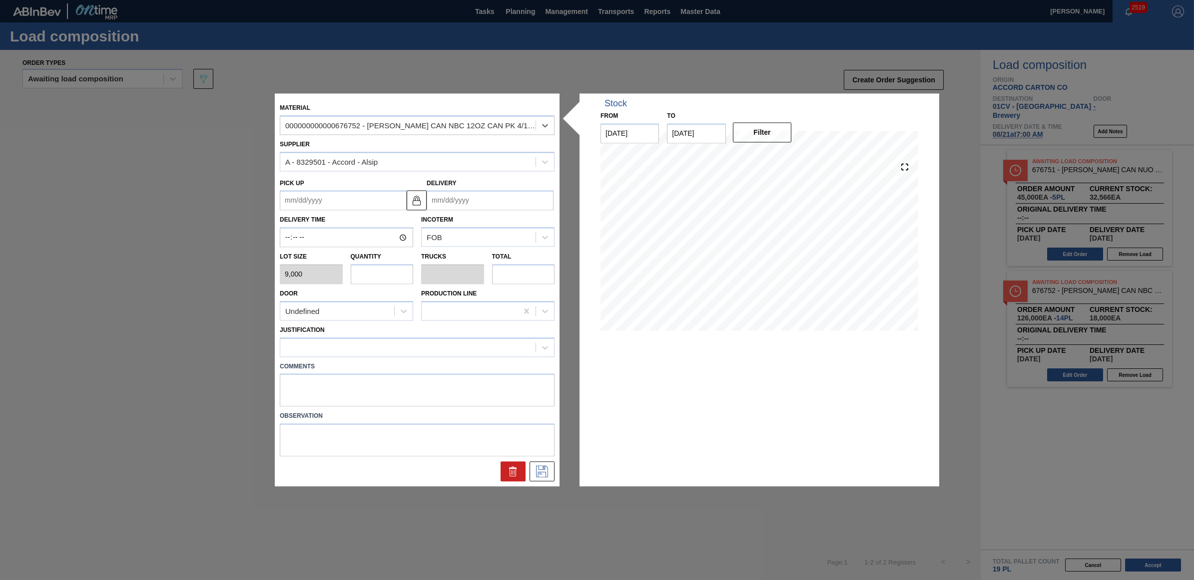
click at [371, 274] on input "text" at bounding box center [382, 274] width 63 height 20
type input "1"
type input "0.038"
type input "9,000"
type input "1"
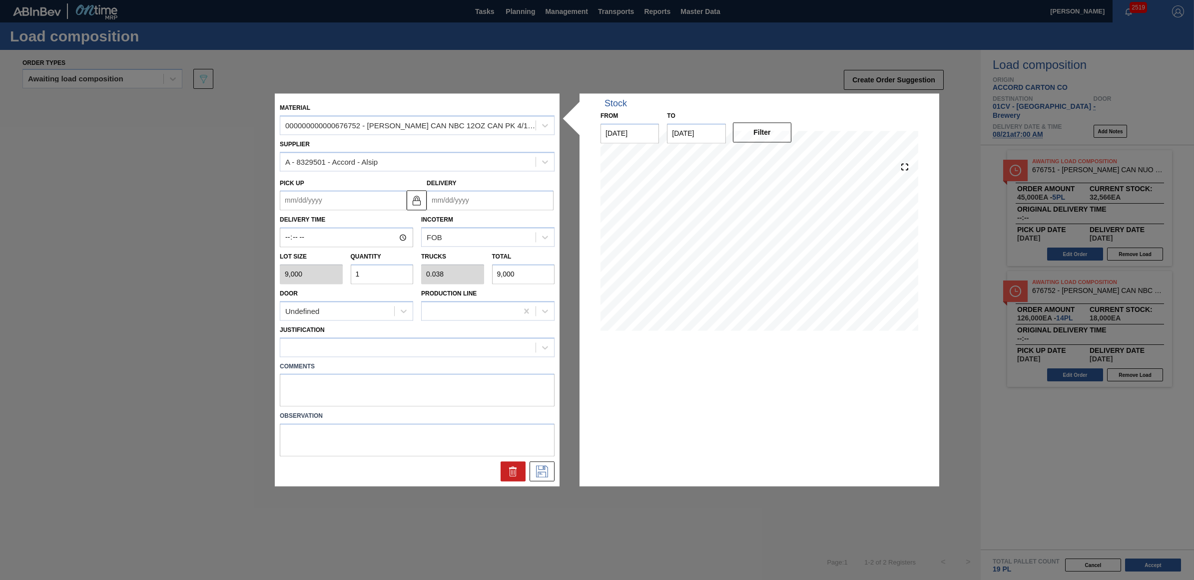
click at [462, 202] on input "Delivery" at bounding box center [489, 201] width 127 height 20
click at [500, 308] on div "21" at bounding box center [502, 305] width 13 height 13
type up "[DATE]"
type input "[DATE]"
click at [398, 351] on div at bounding box center [407, 347] width 255 height 14
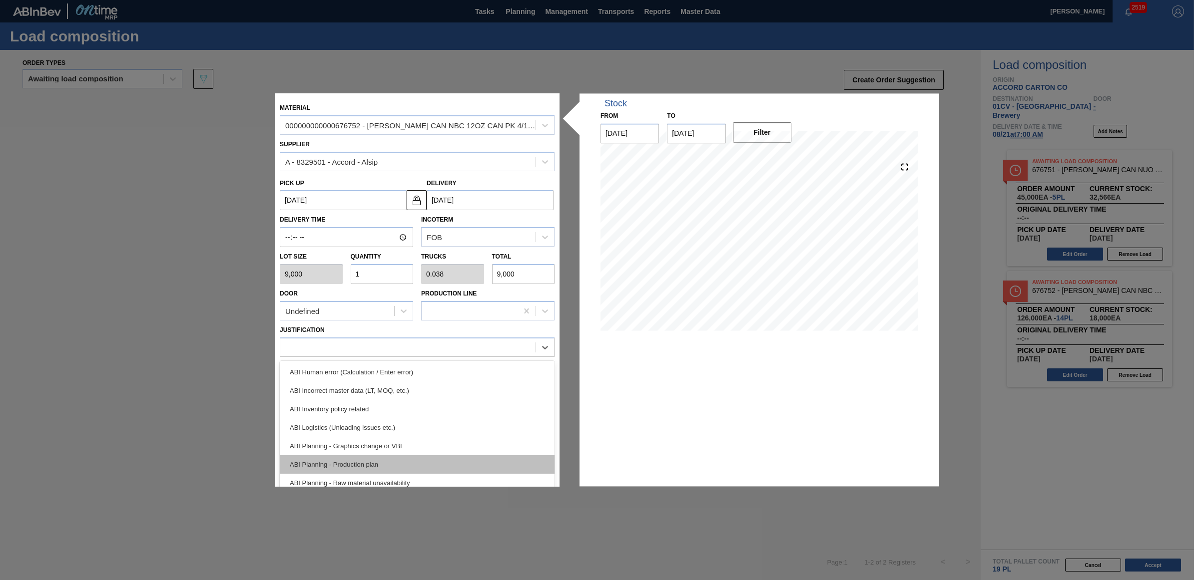
scroll to position [62, 0]
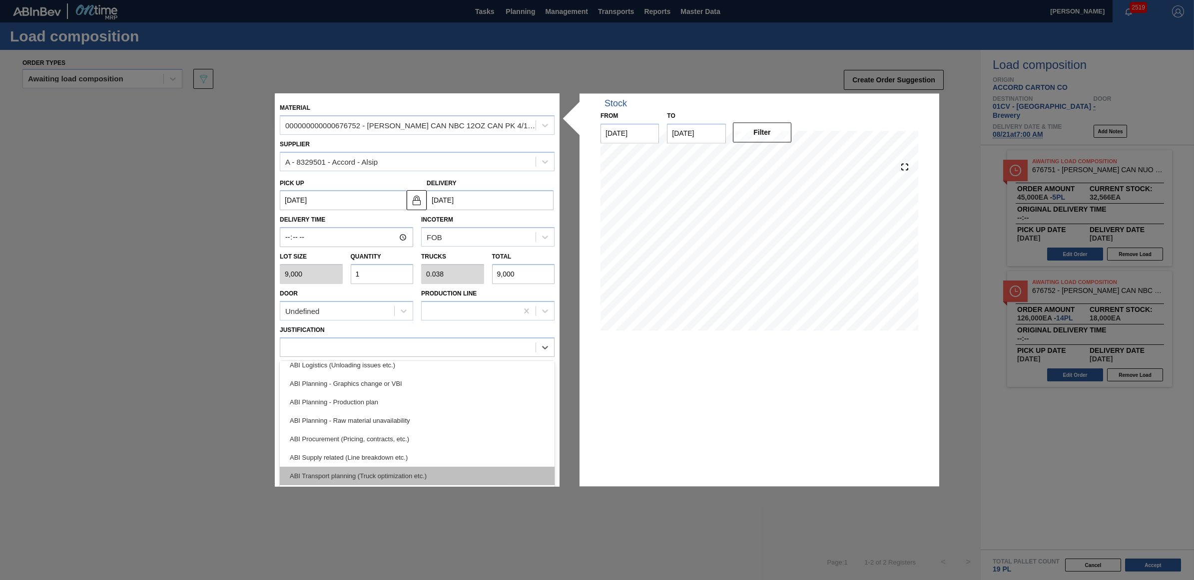
click at [396, 472] on div "ABI Transport planning (Truck optimization etc.)" at bounding box center [417, 476] width 275 height 18
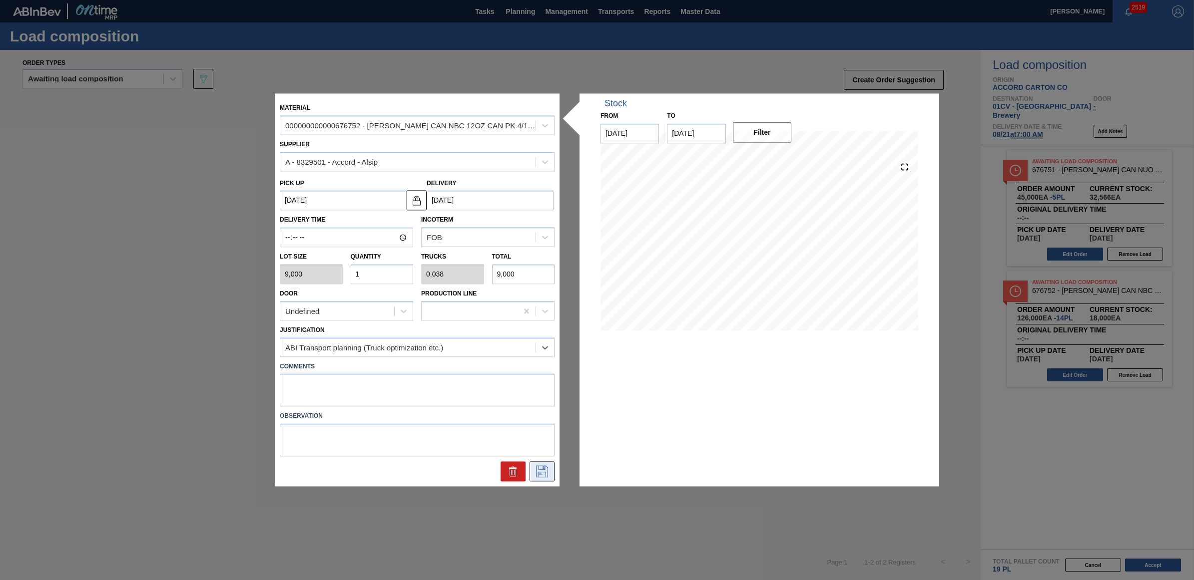
click at [552, 477] on button at bounding box center [541, 472] width 25 height 20
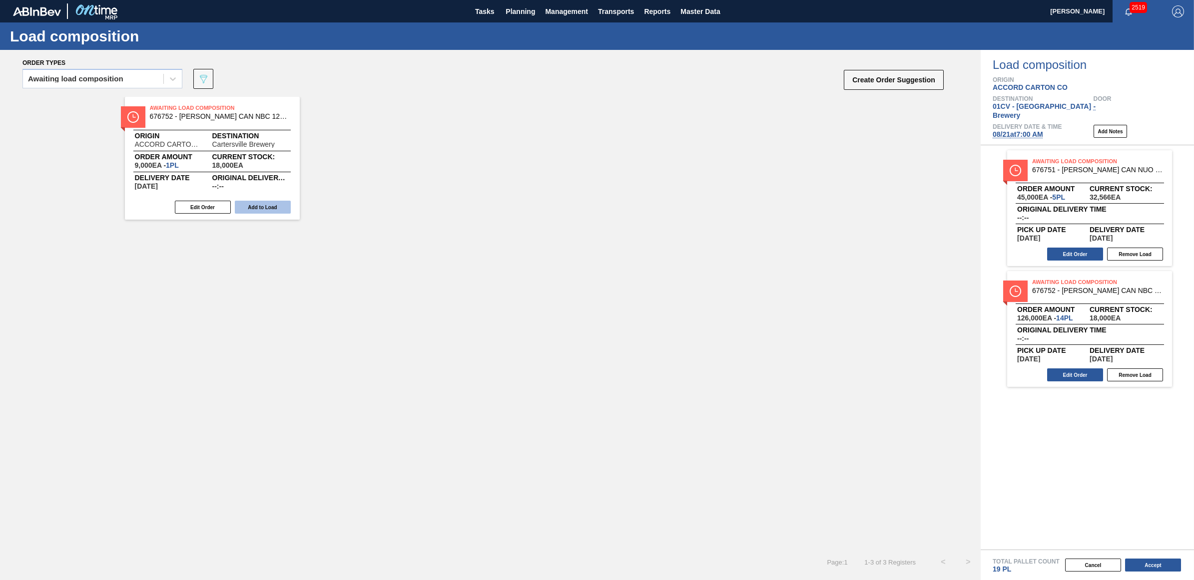
click at [259, 208] on button "Add to Load" at bounding box center [263, 207] width 56 height 13
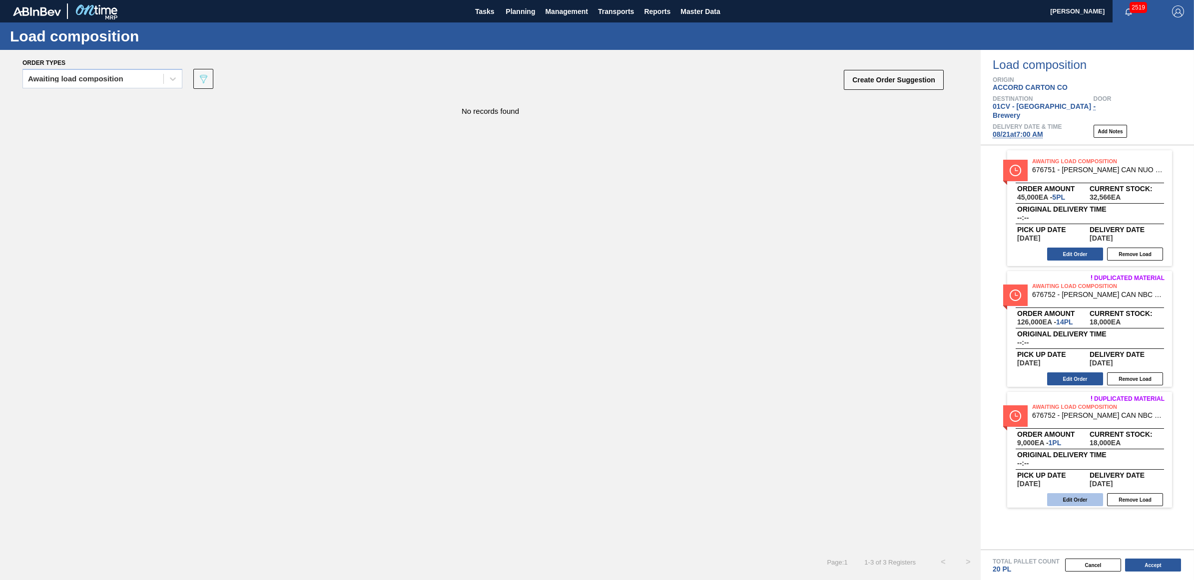
click at [1081, 493] on button "Edit Order" at bounding box center [1075, 499] width 56 height 13
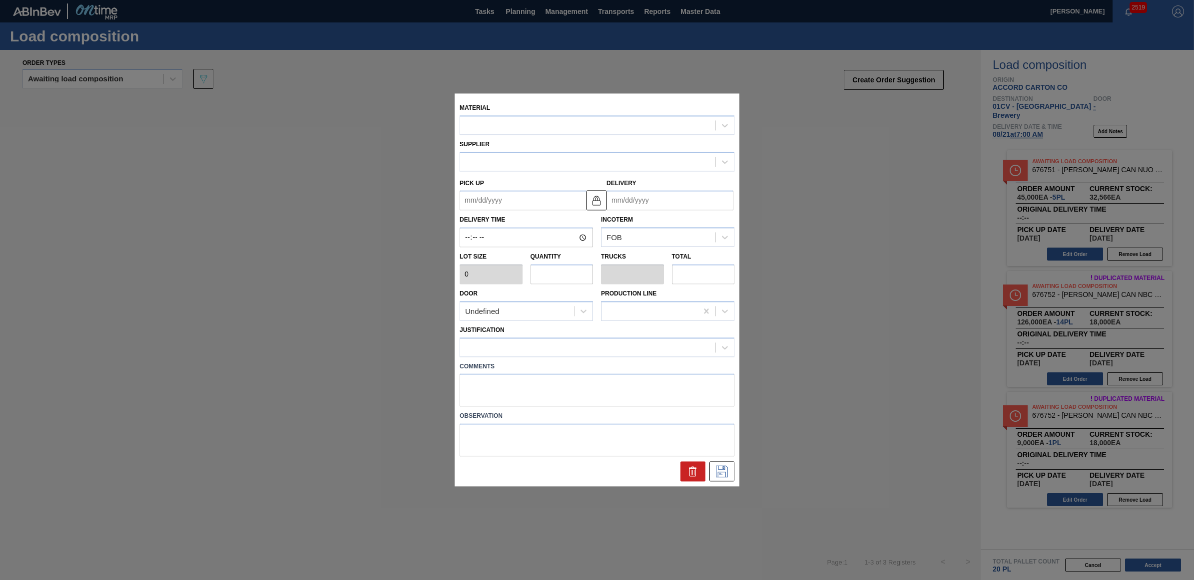
type input "9,000"
type input "1"
type input "0.038"
type input "9,000"
type up "[DATE]"
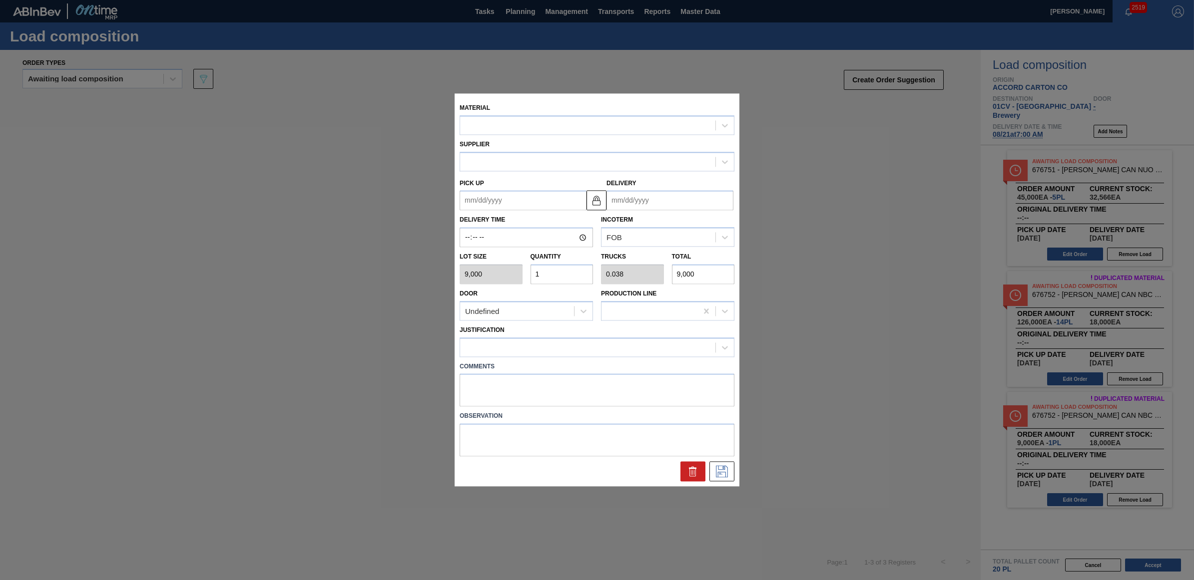
type input "[DATE]"
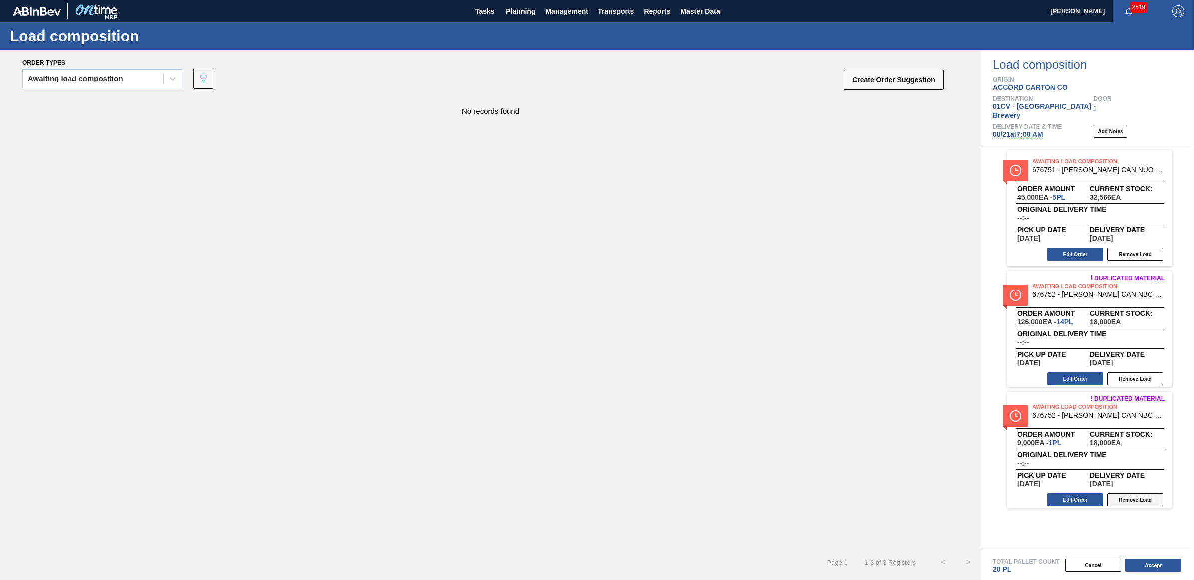
click at [1136, 493] on button "Remove Load" at bounding box center [1135, 499] width 56 height 13
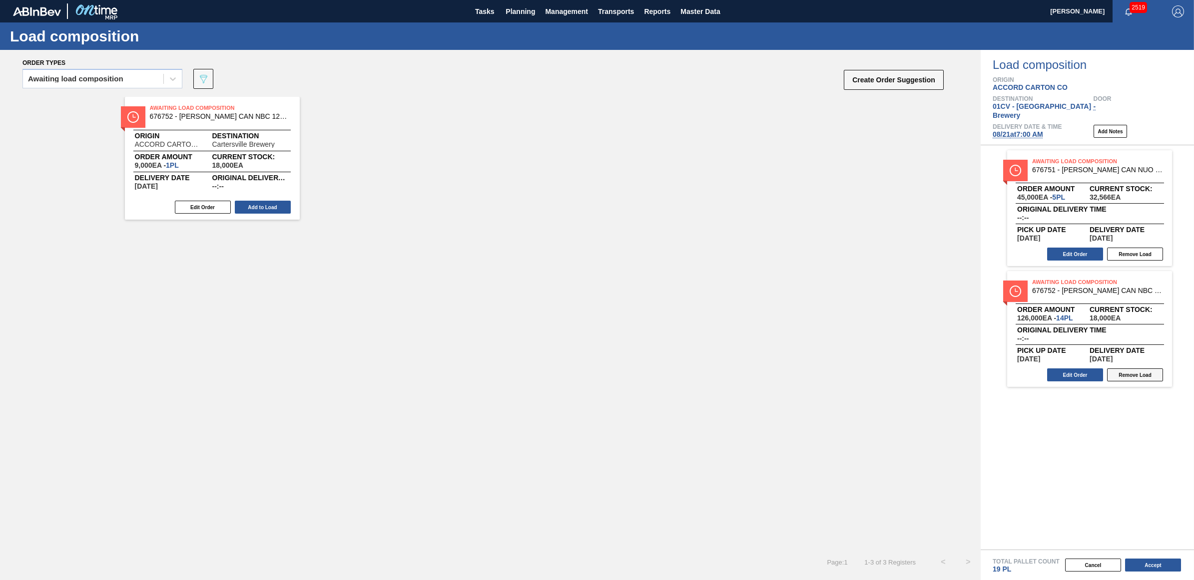
click at [1140, 369] on button "Remove Load" at bounding box center [1135, 375] width 56 height 13
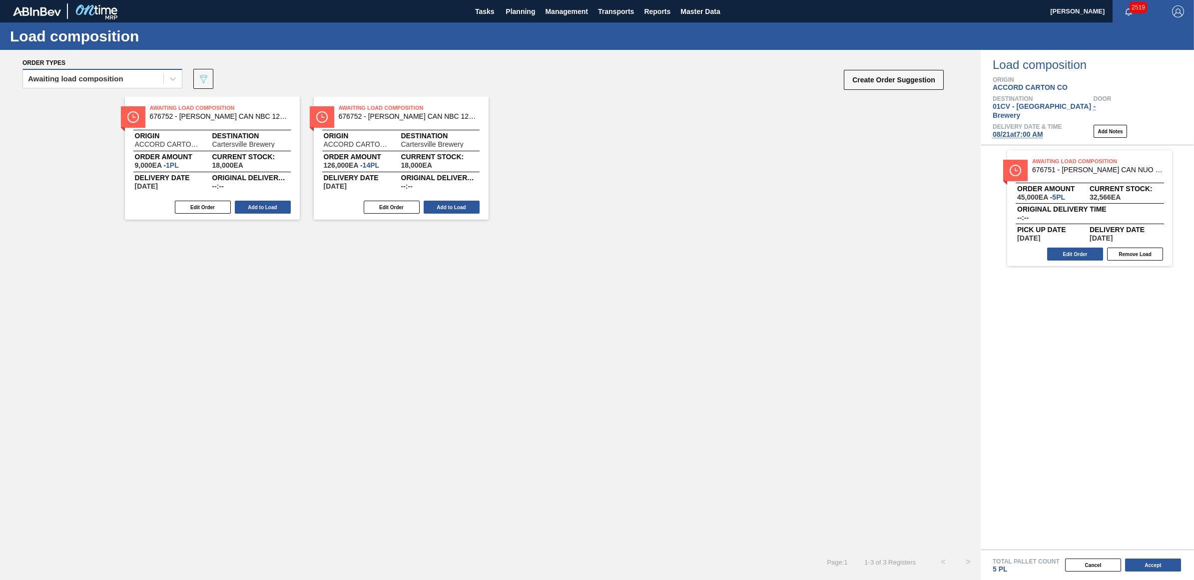
click at [81, 83] on div "Awaiting load composition" at bounding box center [93, 79] width 140 height 14
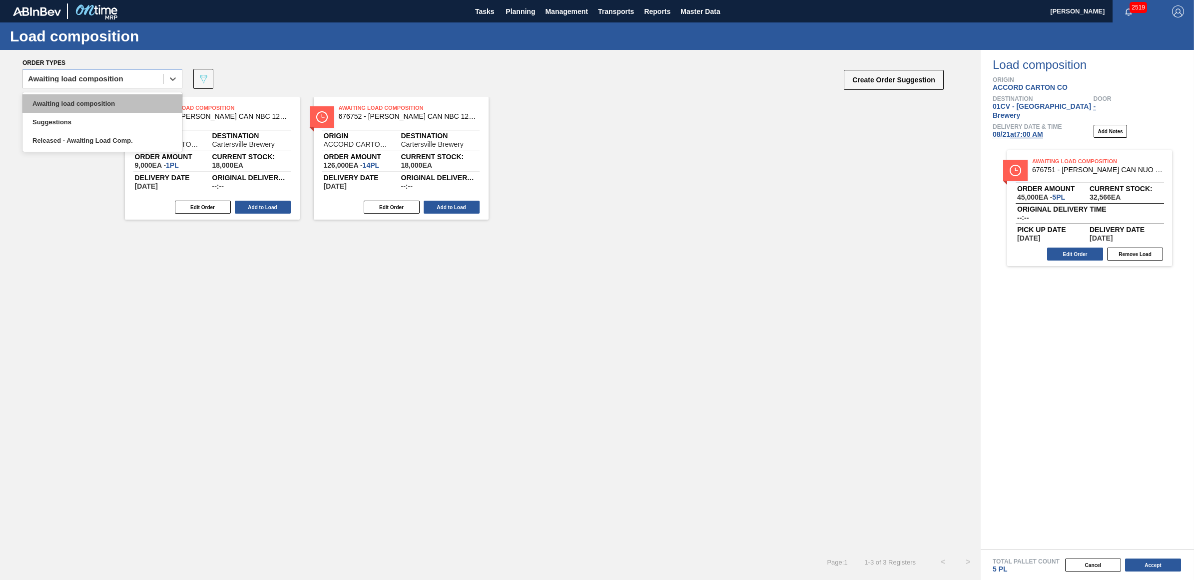
click at [82, 100] on div "Awaiting load composition" at bounding box center [102, 103] width 160 height 18
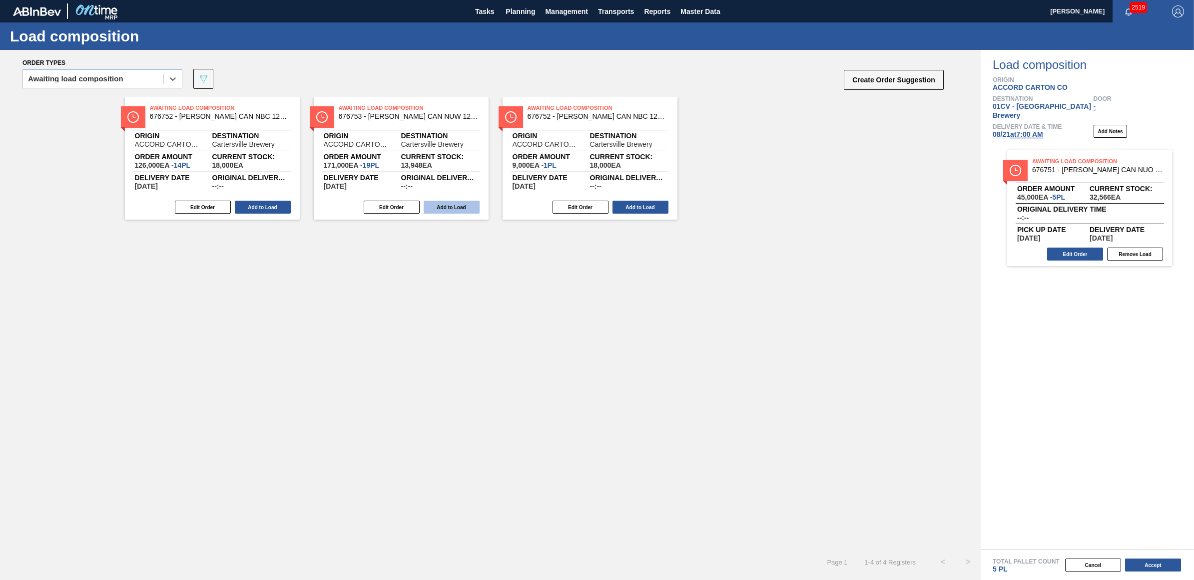
click at [460, 208] on button "Add to Load" at bounding box center [451, 207] width 56 height 13
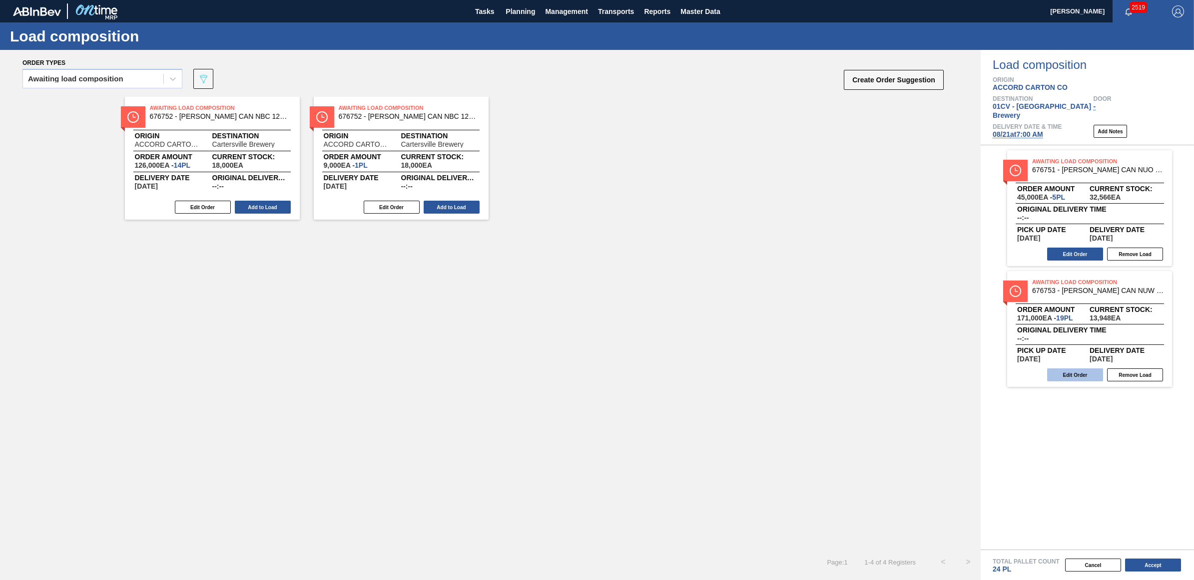
click at [1062, 369] on button "Edit Order" at bounding box center [1075, 375] width 56 height 13
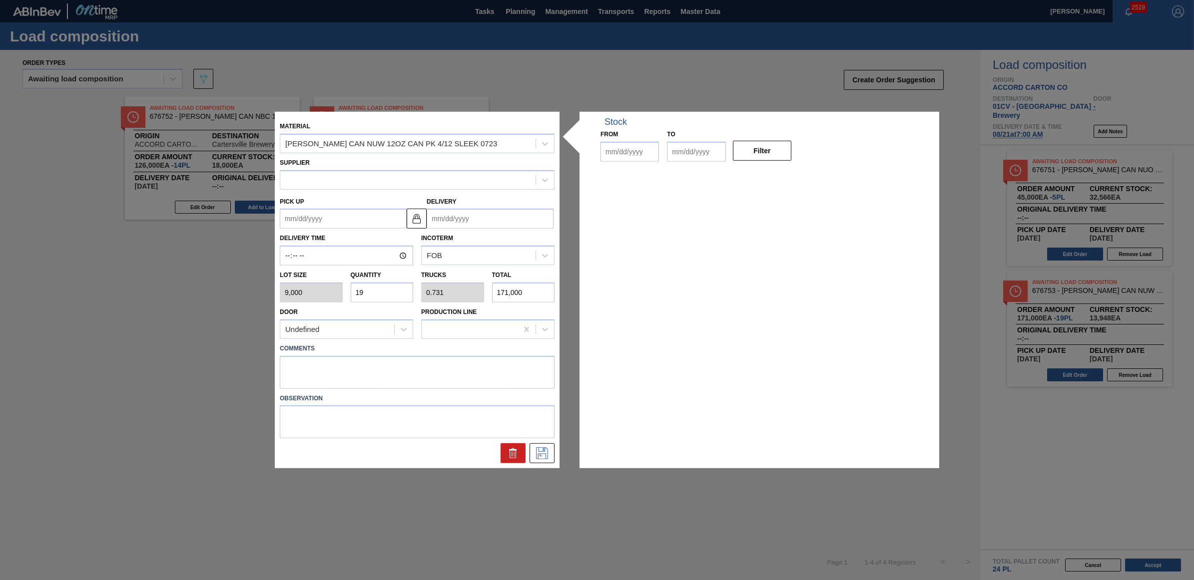
type input "9,000"
type input "19"
type input "0.731"
type input "171,000"
type up "[DATE]"
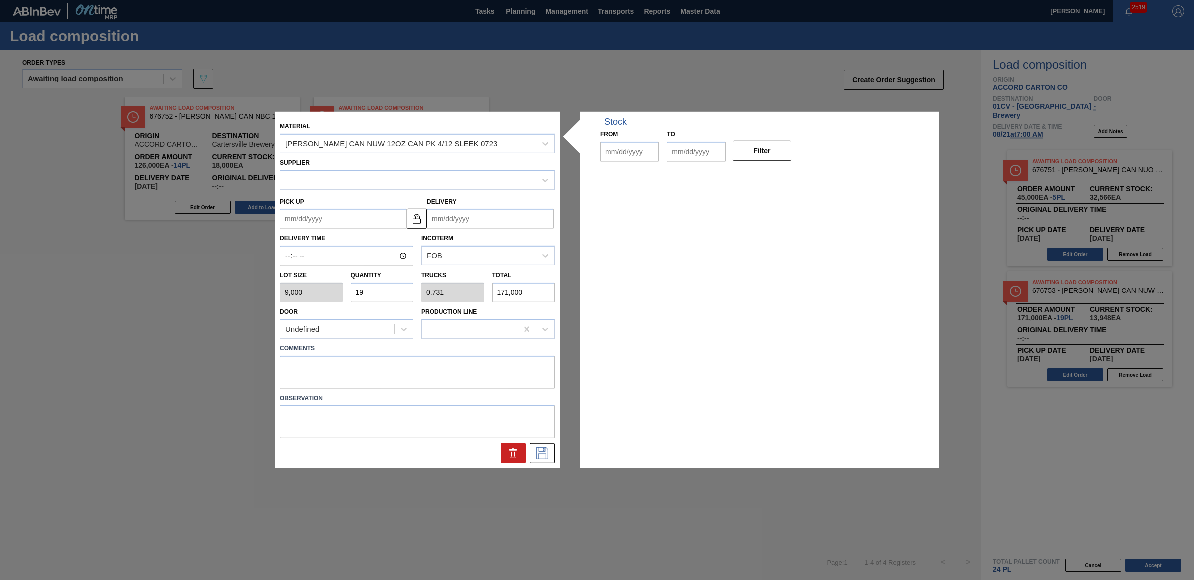
type input "[DATE]"
click at [333, 296] on div "Lot size 9,000 Quantity 19 Trucks 0.731 Total 171,000" at bounding box center [417, 284] width 283 height 37
type input "2"
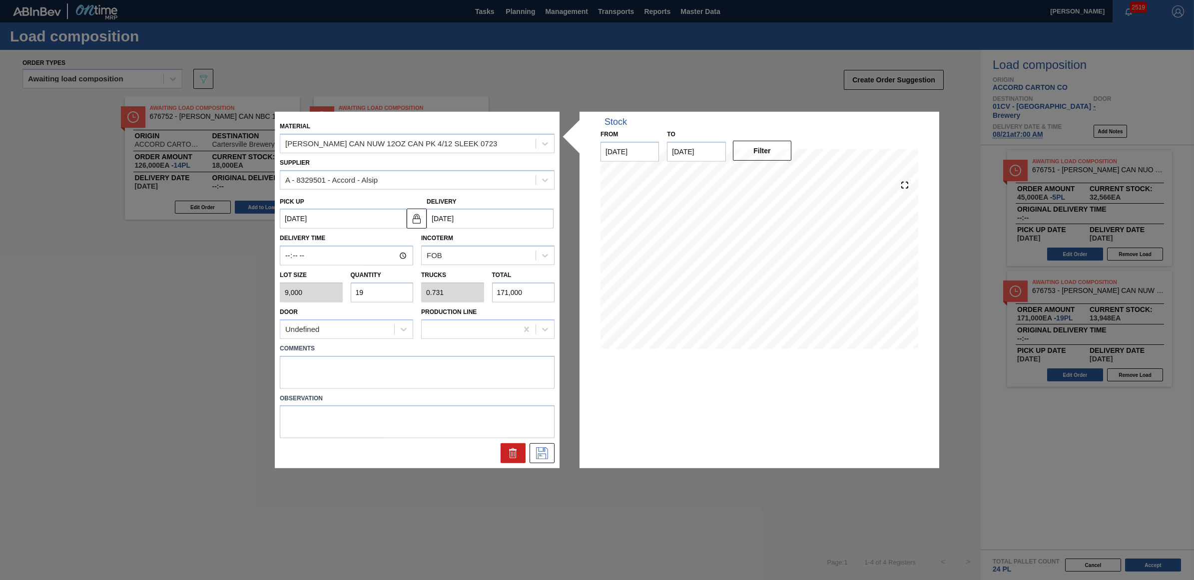
type input "0.077"
type input "18,000"
type input "20"
type input "0.769"
type input "180,000"
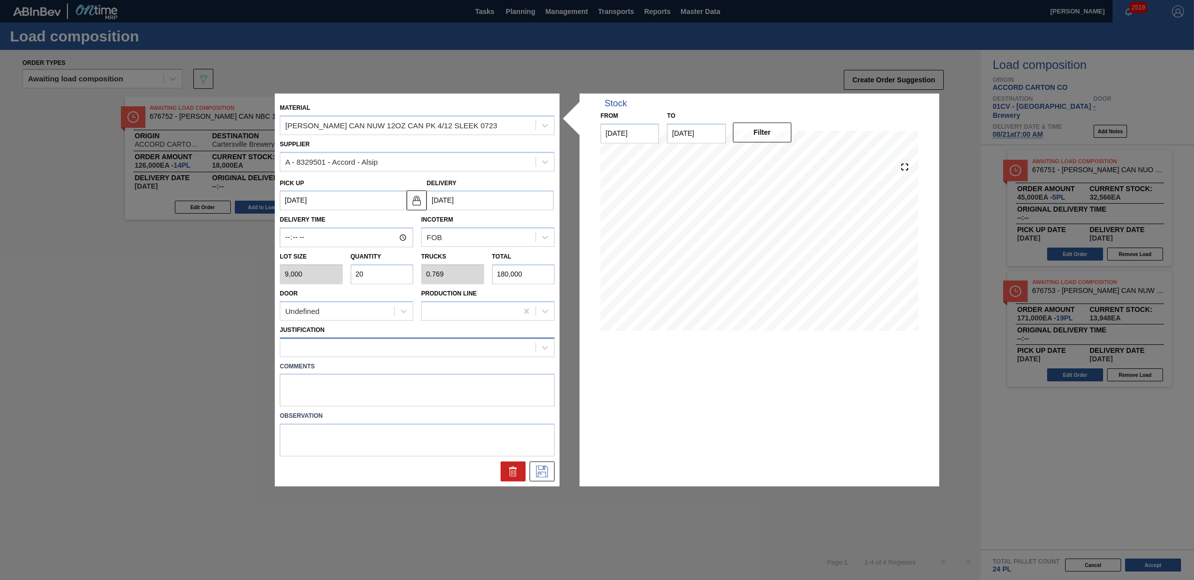
type input "20"
click at [350, 343] on div at bounding box center [407, 347] width 255 height 14
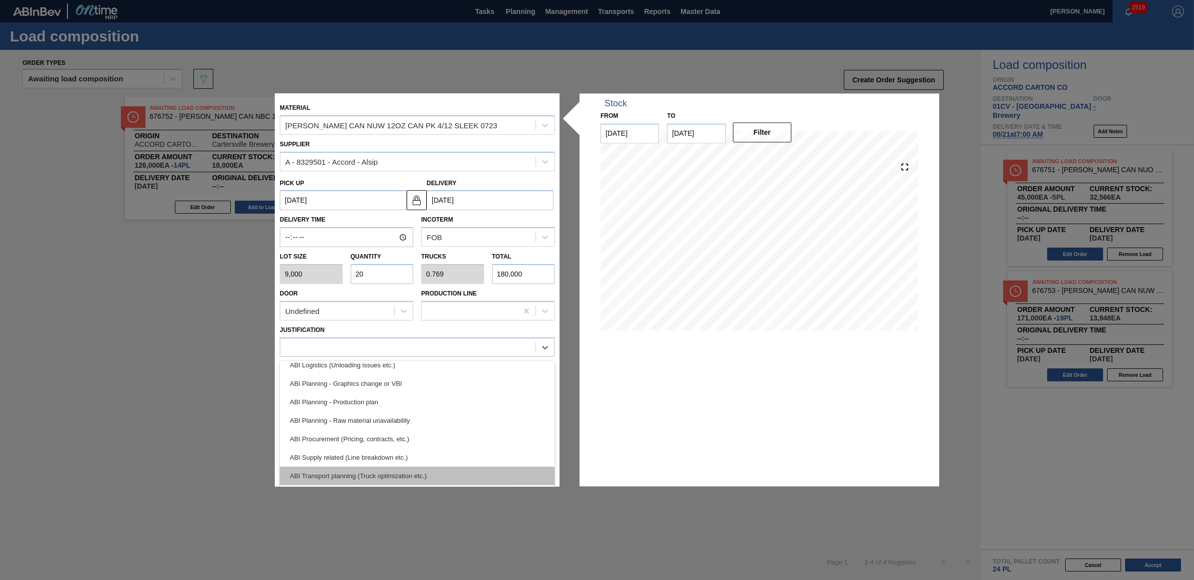
click at [405, 474] on div "ABI Transport planning (Truck optimization etc.)" at bounding box center [417, 476] width 275 height 18
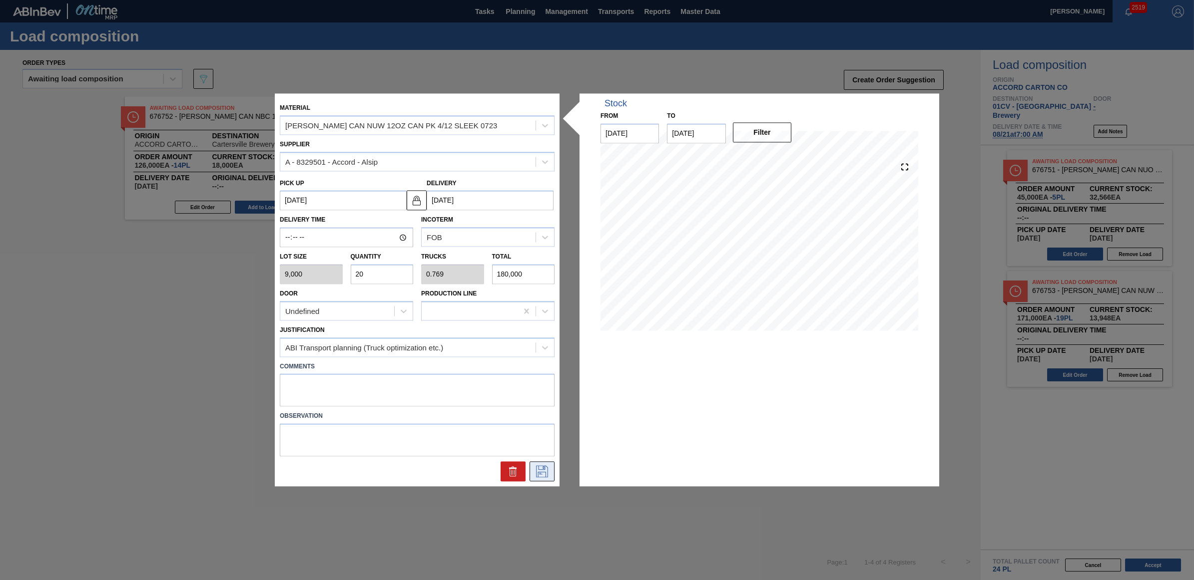
click at [542, 469] on icon at bounding box center [542, 472] width 12 height 12
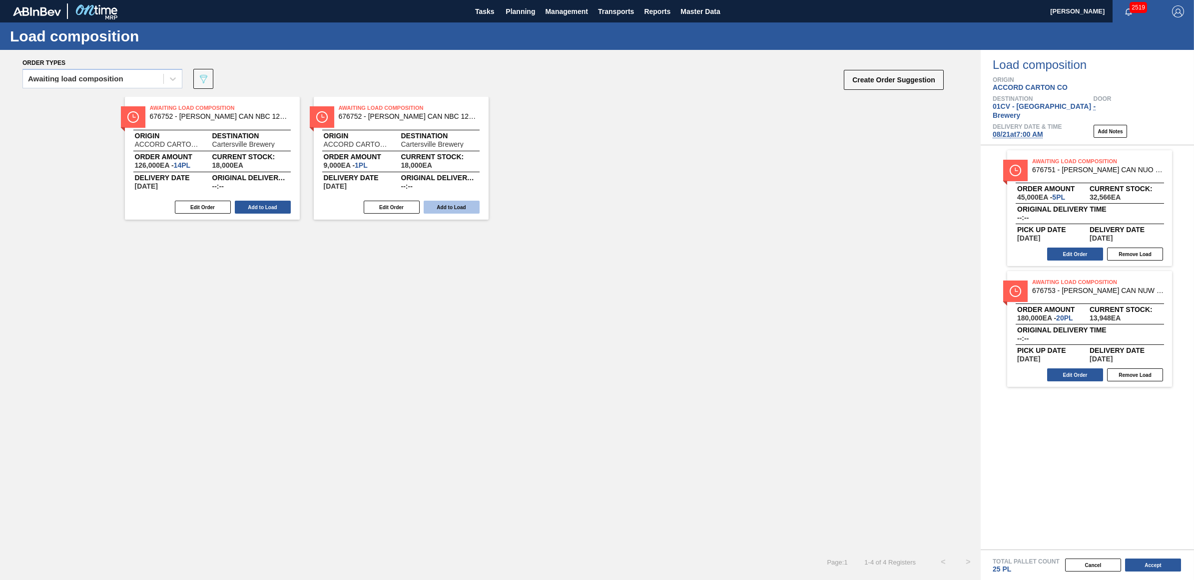
click at [437, 206] on button "Add to Load" at bounding box center [451, 207] width 56 height 13
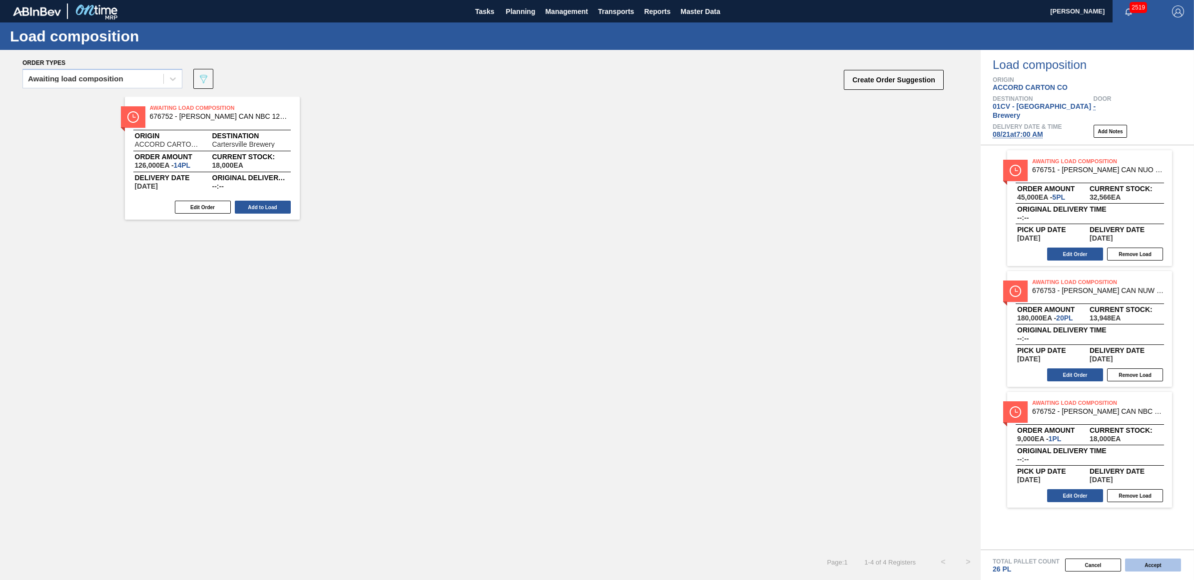
click at [1150, 563] on button "Accept" at bounding box center [1153, 565] width 56 height 13
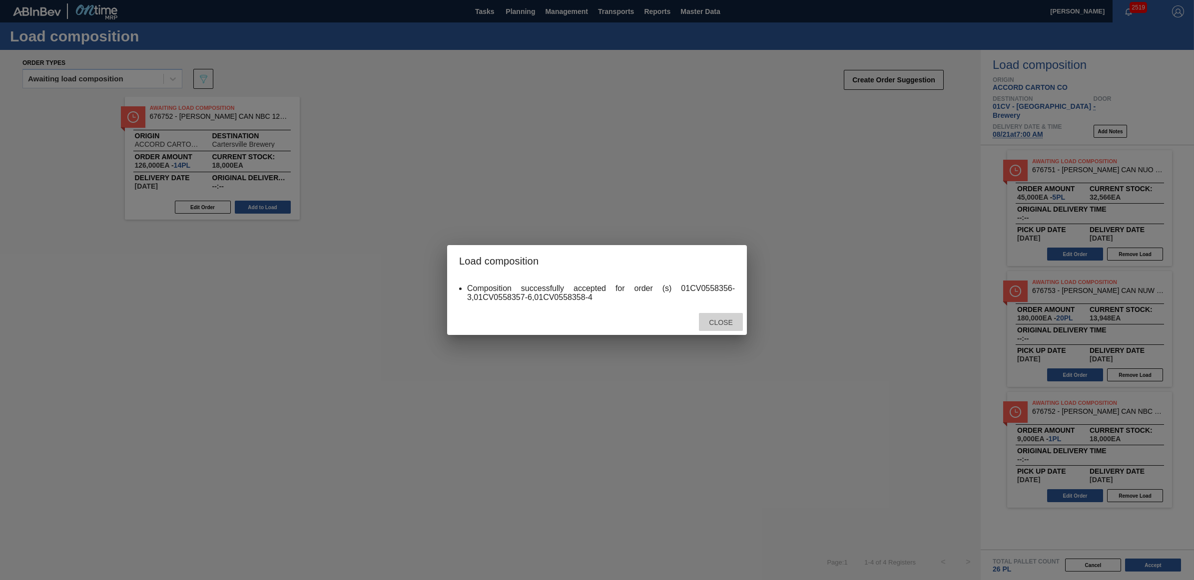
click at [712, 321] on span "Close" at bounding box center [720, 323] width 39 height 8
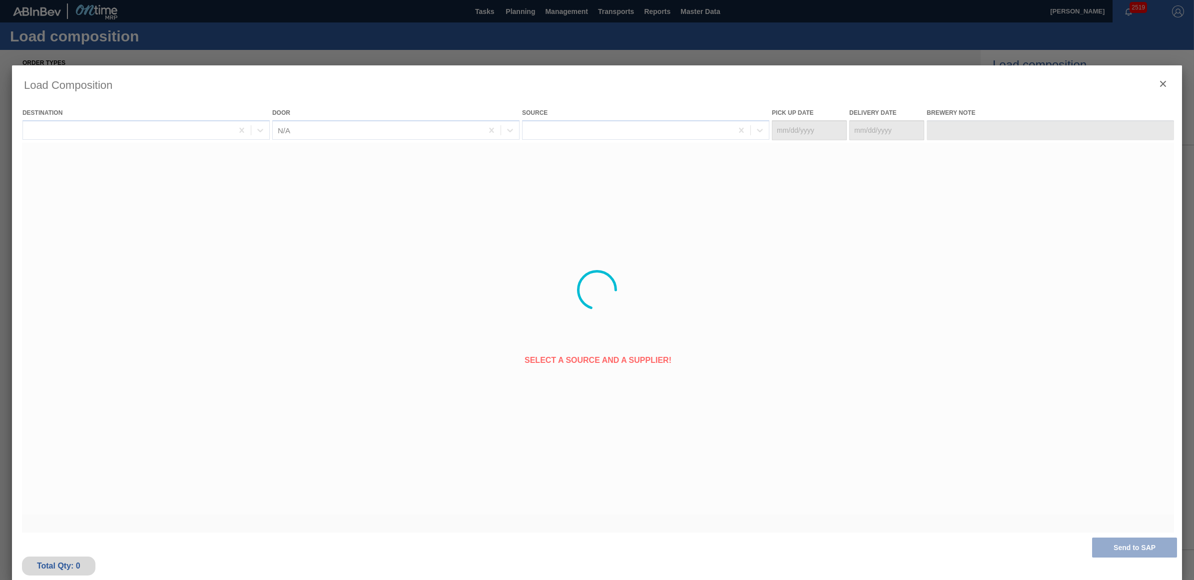
type Date "[DATE]"
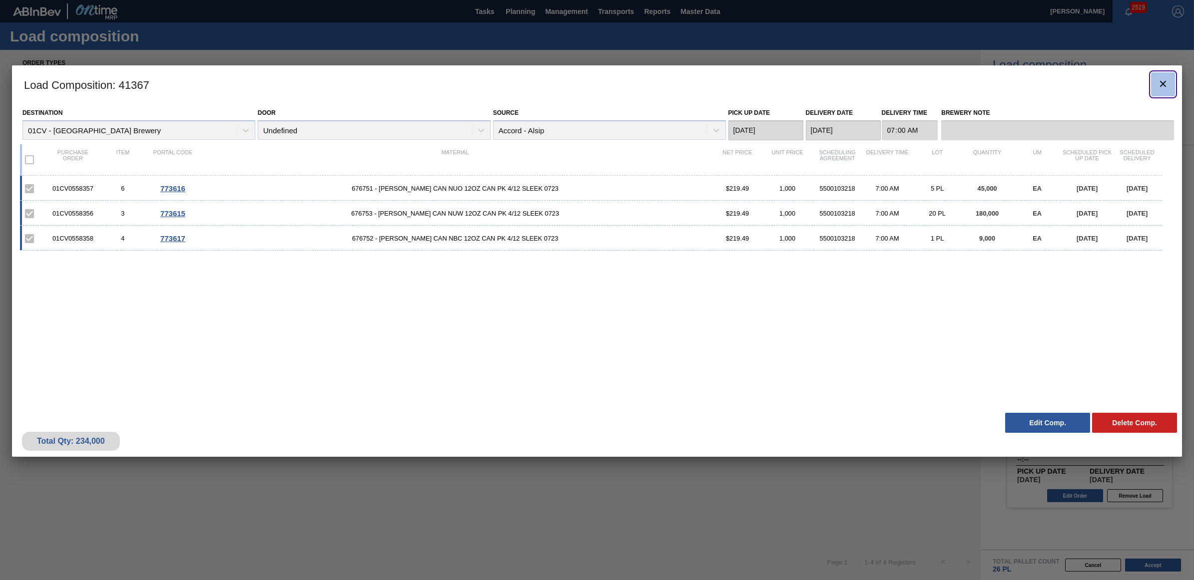
click at [1163, 80] on icon "botão de ícone" at bounding box center [1163, 84] width 12 height 12
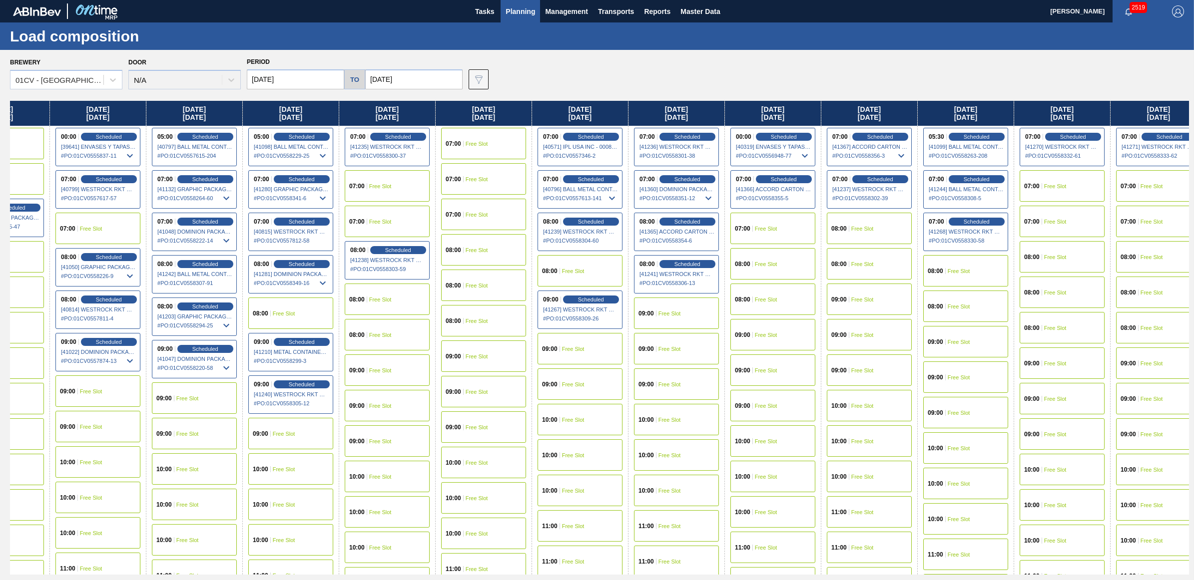
scroll to position [0, 168]
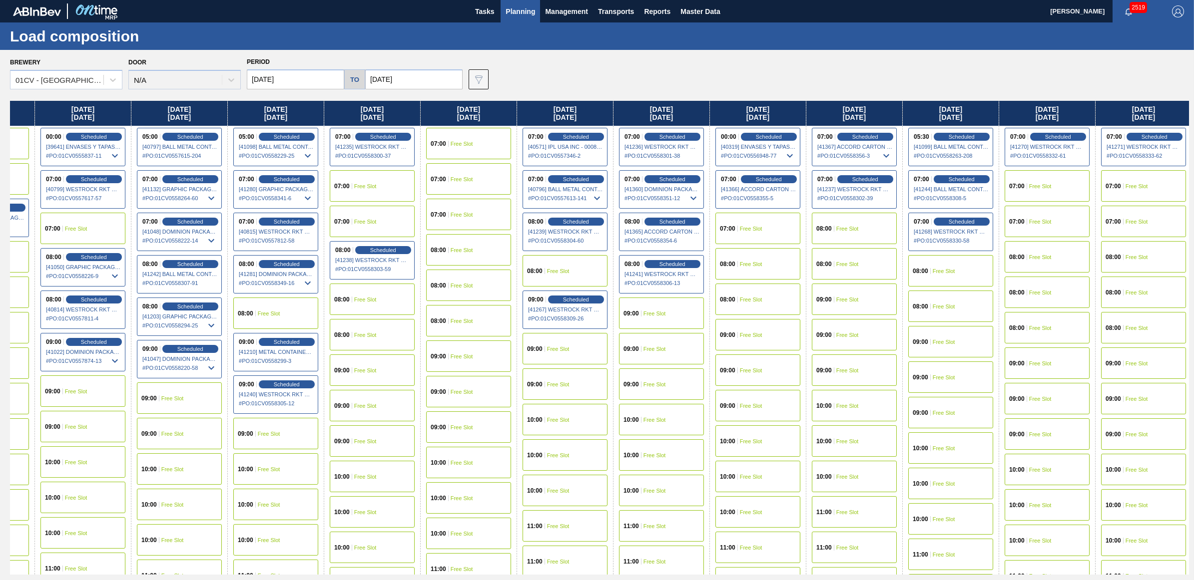
drag, startPoint x: 992, startPoint y: 111, endPoint x: 807, endPoint y: 116, distance: 184.3
click at [807, 116] on div "Monday 08/11/2025 07:00 Scheduled [41028] GRAPHIC PACKAGING INTERNATIONA - 0008…" at bounding box center [599, 338] width 1179 height 474
click at [862, 136] on span "Scheduled" at bounding box center [864, 136] width 28 height 6
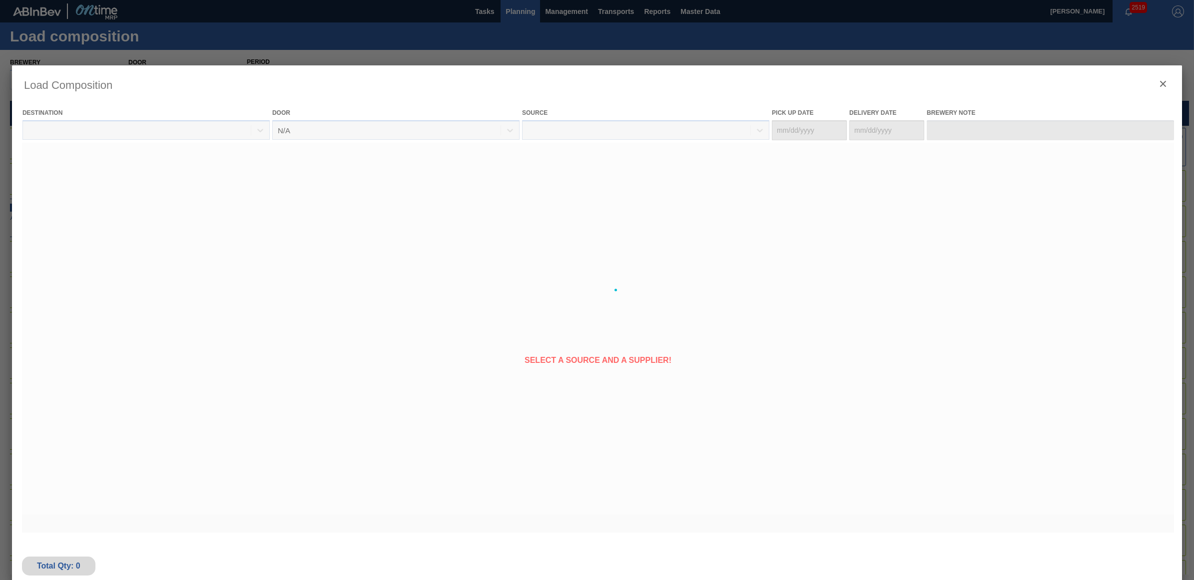
type Date "[DATE]"
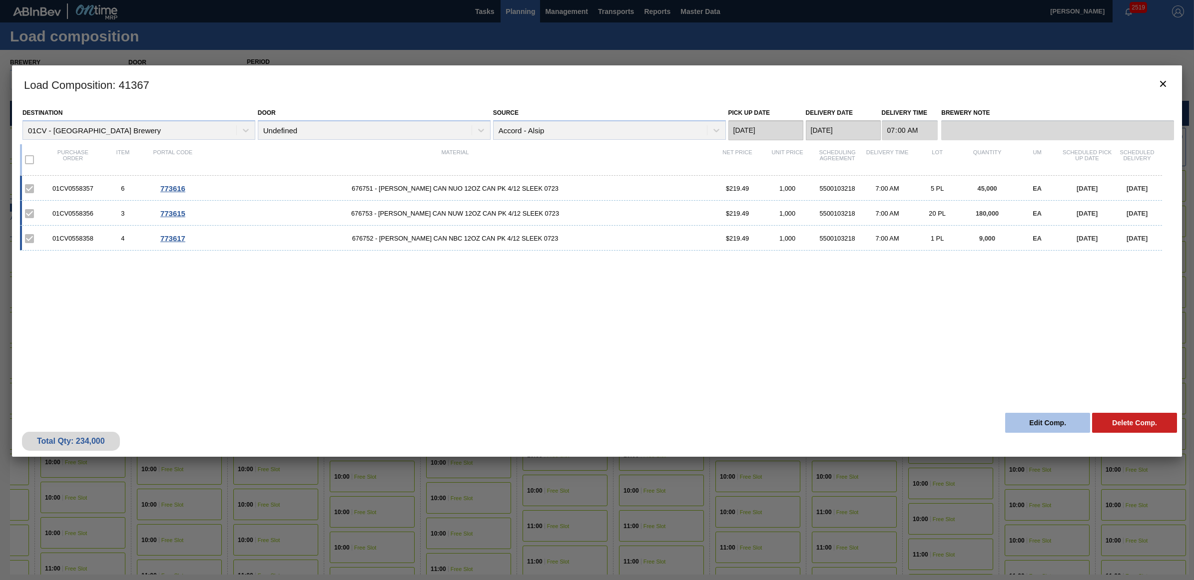
click at [1048, 421] on button "Edit Comp." at bounding box center [1047, 423] width 85 height 20
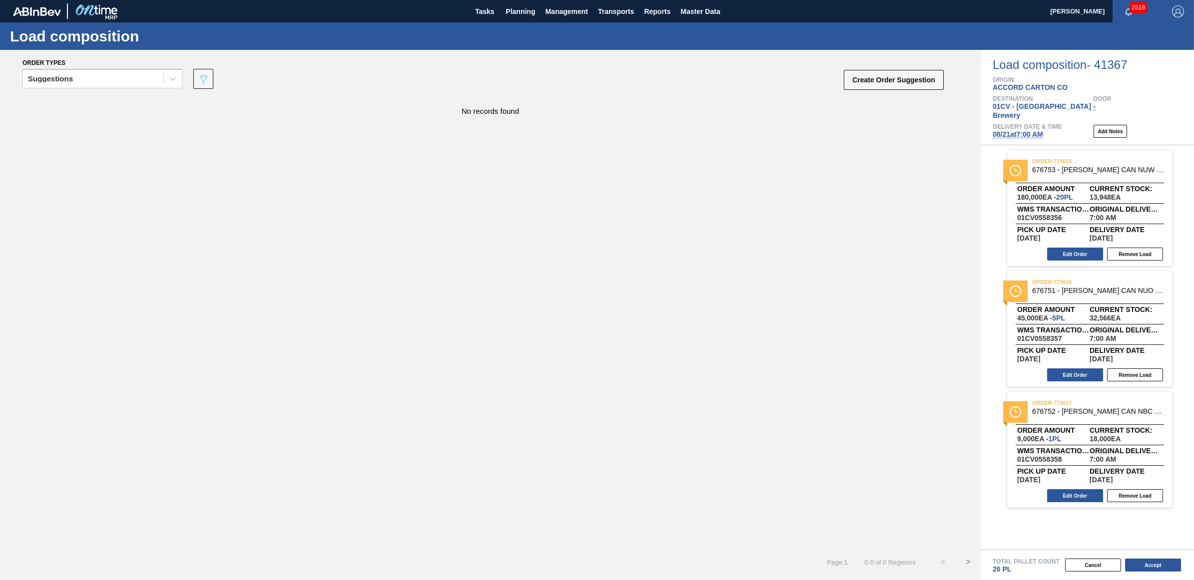
click at [1034, 130] on span "08/21 at 7:00 AM" at bounding box center [1017, 134] width 50 height 8
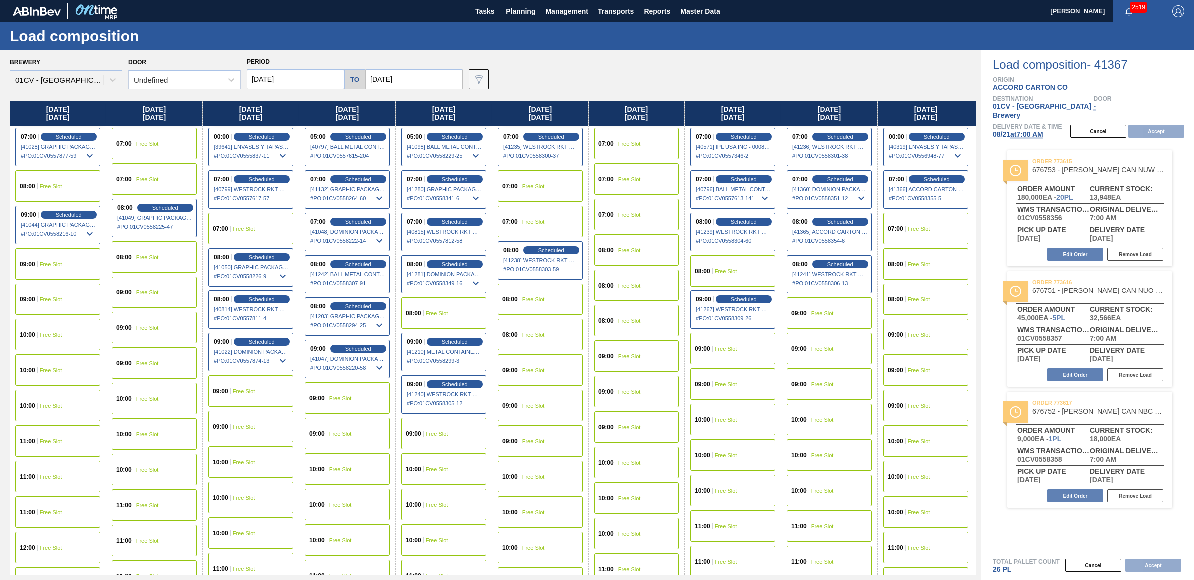
type input "[DATE]"
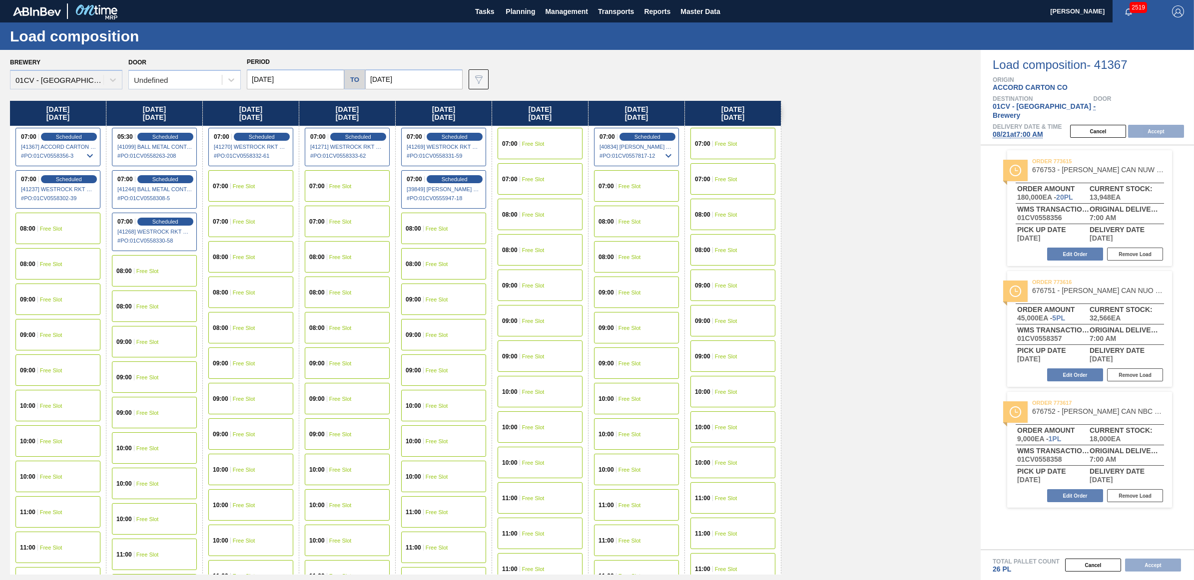
click at [275, 83] on input "[DATE]" at bounding box center [295, 79] width 97 height 20
click at [304, 182] on div "20" at bounding box center [306, 183] width 13 height 13
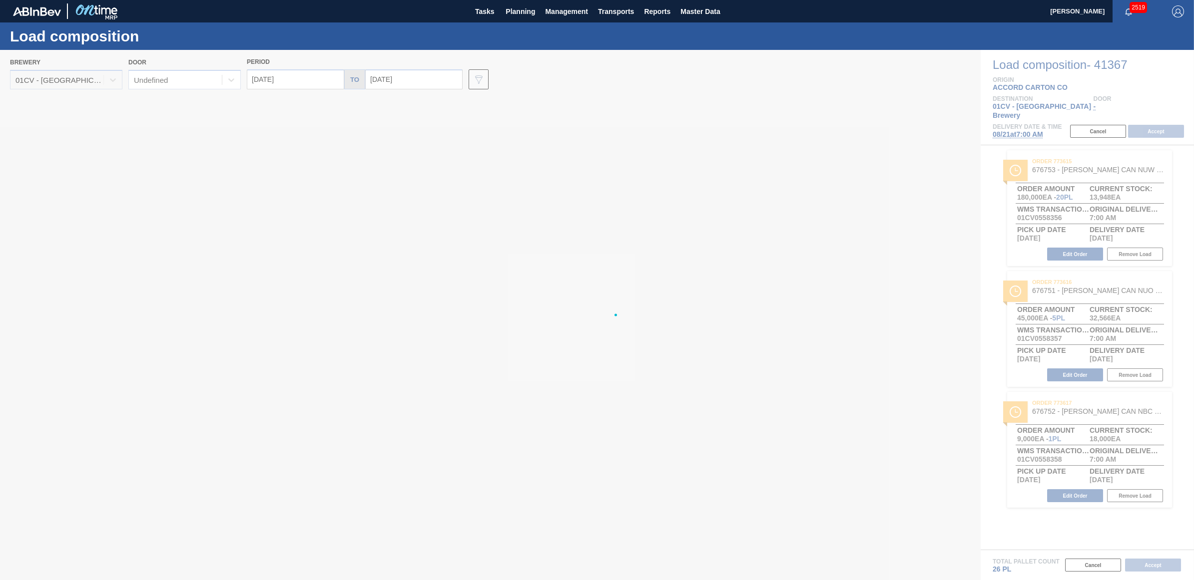
type input "[DATE]"
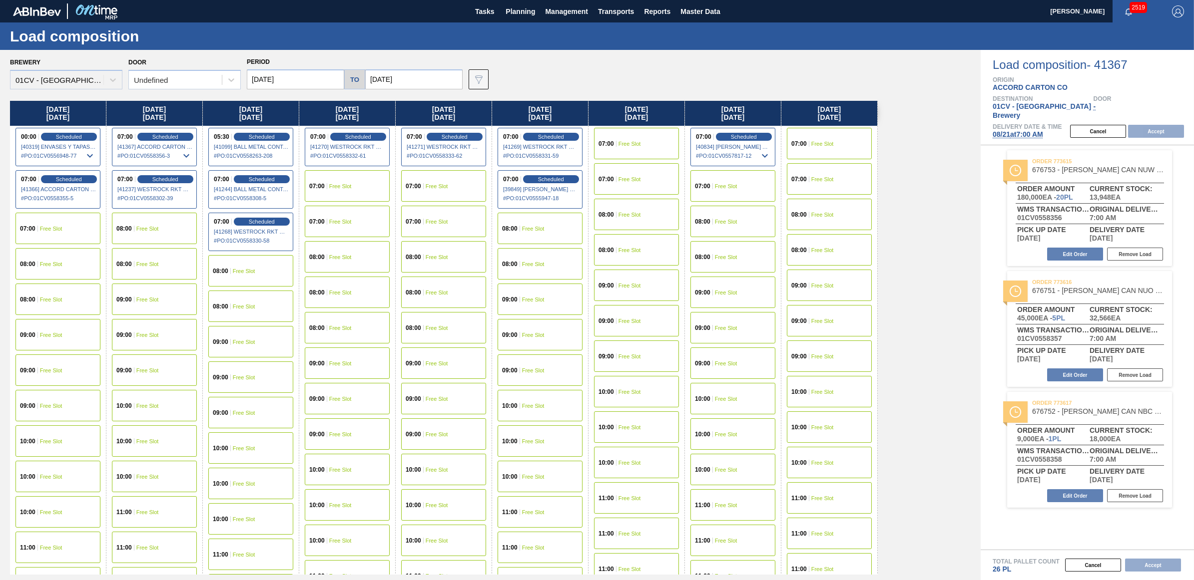
click at [48, 300] on span "Free Slot" at bounding box center [51, 300] width 22 height 6
click at [1155, 129] on button "Accept" at bounding box center [1156, 131] width 56 height 13
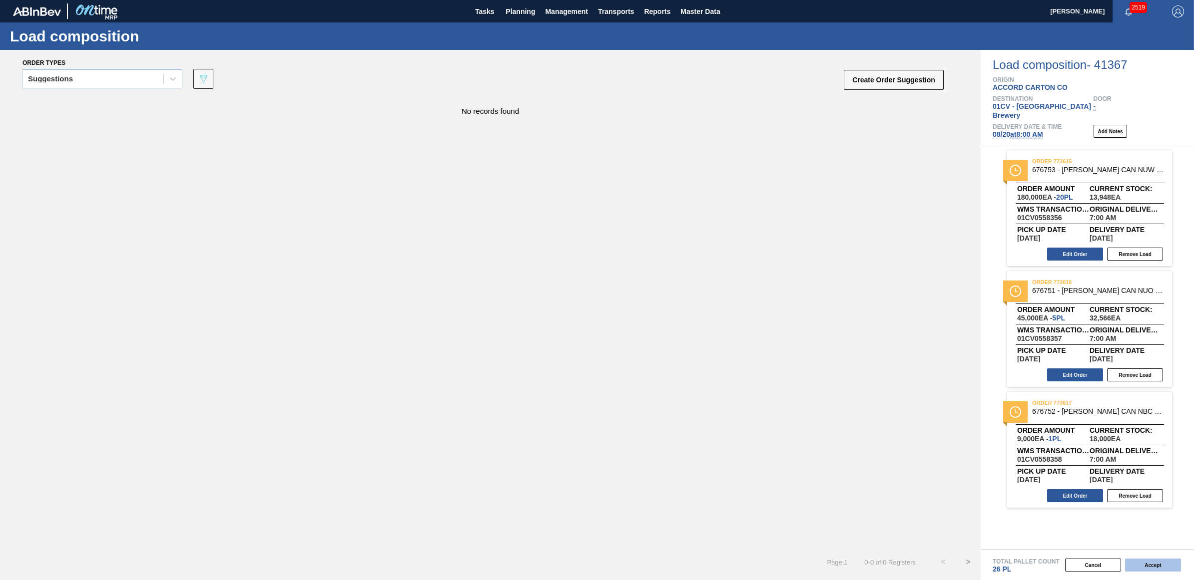
click at [1150, 564] on button "Accept" at bounding box center [1153, 565] width 56 height 13
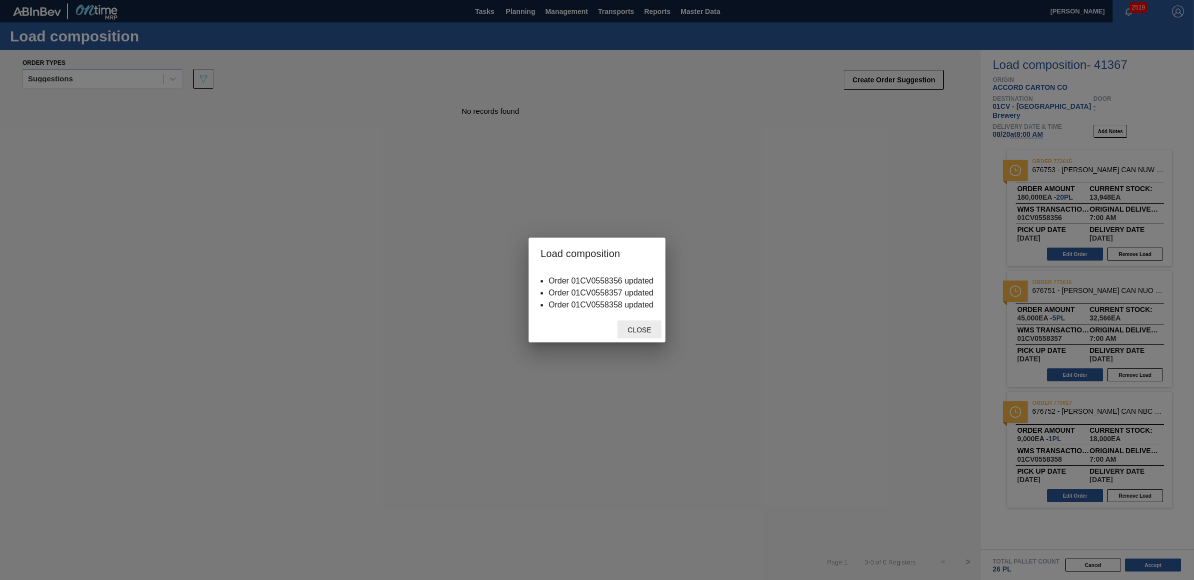
click at [644, 333] on span "Close" at bounding box center [638, 330] width 39 height 8
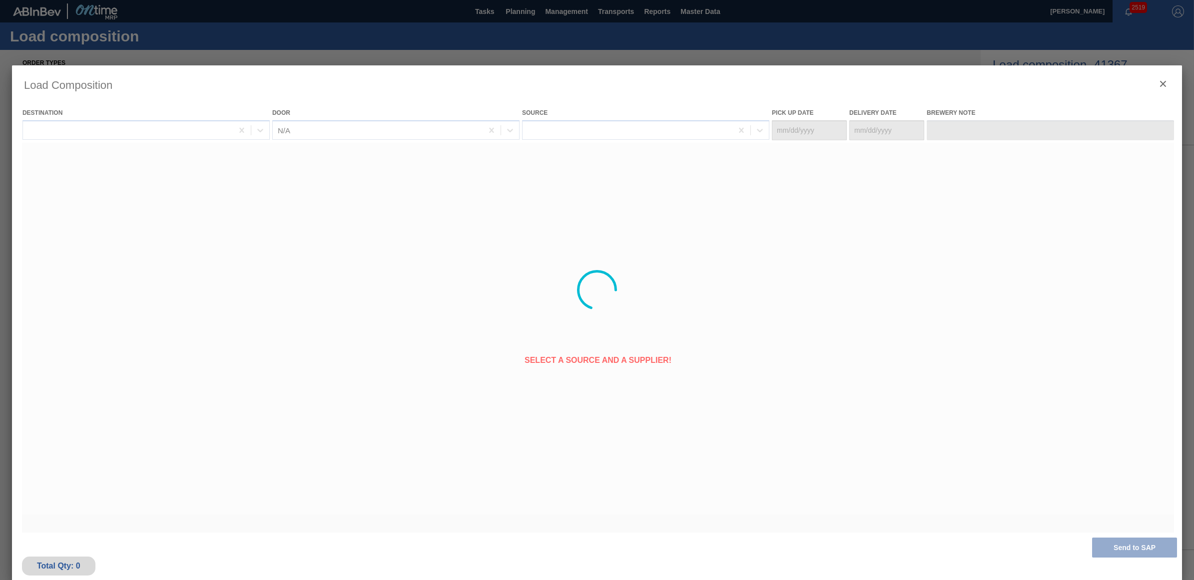
type Date "[DATE]"
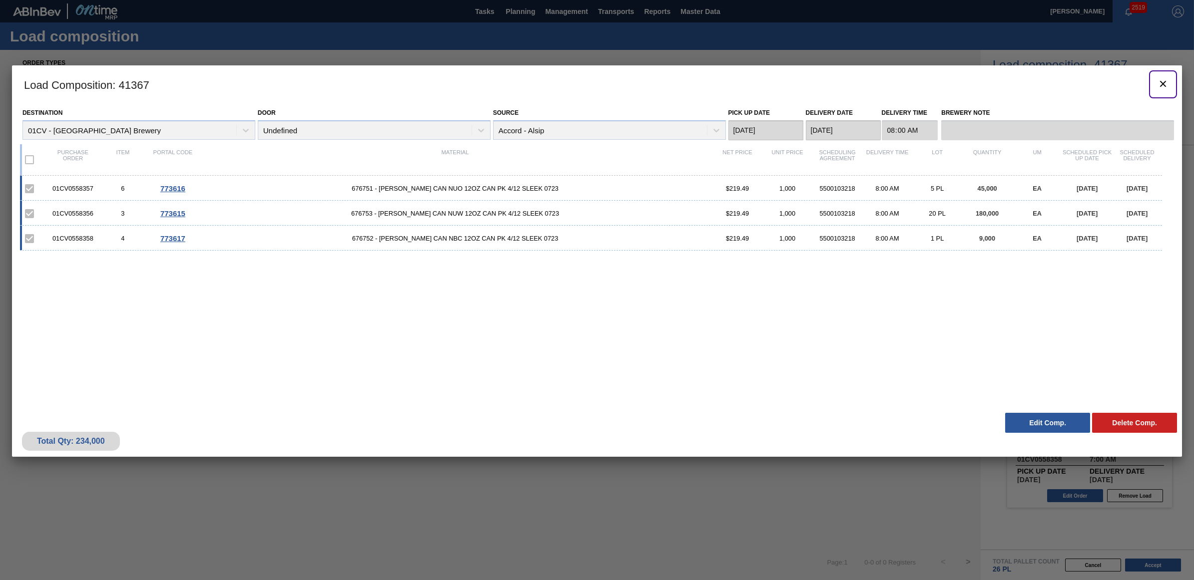
click at [1154, 82] on button "botão de ícone" at bounding box center [1163, 84] width 24 height 24
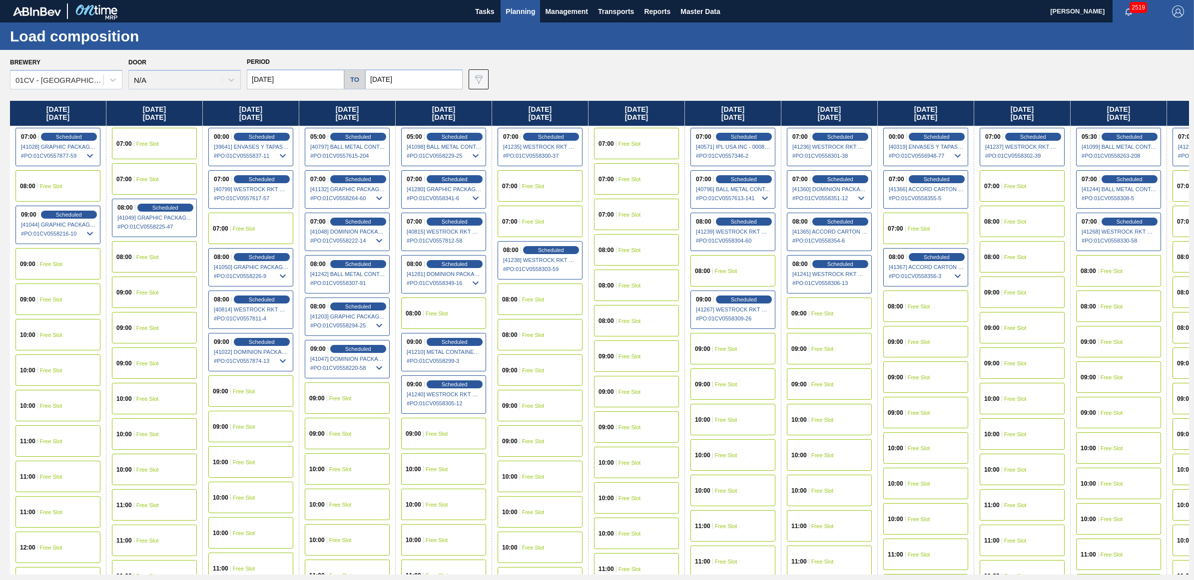
click at [1020, 176] on div "07:00 Free Slot" at bounding box center [1021, 185] width 85 height 31
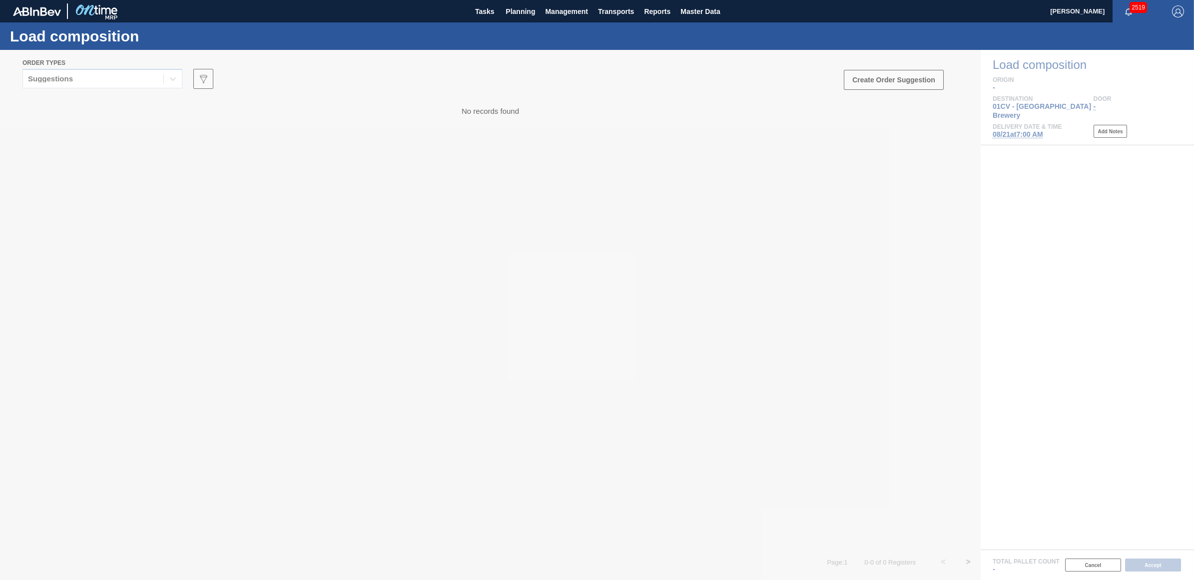
click at [76, 82] on div at bounding box center [597, 315] width 1194 height 530
click at [293, 156] on div at bounding box center [597, 315] width 1194 height 530
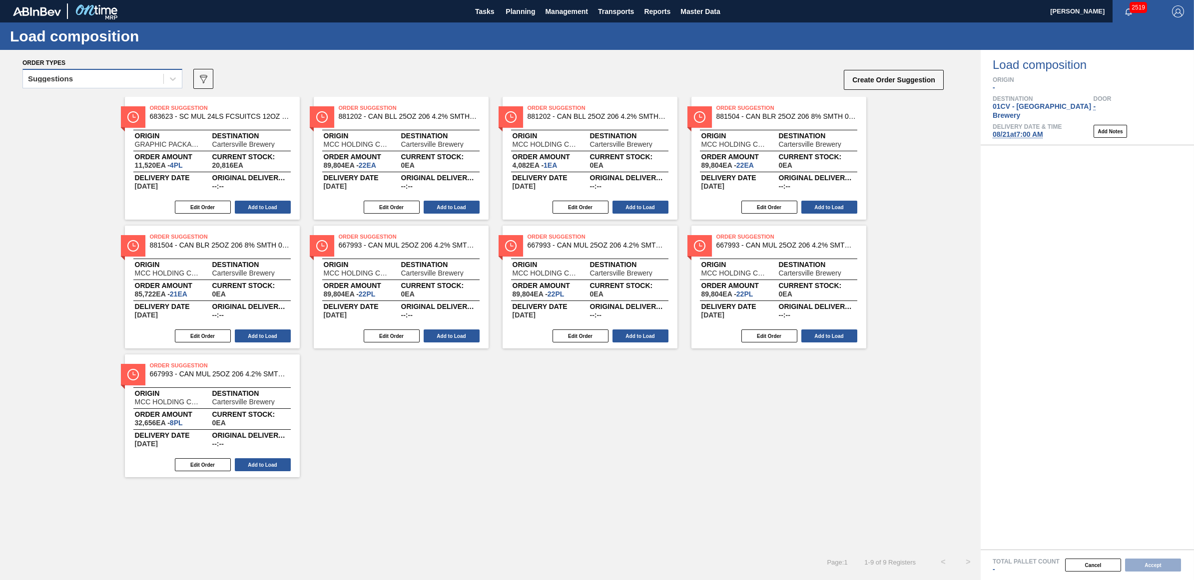
click at [115, 76] on div "Suggestions" at bounding box center [93, 79] width 140 height 14
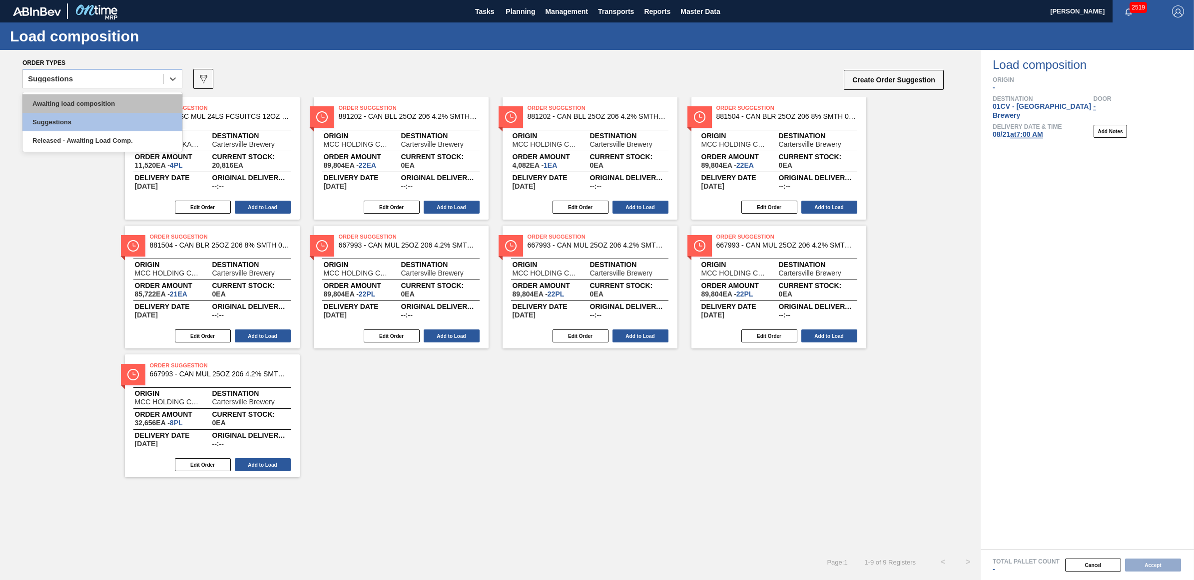
click at [95, 101] on div "Awaiting load composition" at bounding box center [102, 103] width 160 height 18
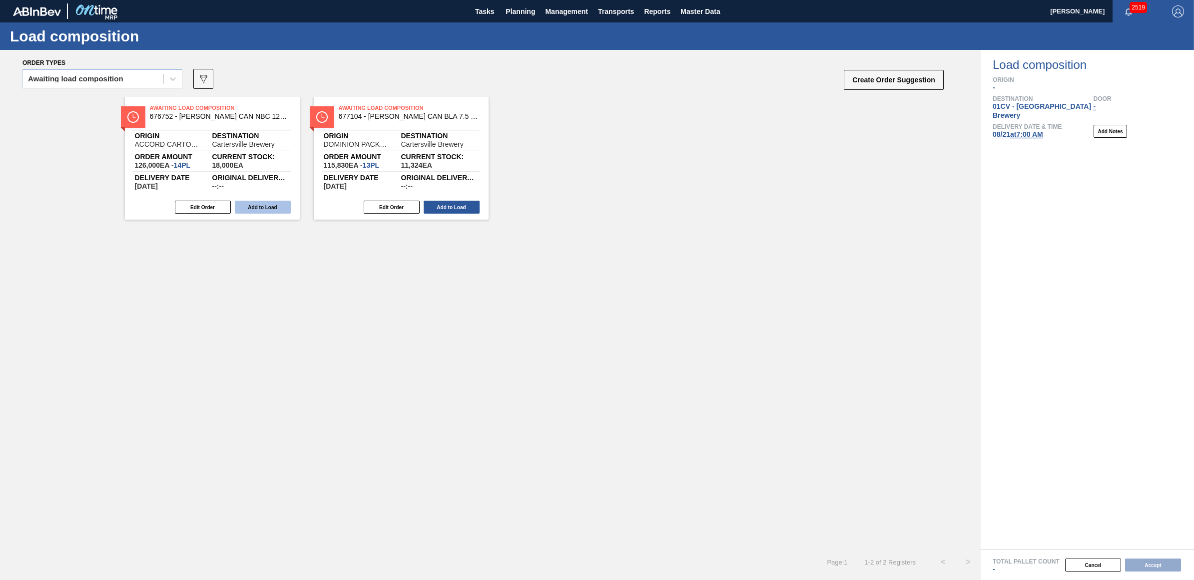
click at [254, 210] on button "Add to Load" at bounding box center [263, 207] width 56 height 13
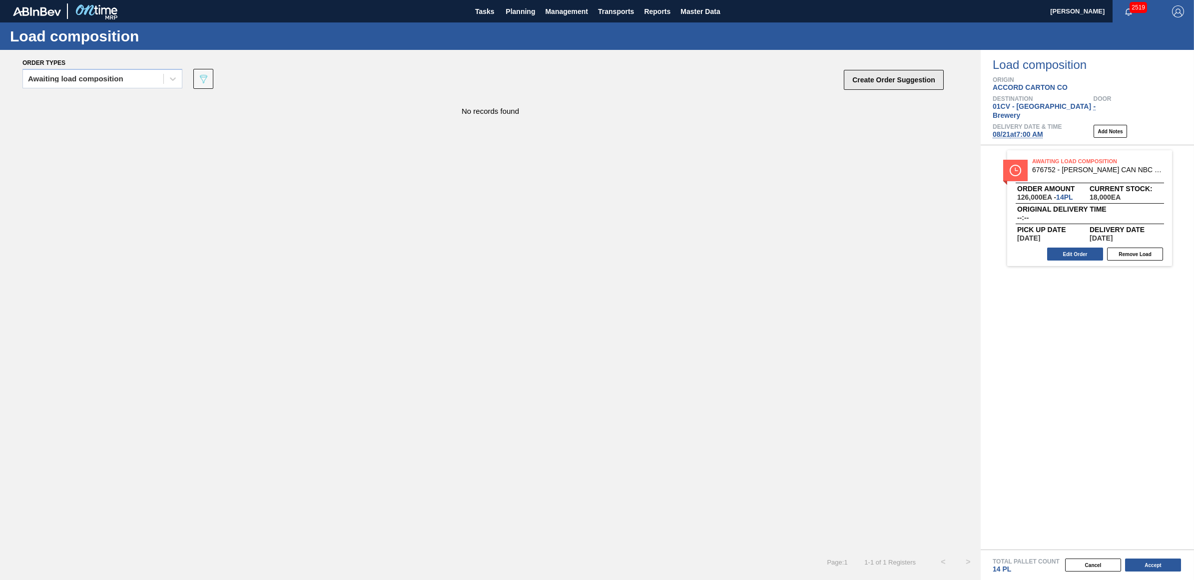
click at [881, 78] on button "Create Order Suggestion" at bounding box center [893, 80] width 100 height 20
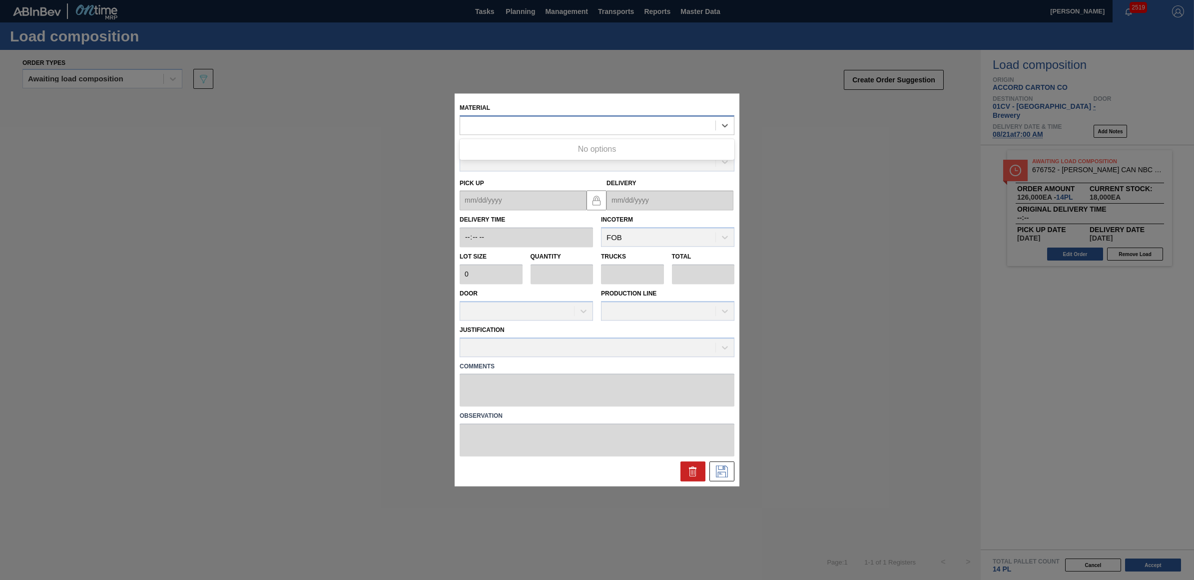
click at [478, 129] on div at bounding box center [587, 125] width 255 height 14
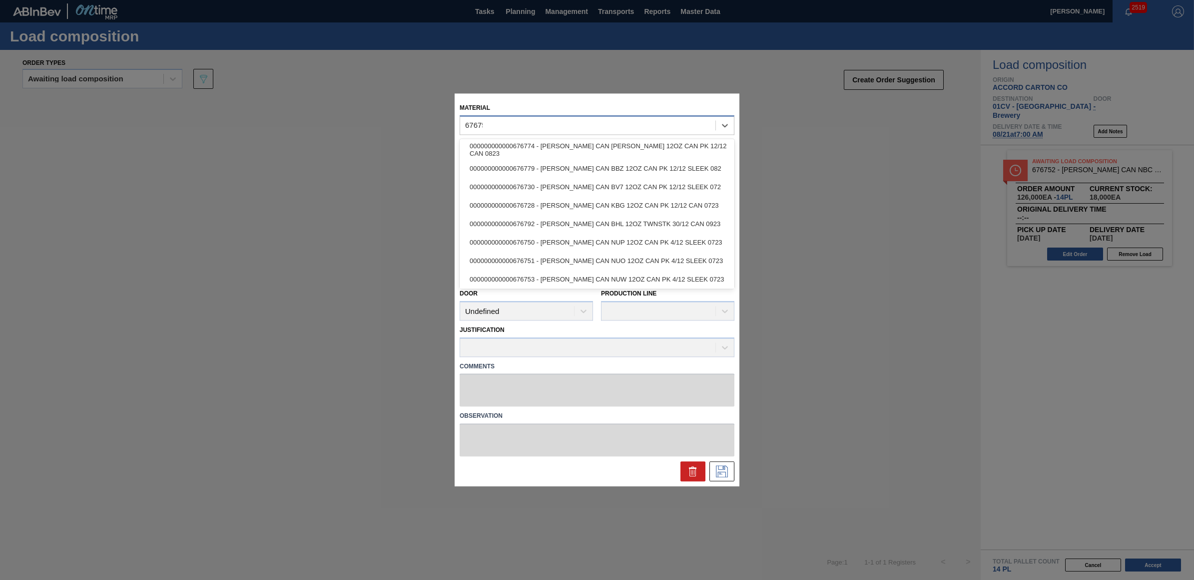
type input "676751"
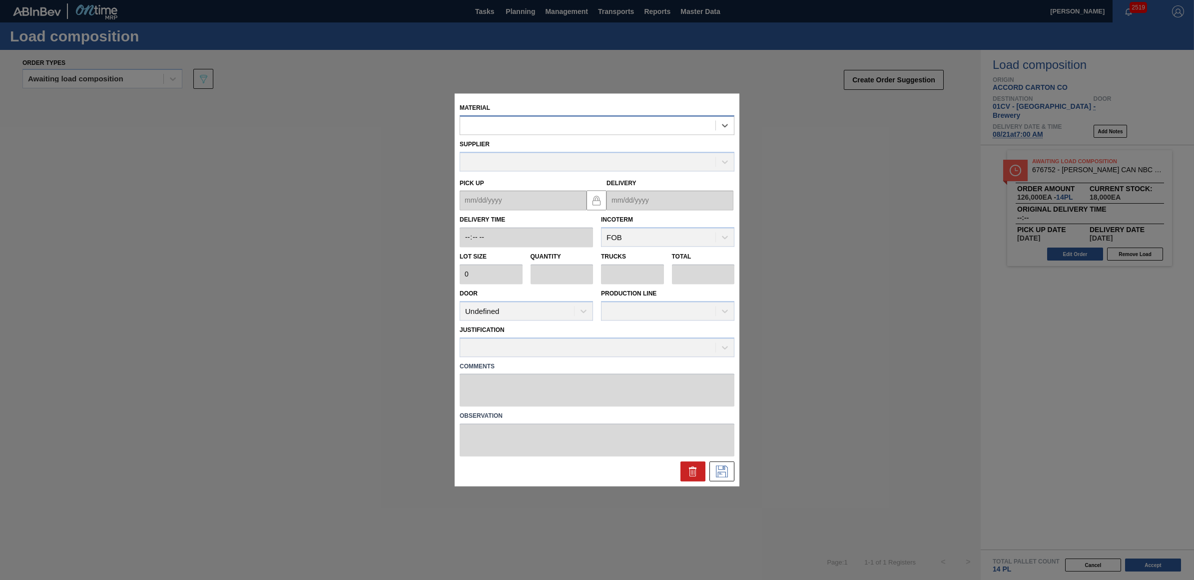
type input "9,000"
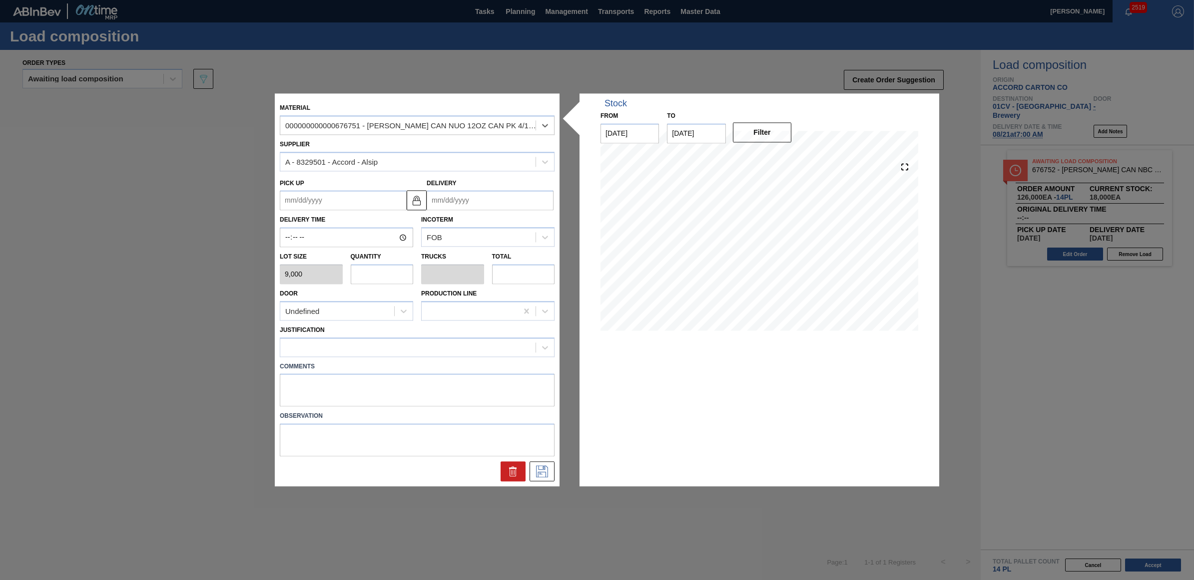
click at [373, 271] on input "text" at bounding box center [382, 274] width 63 height 20
type input "1"
type input "0.038"
type input "9,000"
type input "1"
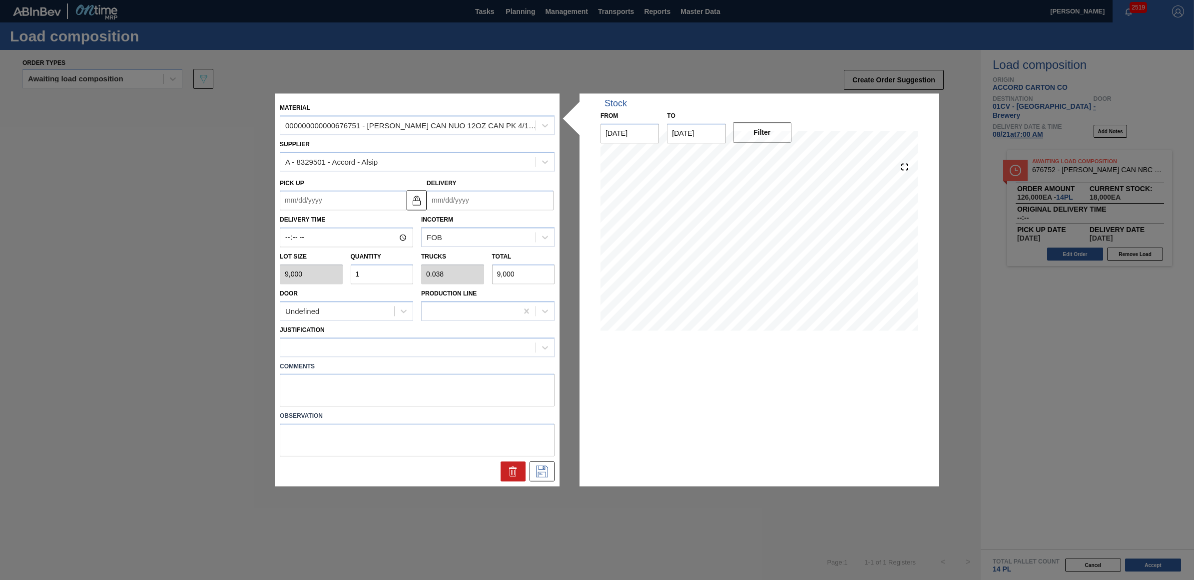
click at [488, 196] on input "Delivery" at bounding box center [489, 201] width 127 height 20
click at [505, 308] on div "21" at bounding box center [502, 305] width 13 height 13
type up "[DATE]"
type input "[DATE]"
drag, startPoint x: 373, startPoint y: 351, endPoint x: 376, endPoint y: 358, distance: 7.6
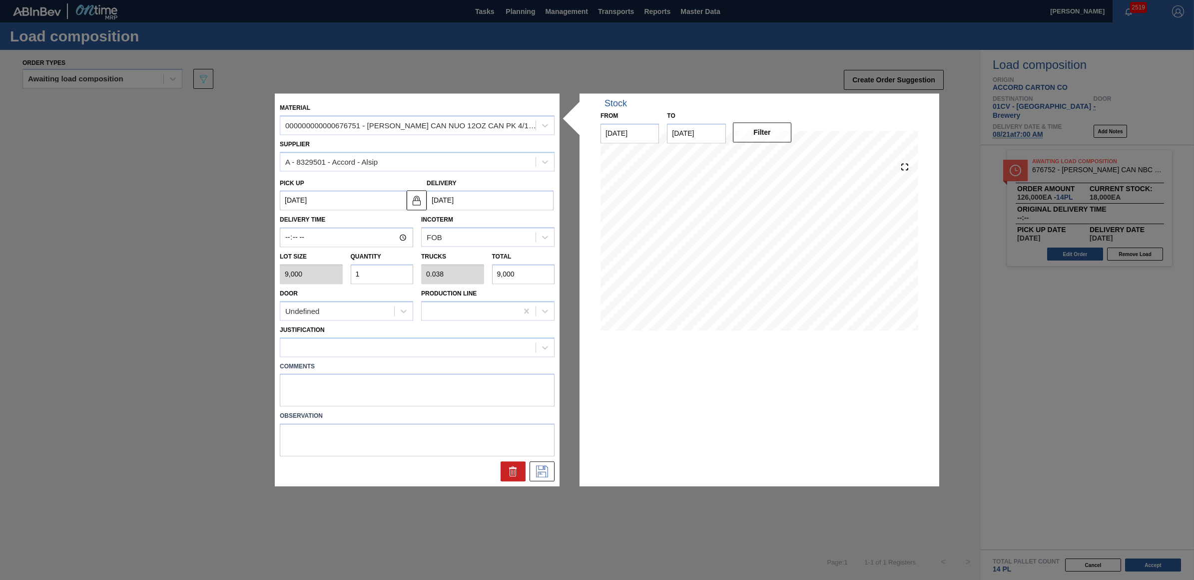
click at [373, 351] on div at bounding box center [407, 347] width 255 height 14
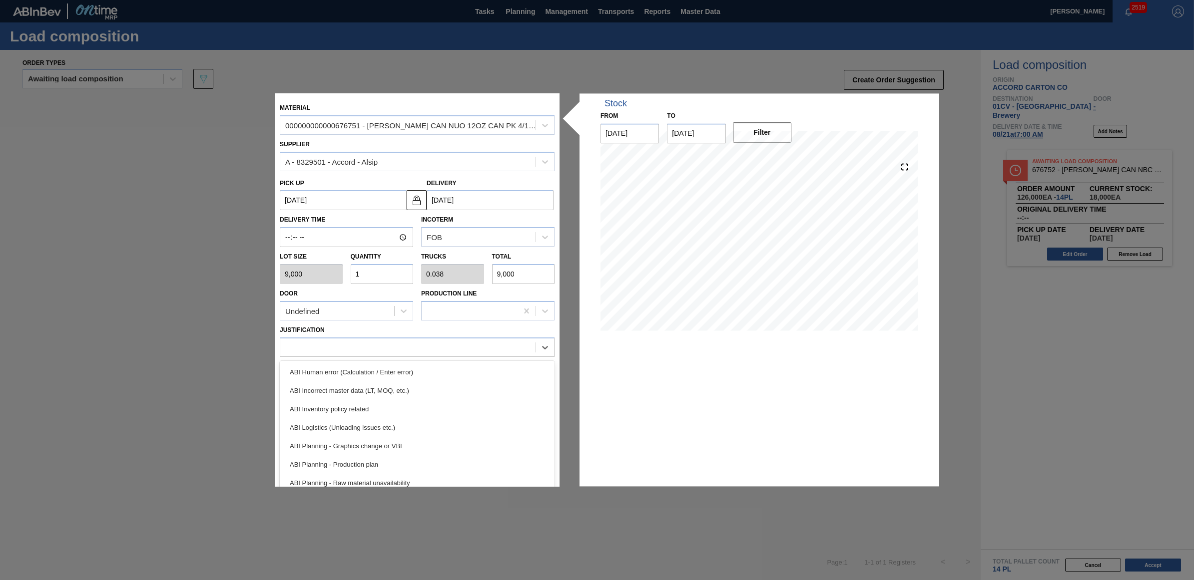
scroll to position [62, 0]
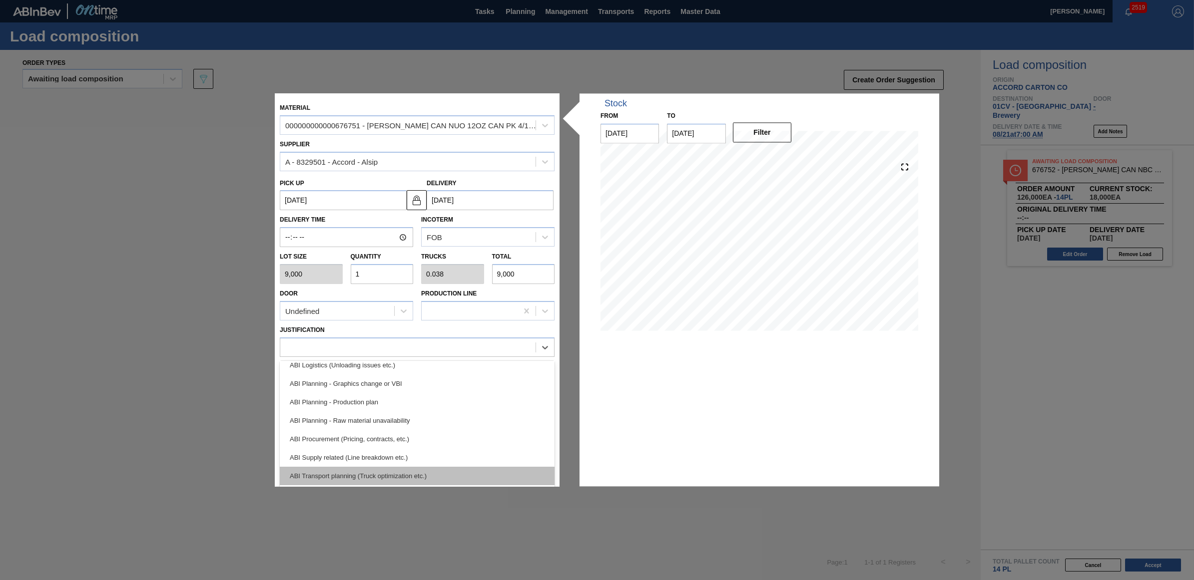
click at [406, 467] on div "ABI Transport planning (Truck optimization etc.)" at bounding box center [417, 476] width 275 height 18
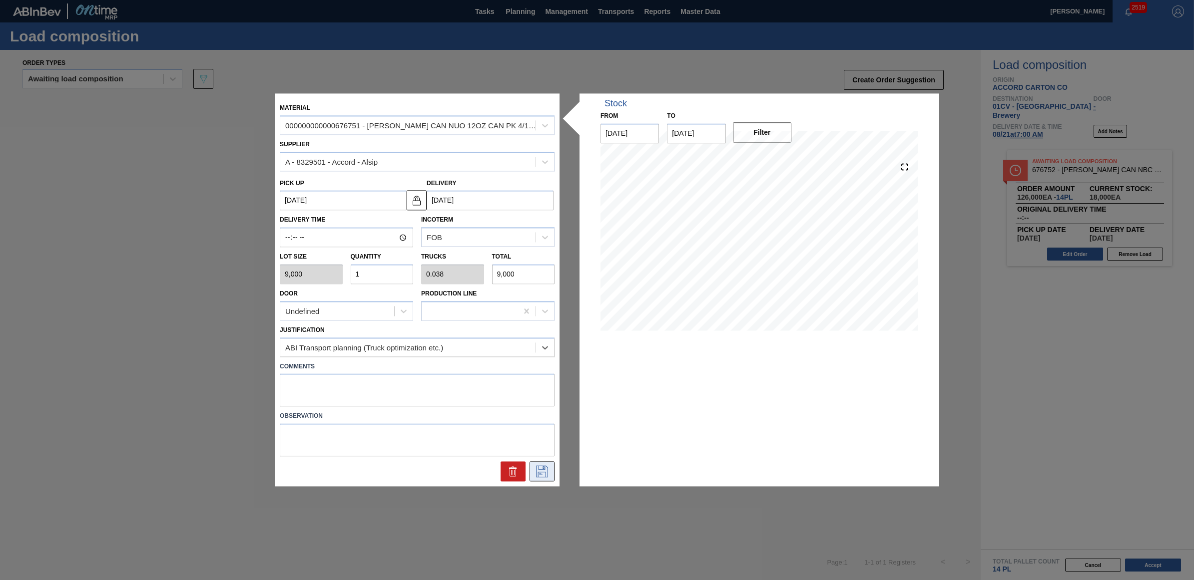
click at [547, 468] on icon at bounding box center [542, 472] width 12 height 12
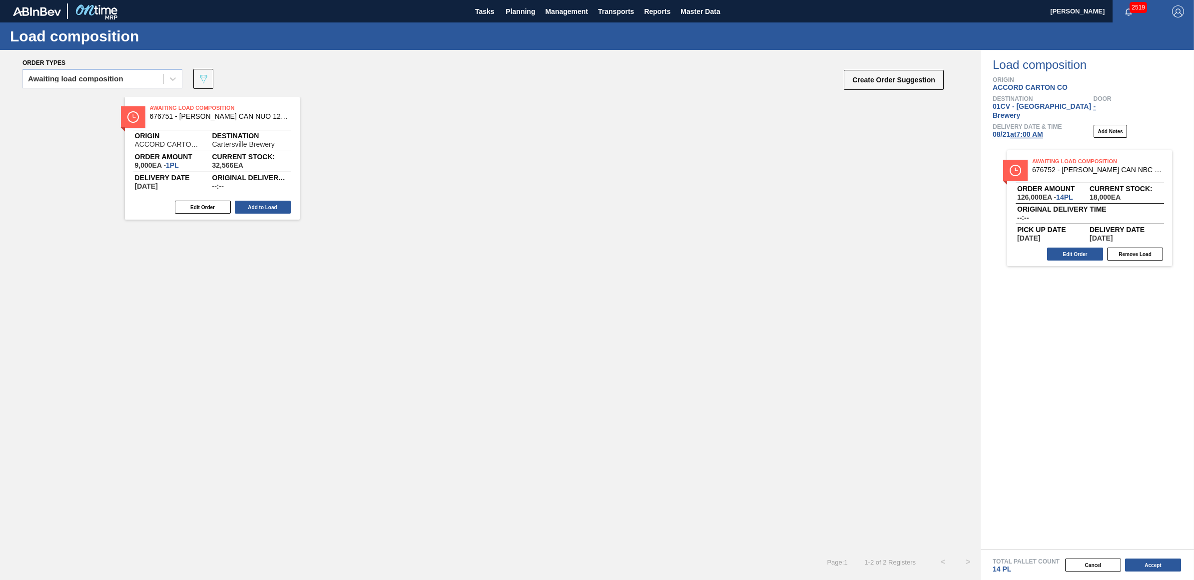
click at [275, 209] on button "Add to Load" at bounding box center [263, 207] width 56 height 13
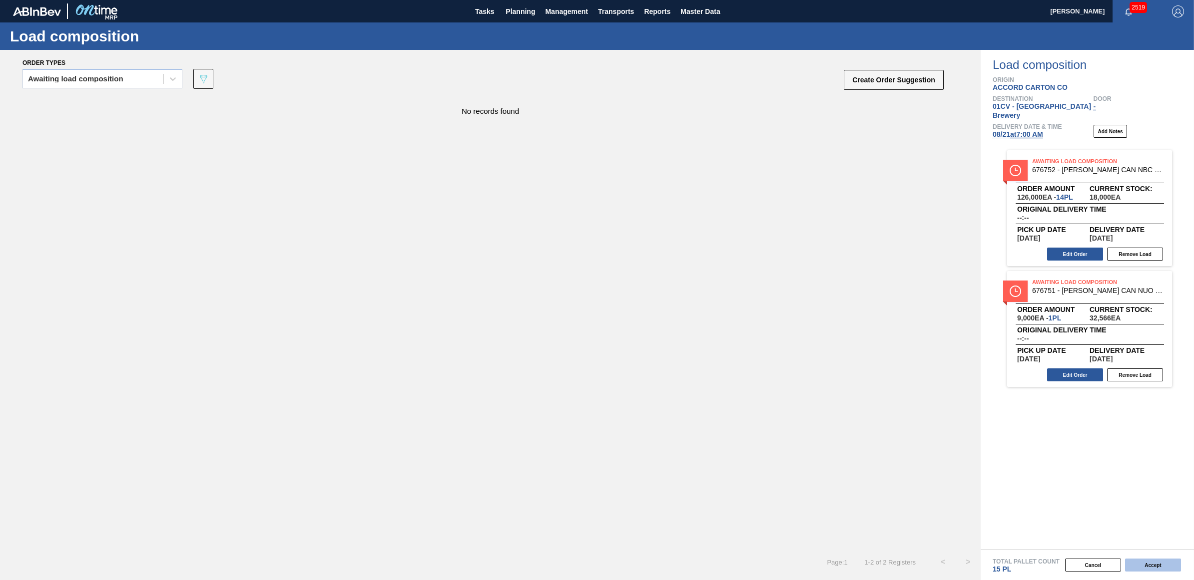
click at [1157, 563] on button "Accept" at bounding box center [1153, 565] width 56 height 13
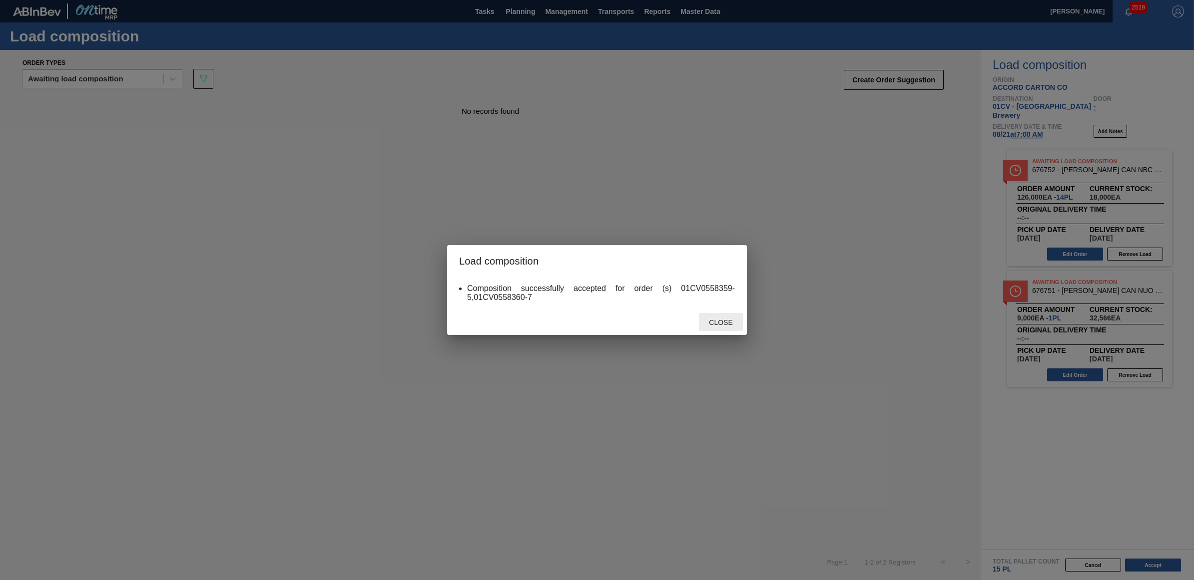
click at [725, 323] on span "Close" at bounding box center [720, 323] width 39 height 8
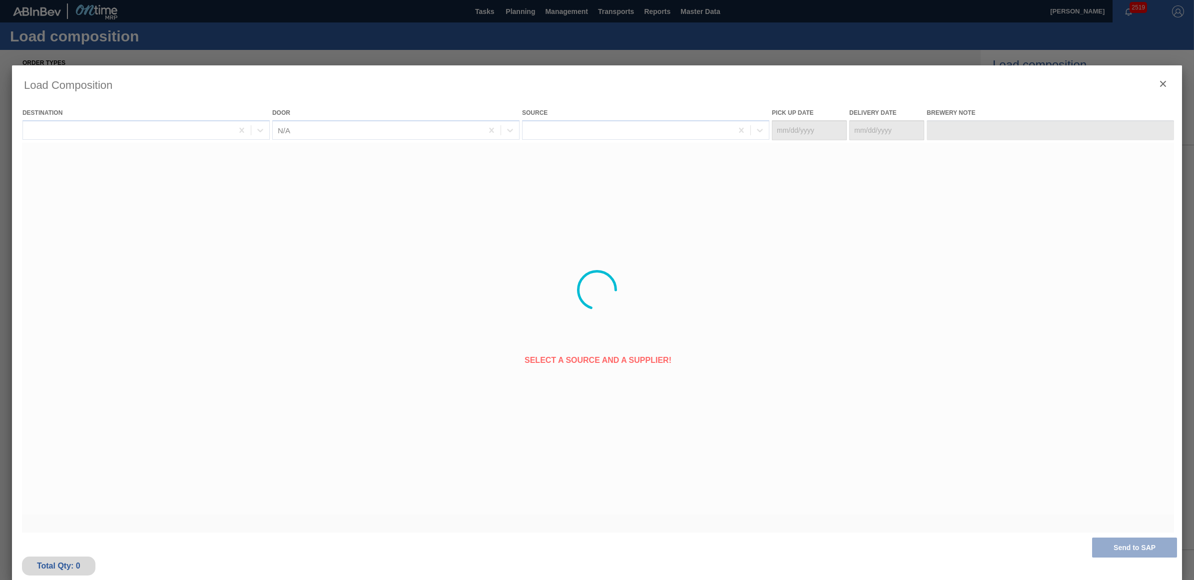
type Date "[DATE]"
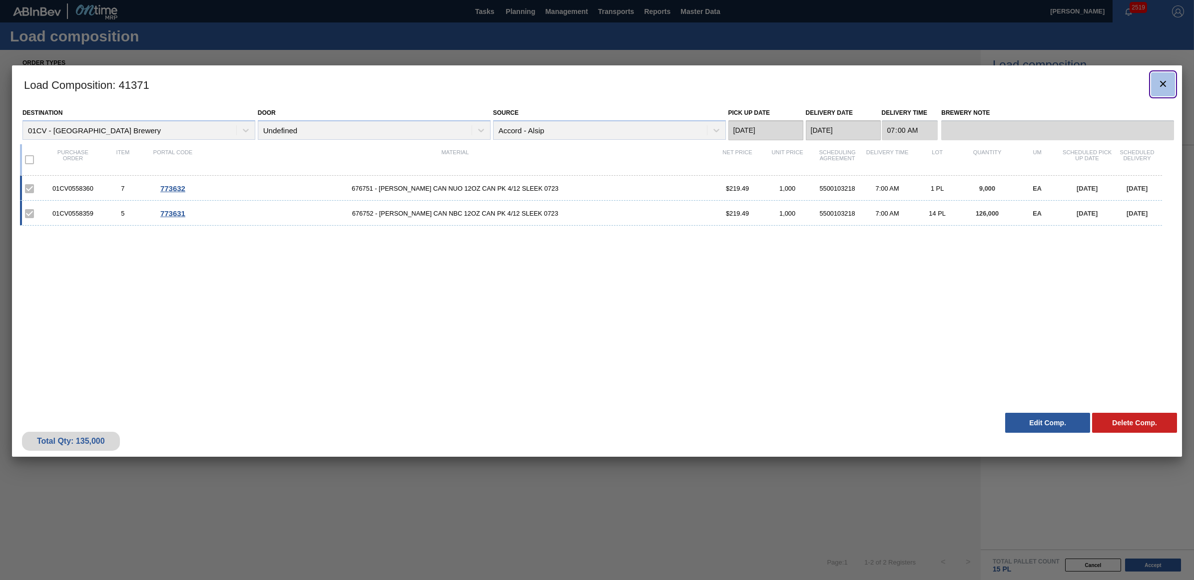
click at [1159, 83] on icon "botão de ícone" at bounding box center [1163, 84] width 12 height 12
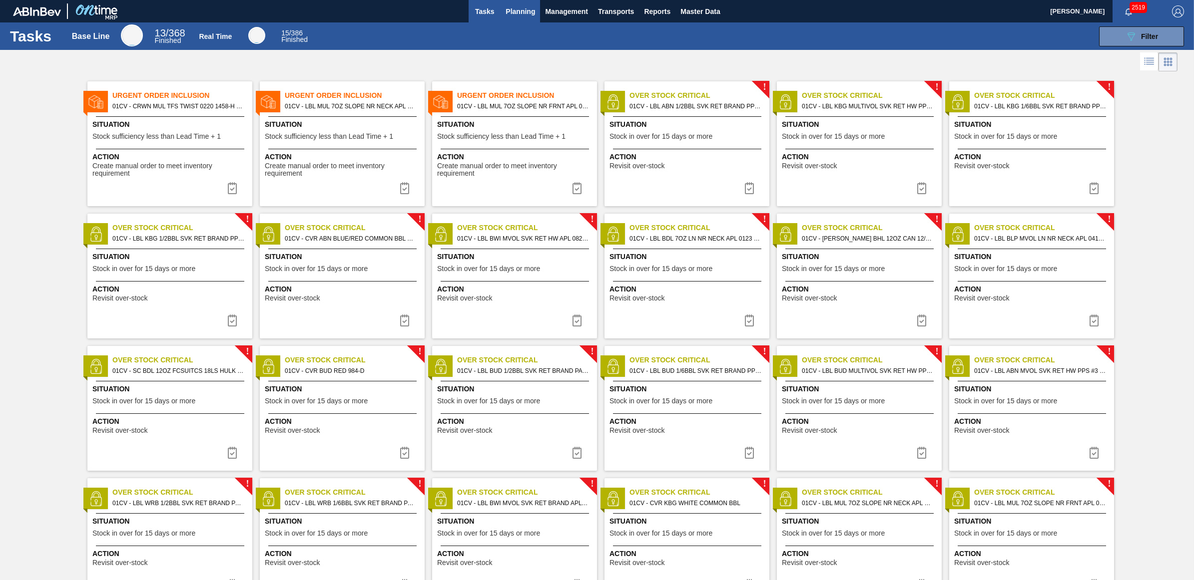
click at [513, 15] on span "Planning" at bounding box center [519, 11] width 29 height 12
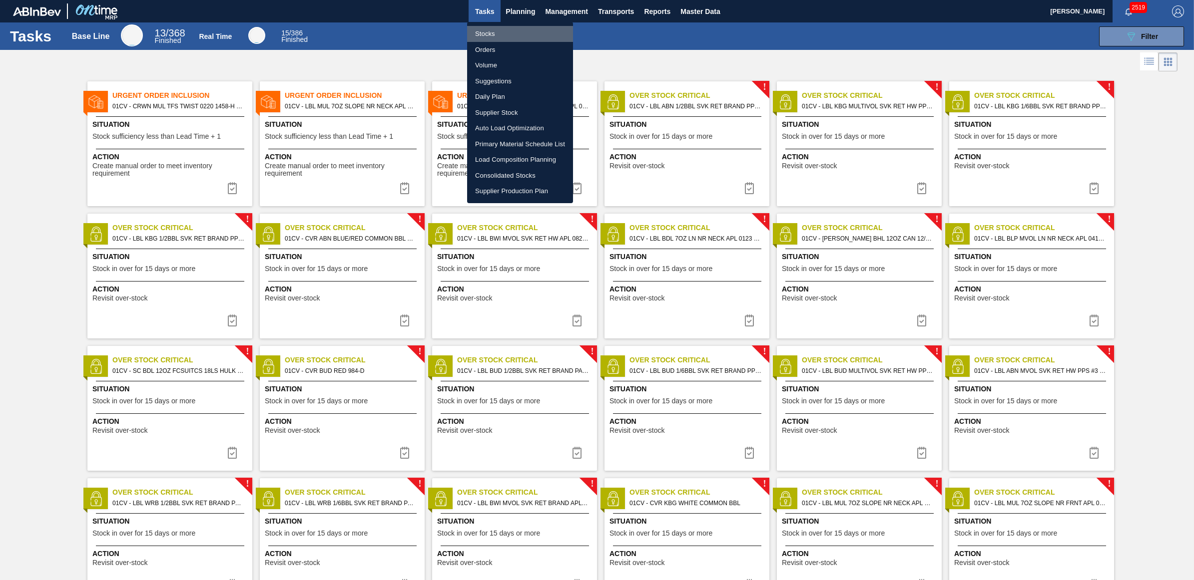
click at [489, 33] on li "Stocks" at bounding box center [520, 34] width 106 height 16
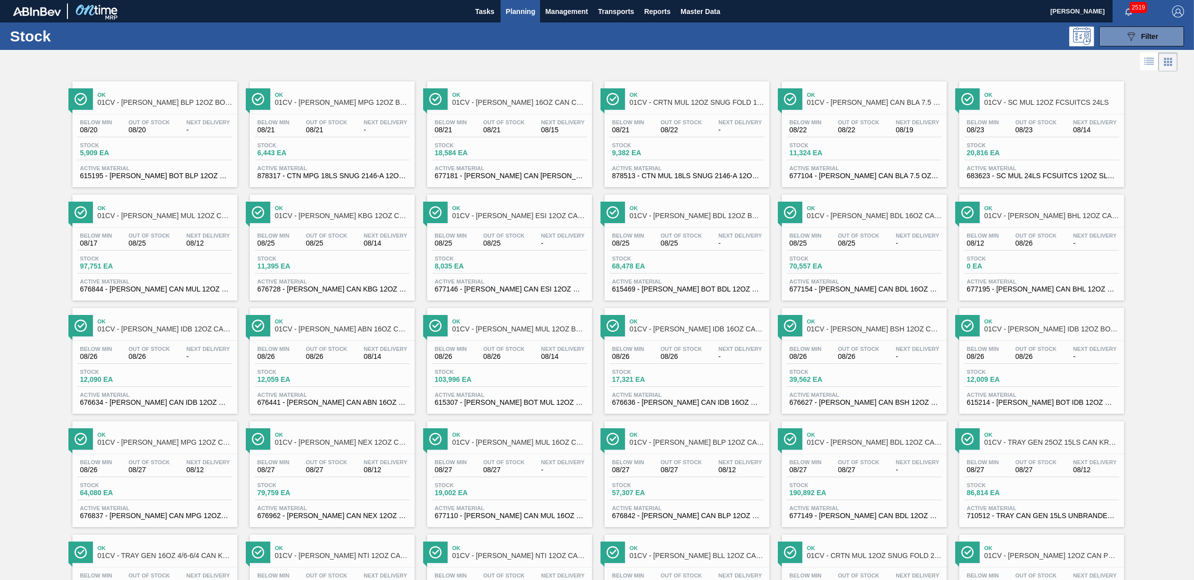
click at [527, 11] on span "Planning" at bounding box center [519, 11] width 29 height 12
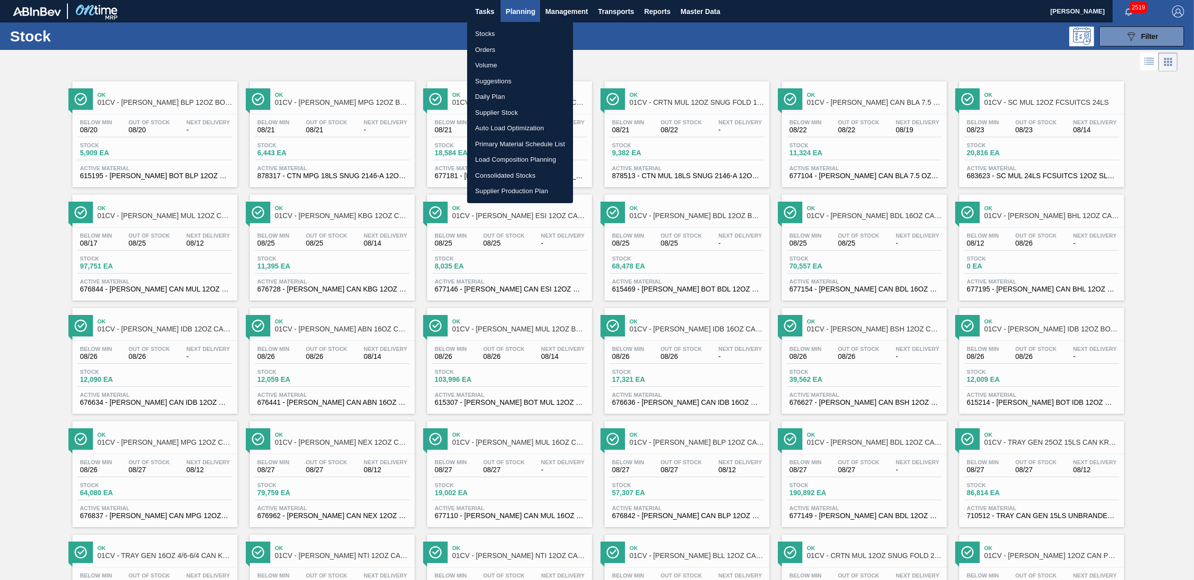
click at [512, 161] on li "Load Composition Planning" at bounding box center [520, 160] width 106 height 16
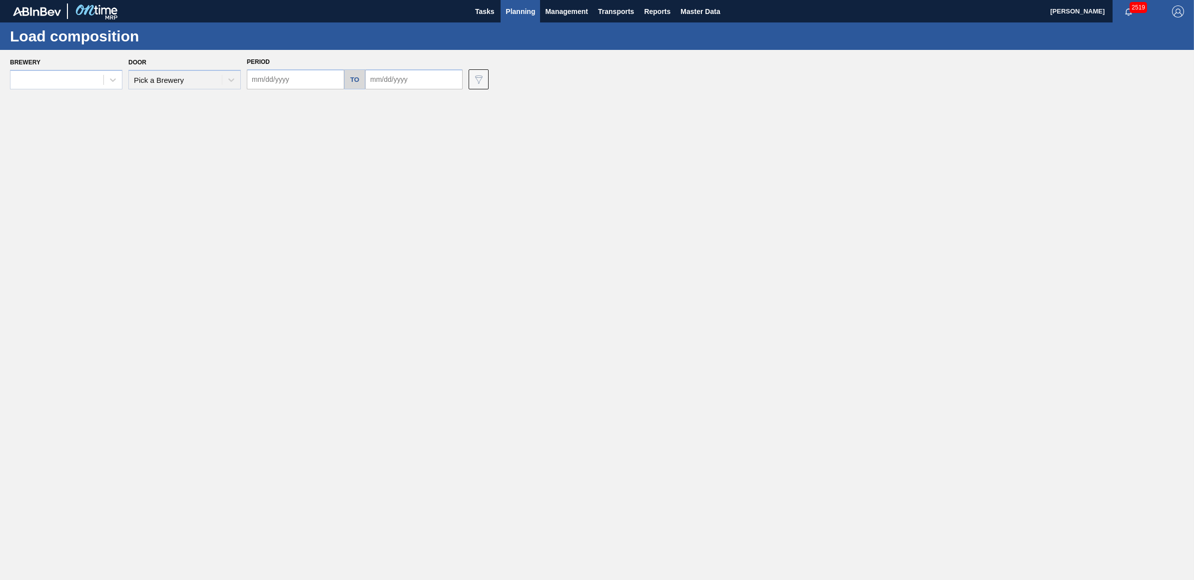
type input "[DATE]"
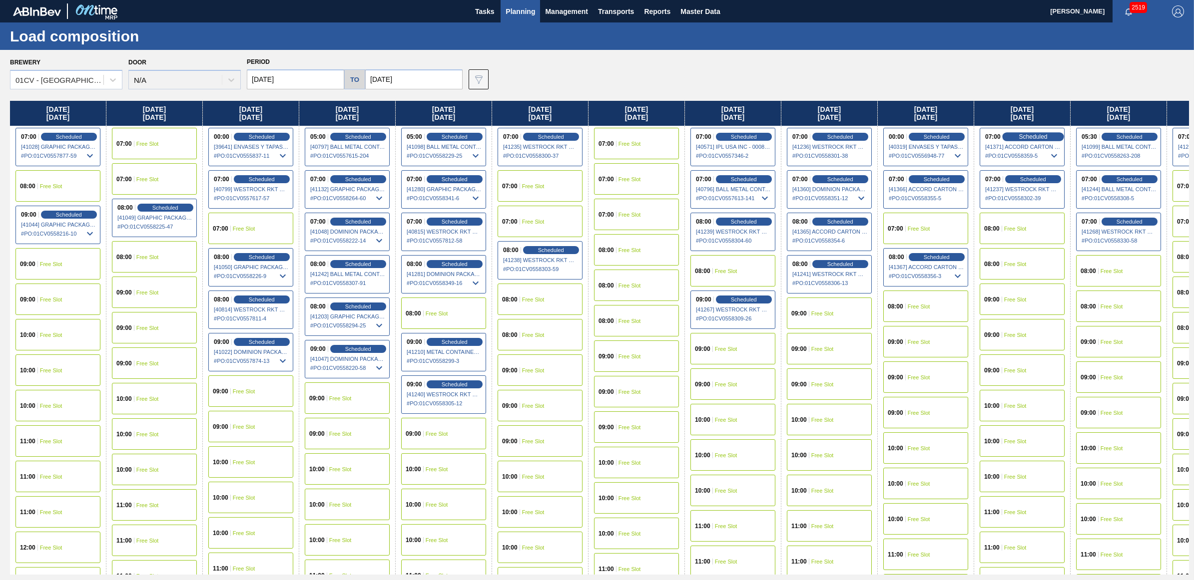
click at [1042, 135] on span "Scheduled" at bounding box center [1032, 136] width 28 height 6
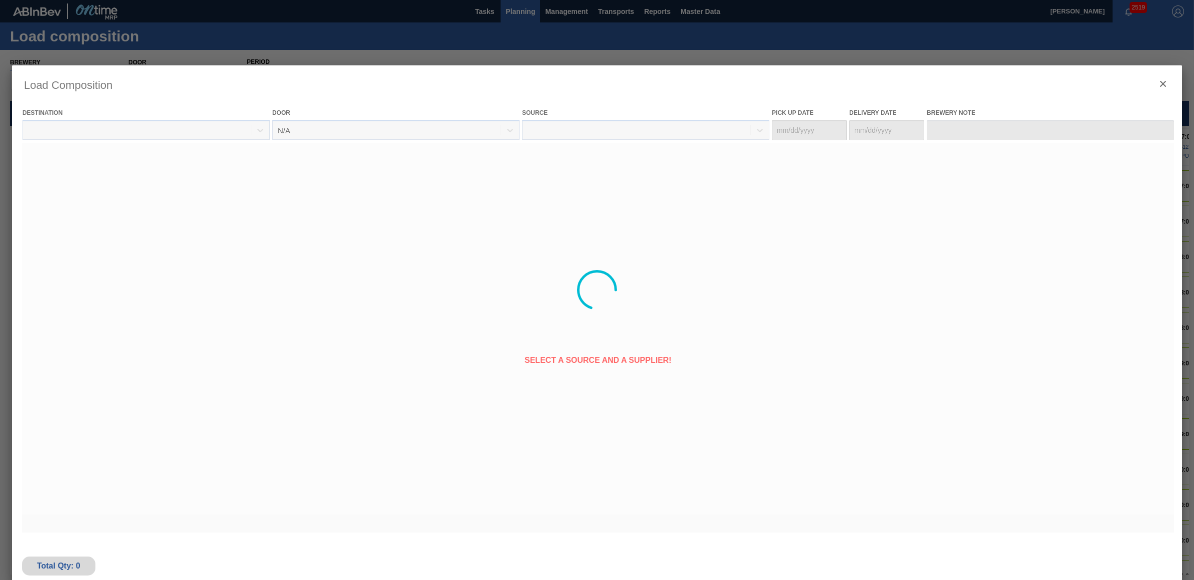
type Date "[DATE]"
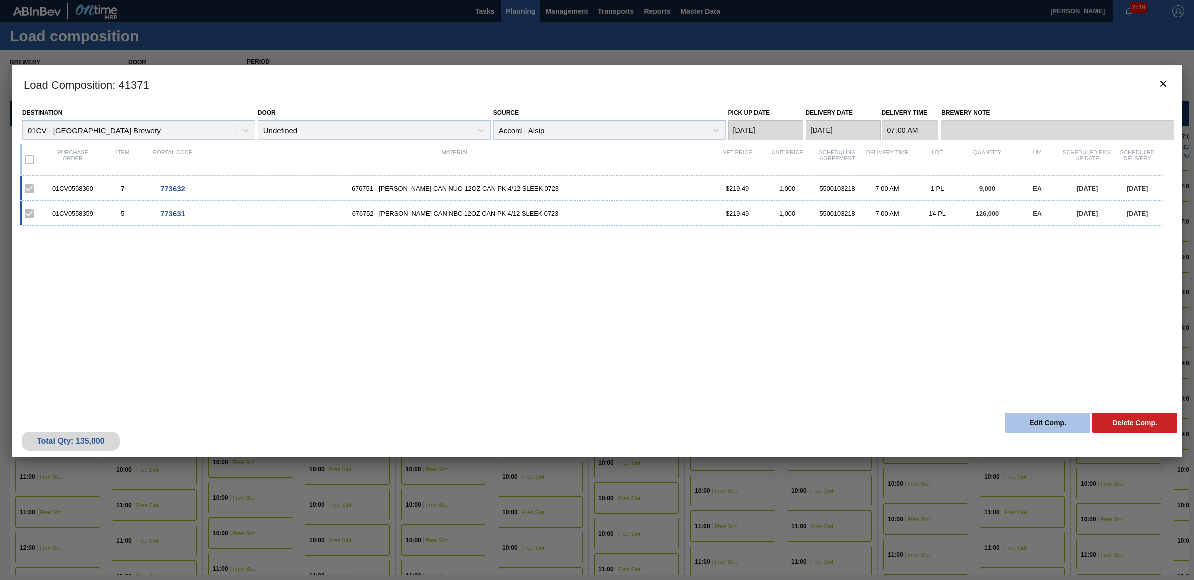
click at [1035, 420] on button "Edit Comp." at bounding box center [1047, 423] width 85 height 20
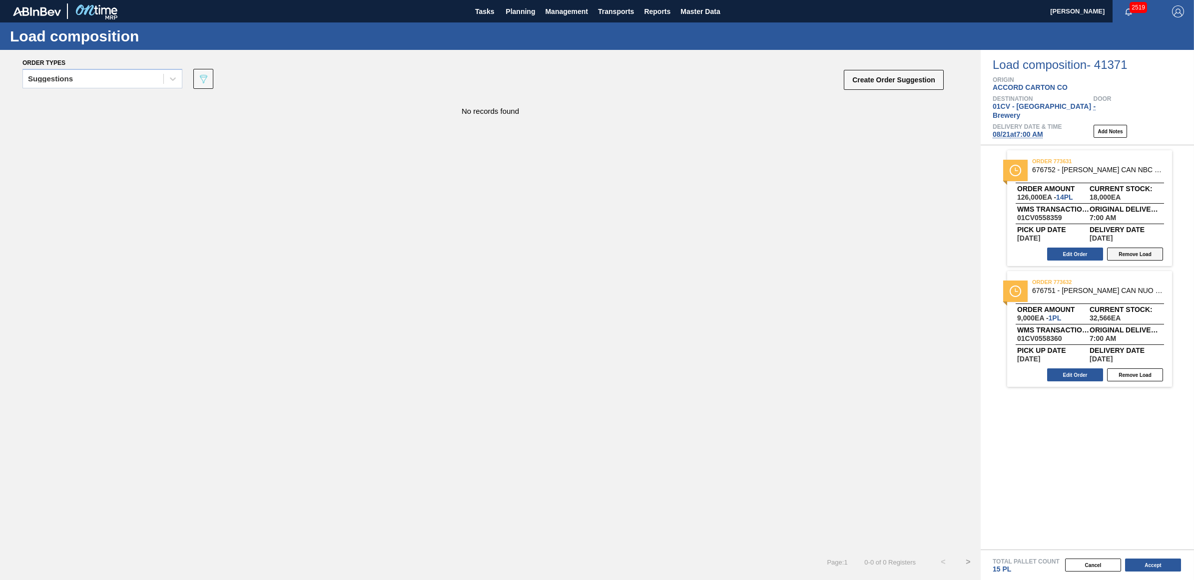
click at [1130, 248] on button "Remove Load" at bounding box center [1135, 254] width 56 height 13
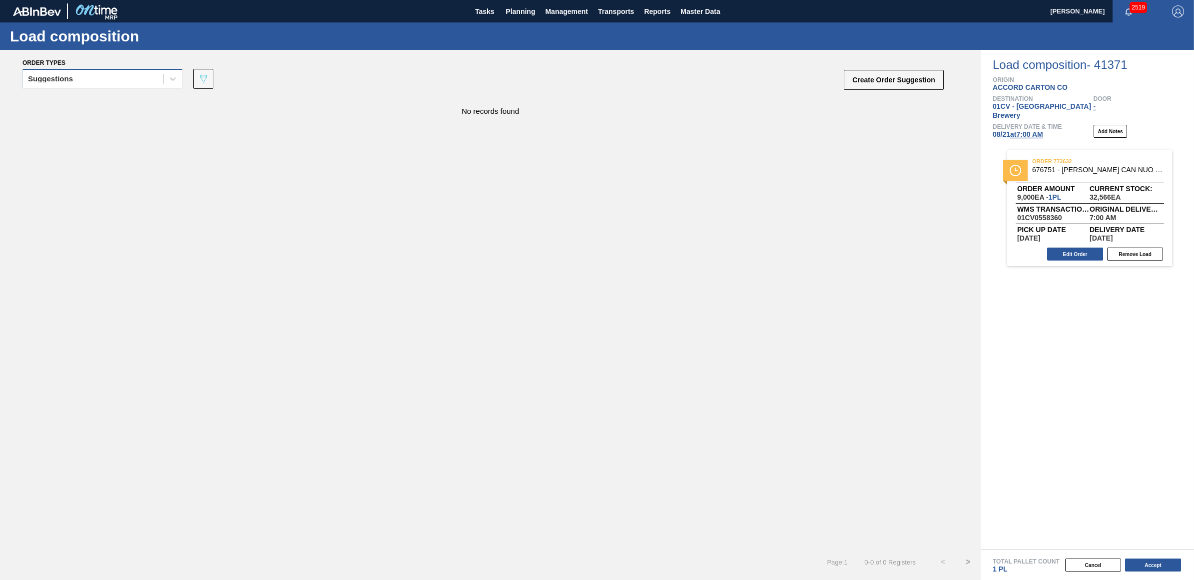
click at [137, 78] on div "Suggestions" at bounding box center [93, 79] width 140 height 14
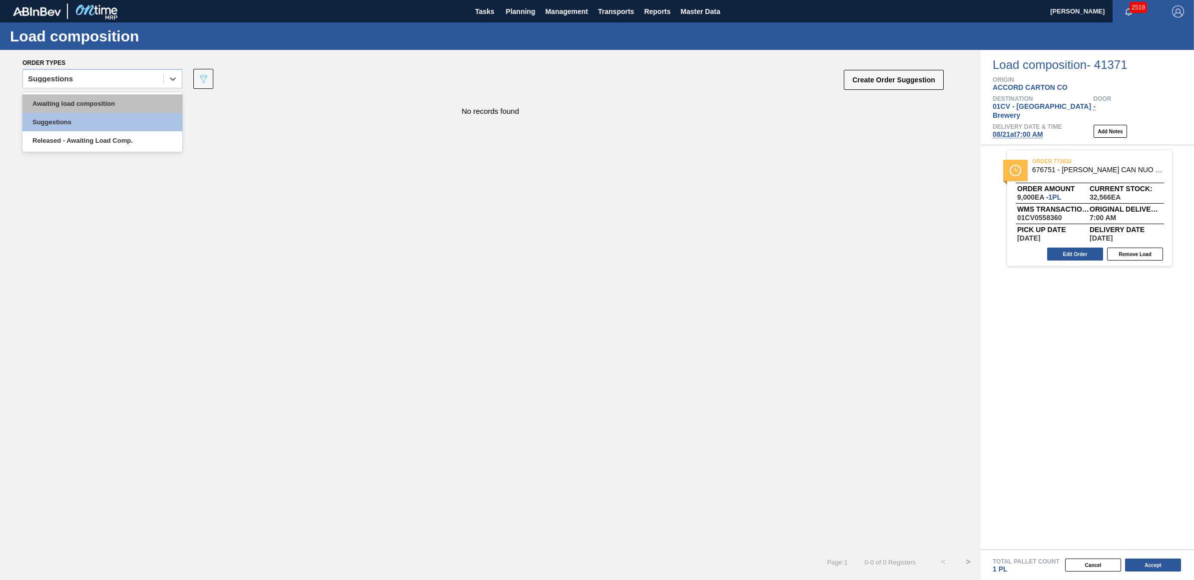
click at [86, 107] on div "Awaiting load composition" at bounding box center [102, 103] width 160 height 18
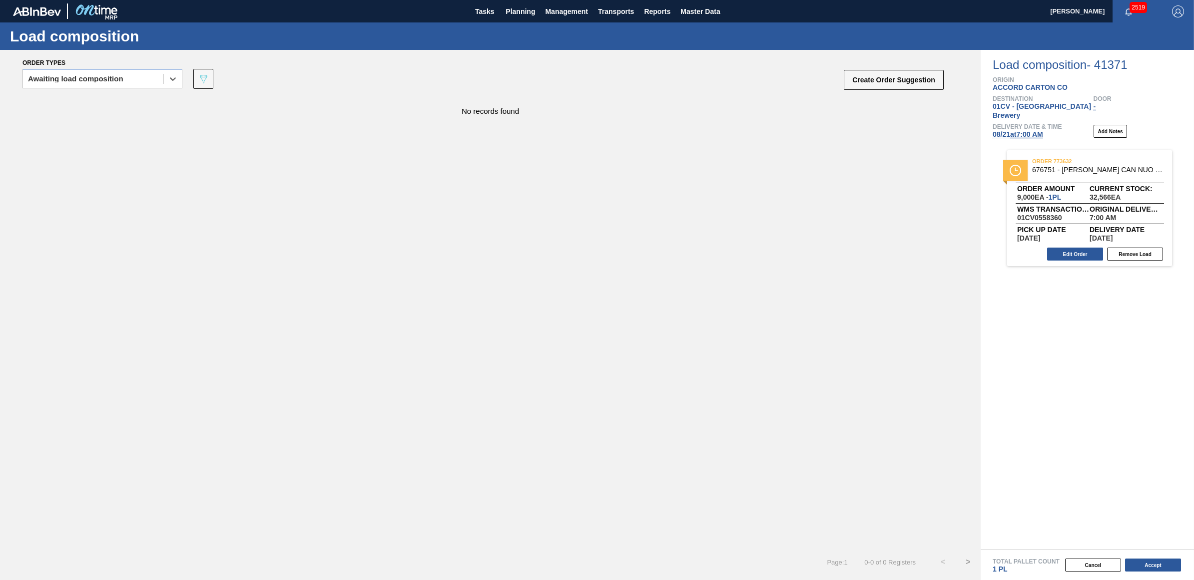
click at [89, 83] on div "Awaiting load composition" at bounding box center [93, 79] width 140 height 14
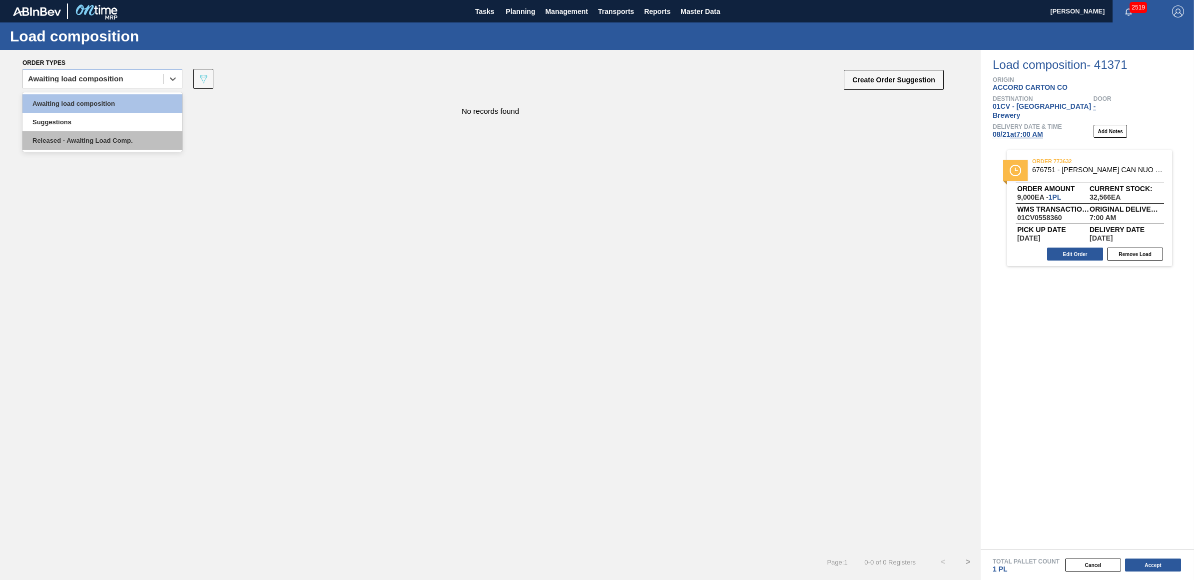
click at [91, 135] on div "Released - Awaiting Load Comp." at bounding box center [102, 140] width 160 height 18
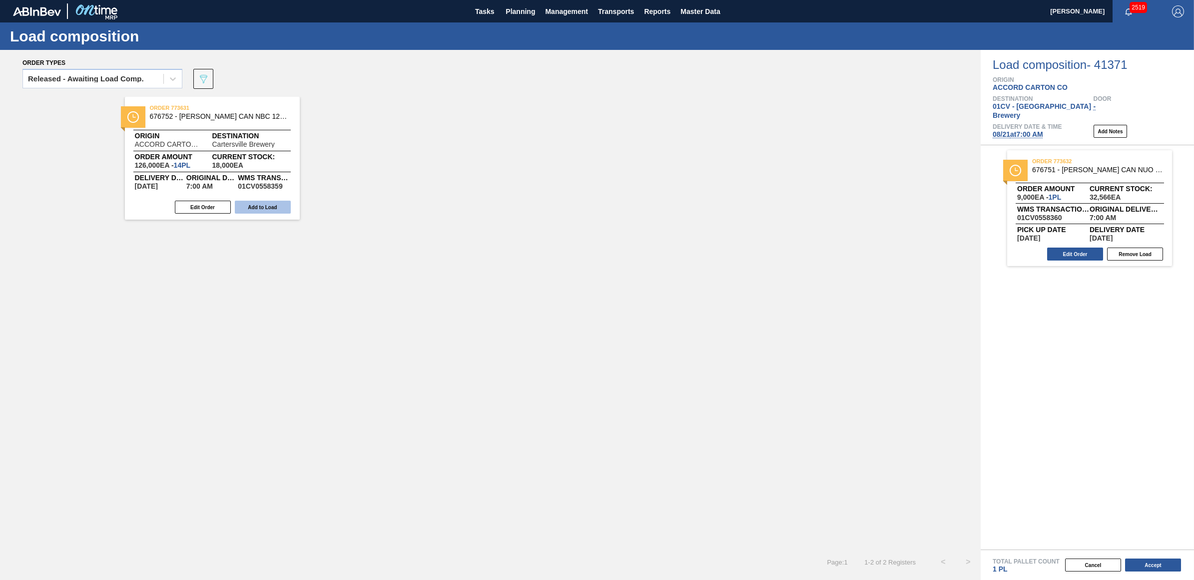
click at [265, 202] on button "Add to Load" at bounding box center [263, 207] width 56 height 13
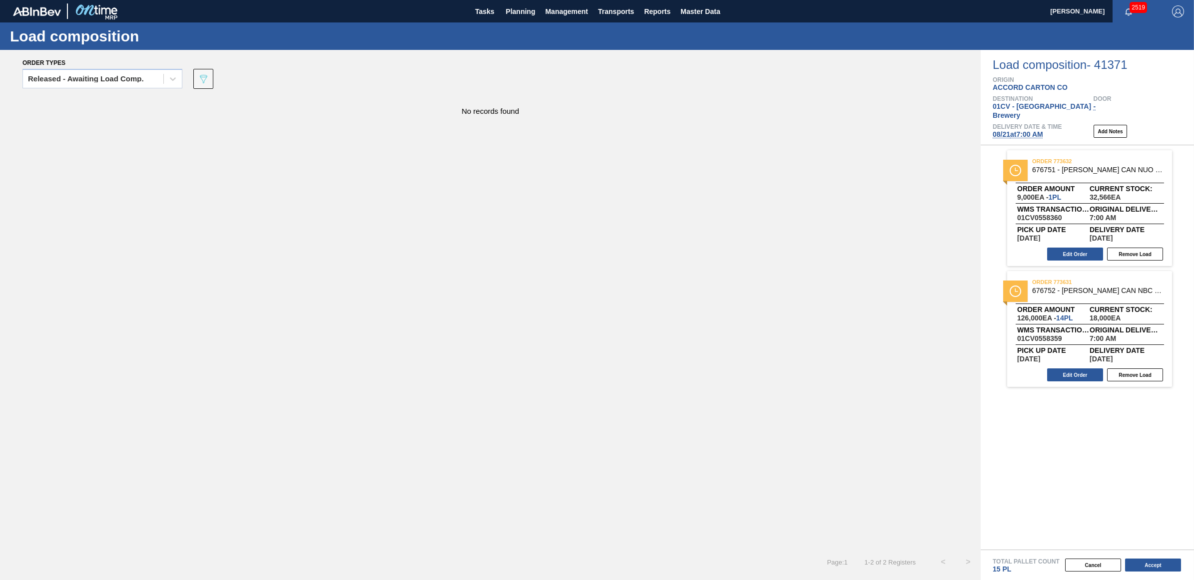
click at [1008, 130] on span "08/21 at 7:00 AM" at bounding box center [1017, 134] width 50 height 8
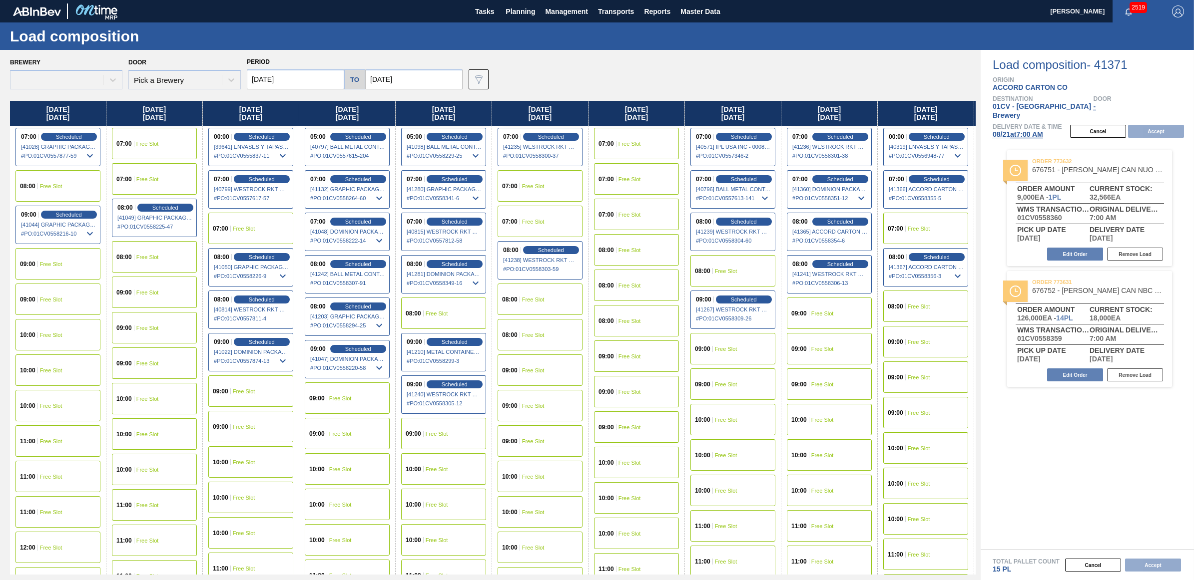
click at [286, 81] on input "[DATE]" at bounding box center [295, 79] width 97 height 20
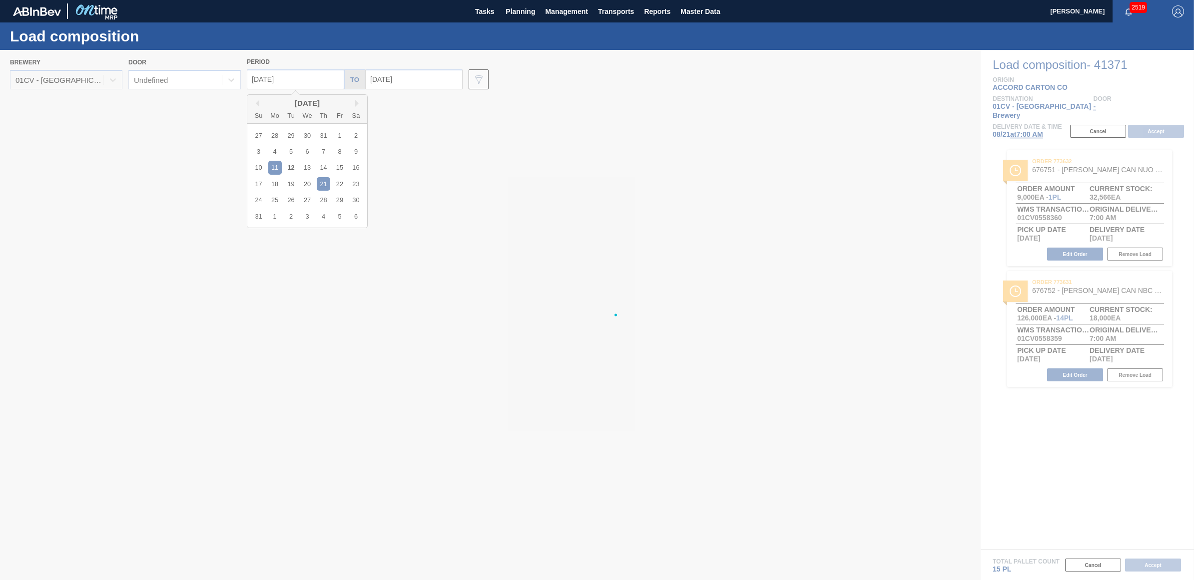
type input "[DATE]"
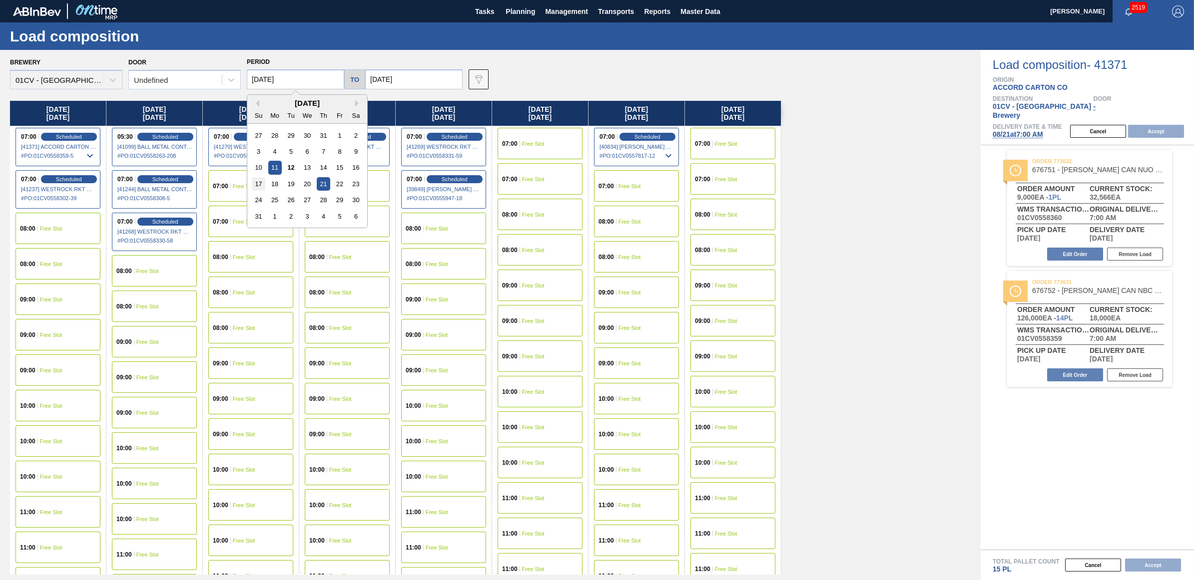
click at [262, 184] on div "17" at bounding box center [258, 183] width 13 height 13
type input "[DATE]"
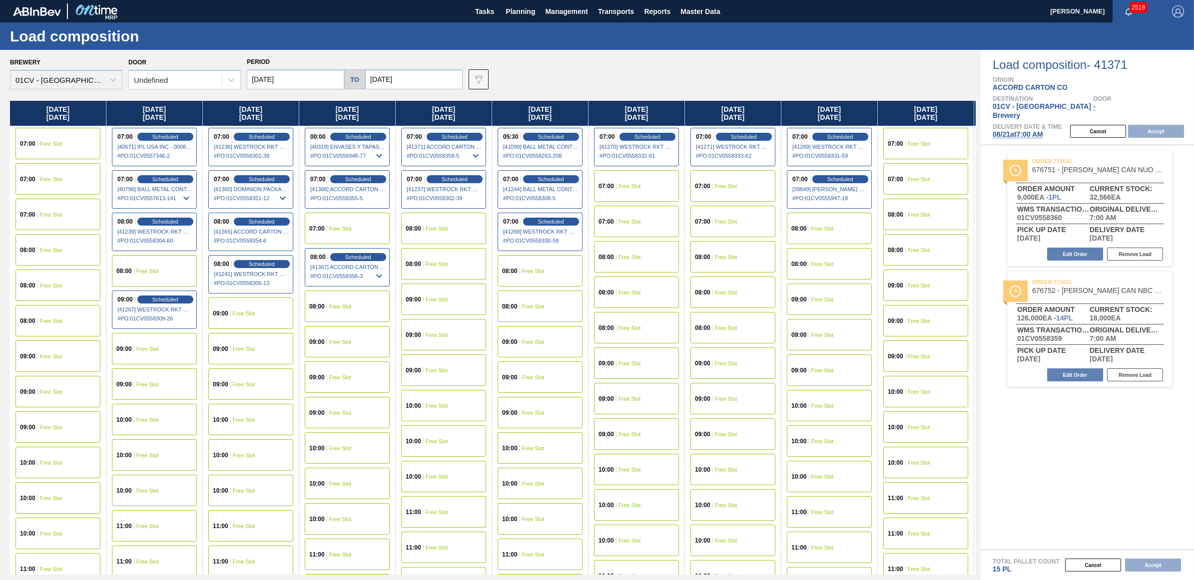
click at [157, 266] on div "08:00 Free Slot" at bounding box center [154, 270] width 85 height 31
click at [1170, 125] on button "Accept" at bounding box center [1156, 131] width 56 height 13
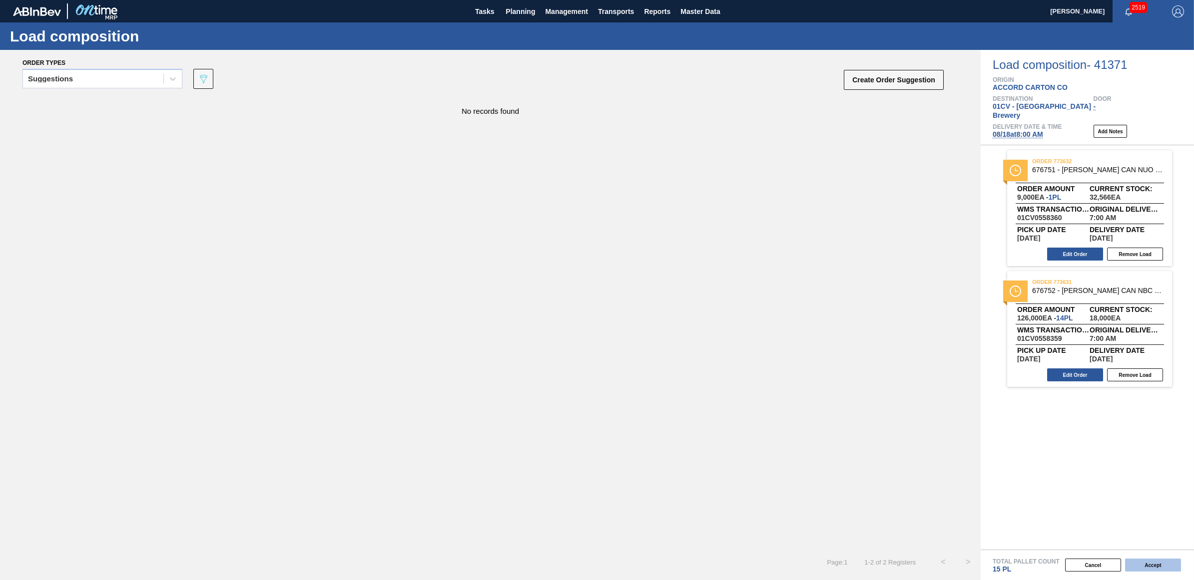
click at [1157, 565] on button "Accept" at bounding box center [1153, 565] width 56 height 13
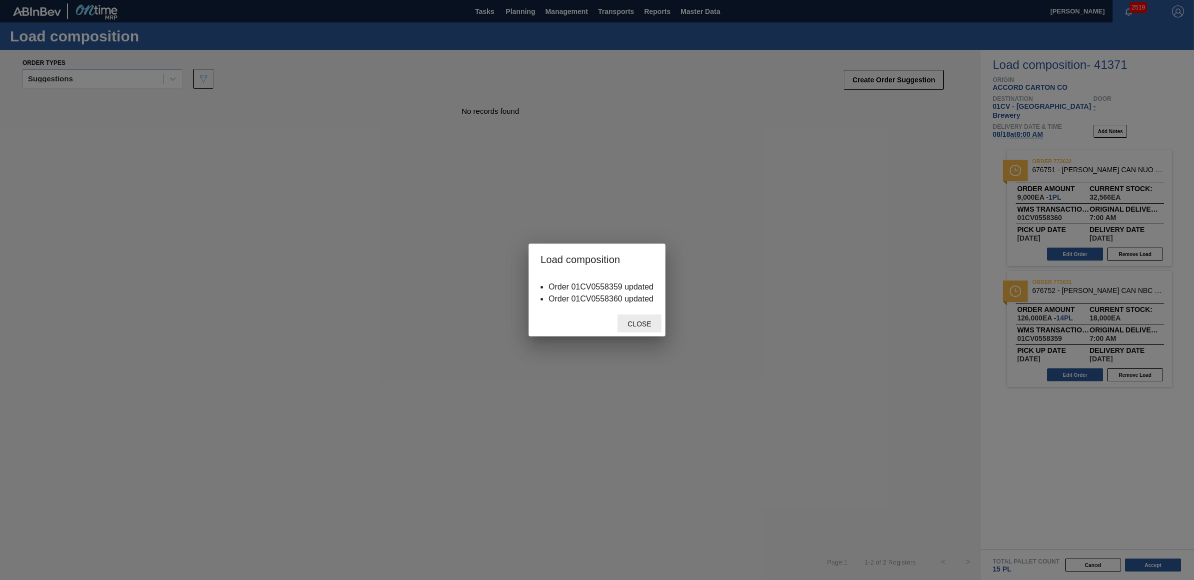
click at [643, 330] on div "Close" at bounding box center [639, 324] width 44 height 18
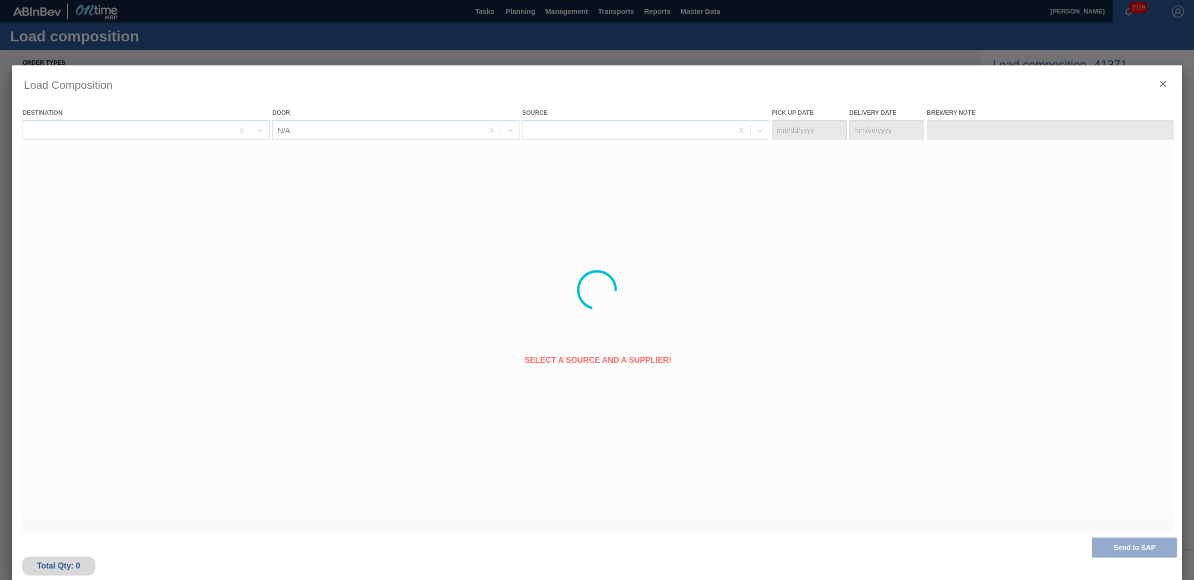
type Date "[DATE]"
